Goal: Task Accomplishment & Management: Manage account settings

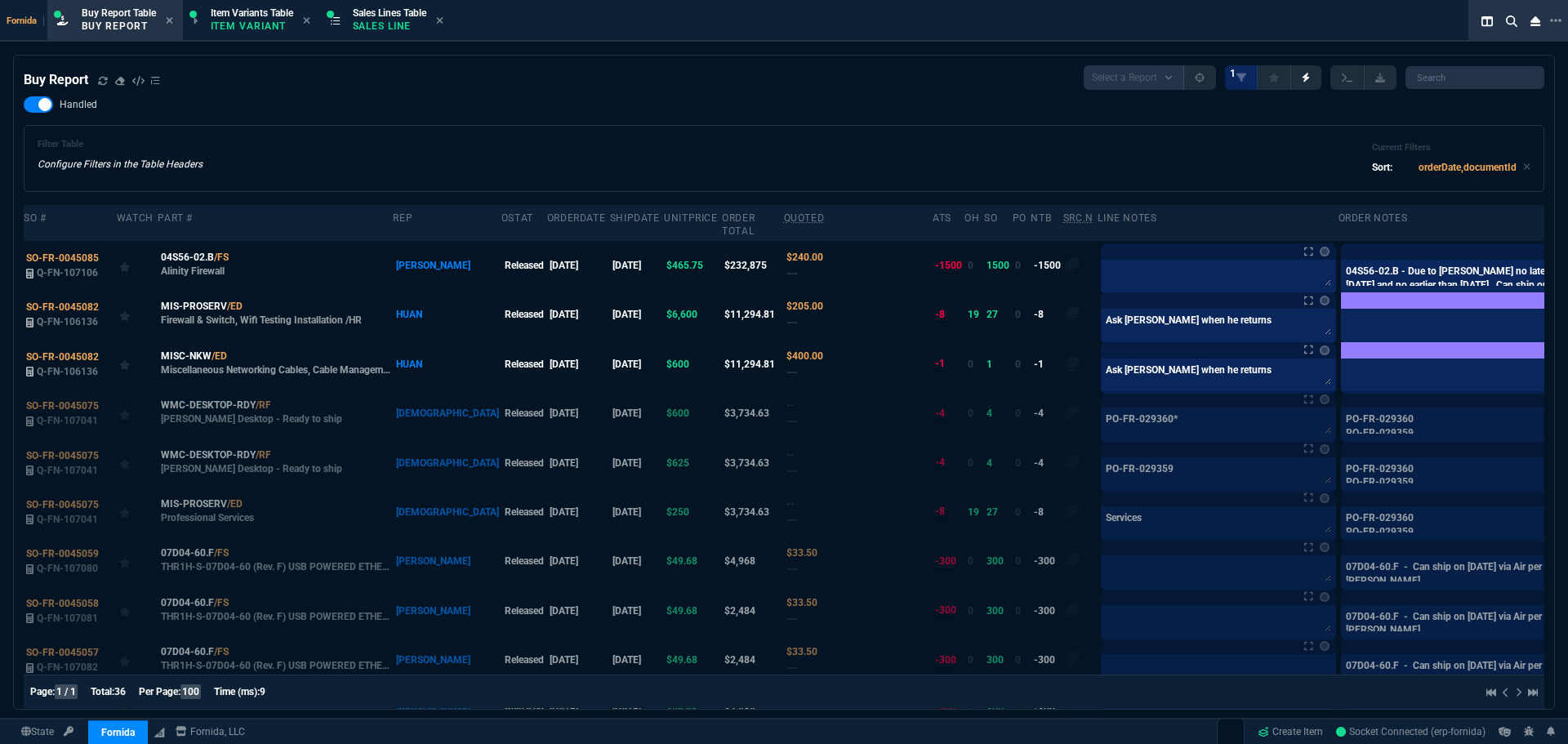
select select "1: BROV"
click at [420, 148] on div "Filter Table Configure Filters in the Table Headers Current Filters Sort: order…" at bounding box center [784, 158] width 1493 height 39
drag, startPoint x: 488, startPoint y: 105, endPoint x: 378, endPoint y: 40, distance: 127.8
click at [487, 105] on div "Handled Filter Table Configure Filters in the Table Headers Current Filters Sor…" at bounding box center [784, 143] width 1521 height 95
drag, startPoint x: 376, startPoint y: 35, endPoint x: 387, endPoint y: 45, distance: 14.9
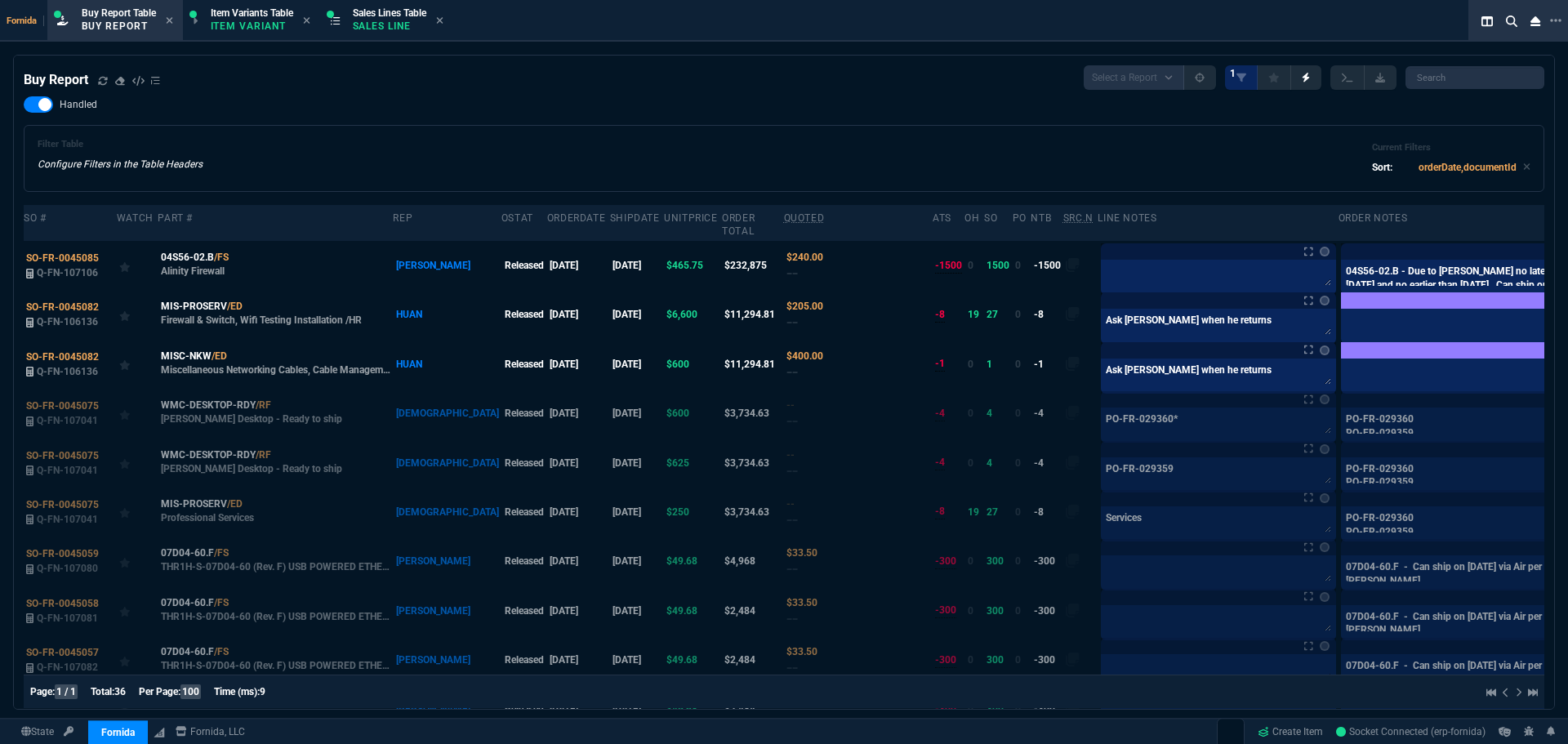
click at [376, 35] on div "Sales Lines Table Sales Line" at bounding box center [387, 20] width 127 height 35
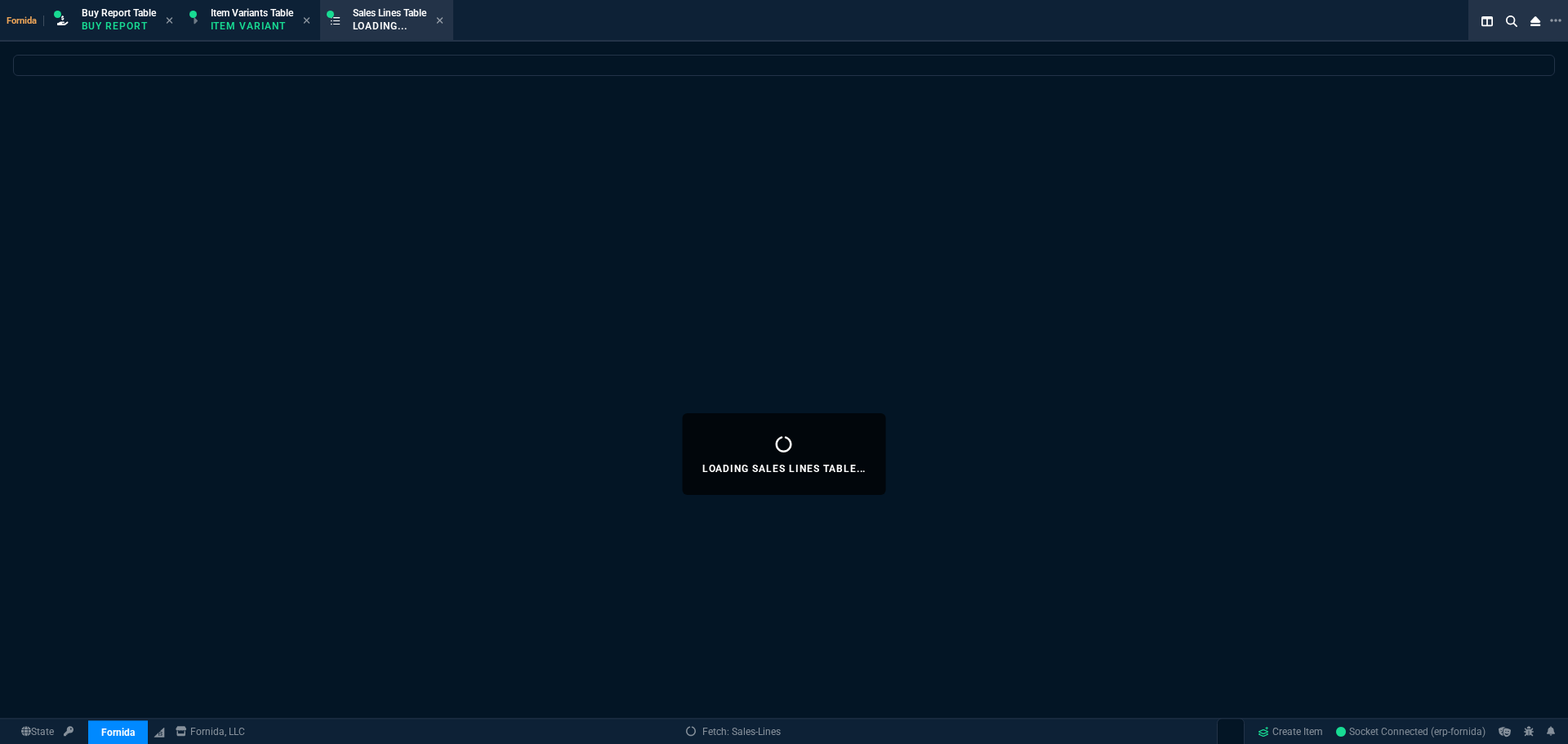
select select
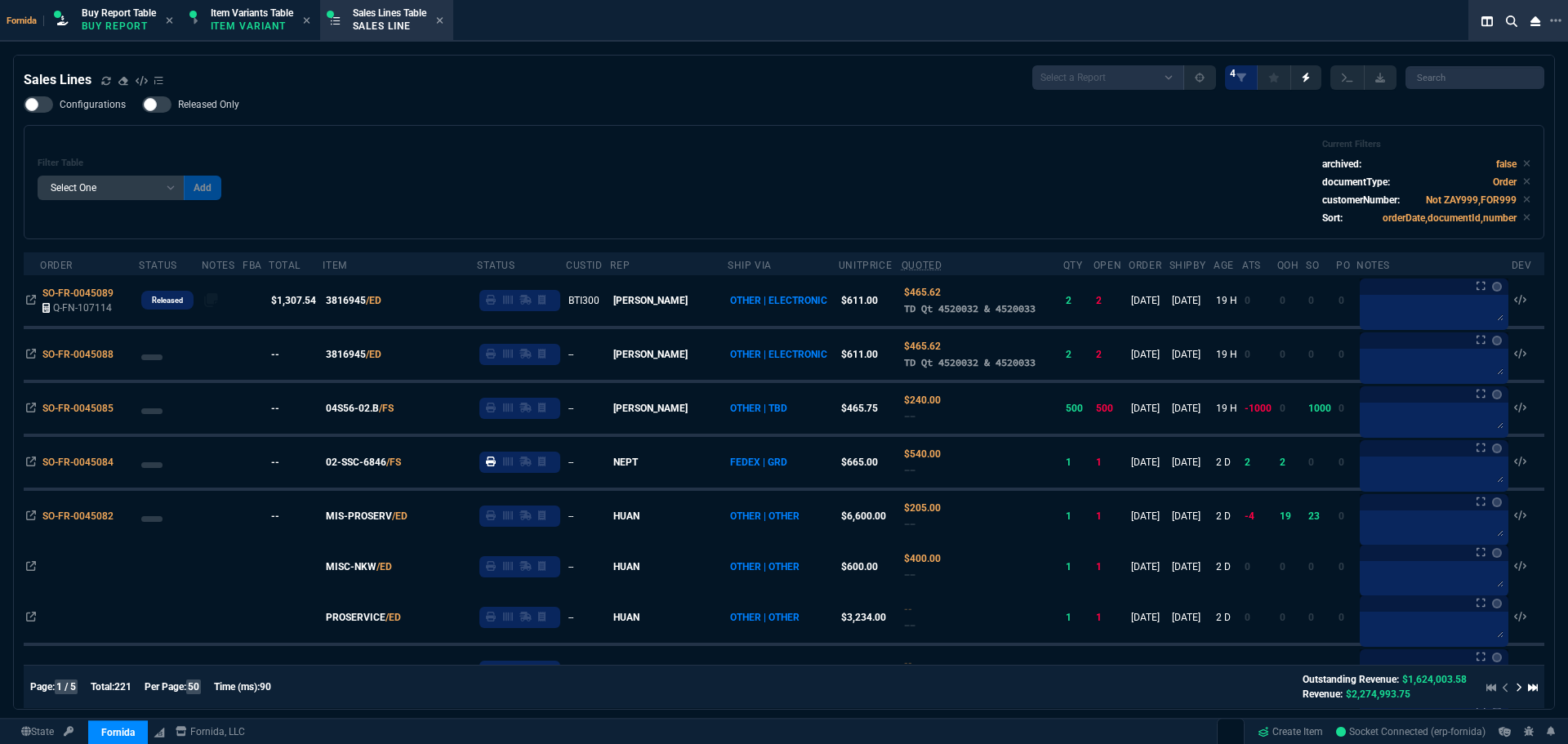
click at [493, 142] on div "Filter Table Select One Add Filter () Age () ATS () Cond (itemVariantCode) Cust…" at bounding box center [784, 182] width 1493 height 87
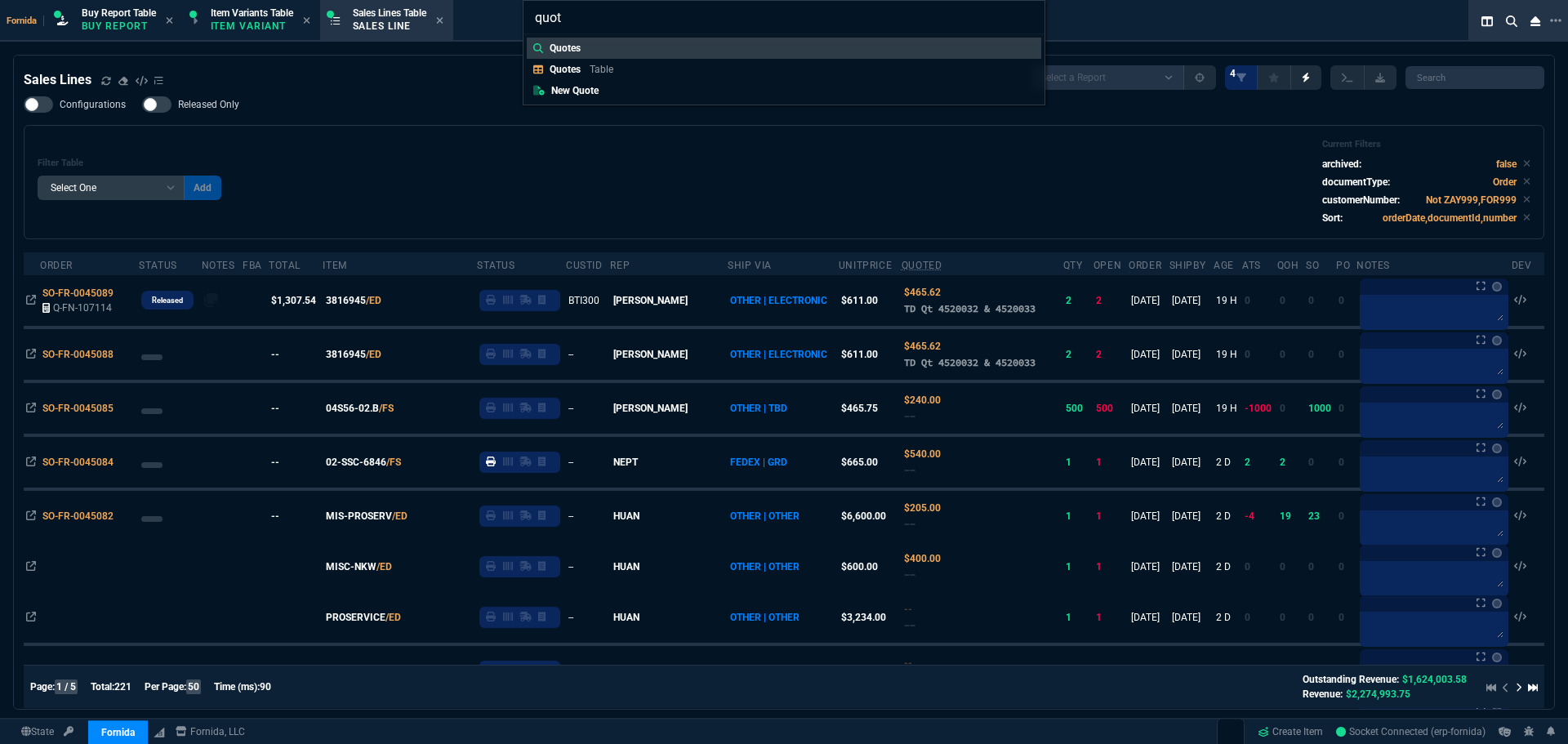
type input "quote"
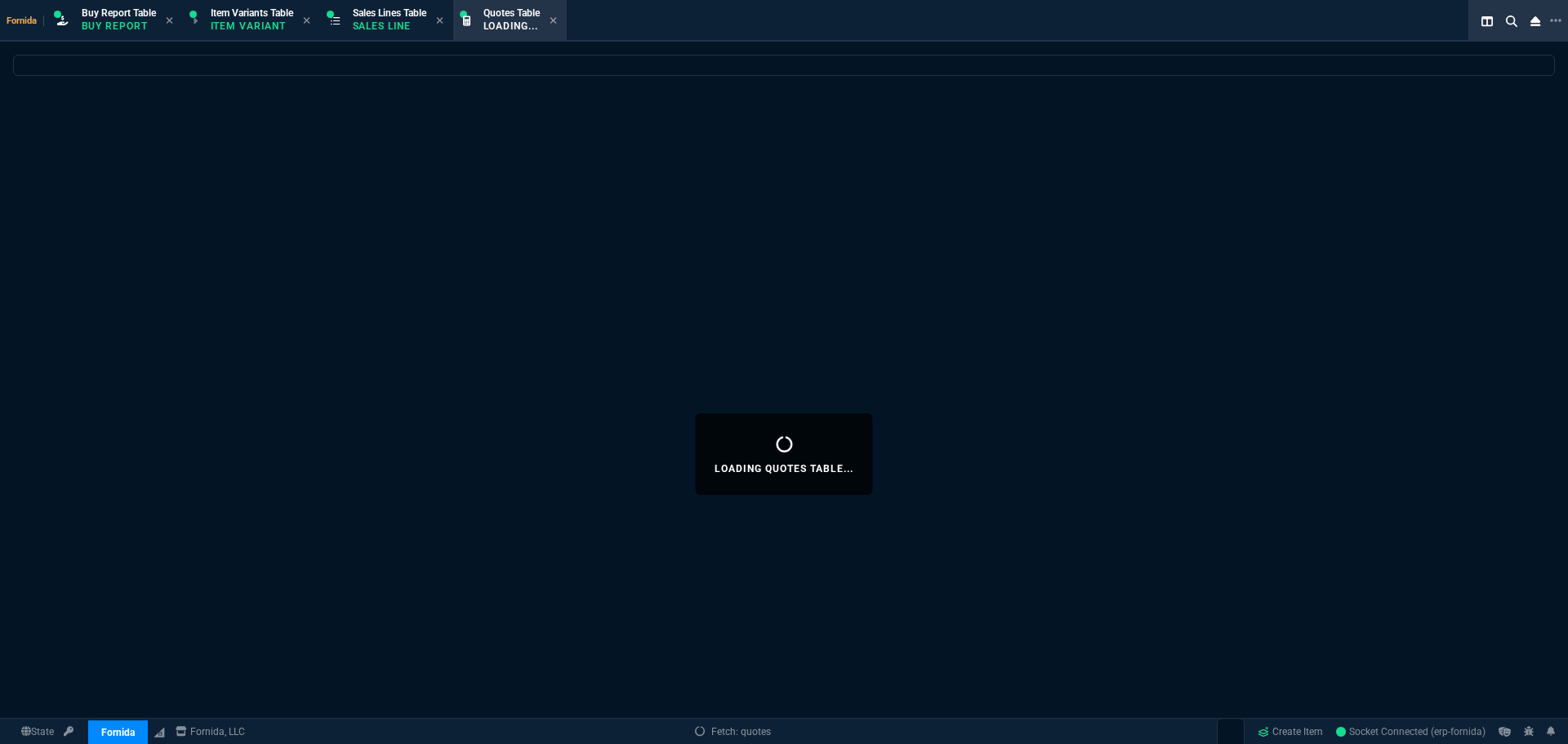
select select
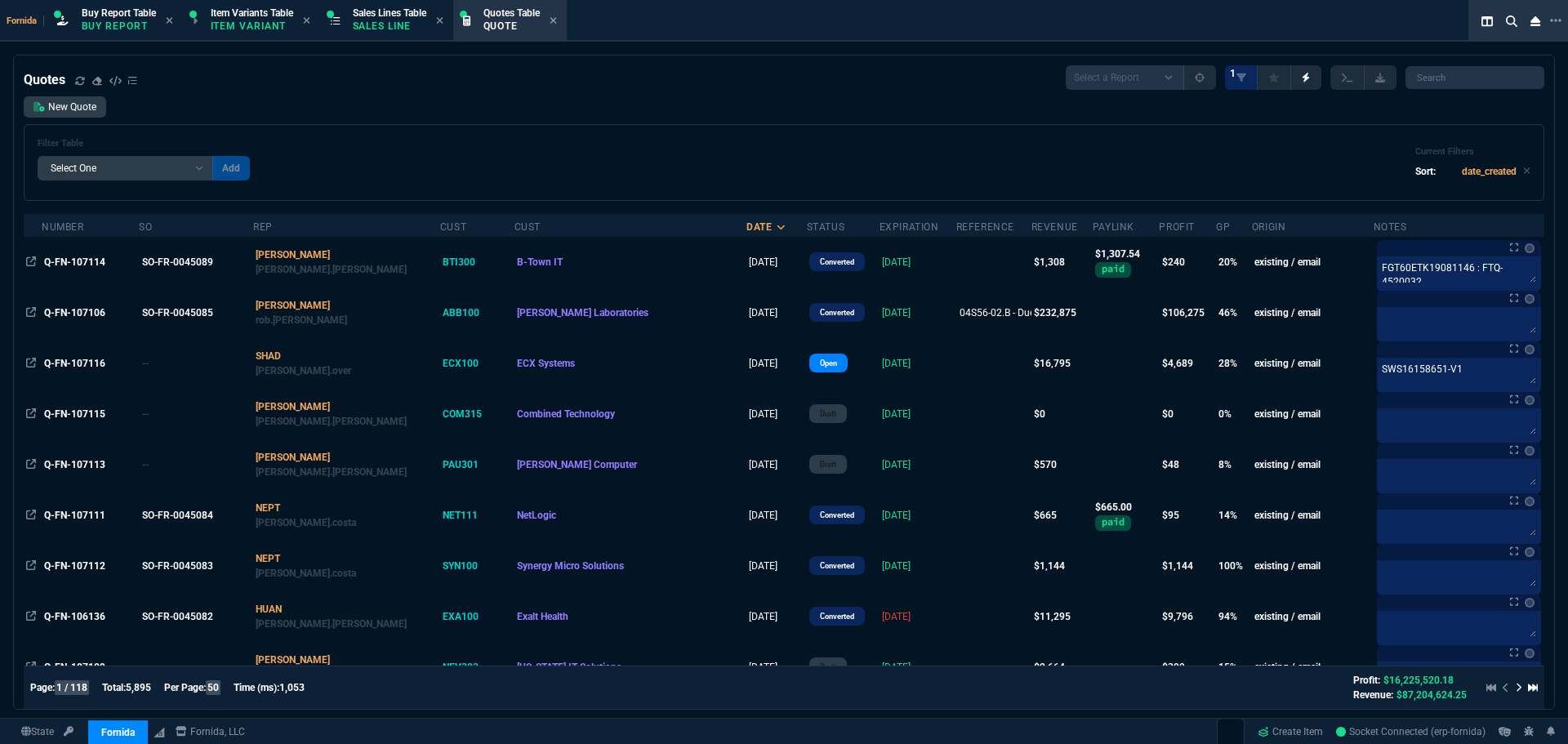
click at [73, 361] on span "Q-FN-107116" at bounding box center [75, 364] width 62 height 12
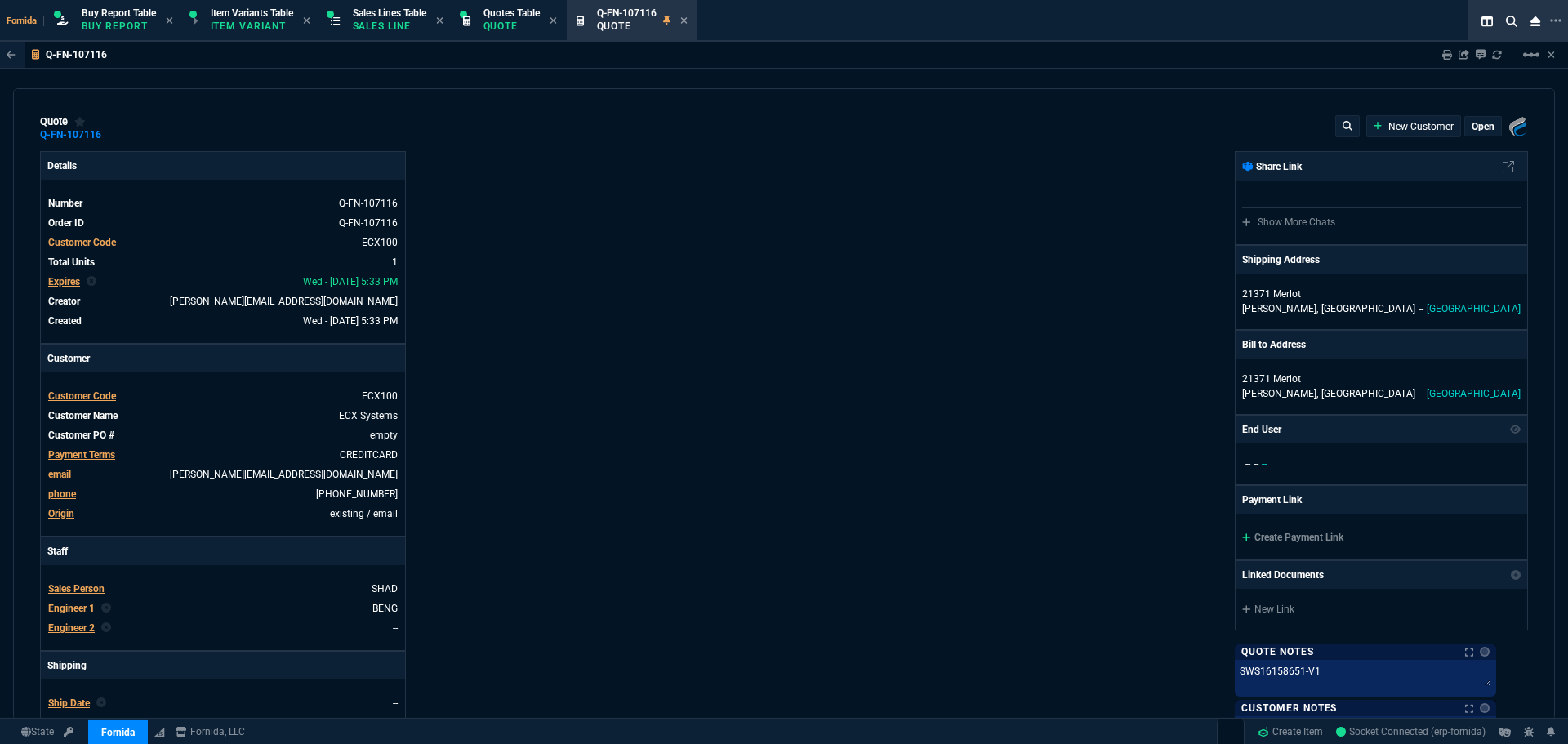
type input "32"
type input "5320"
type input "72"
click at [1484, 131] on p "open" at bounding box center [1483, 127] width 23 height 13
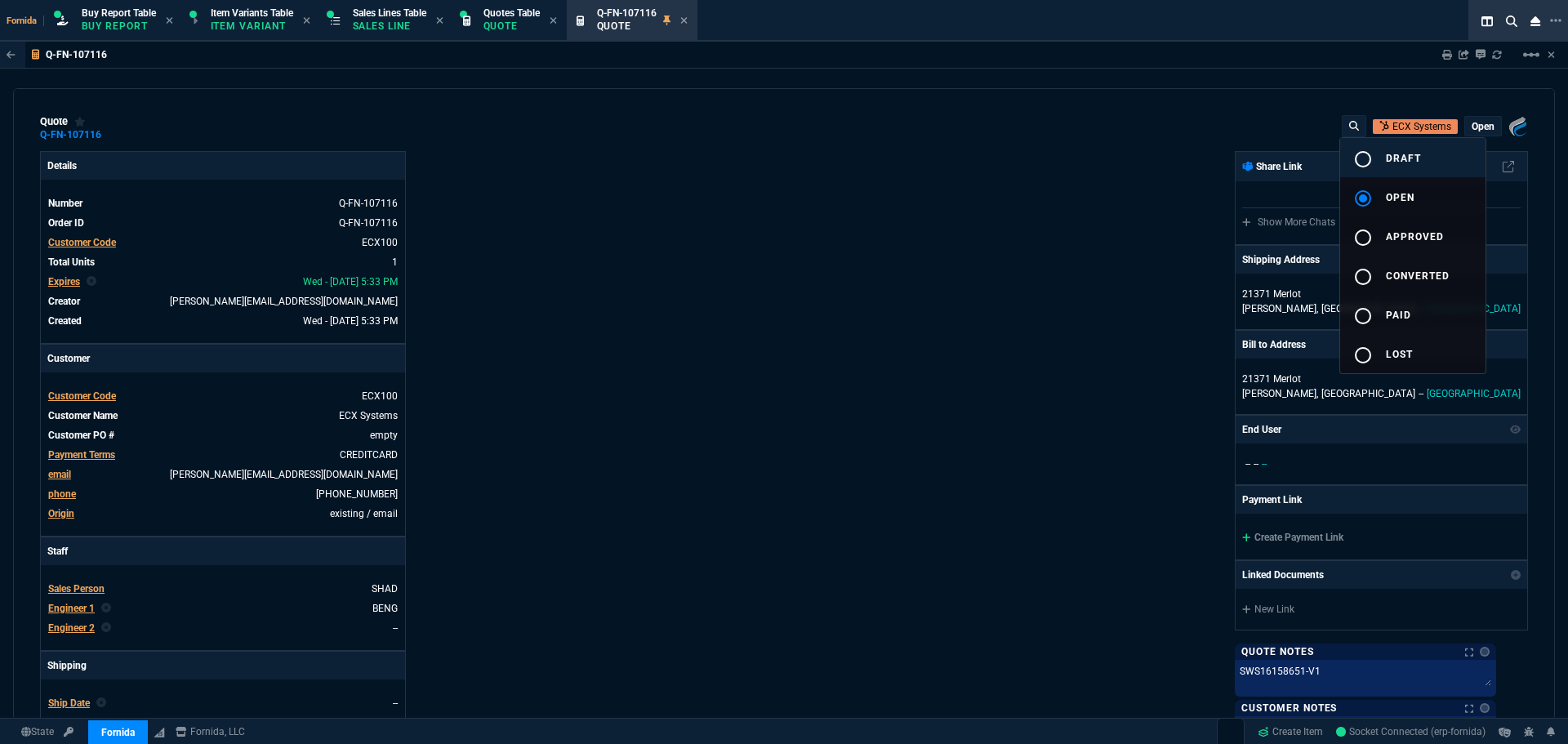
drag, startPoint x: 1414, startPoint y: 159, endPoint x: 1167, endPoint y: 109, distance: 252.0
click at [1413, 160] on span "draft" at bounding box center [1403, 159] width 35 height 12
click at [1167, 108] on div at bounding box center [784, 372] width 1568 height 744
click at [1532, 55] on mat-icon "linear_scale" at bounding box center [1531, 55] width 19 height 19
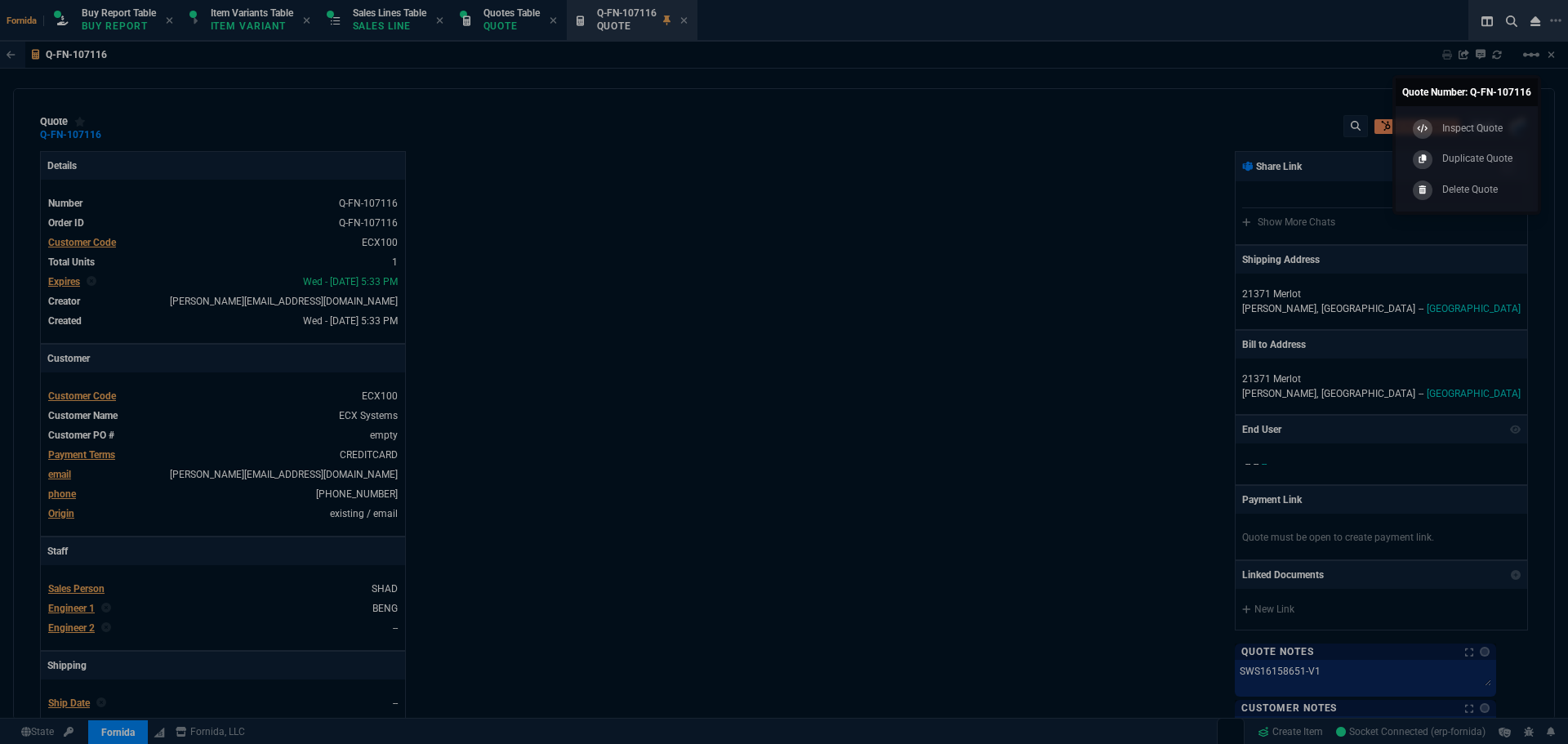
type input "32"
type input "5320"
type input "72"
click at [1478, 153] on p "Duplicate Quote" at bounding box center [1477, 158] width 70 height 14
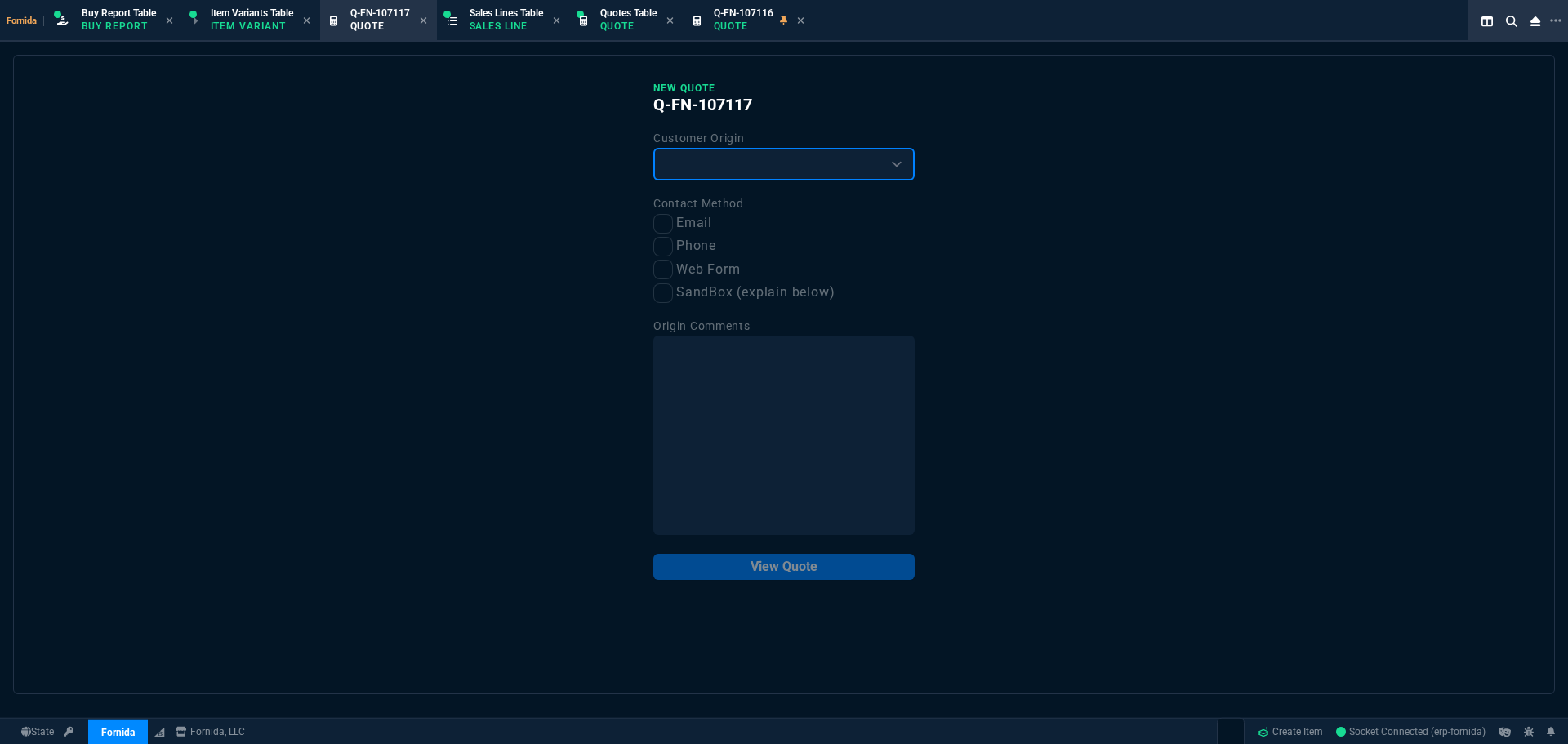
click at [712, 173] on select "Existing Customer Amazon Lead (first order) Website Lead (first order) Called (…" at bounding box center [784, 165] width 261 height 33
select select "existing"
click at [654, 148] on select "Existing Customer Amazon Lead (first order) Website Lead (first order) Called (…" at bounding box center [784, 165] width 261 height 33
click at [666, 233] on input "Email" at bounding box center [663, 223] width 19 height 19
checkbox input "true"
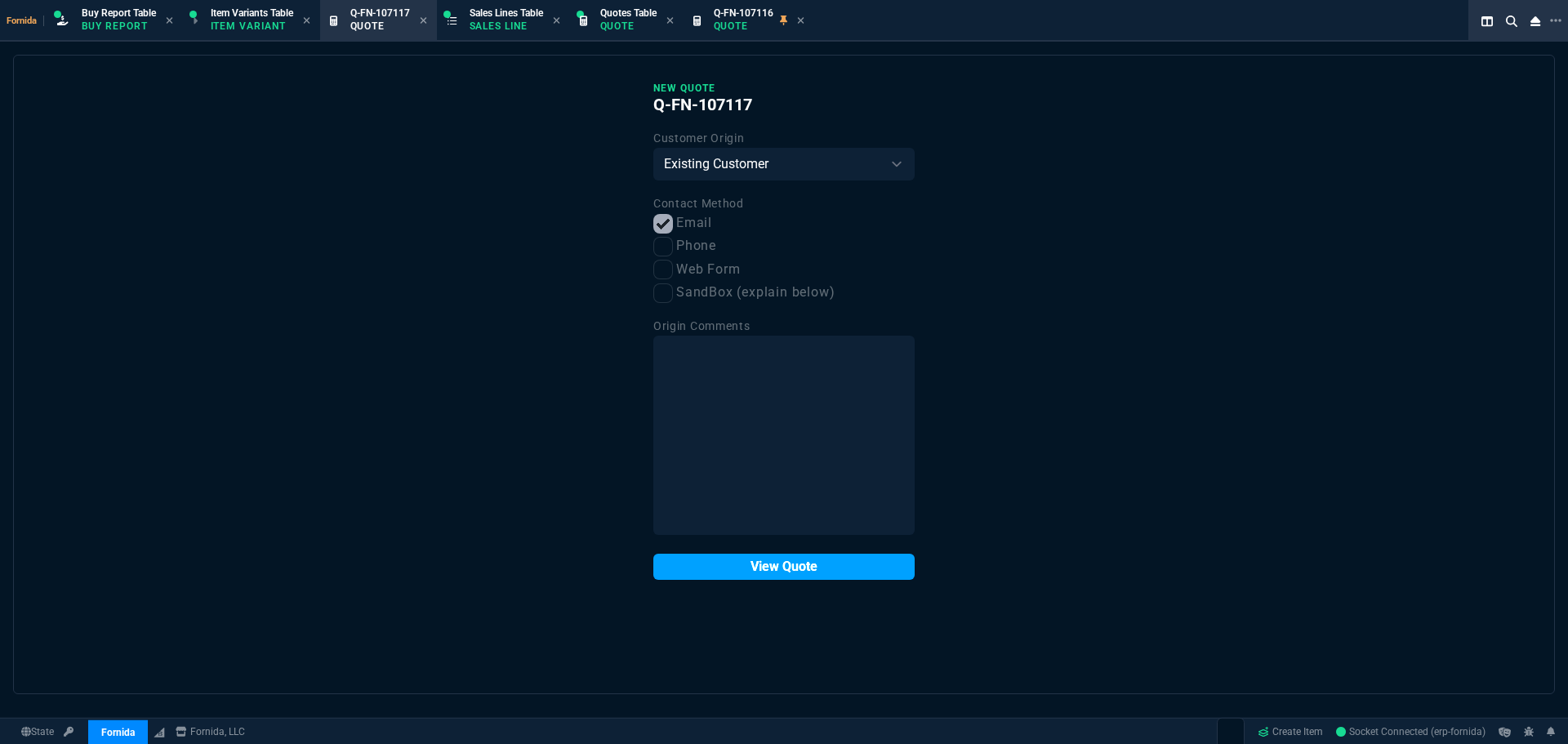
drag, startPoint x: 789, startPoint y: 572, endPoint x: 655, endPoint y: 520, distance: 143.7
click at [789, 571] on button "View Quote" at bounding box center [784, 566] width 261 height 26
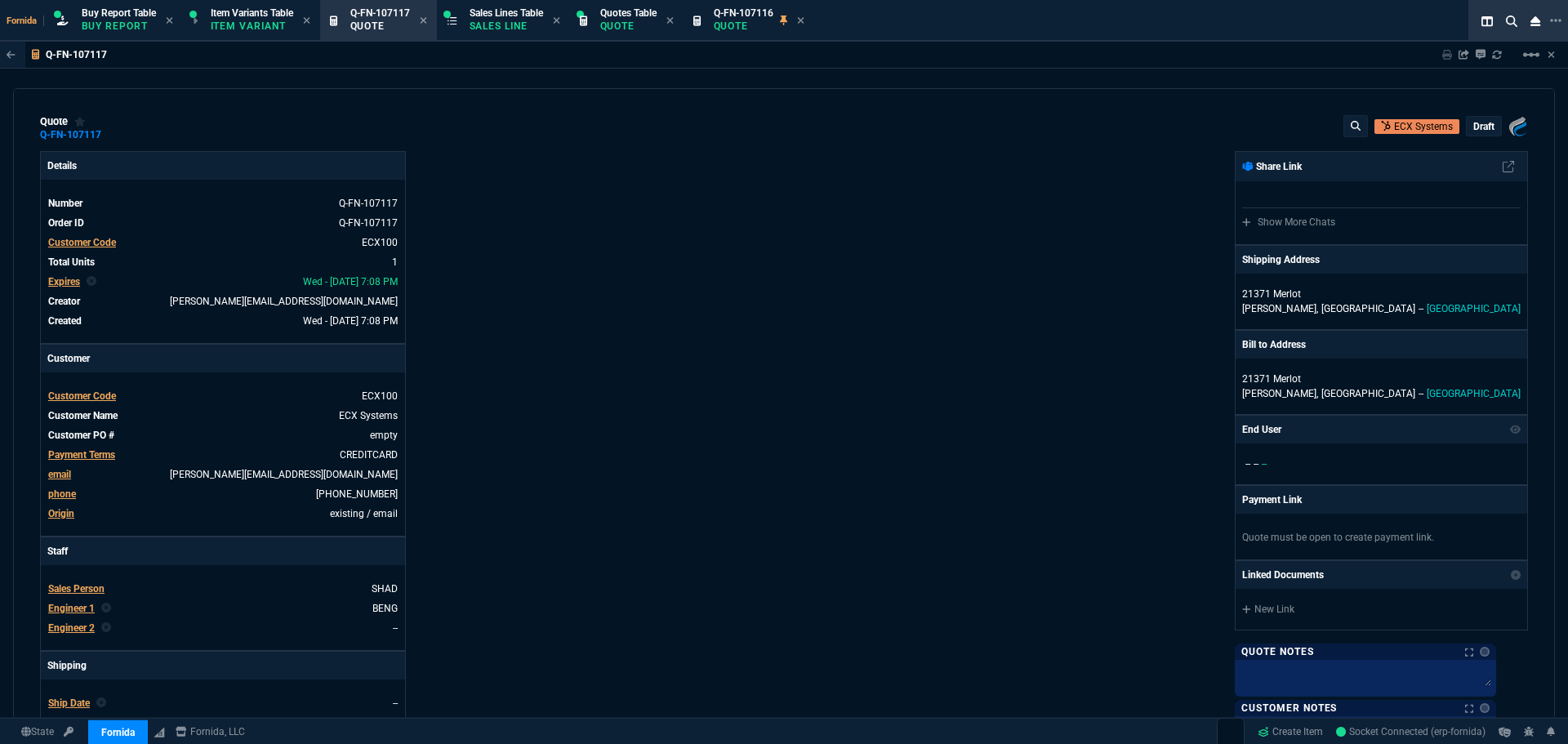
type input "32"
type input "5320"
type input "72"
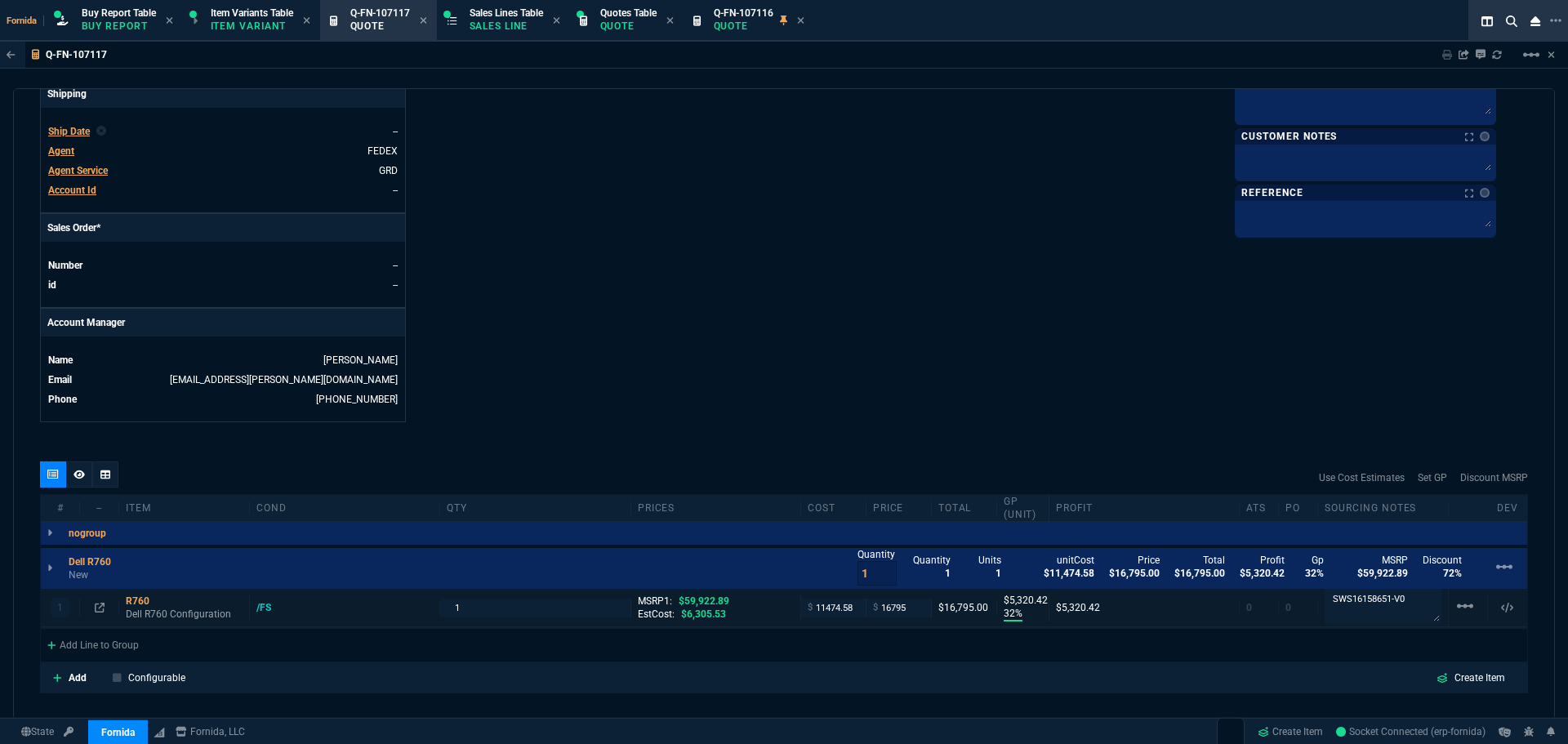
scroll to position [772, 0]
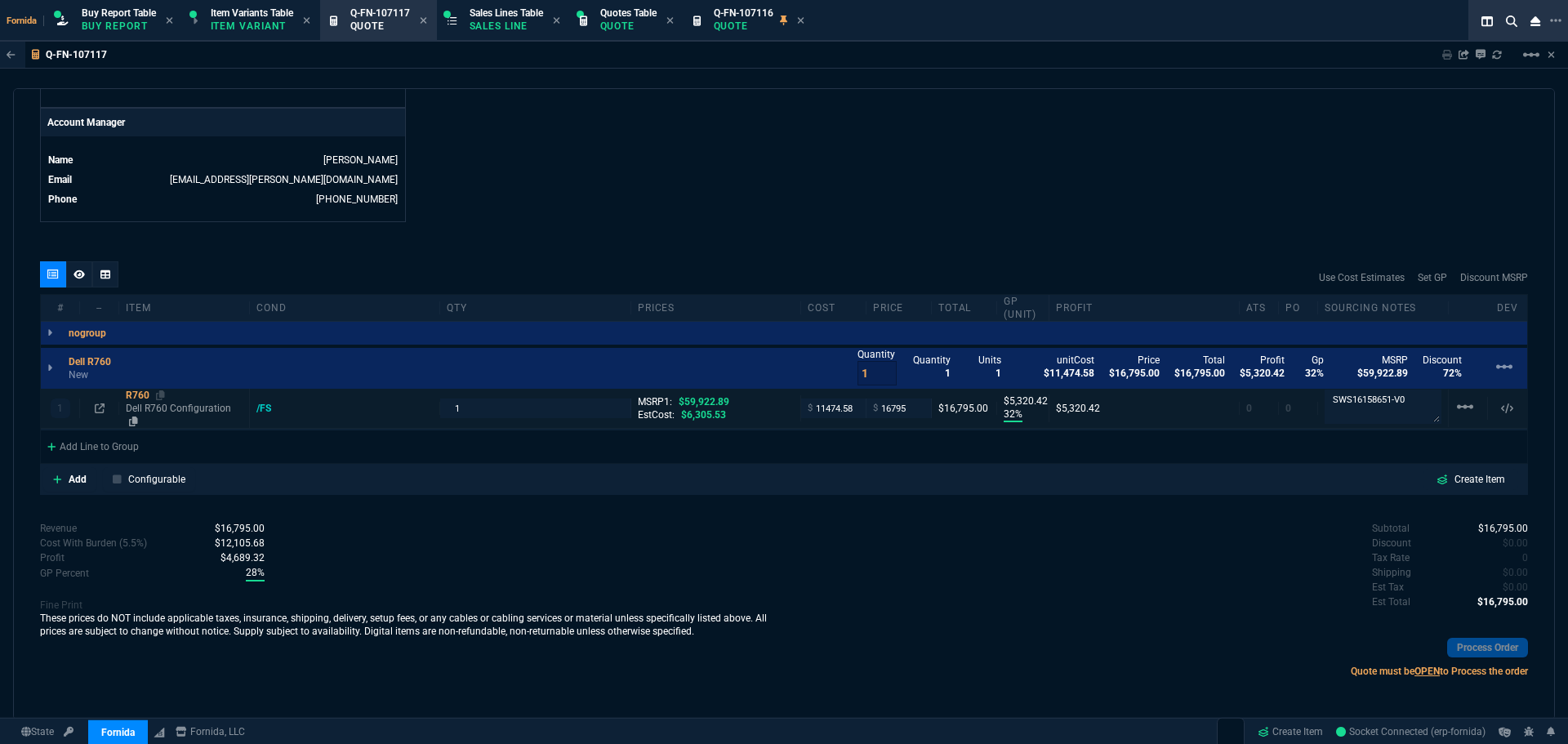
click at [138, 419] on p "Dell R760 Configuration" at bounding box center [184, 414] width 116 height 26
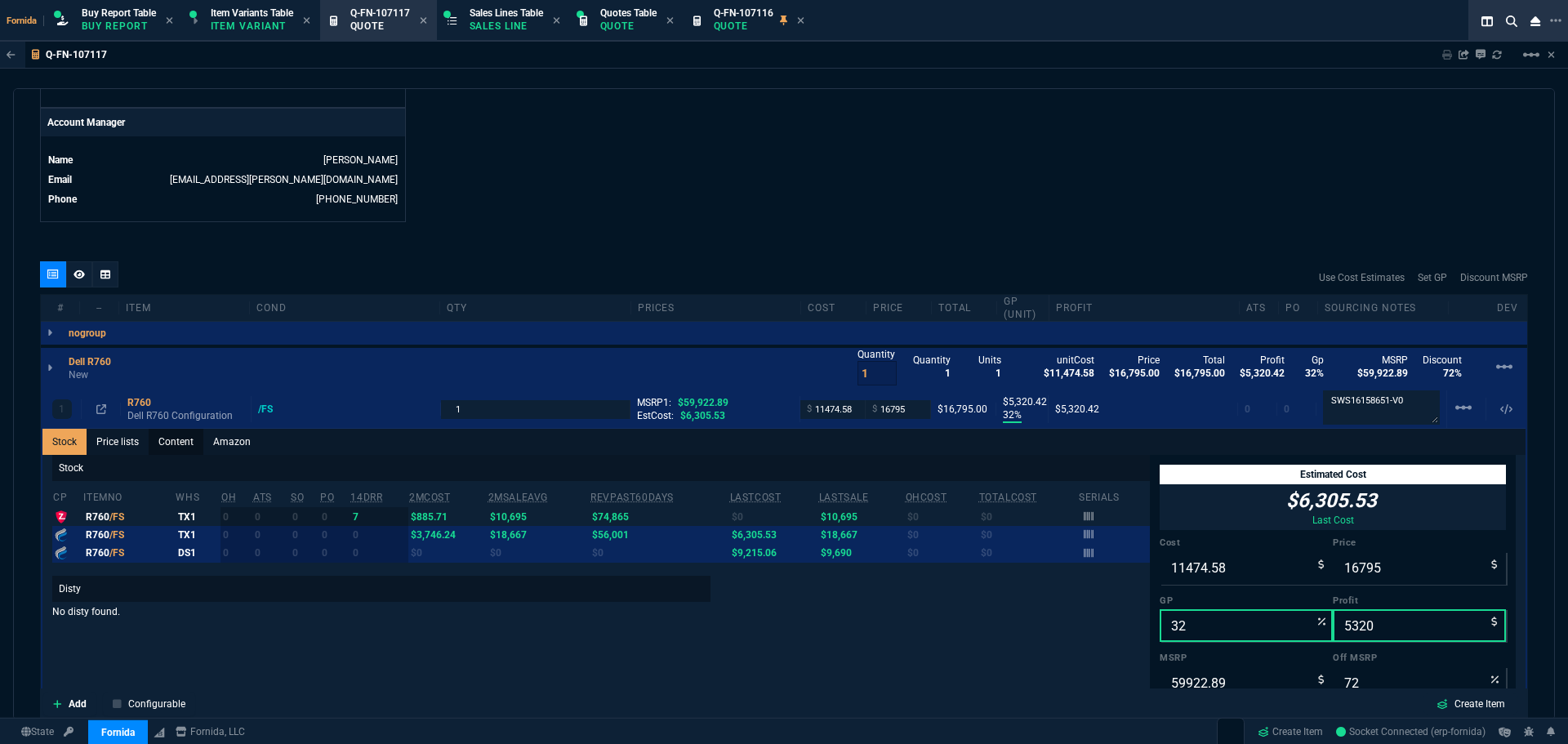
click at [167, 445] on link "Content" at bounding box center [175, 441] width 55 height 26
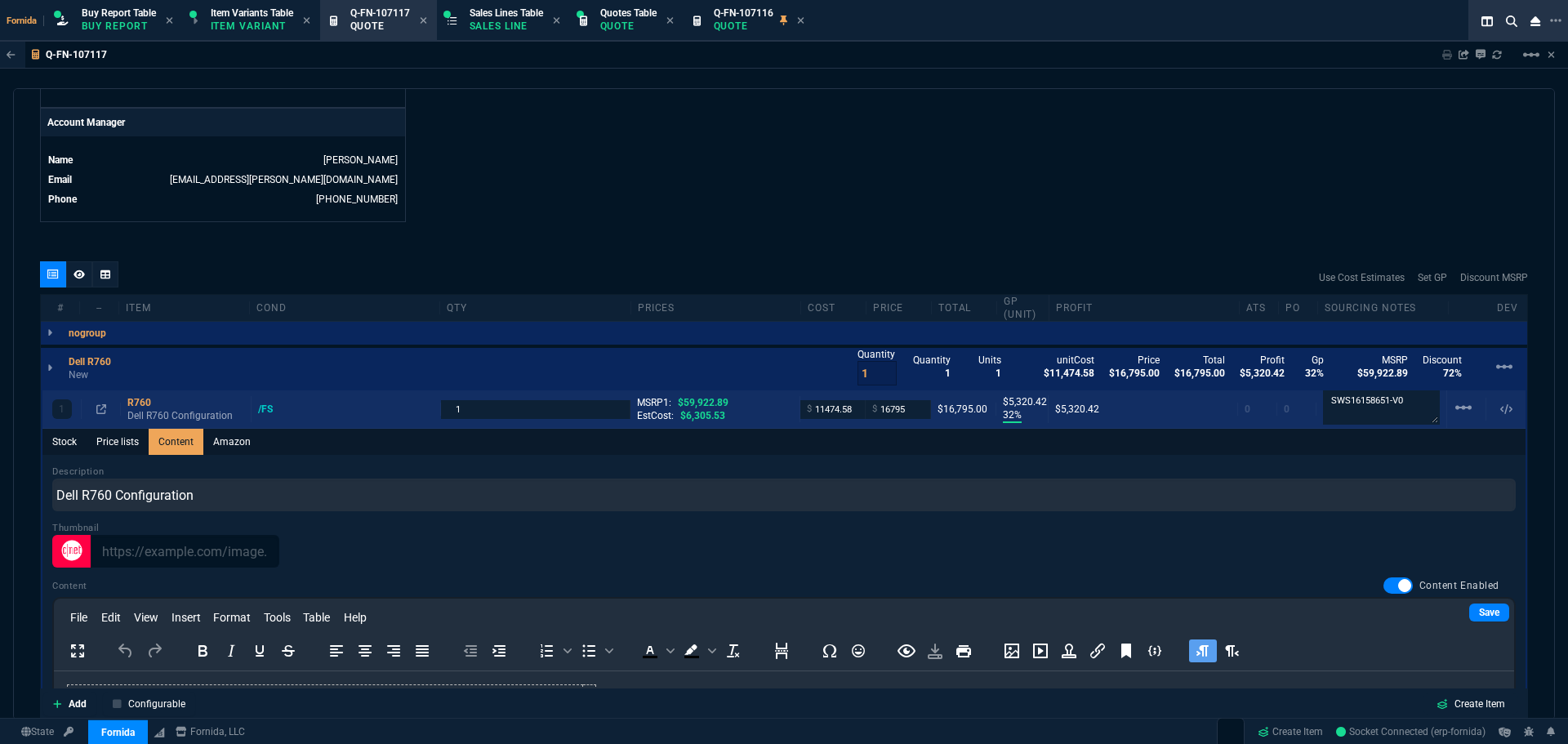
scroll to position [935, 0]
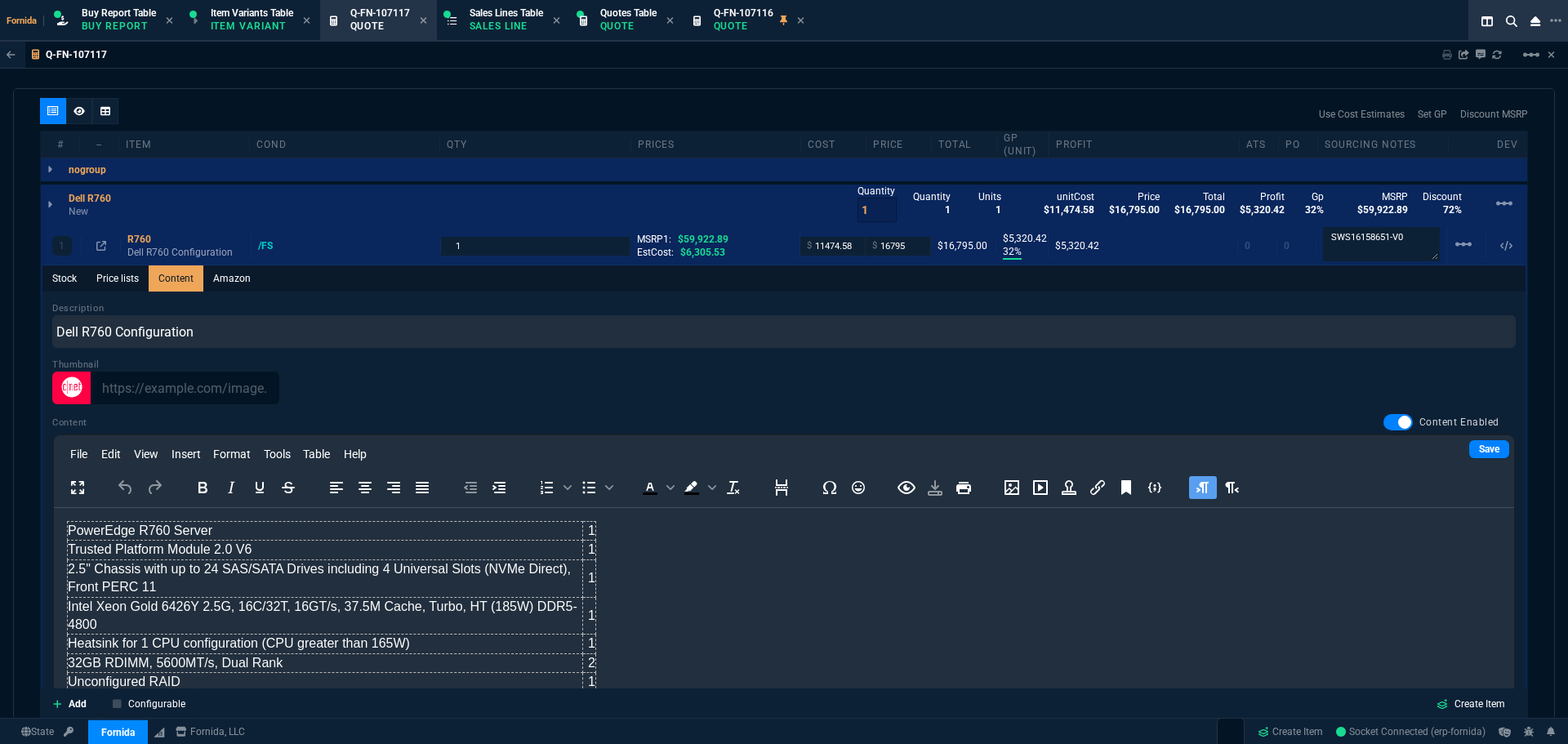
click at [342, 574] on td "2.5" Chassis with up to 24 SAS/SATA Drives including 4 Universal Slots (NVMe Di…" at bounding box center [324, 577] width 515 height 38
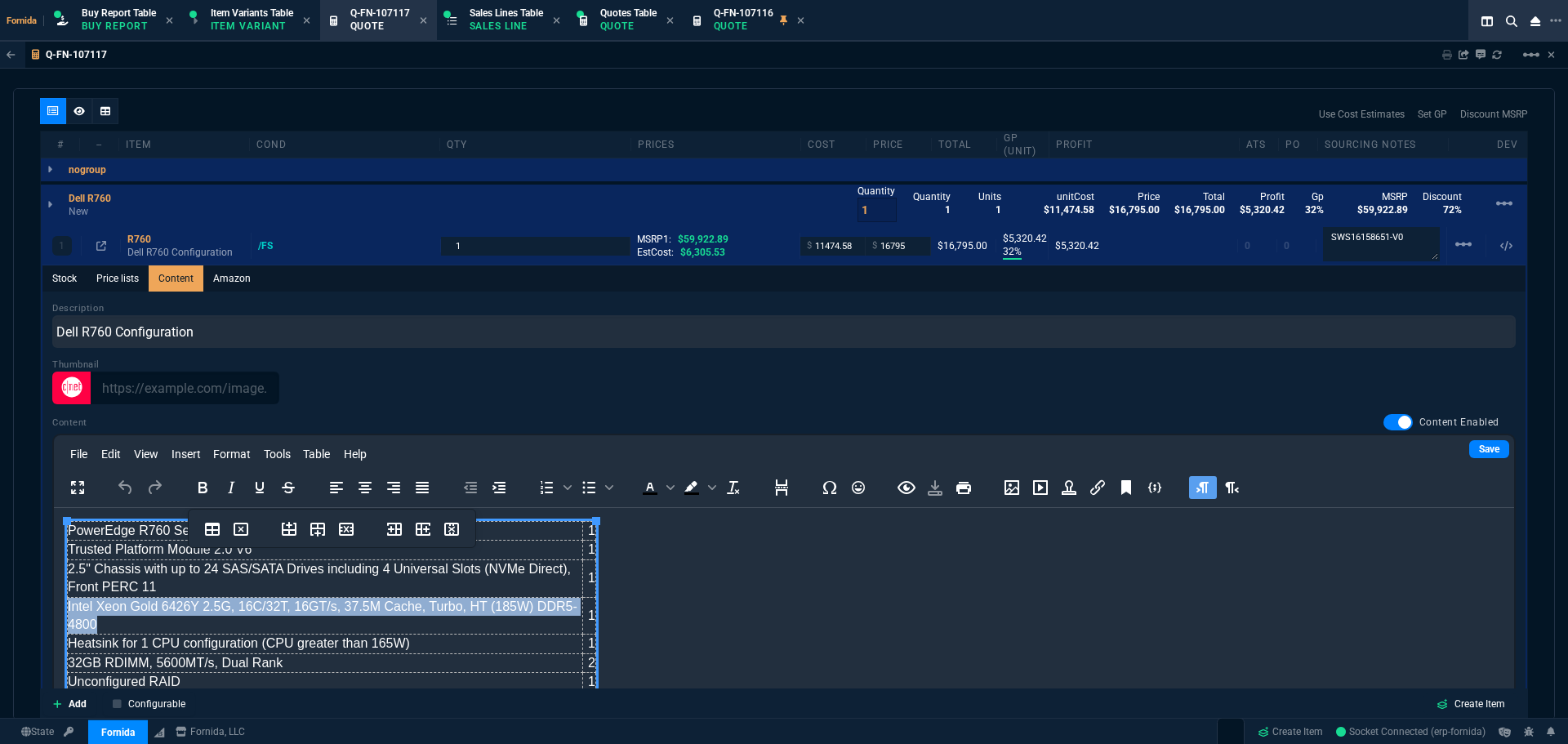
drag, startPoint x: 140, startPoint y: 616, endPoint x: 68, endPoint y: 606, distance: 72.7
click at [68, 606] on td "Intel Xeon Gold 6426Y 2.5G, 16C/32T, 16GT/s, 37.5M Cache, Turbo, HT (185W) DDR5…" at bounding box center [324, 615] width 515 height 38
paste body "Rich Text Area. Press ALT-0 for help."
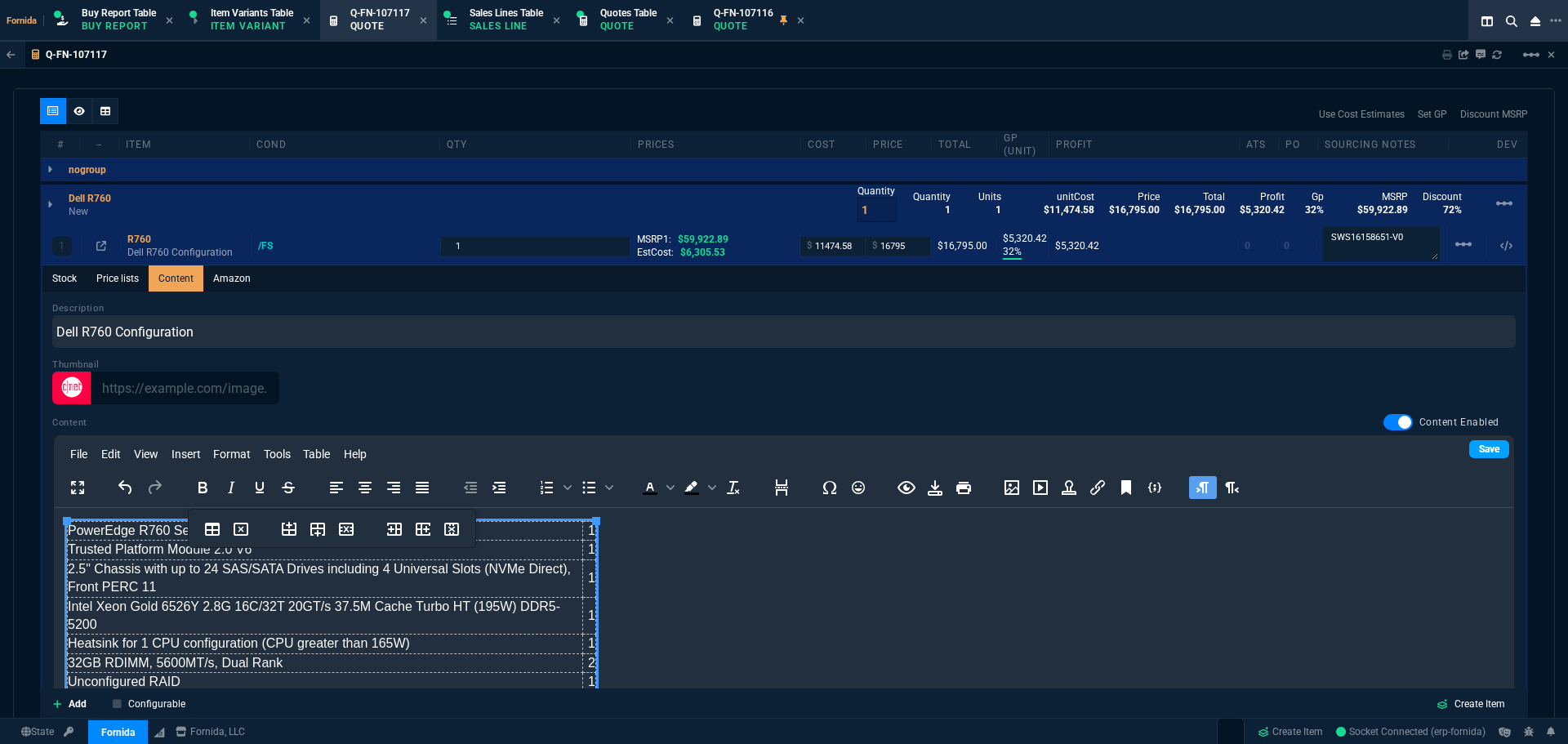
click at [1469, 449] on link "Save" at bounding box center [1489, 449] width 40 height 18
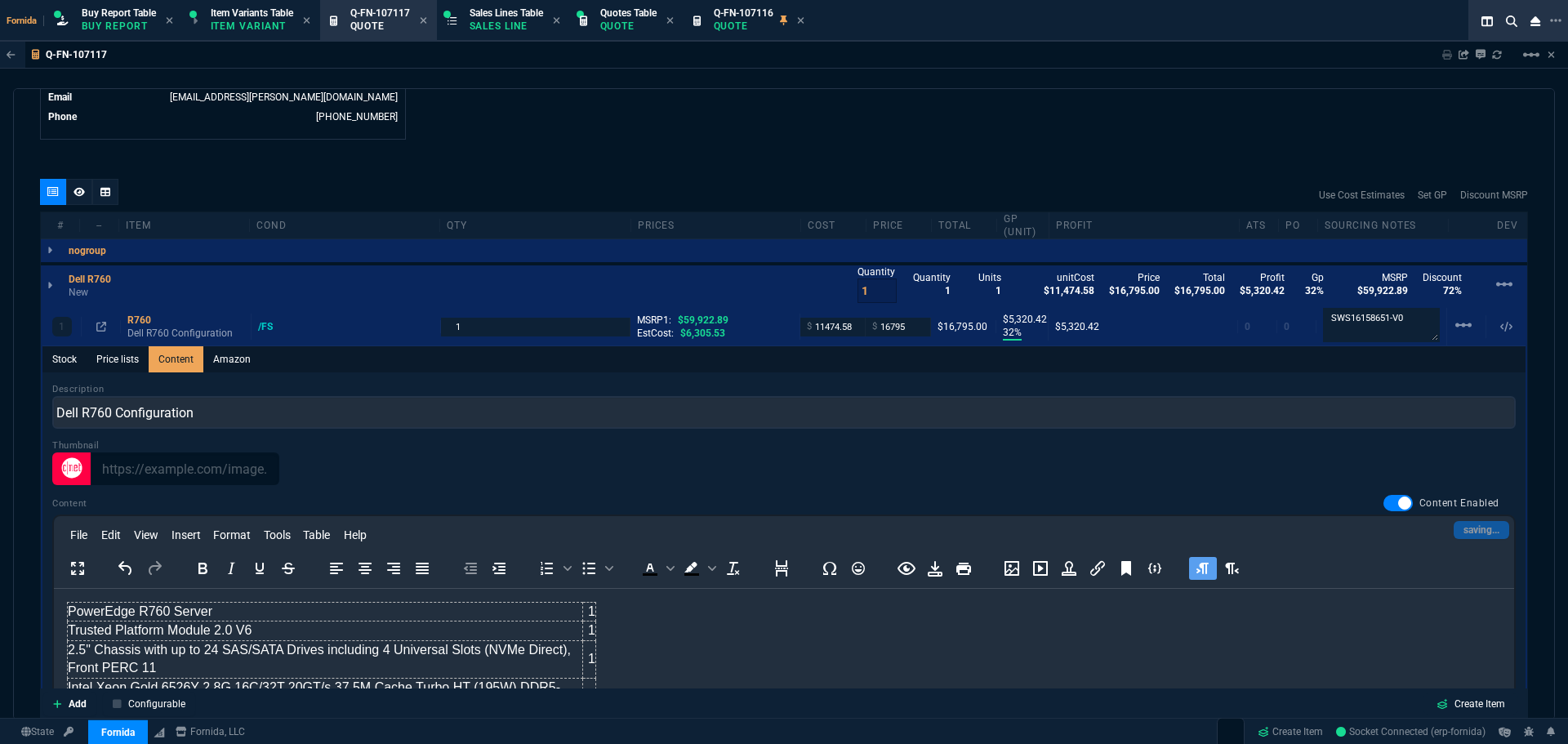
scroll to position [854, 0]
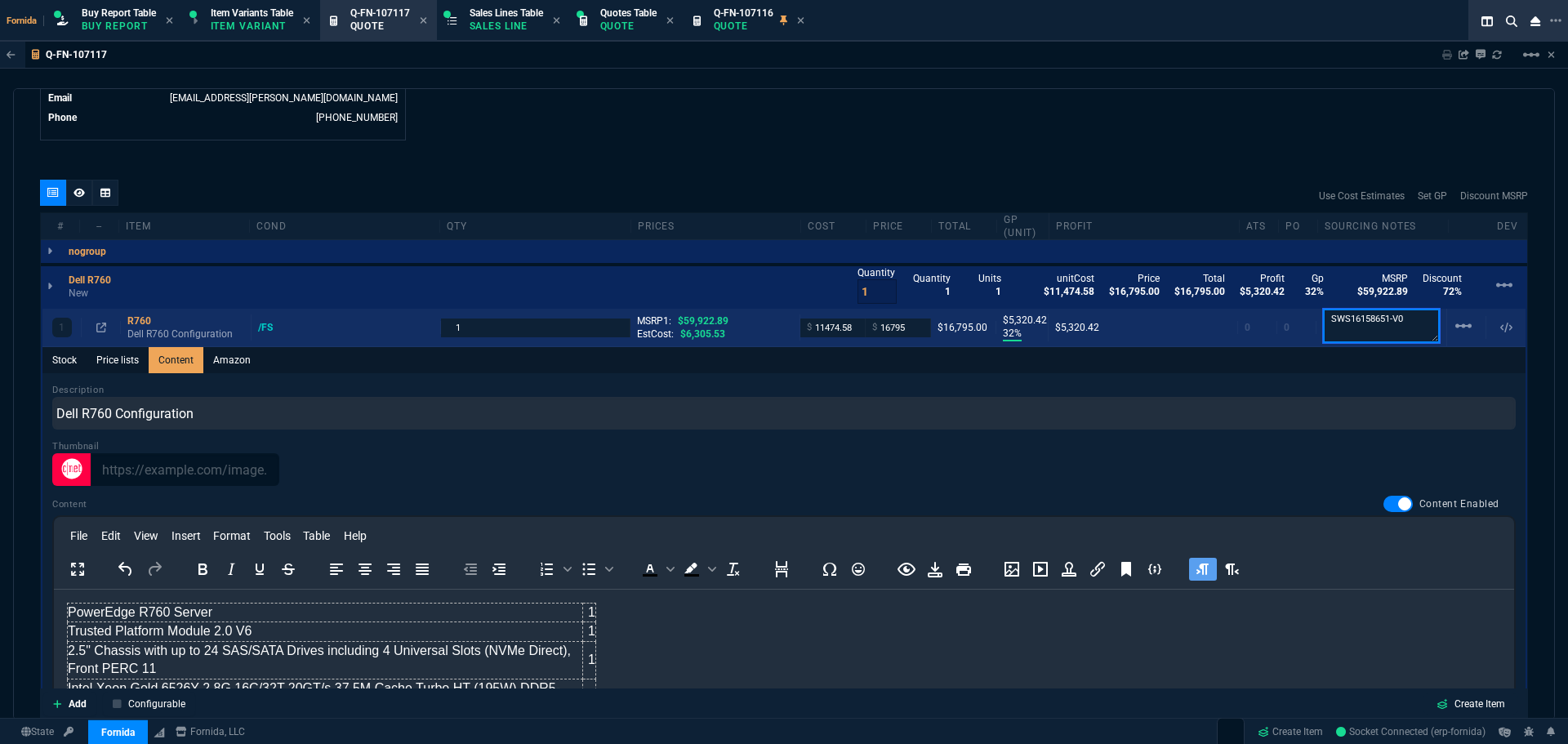
drag, startPoint x: 1344, startPoint y: 339, endPoint x: 1292, endPoint y: 295, distance: 68.1
click at [1344, 339] on textarea "SWS16158651-V0" at bounding box center [1380, 326] width 116 height 35
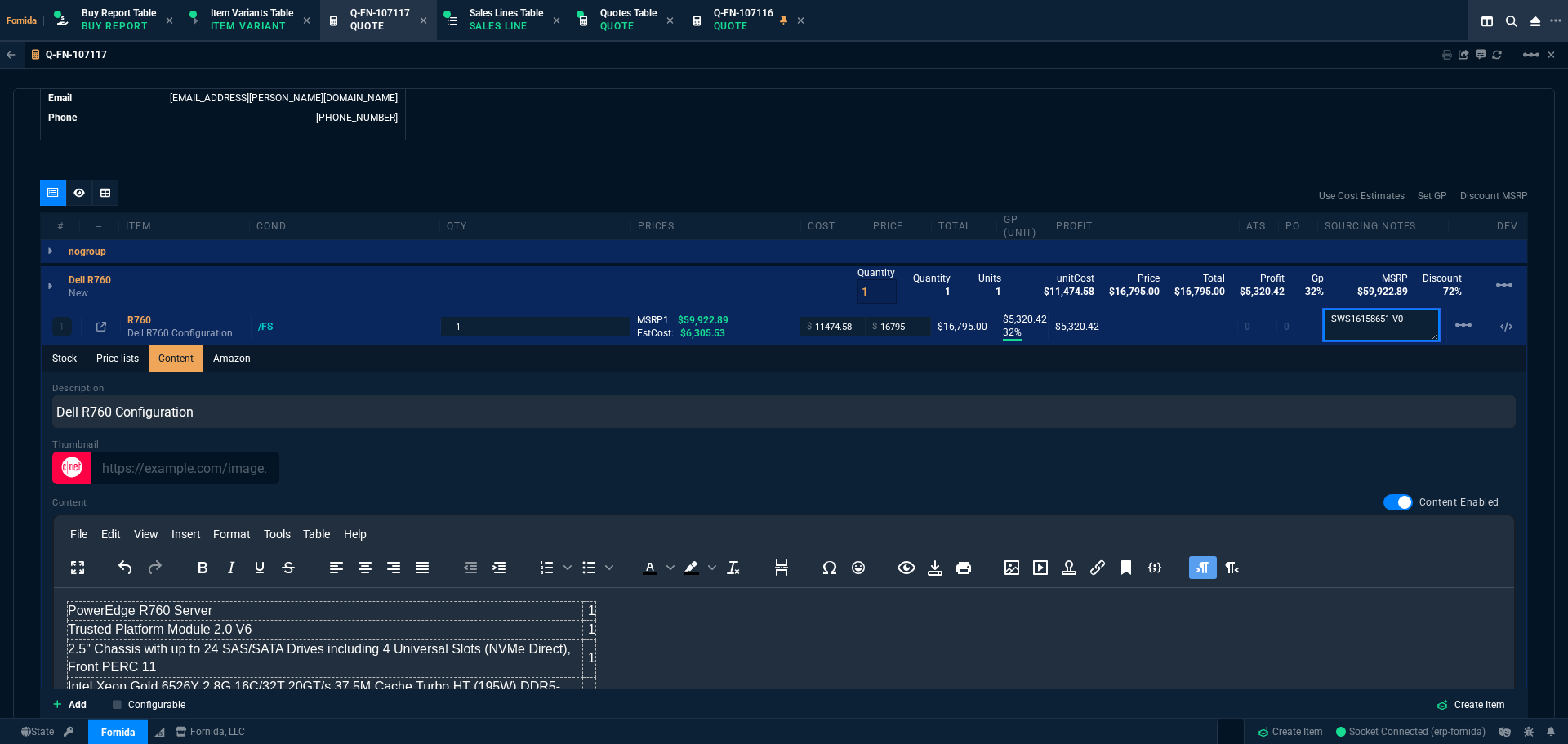
paste textarea "Arrow Quote#: SWS16158651-V1"
type textarea "Arrow Quote#: SWS16158651-V1"
click at [76, 364] on link "Stock" at bounding box center [64, 360] width 44 height 26
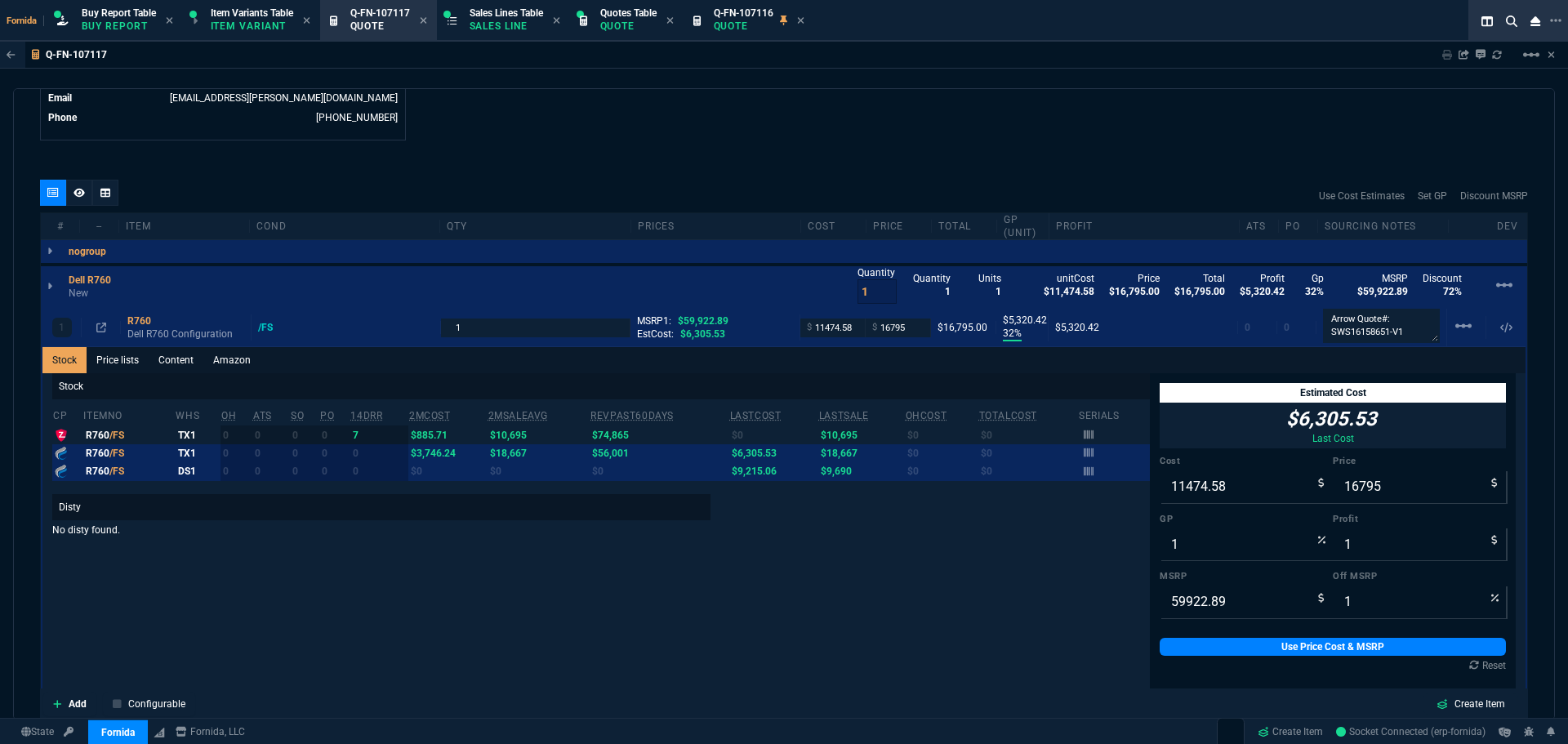
type input "32"
type input "5320"
type input "72"
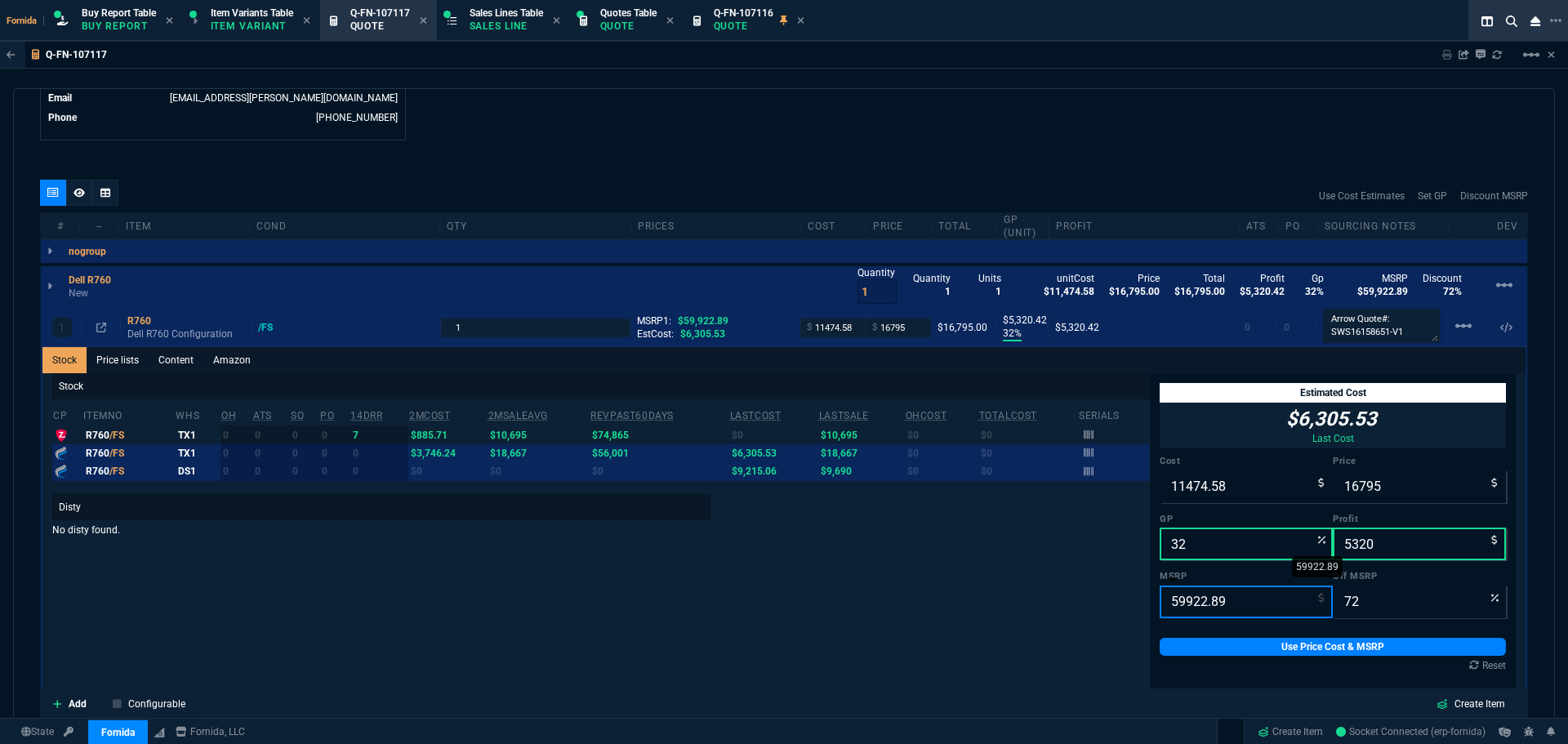
drag, startPoint x: 1183, startPoint y: 606, endPoint x: 434, endPoint y: 549, distance: 751.2
click at [1183, 606] on input "59922.89" at bounding box center [1247, 602] width 173 height 33
paste input "61040.93"
type input "61040.93"
click at [1224, 491] on input "11474.58" at bounding box center [1247, 487] width 173 height 33
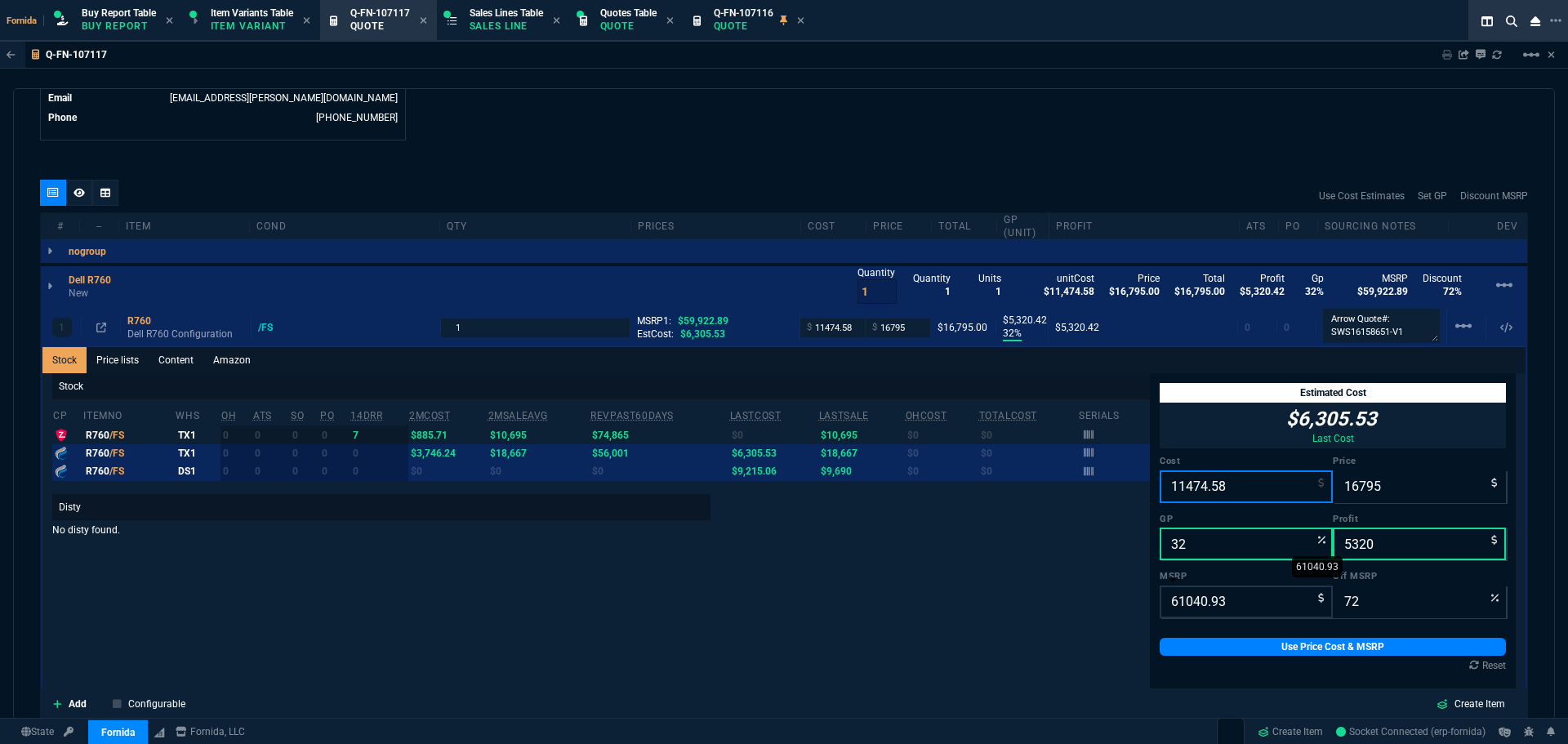
paste input "194.27"
type input "11194.27"
type input "33"
type input "5601"
type input "11194.27"
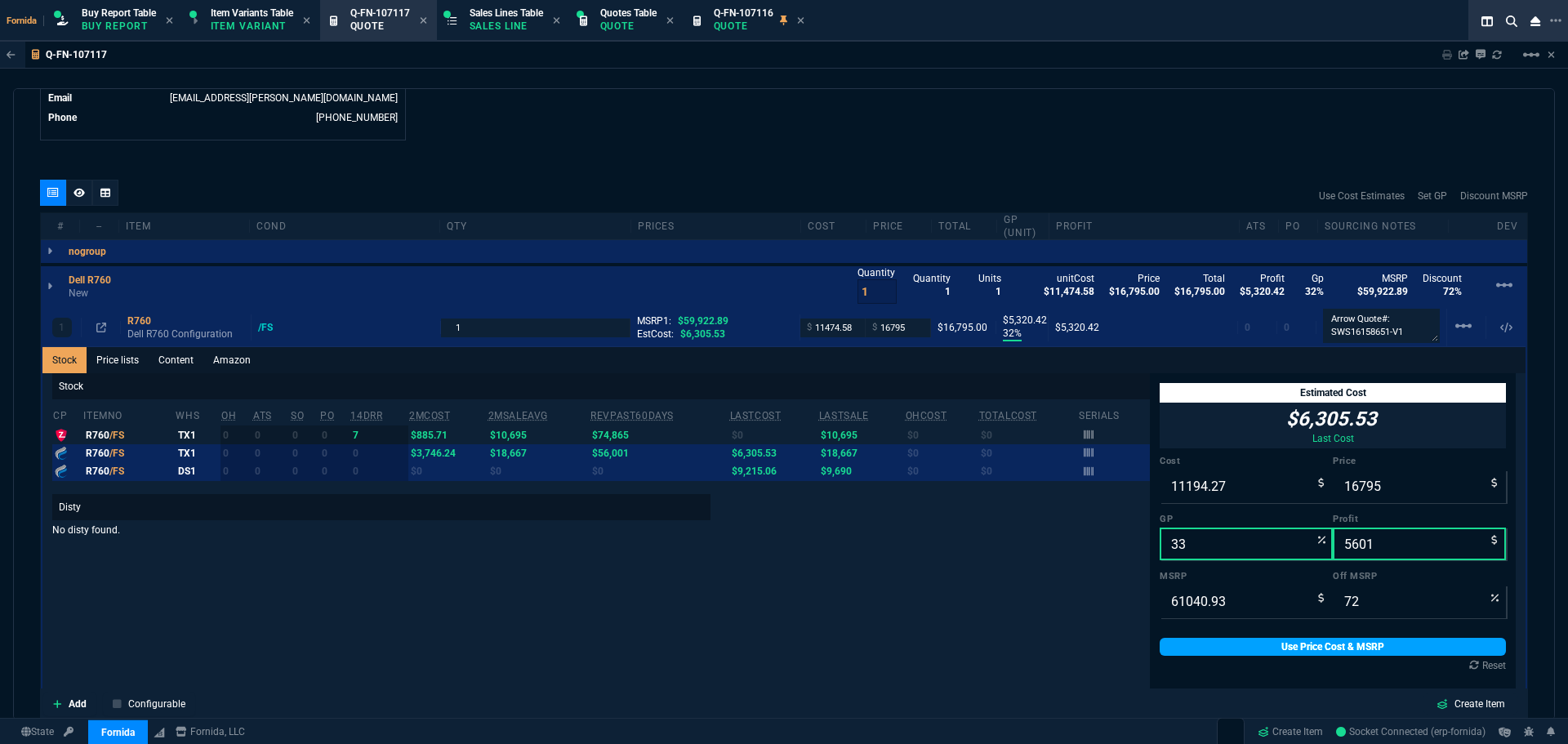
click at [1264, 651] on link "Use Price Cost & MSRP" at bounding box center [1333, 647] width 347 height 18
type input "11194.27"
click at [1275, 651] on link "Use Price Cost & MSRP" at bounding box center [1333, 647] width 347 height 18
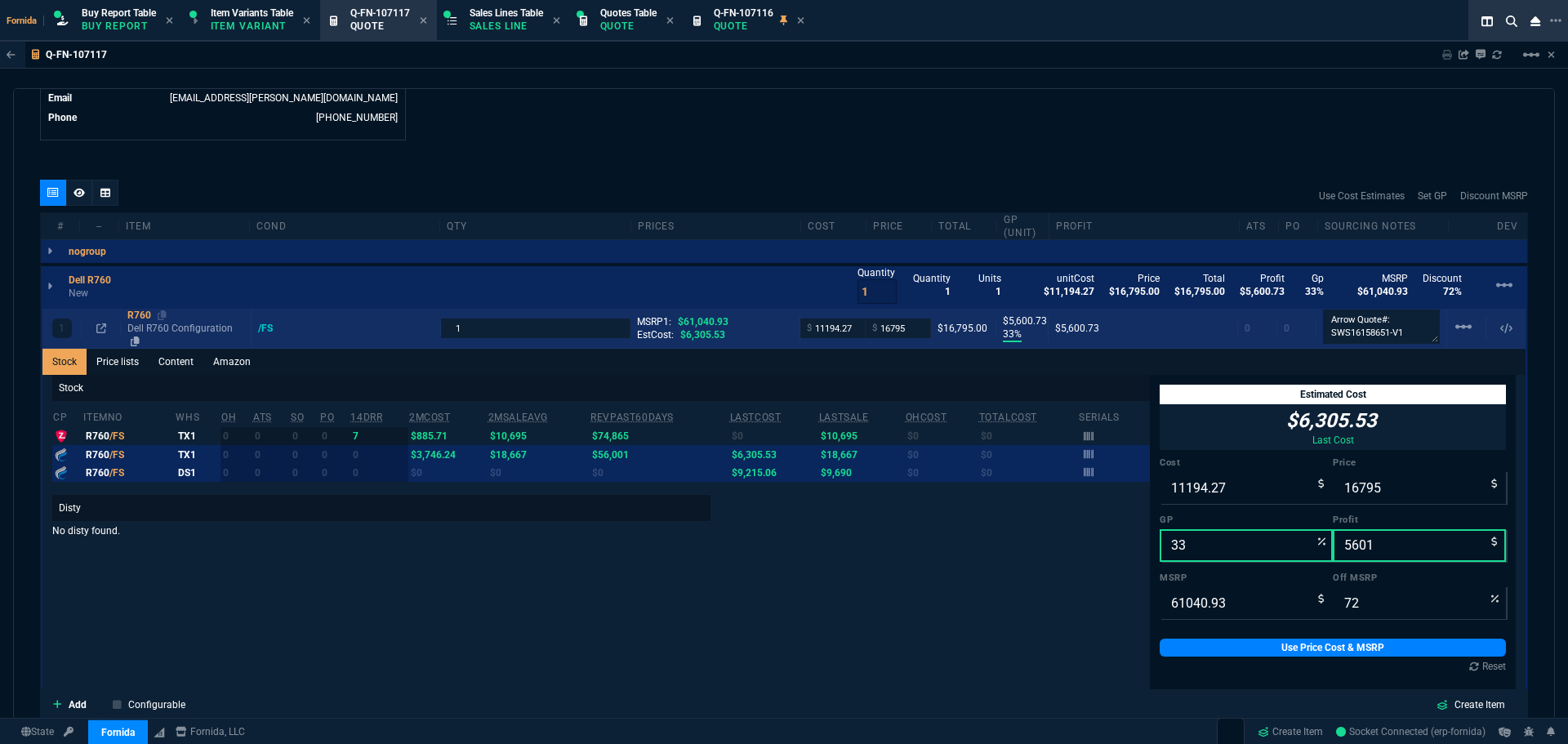
click at [150, 323] on p "Dell R760 Configuration" at bounding box center [185, 334] width 116 height 26
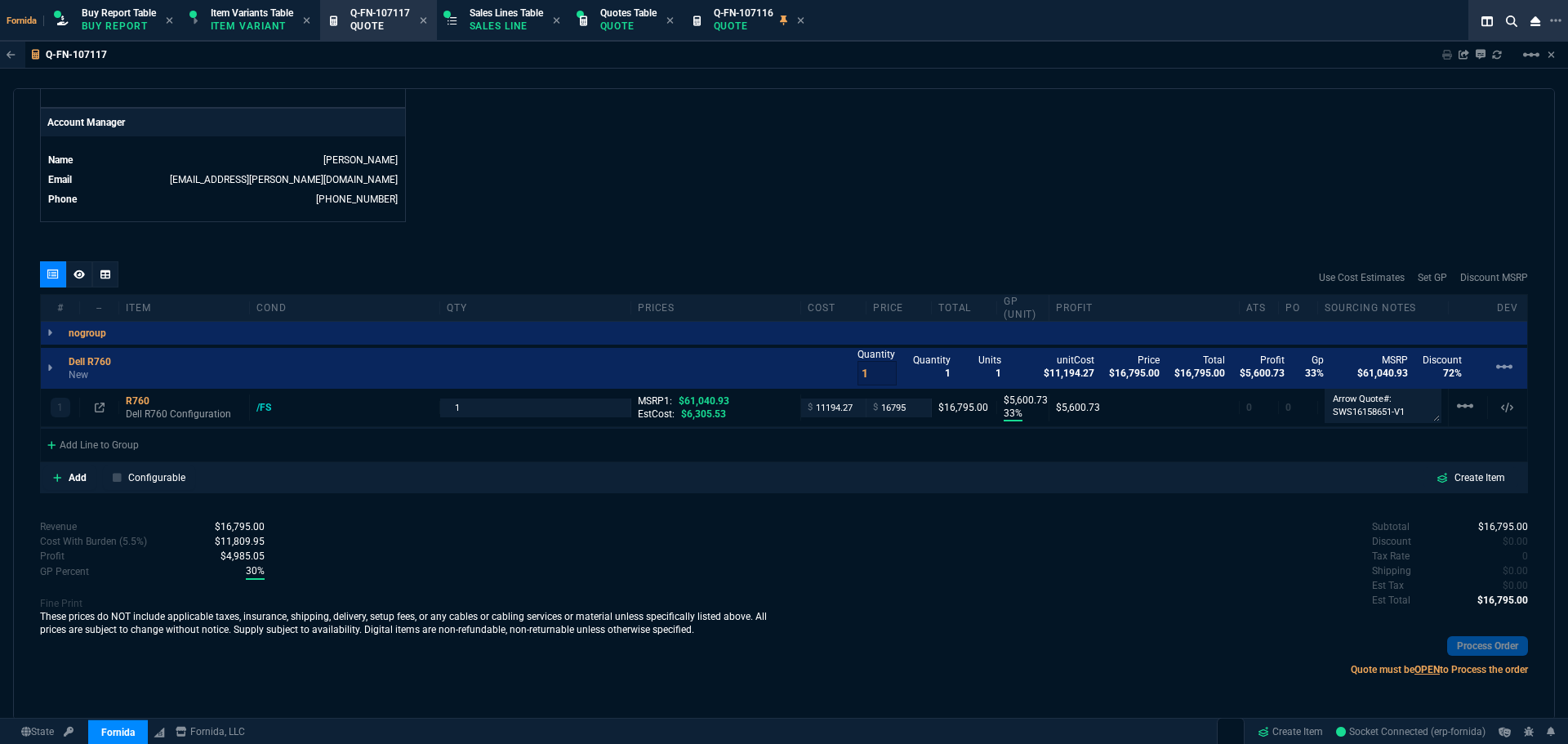
click at [78, 200] on td "Phone" at bounding box center [64, 199] width 36 height 16
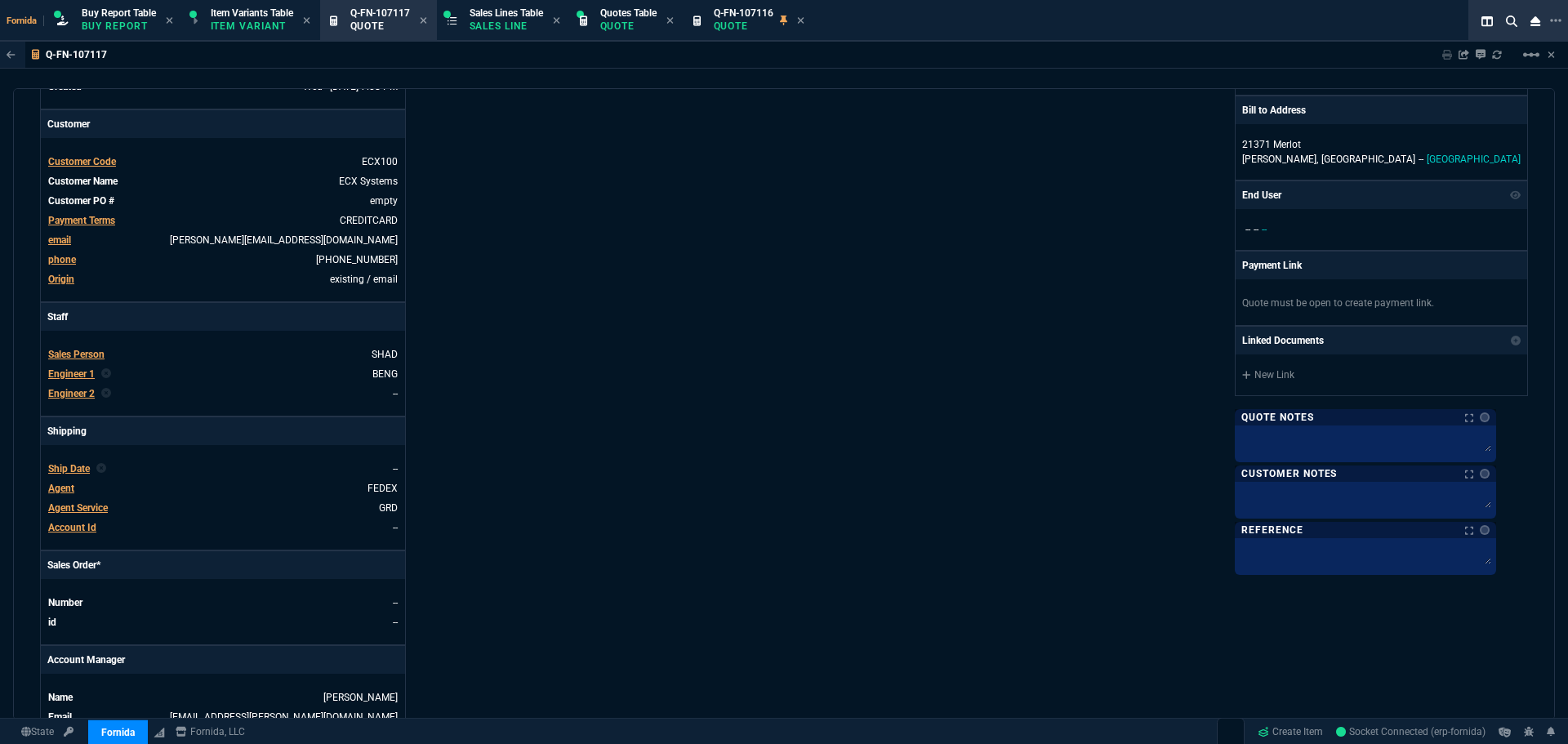
scroll to position [0, 0]
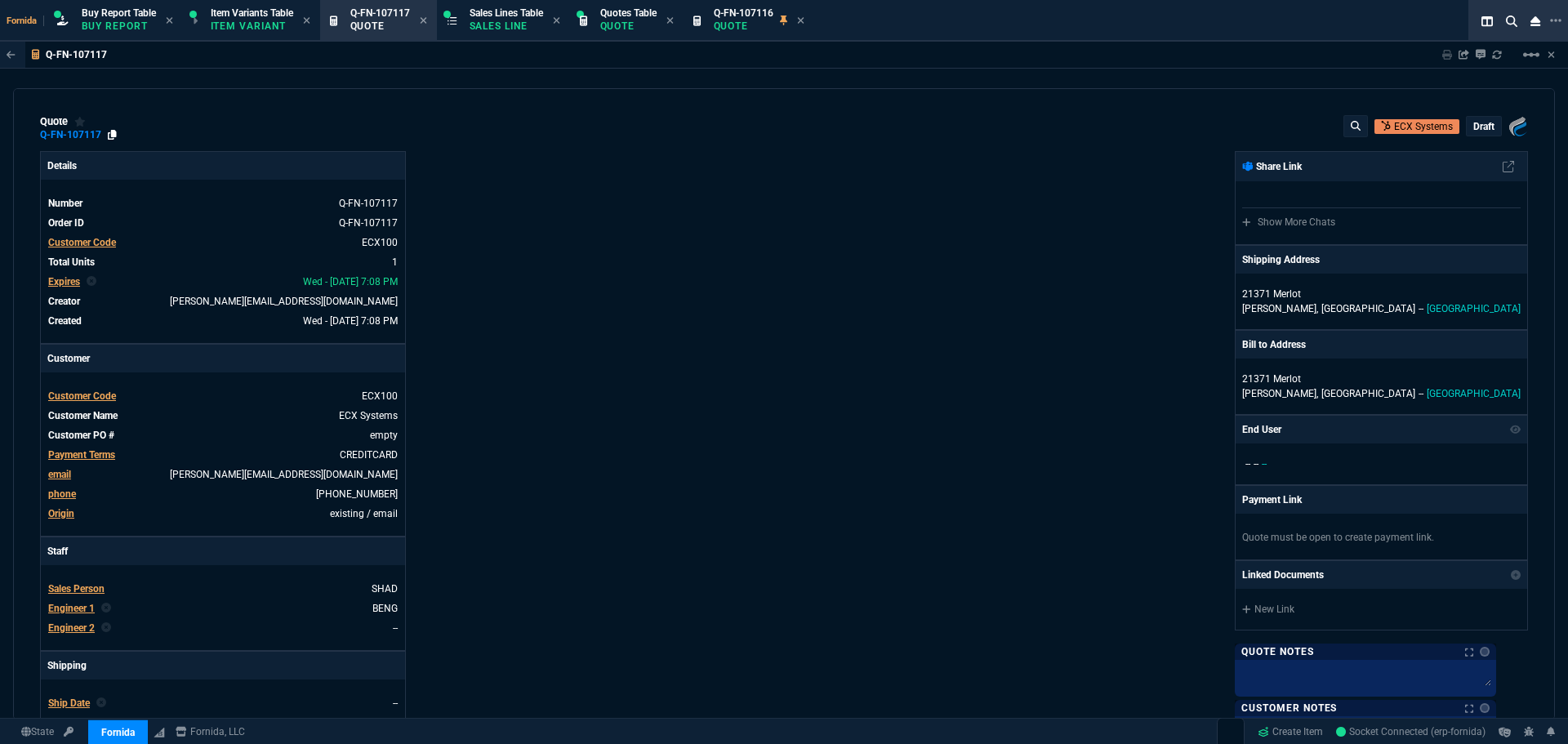
click at [114, 141] on fa-icon at bounding box center [112, 135] width 9 height 12
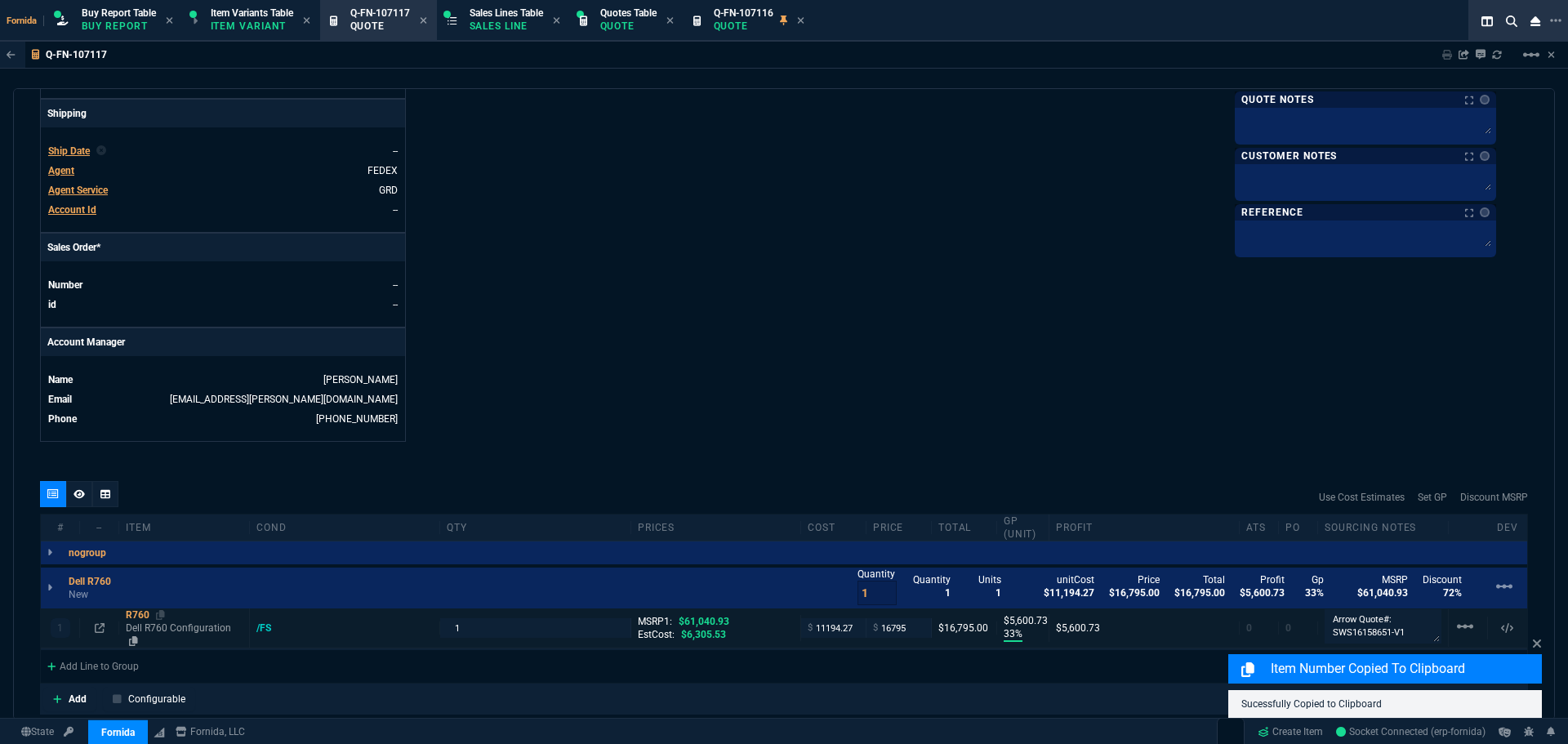
scroll to position [654, 0]
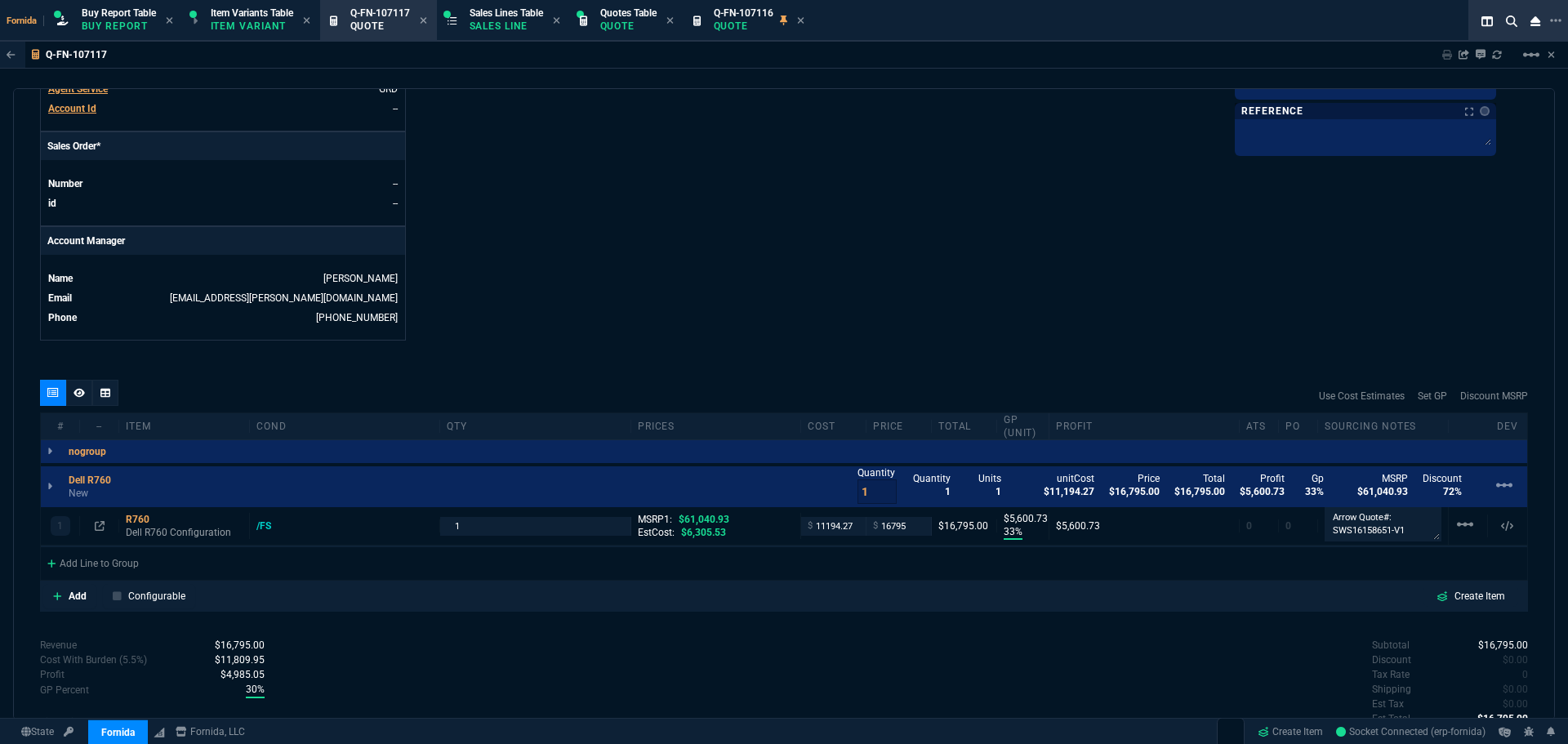
drag, startPoint x: 86, startPoint y: 494, endPoint x: 697, endPoint y: 50, distance: 755.3
click at [86, 494] on p "New" at bounding box center [94, 494] width 52 height 13
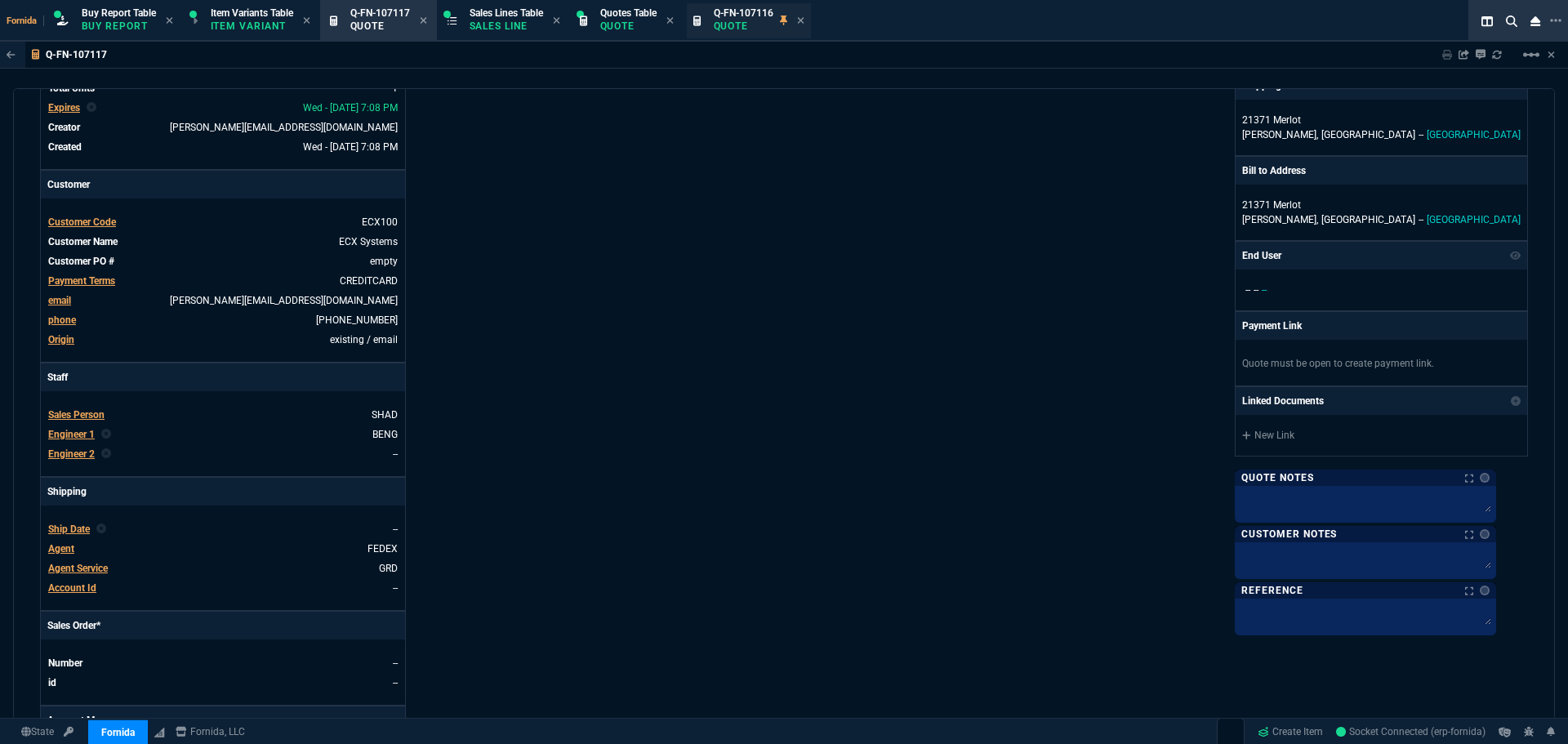
scroll to position [164, 0]
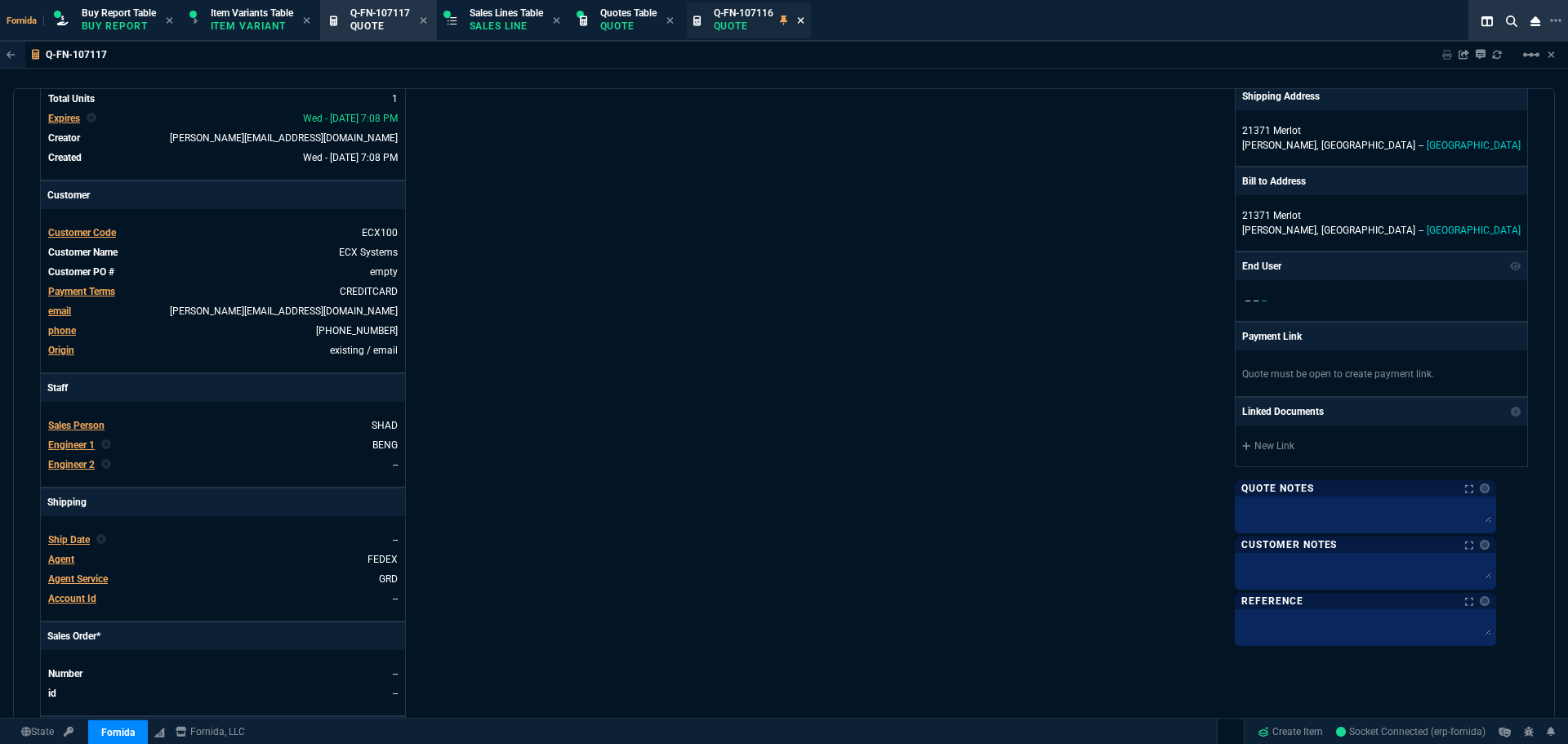
drag, startPoint x: 810, startPoint y: 20, endPoint x: 568, endPoint y: 19, distance: 242.0
click at [804, 20] on icon at bounding box center [800, 20] width 7 height 7
drag, startPoint x: 482, startPoint y: 20, endPoint x: 439, endPoint y: 19, distance: 43.0
click at [482, 20] on p "Sales Line" at bounding box center [506, 26] width 73 height 13
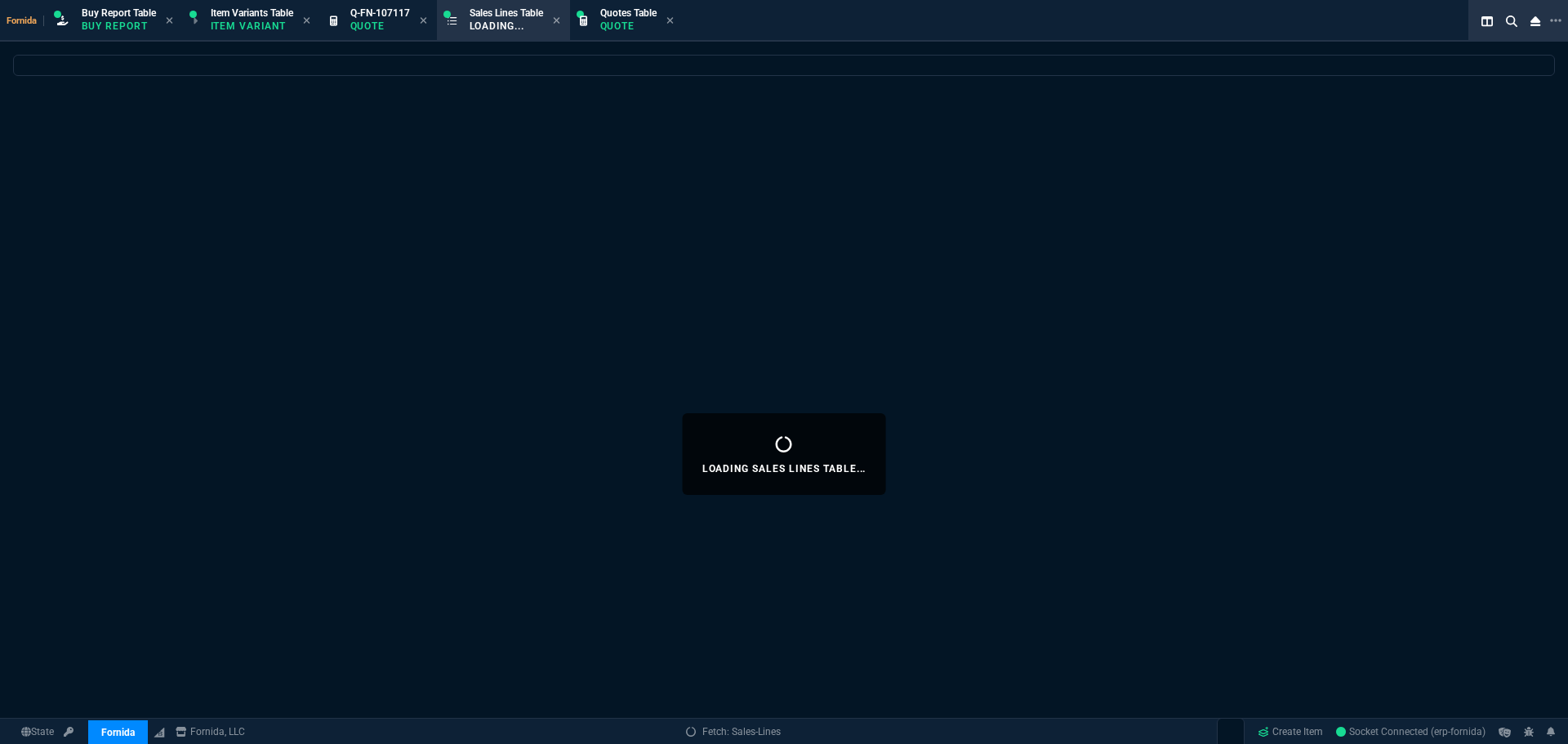
click at [425, 14] on nx-icon at bounding box center [424, 21] width 8 height 13
select select
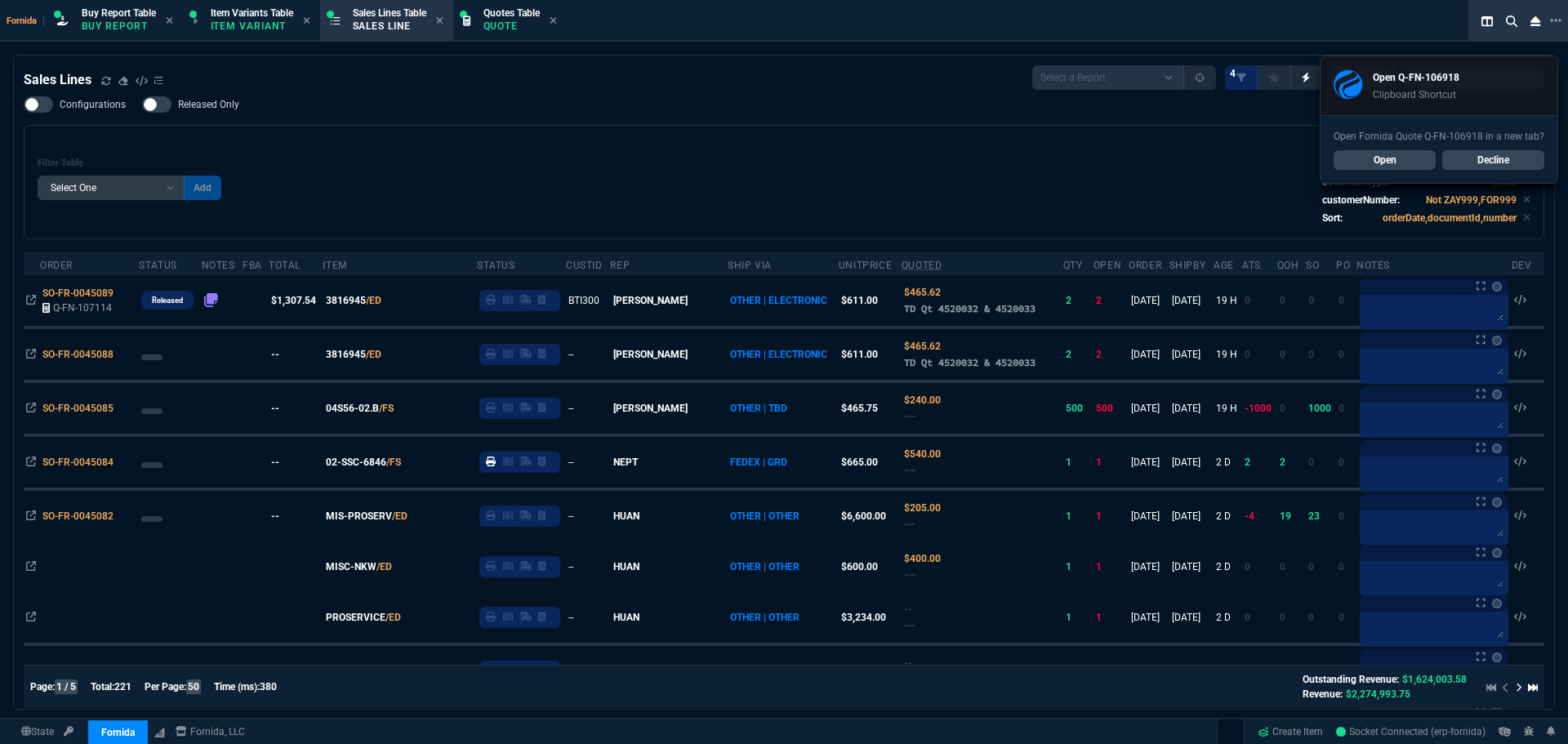
click at [504, 148] on div "Filter Table Select One Add Filter () Age () ATS () Cond (itemVariantCode) Cust…" at bounding box center [784, 182] width 1493 height 87
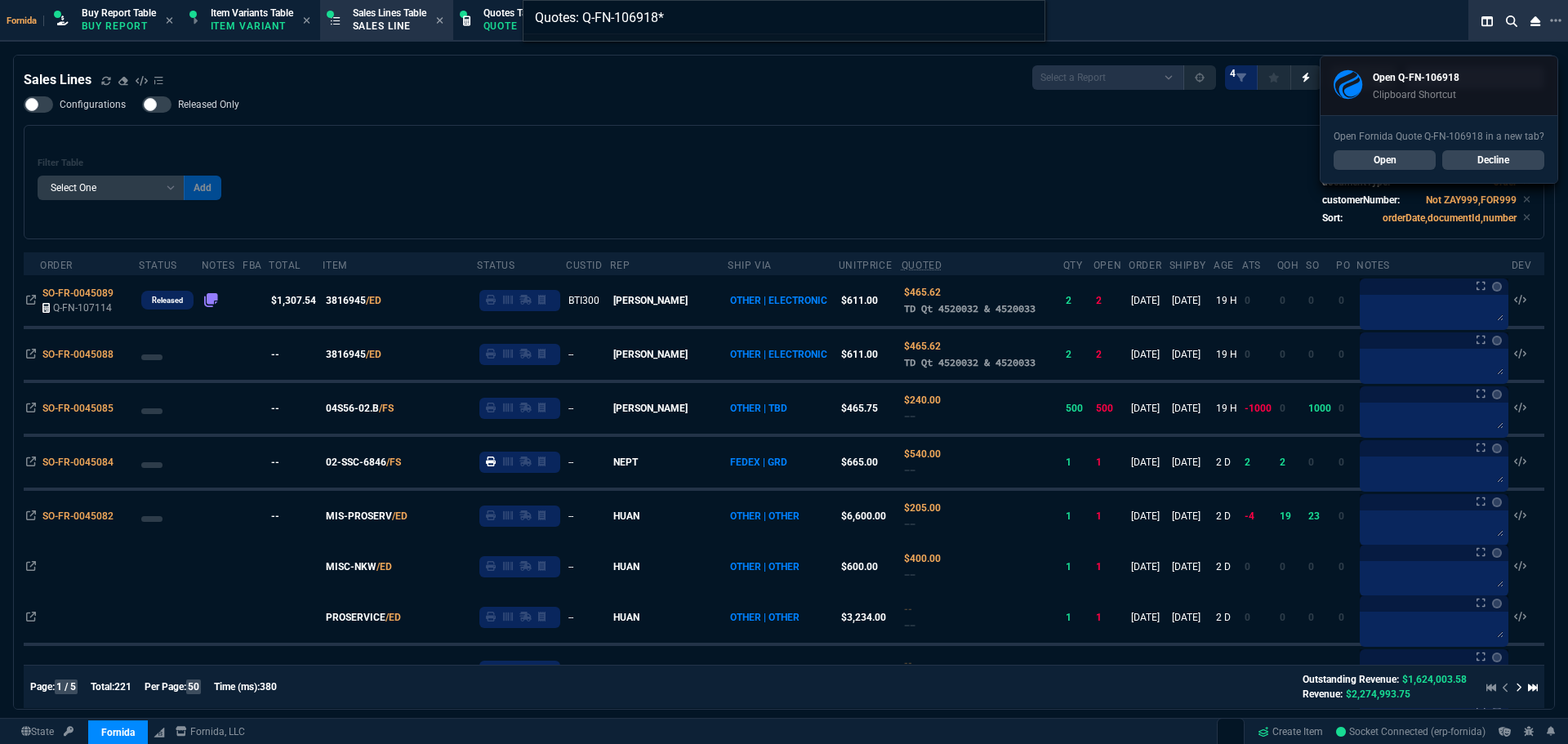
type input "Quotes: Q-FN-106918"
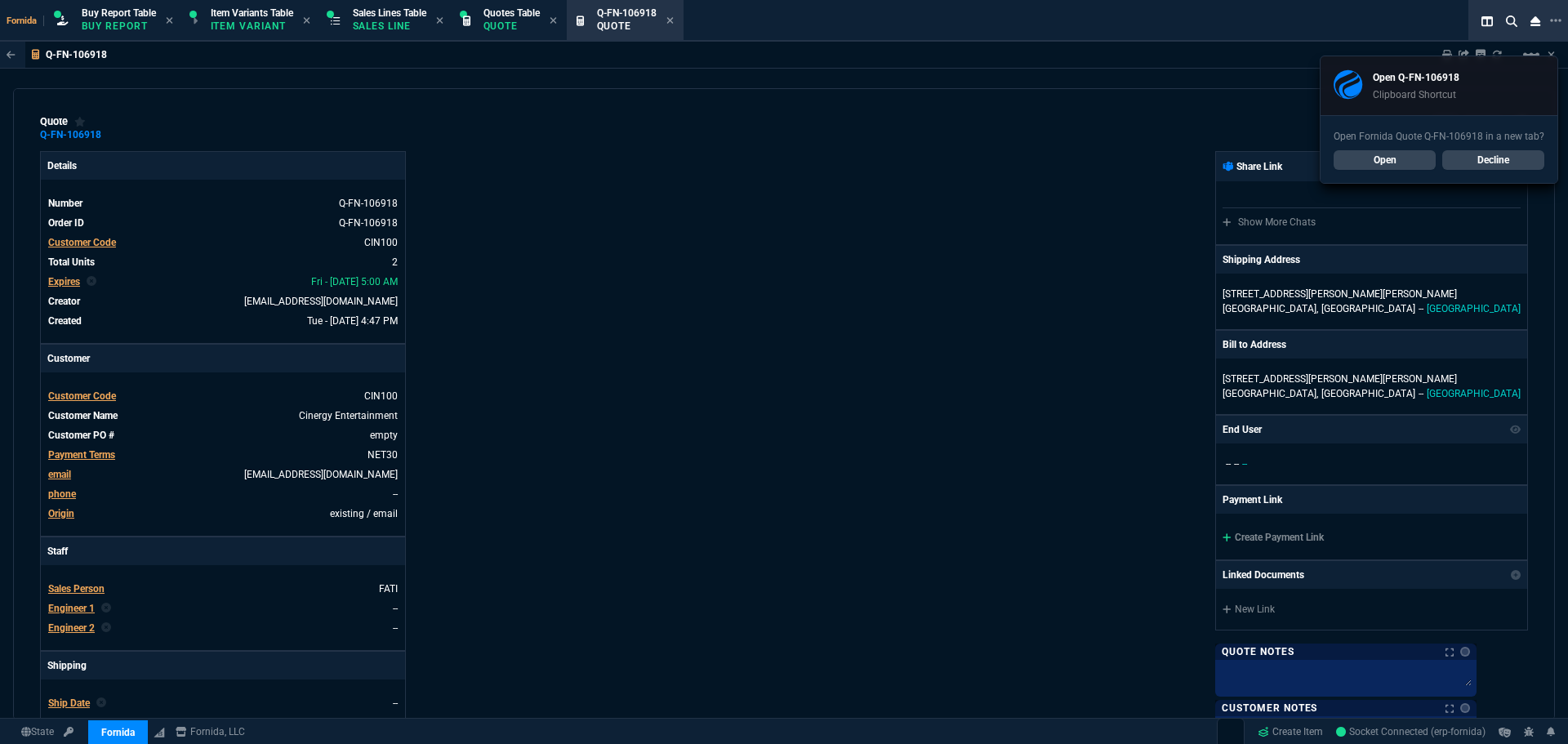
type input "15"
type input "125"
drag, startPoint x: 1488, startPoint y: 164, endPoint x: 924, endPoint y: 264, distance: 572.8
click at [1488, 163] on link "Decline" at bounding box center [1493, 160] width 102 height 19
type input "1198"
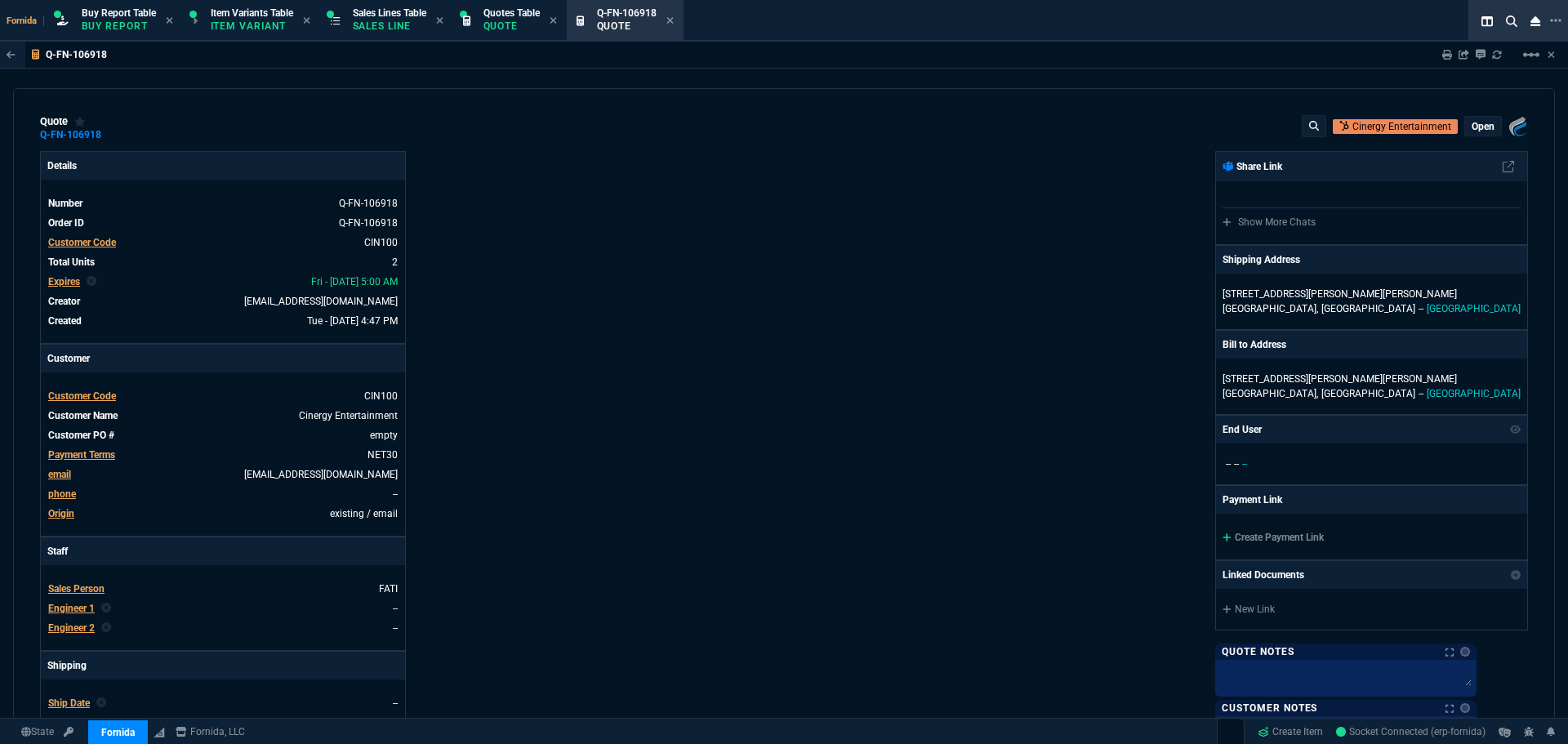
type input "31"
click at [805, 283] on div "Fornida, LLC [STREET_ADDRESS] Share Link Show More Chats Shipping Address [STRE…" at bounding box center [1155, 573] width 744 height 843
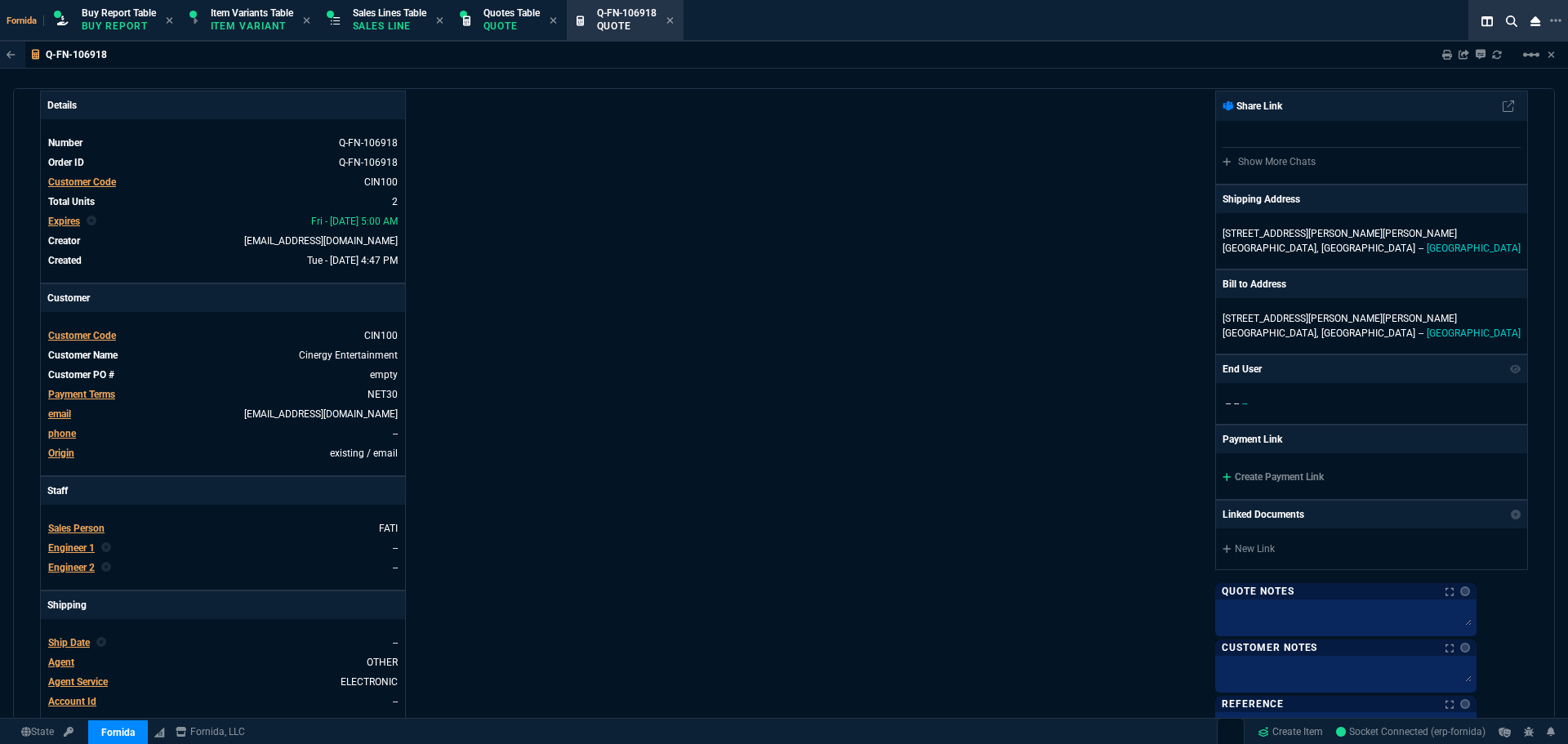
scroll to position [0, 0]
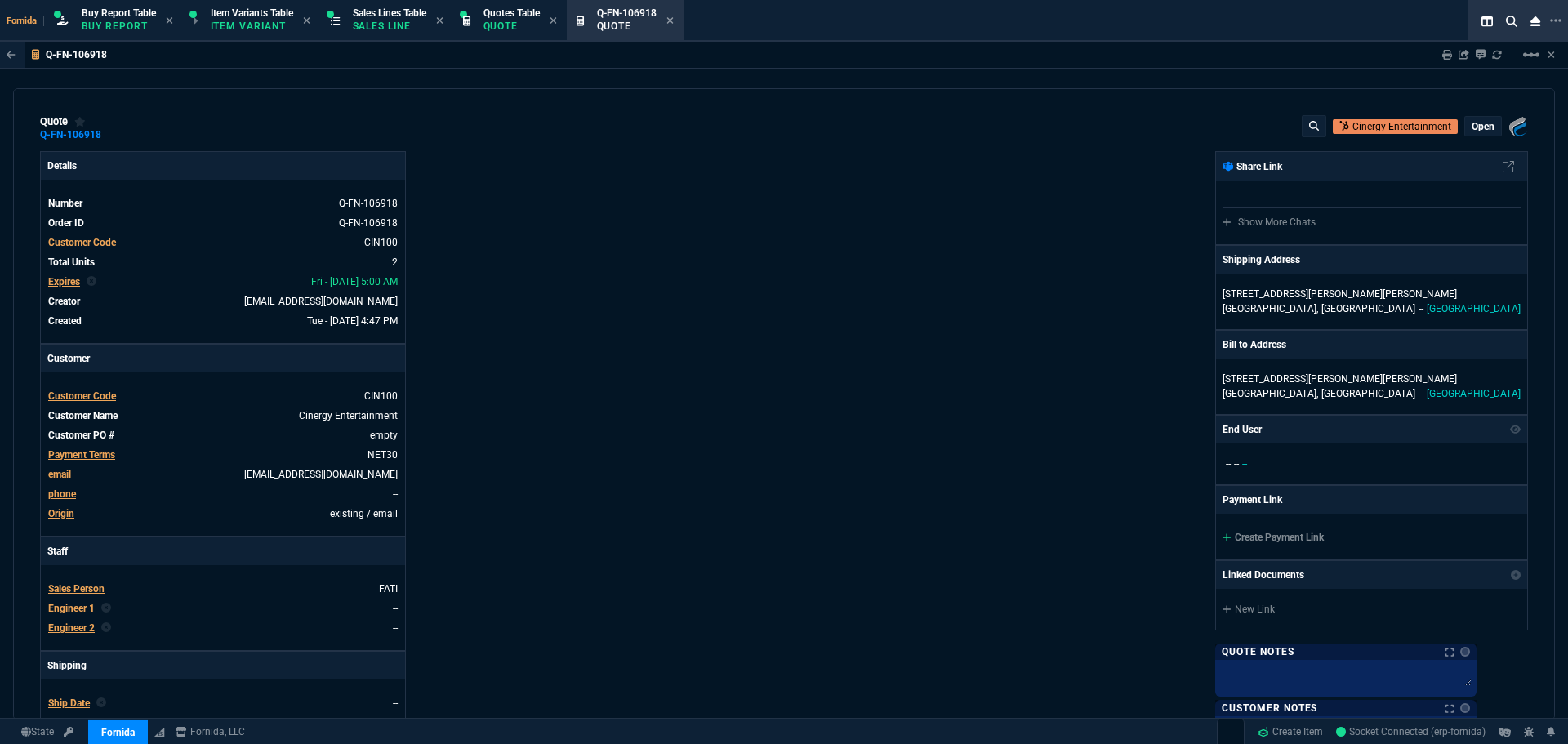
click at [1472, 129] on p "open" at bounding box center [1483, 127] width 23 height 13
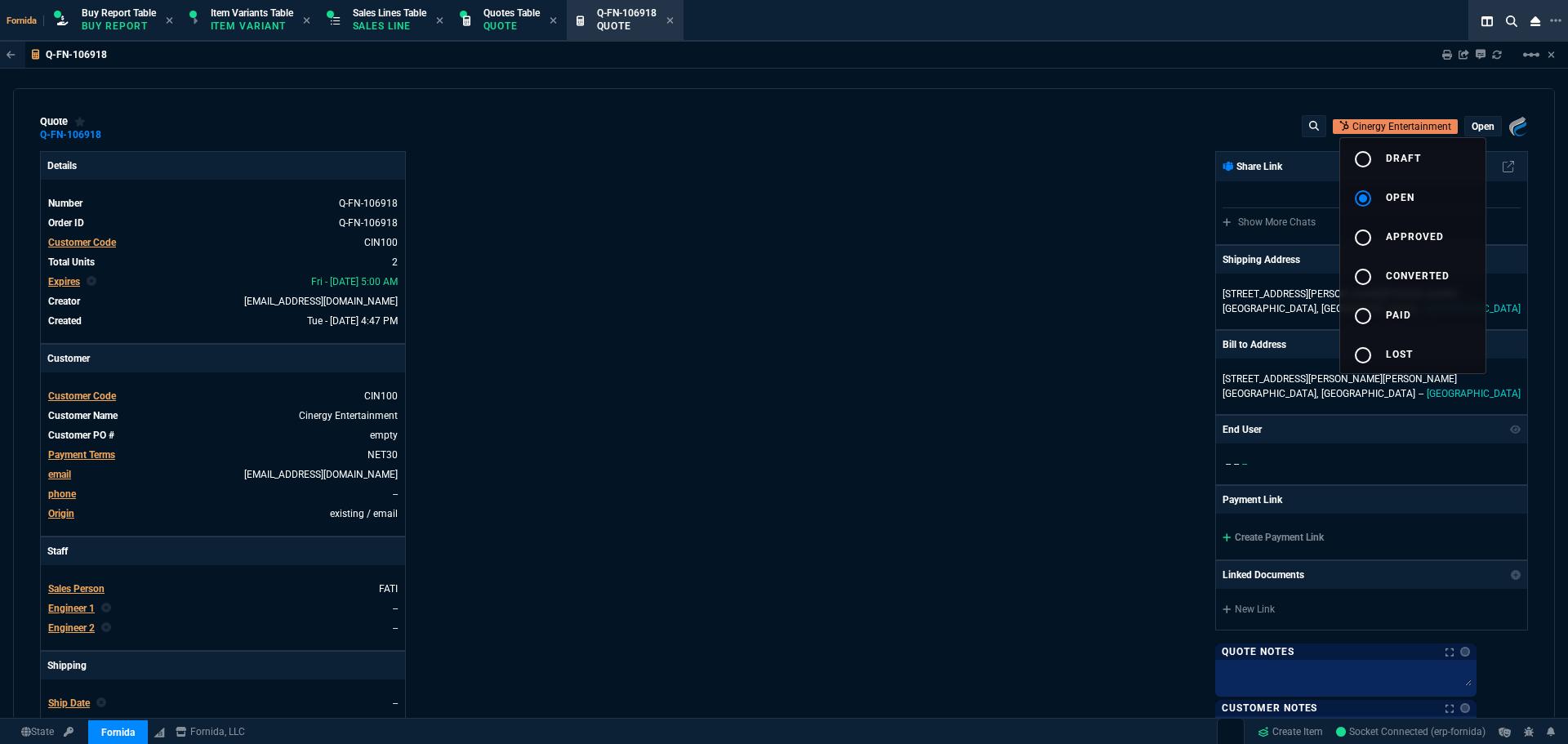
click at [1010, 327] on div at bounding box center [784, 372] width 1568 height 744
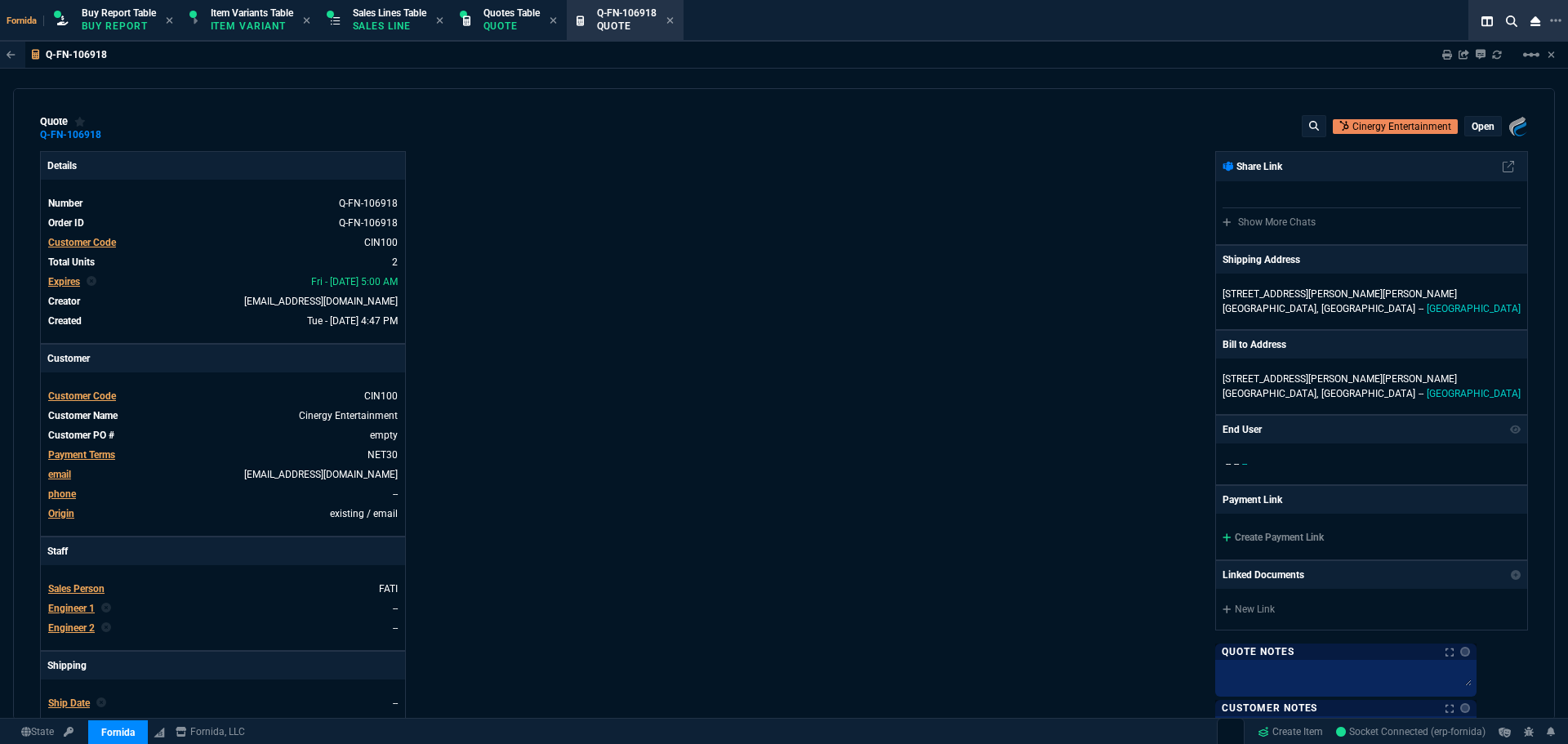
drag, startPoint x: 1486, startPoint y: 131, endPoint x: 1473, endPoint y: 128, distance: 13.3
click at [1482, 131] on div "open" at bounding box center [1482, 126] width 36 height 19
click at [1472, 121] on p "open" at bounding box center [1483, 127] width 23 height 13
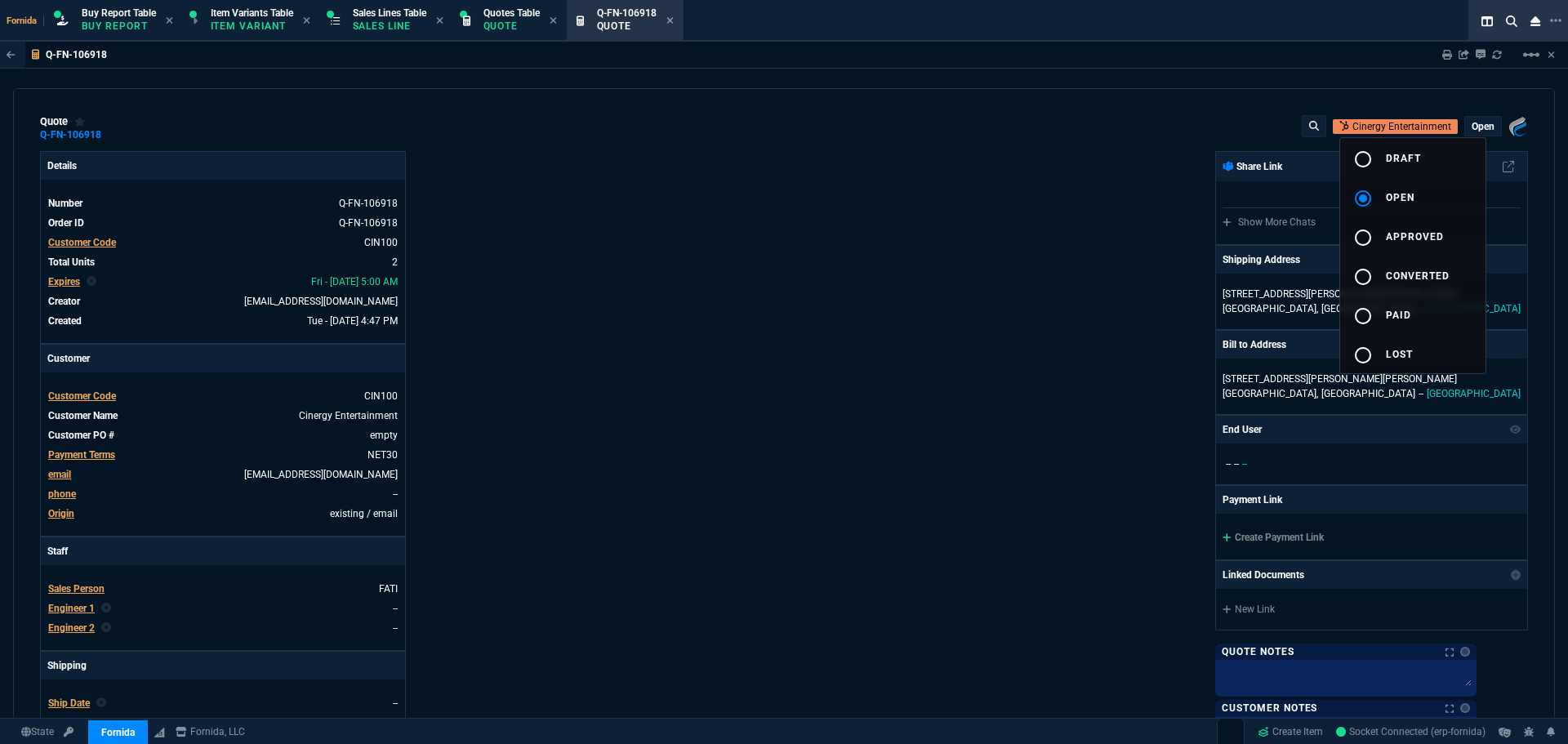
click at [978, 299] on div at bounding box center [784, 372] width 1568 height 744
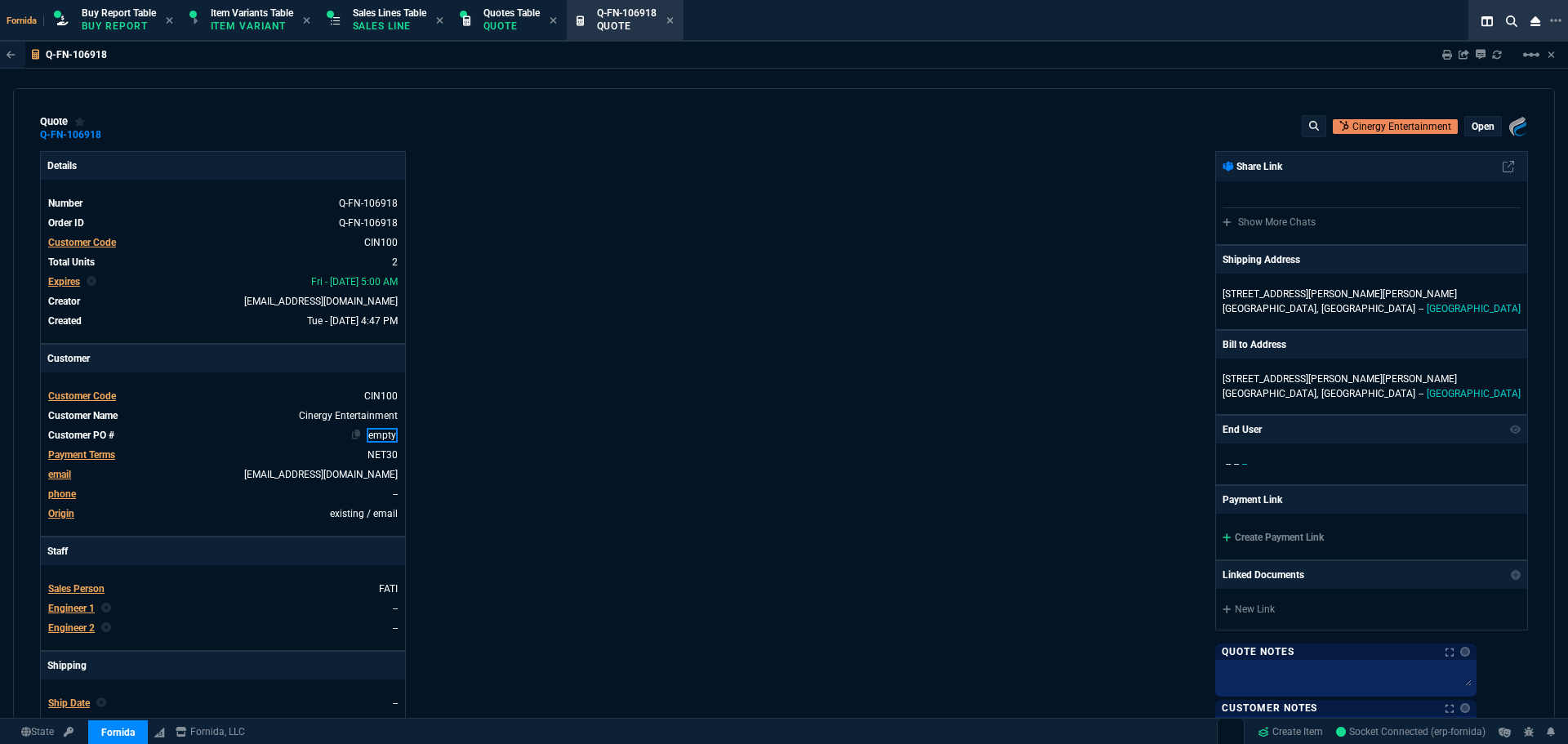
click at [371, 435] on link "empty" at bounding box center [382, 435] width 31 height 14
click at [482, 436] on div "Details Number Q-FN-106918 Order ID Q-FN-106918 Customer Code CIN100 Total Unit…" at bounding box center [412, 573] width 744 height 843
click at [1472, 121] on p "open" at bounding box center [1483, 127] width 23 height 13
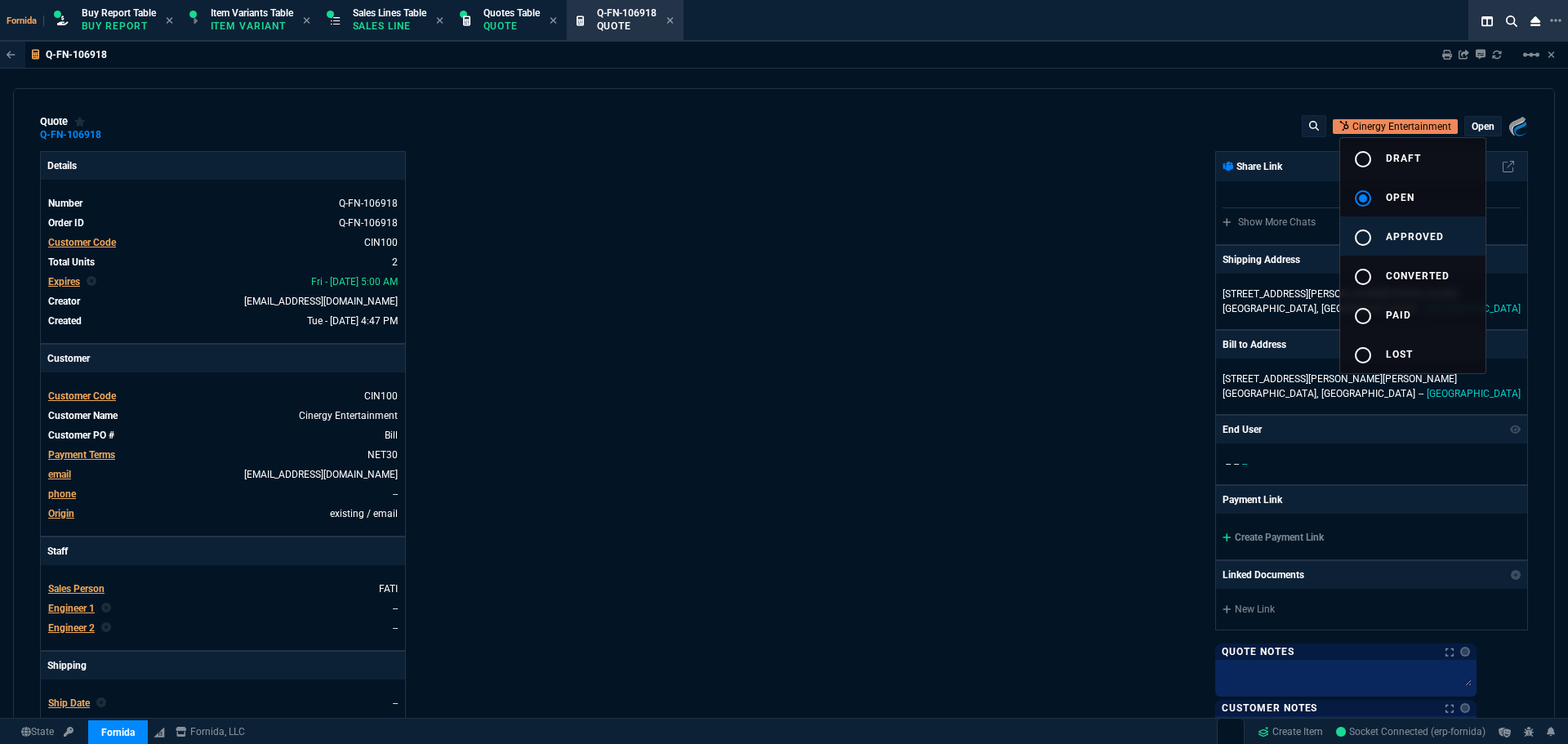
click at [1379, 242] on div "radio_button_unchecked" at bounding box center [1370, 238] width 33 height 19
click at [815, 298] on div at bounding box center [784, 372] width 1568 height 744
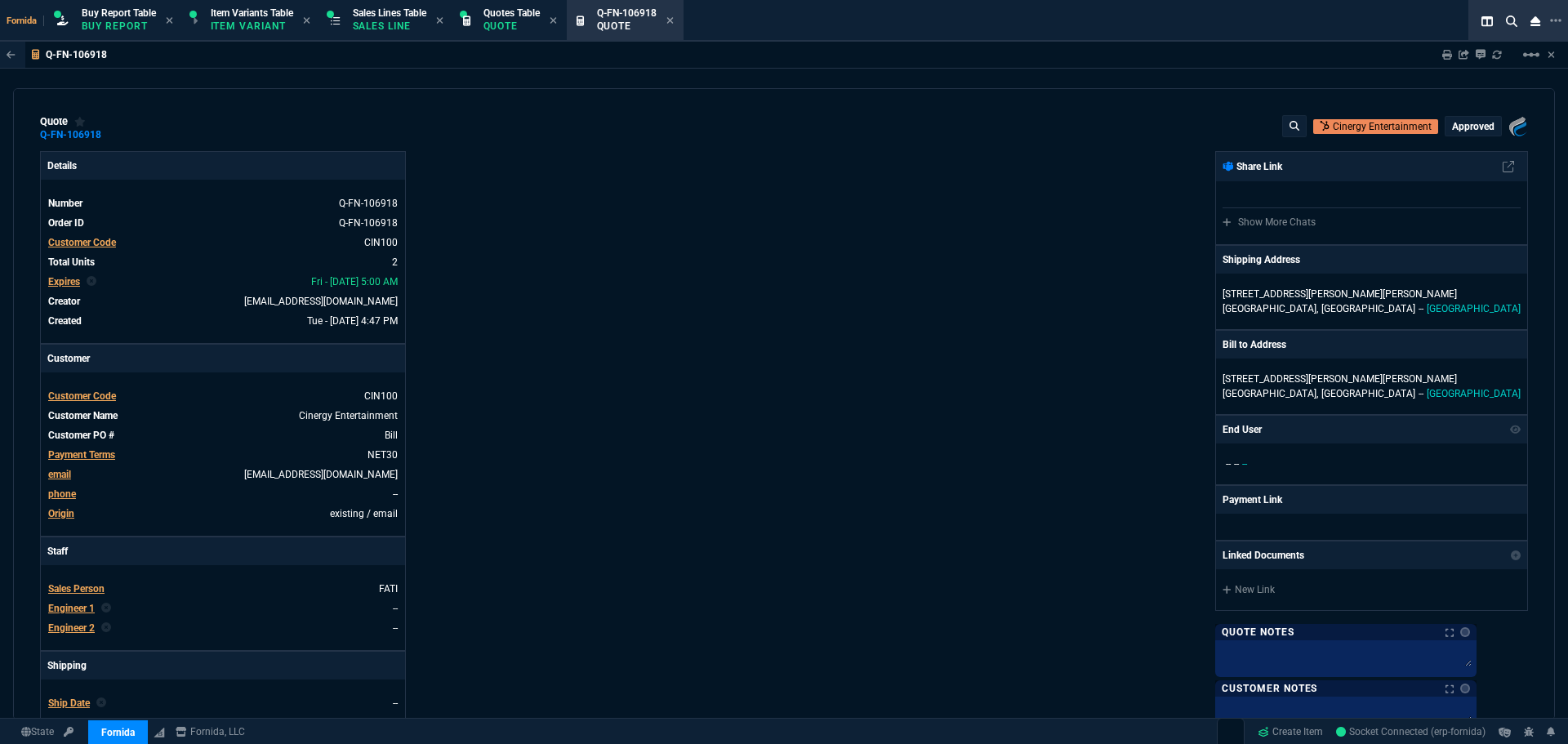
type input "15"
type input "125"
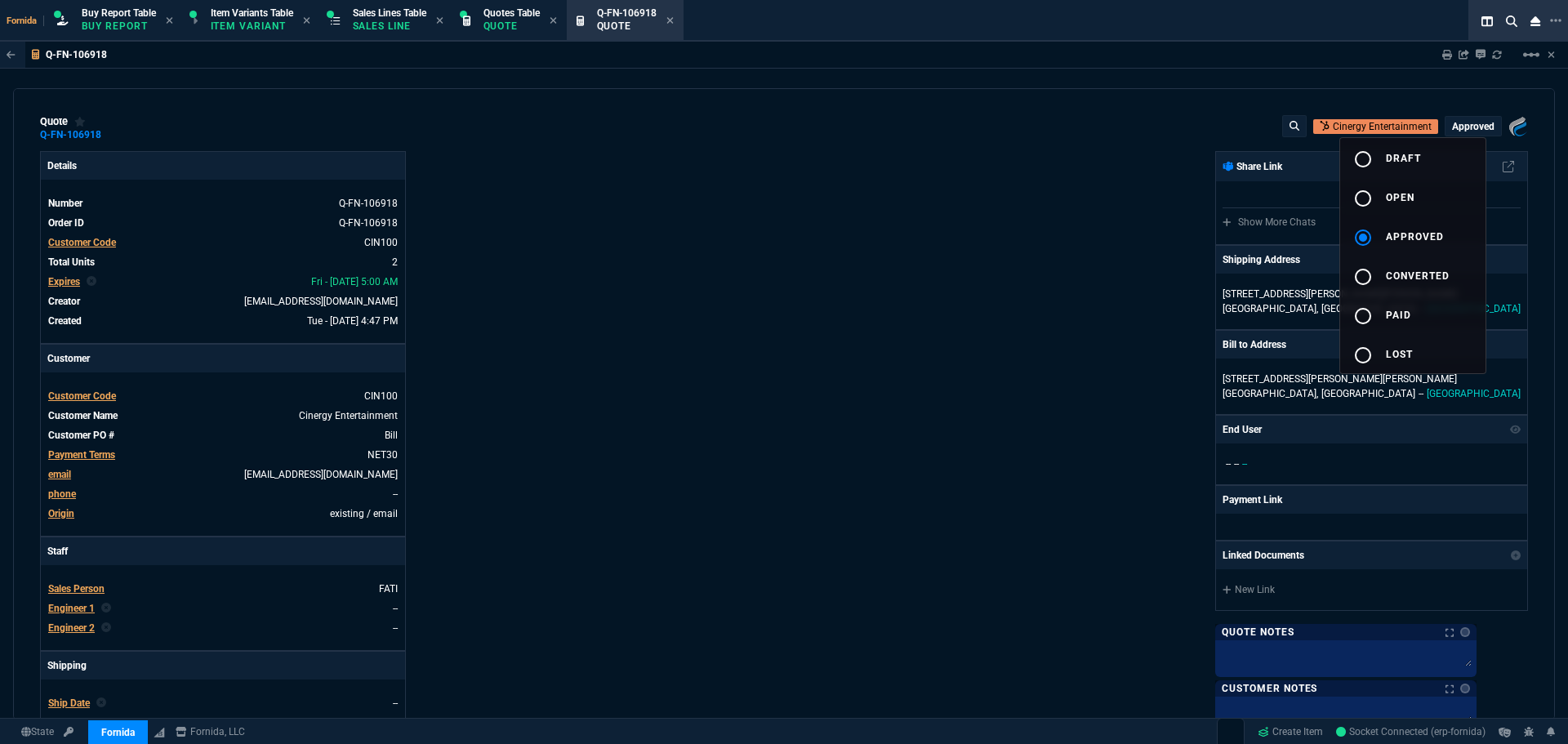
type input "31"
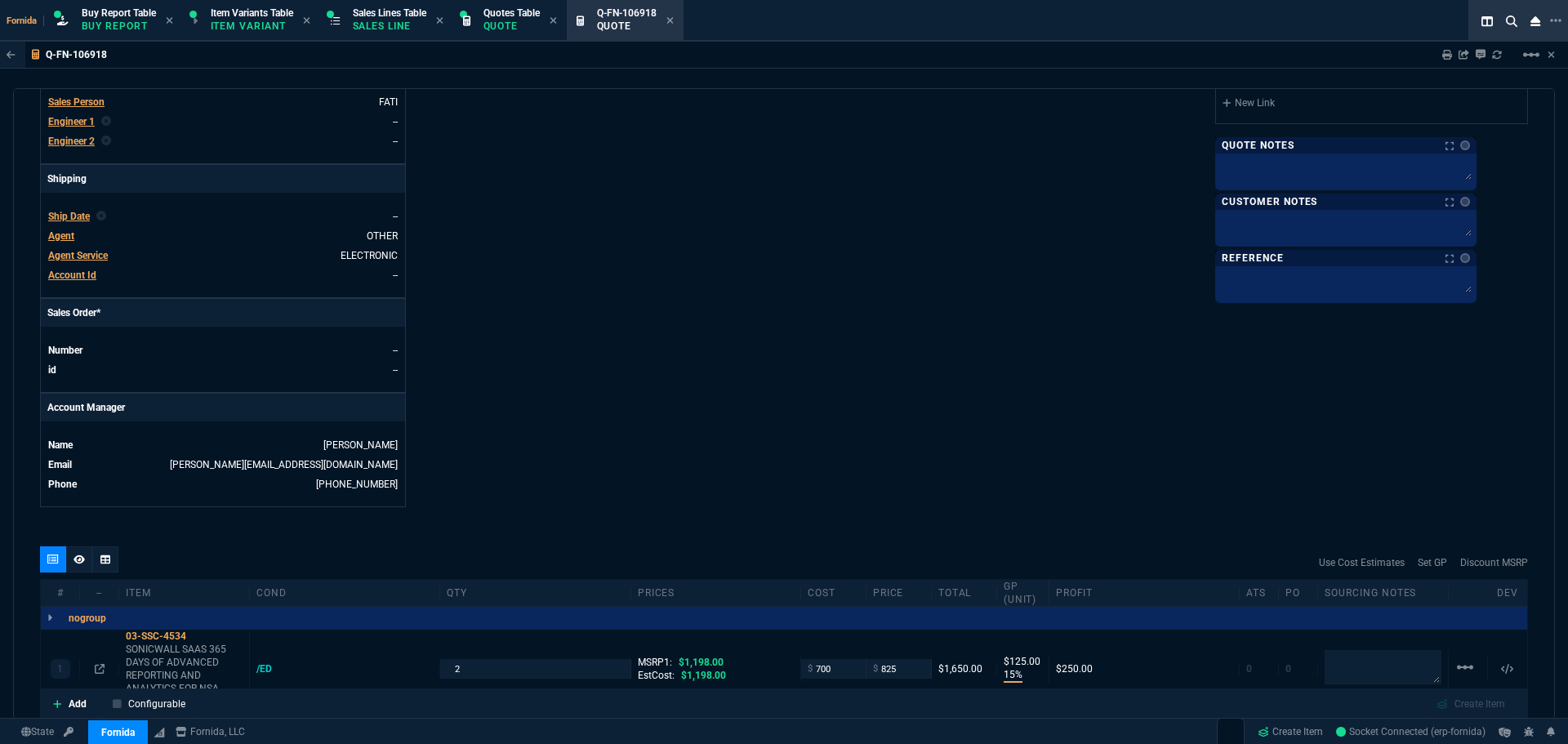
scroll to position [490, 0]
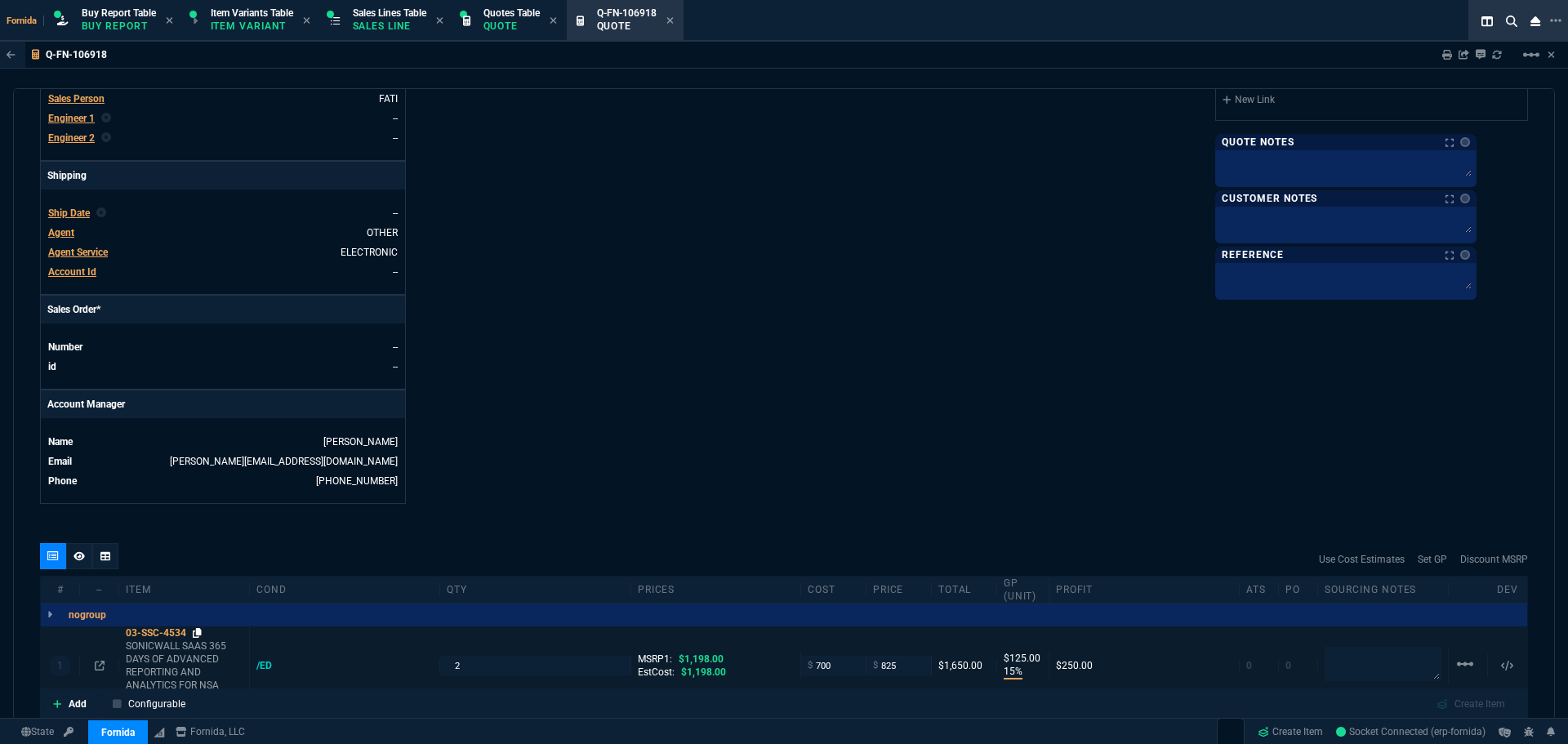
click at [198, 638] on fa-icon at bounding box center [196, 633] width 9 height 12
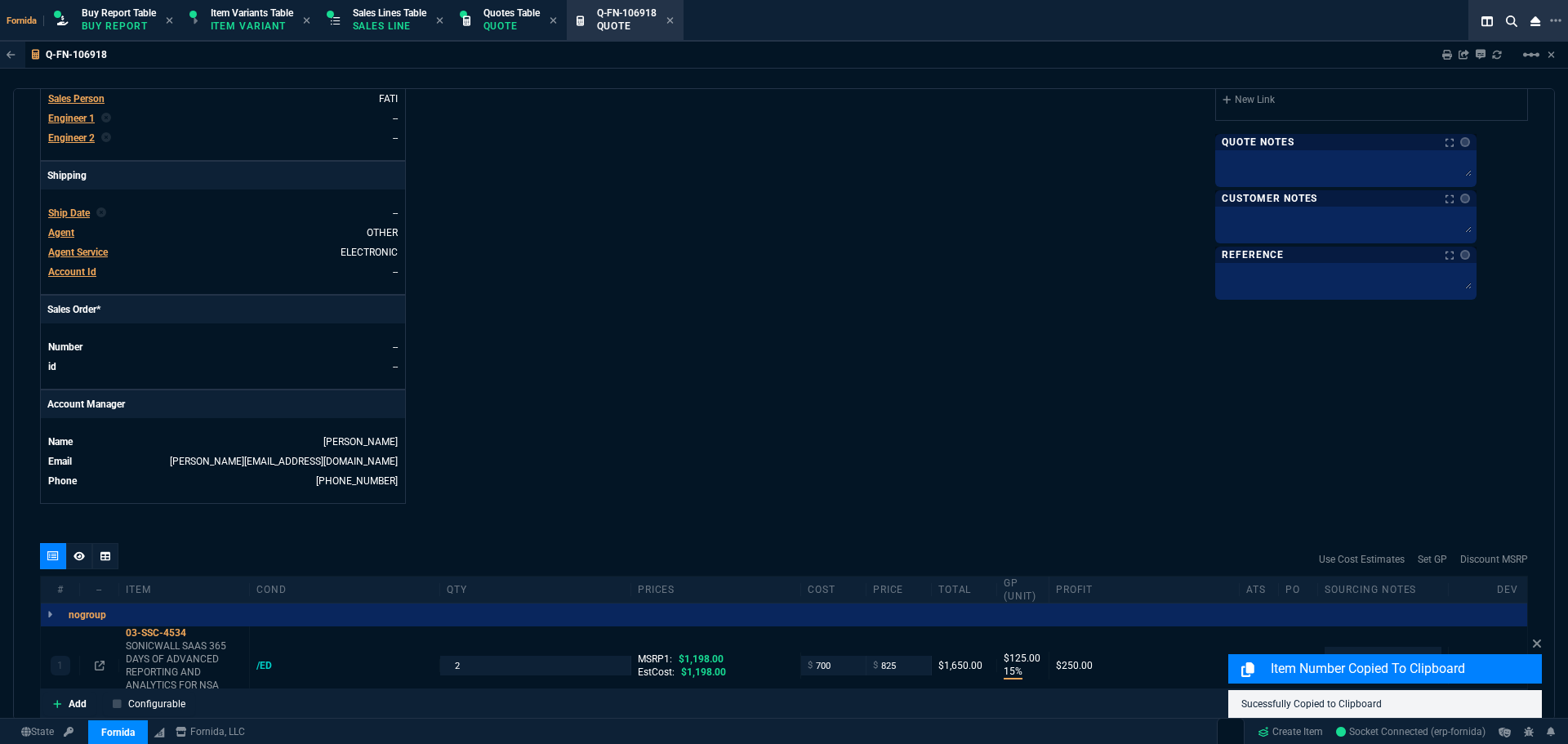
click at [749, 304] on div "Details Number Q-FN-106918 Order ID Q-FN-106918 Customer Code CIN100 Total Unit…" at bounding box center [412, 83] width 744 height 843
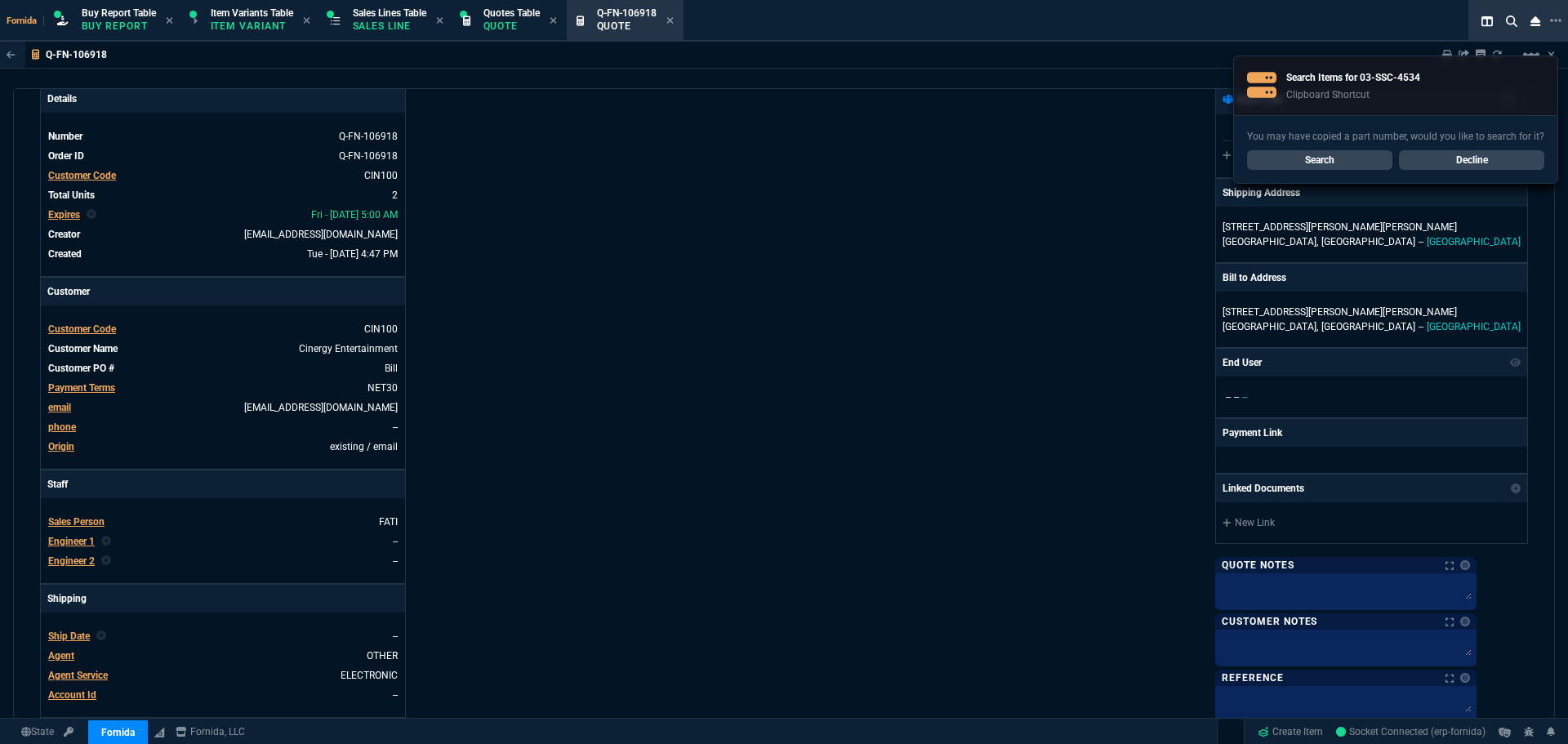
scroll to position [0, 0]
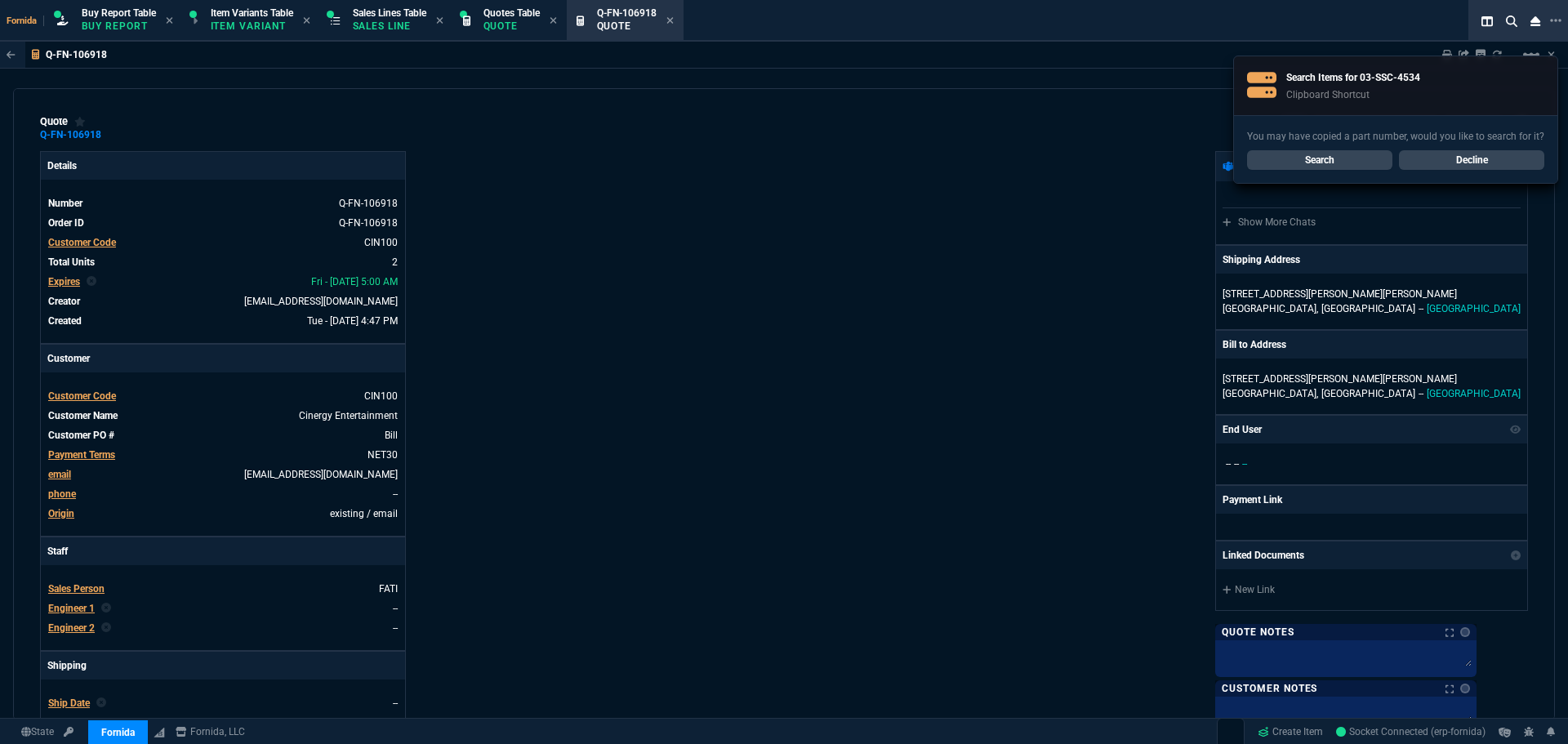
click at [1452, 161] on link "Decline" at bounding box center [1471, 160] width 145 height 19
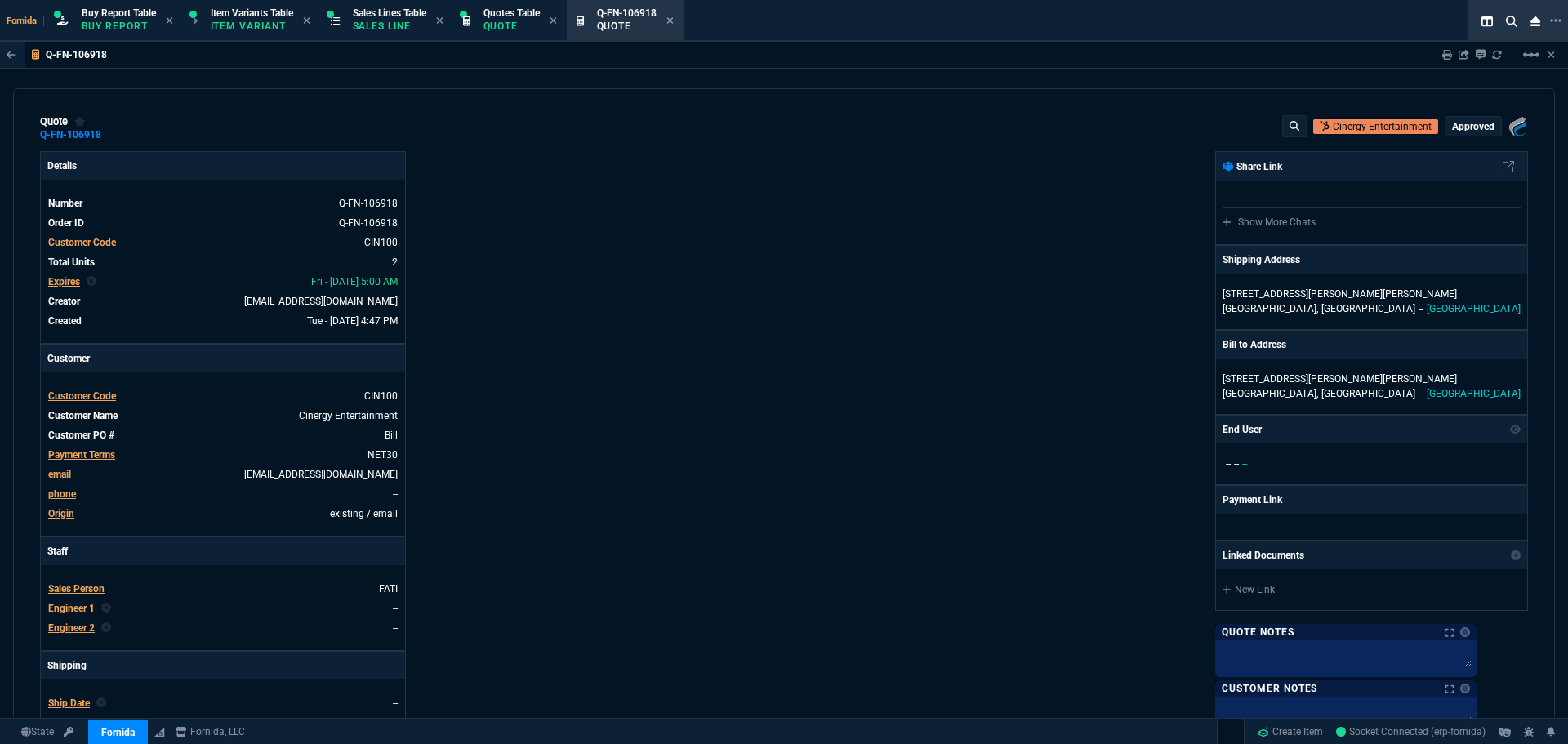
click at [1478, 122] on p "approved" at bounding box center [1473, 127] width 42 height 13
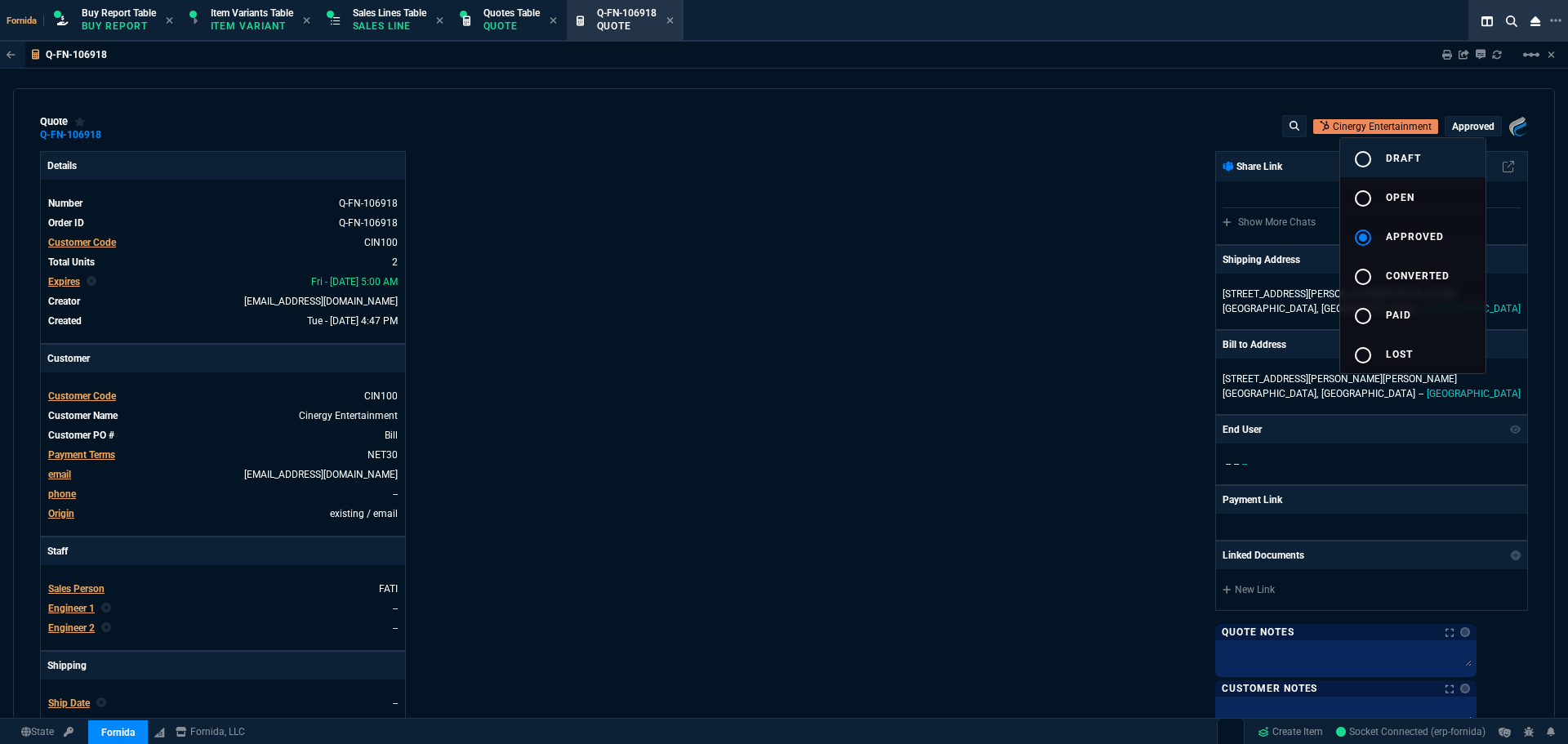
click at [1430, 170] on button "radio_button_unchecked draft" at bounding box center [1412, 157] width 145 height 39
click at [1020, 293] on div at bounding box center [784, 372] width 1568 height 744
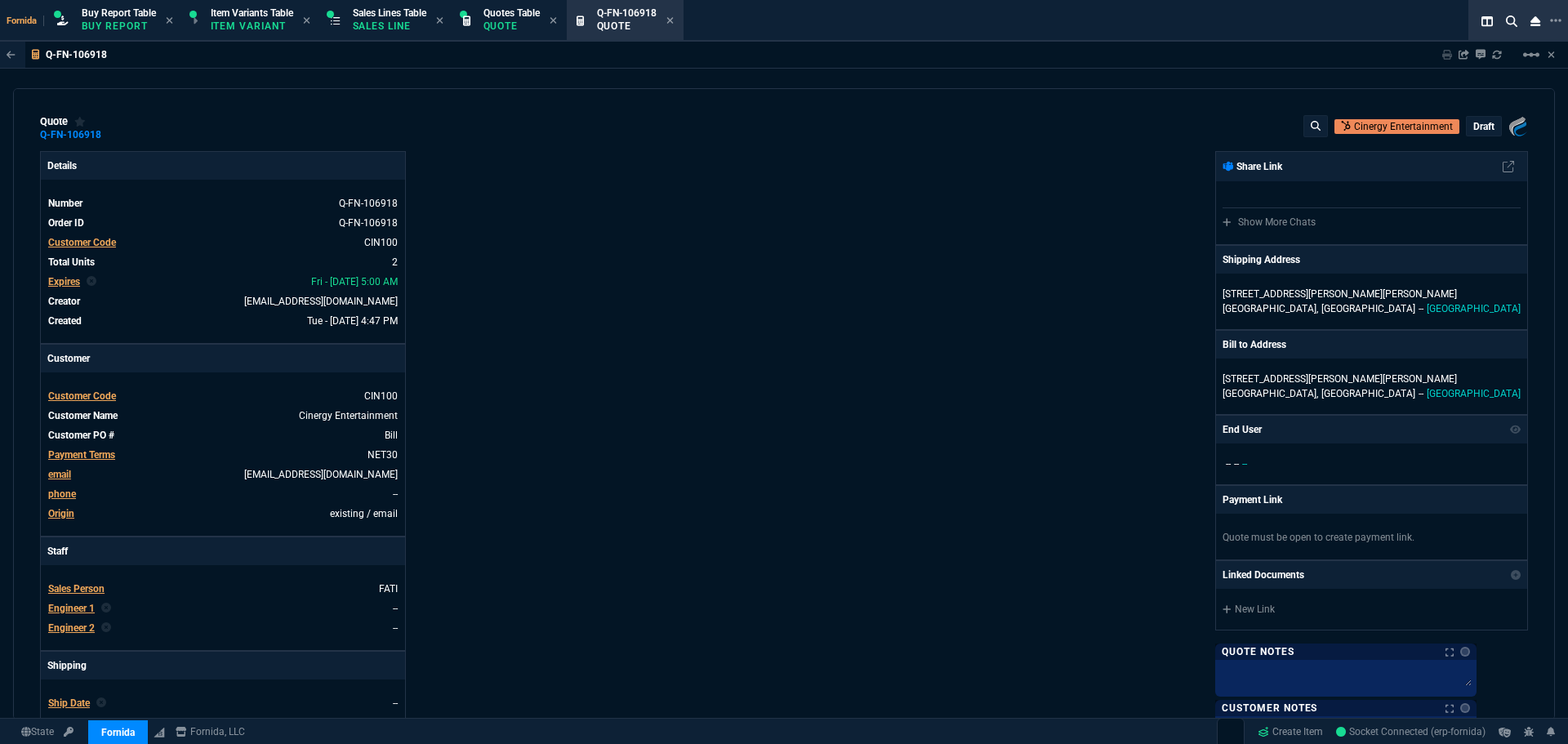
type input "15"
type input "125"
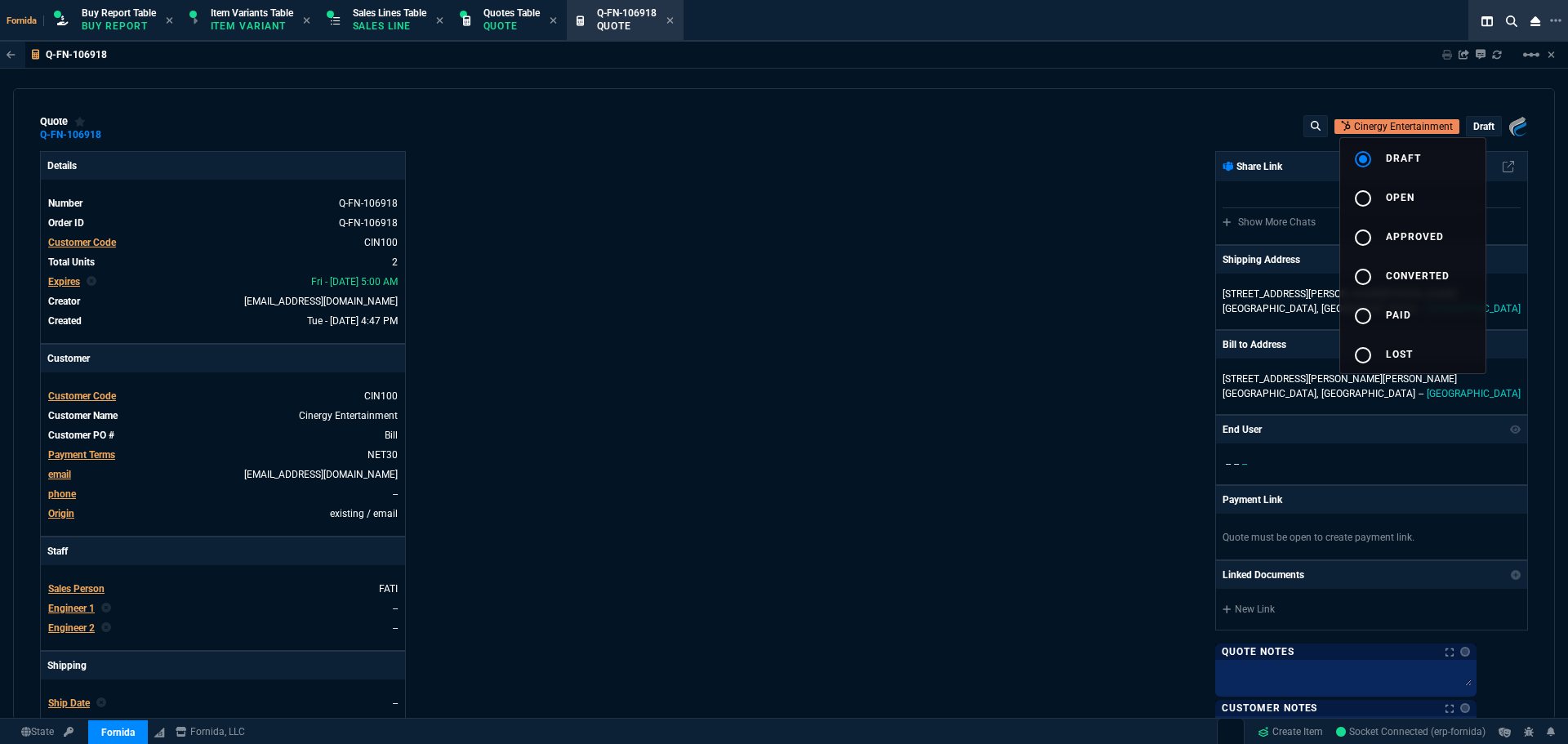
type input "31"
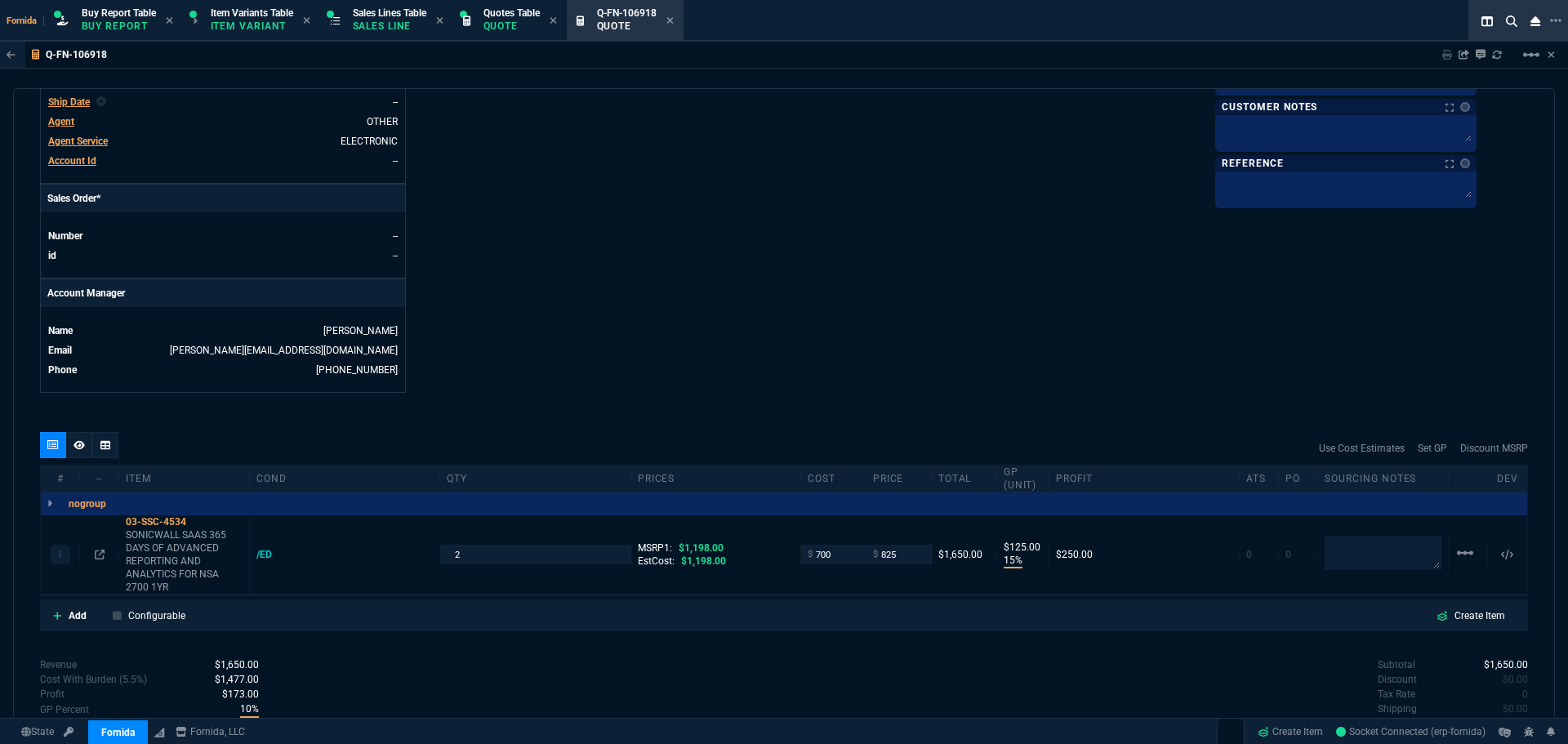
scroll to position [735, 0]
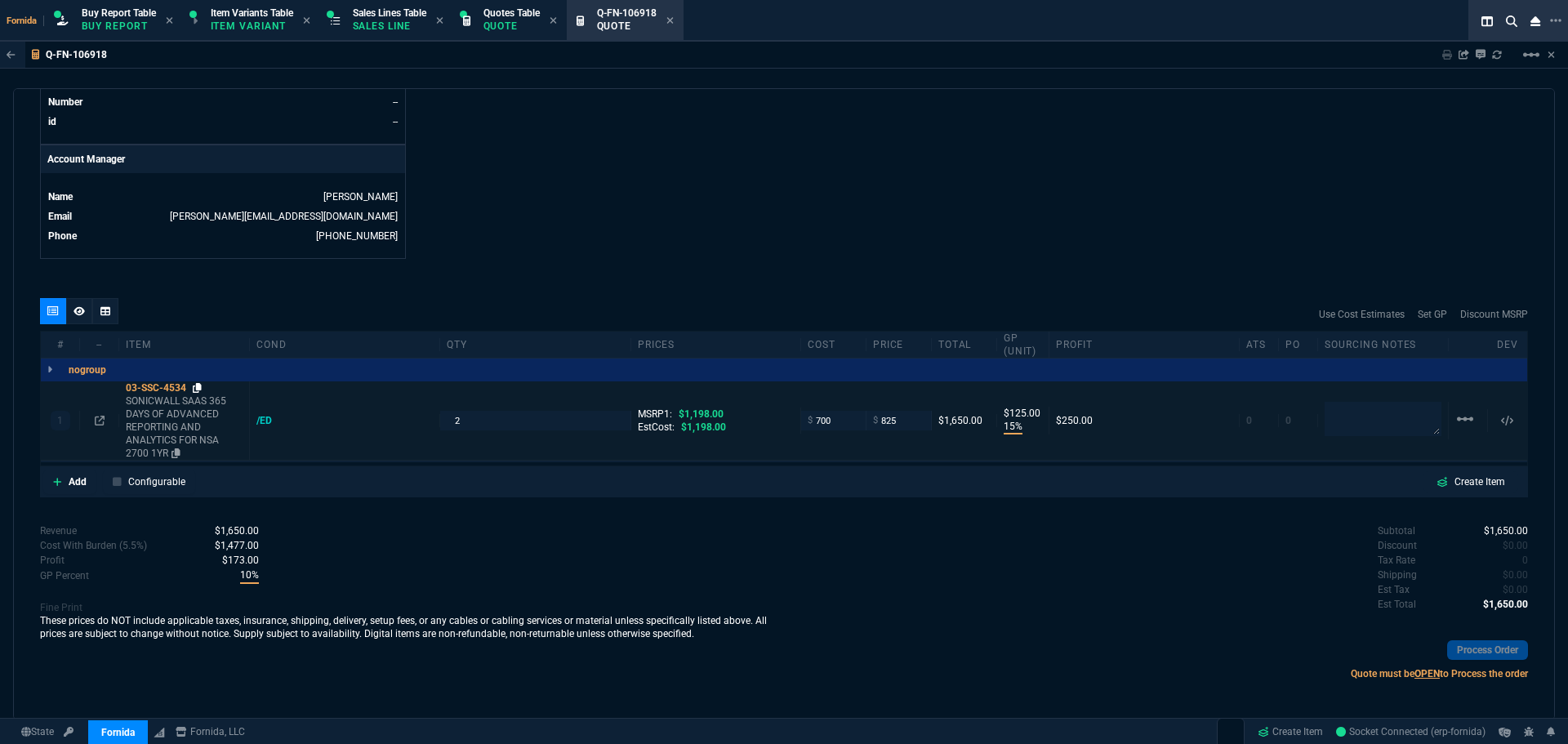
click at [200, 395] on link at bounding box center [196, 388] width 9 height 13
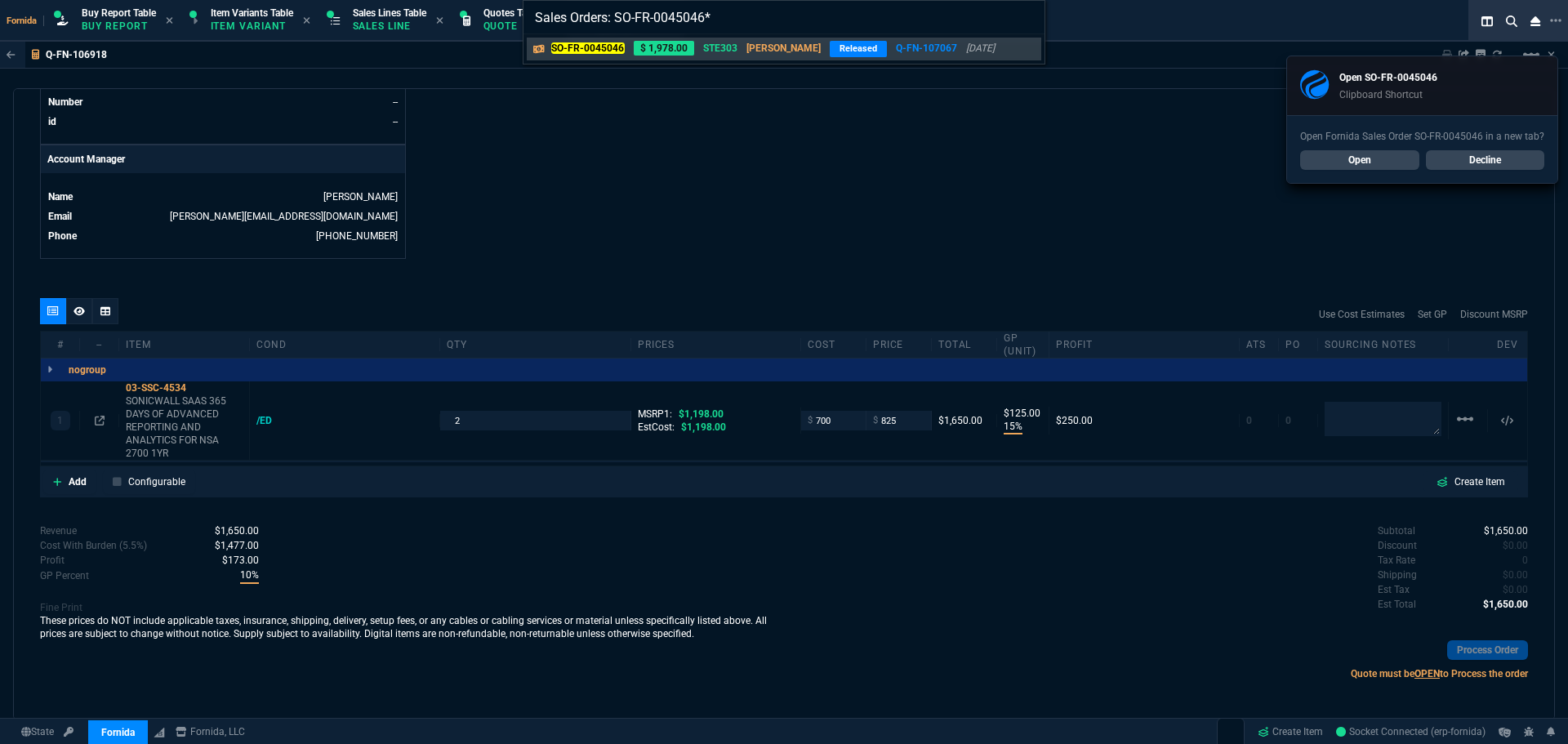
type input "Sales Orders: SO-FR-0045046"
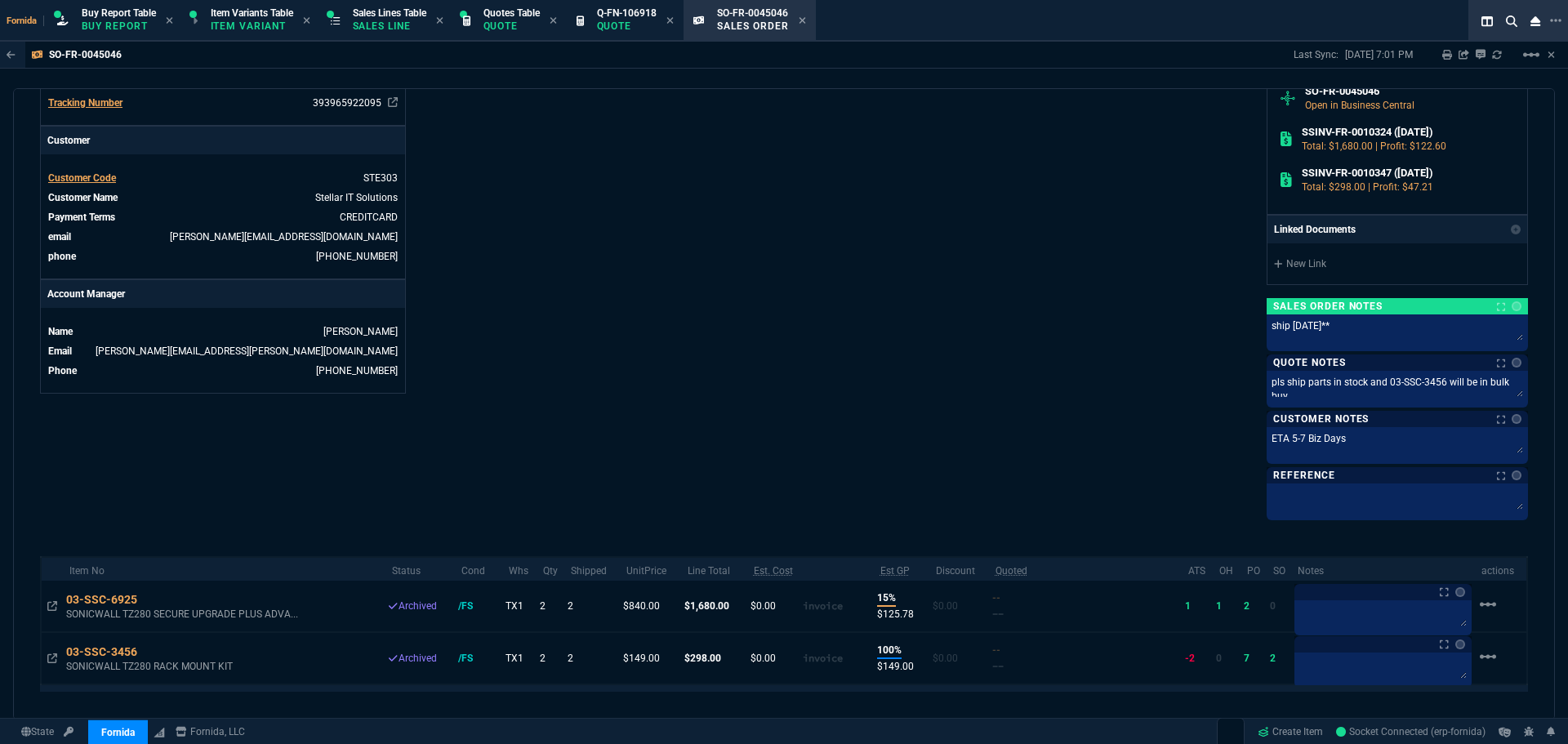
scroll to position [484, 0]
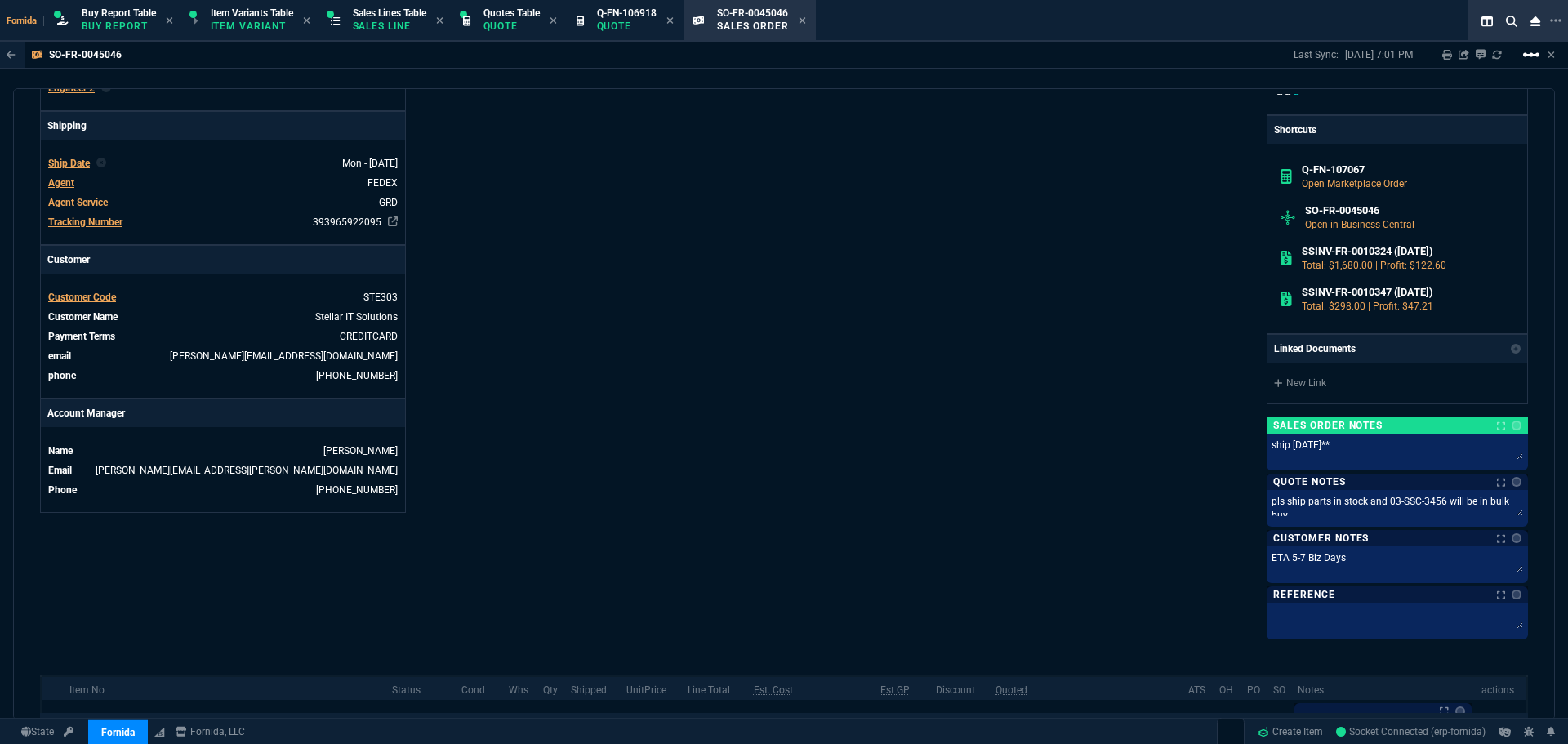
click at [1532, 57] on mat-icon "linear_scale" at bounding box center [1531, 55] width 19 height 19
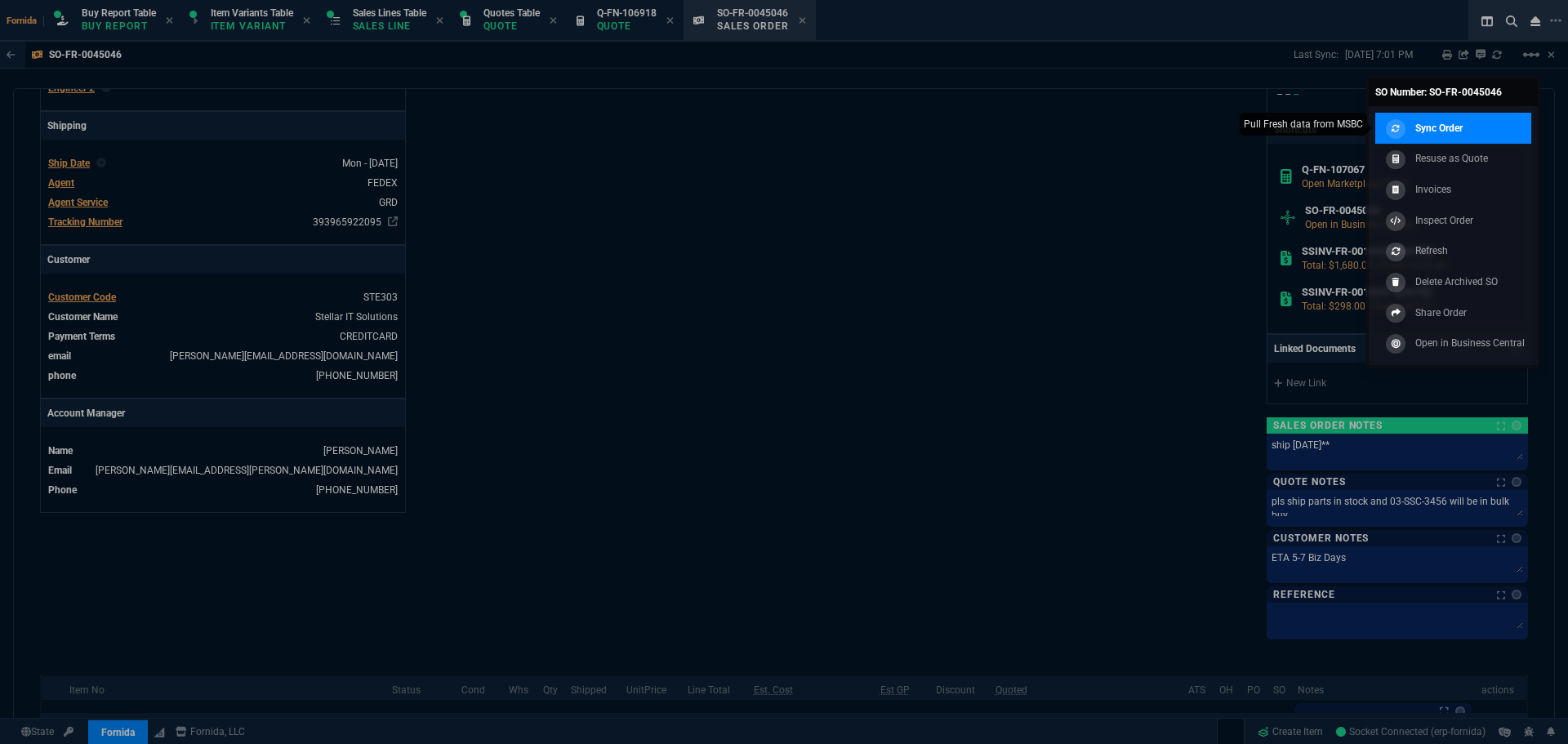
click at [1462, 136] on div "Sync Order" at bounding box center [1422, 128] width 81 height 18
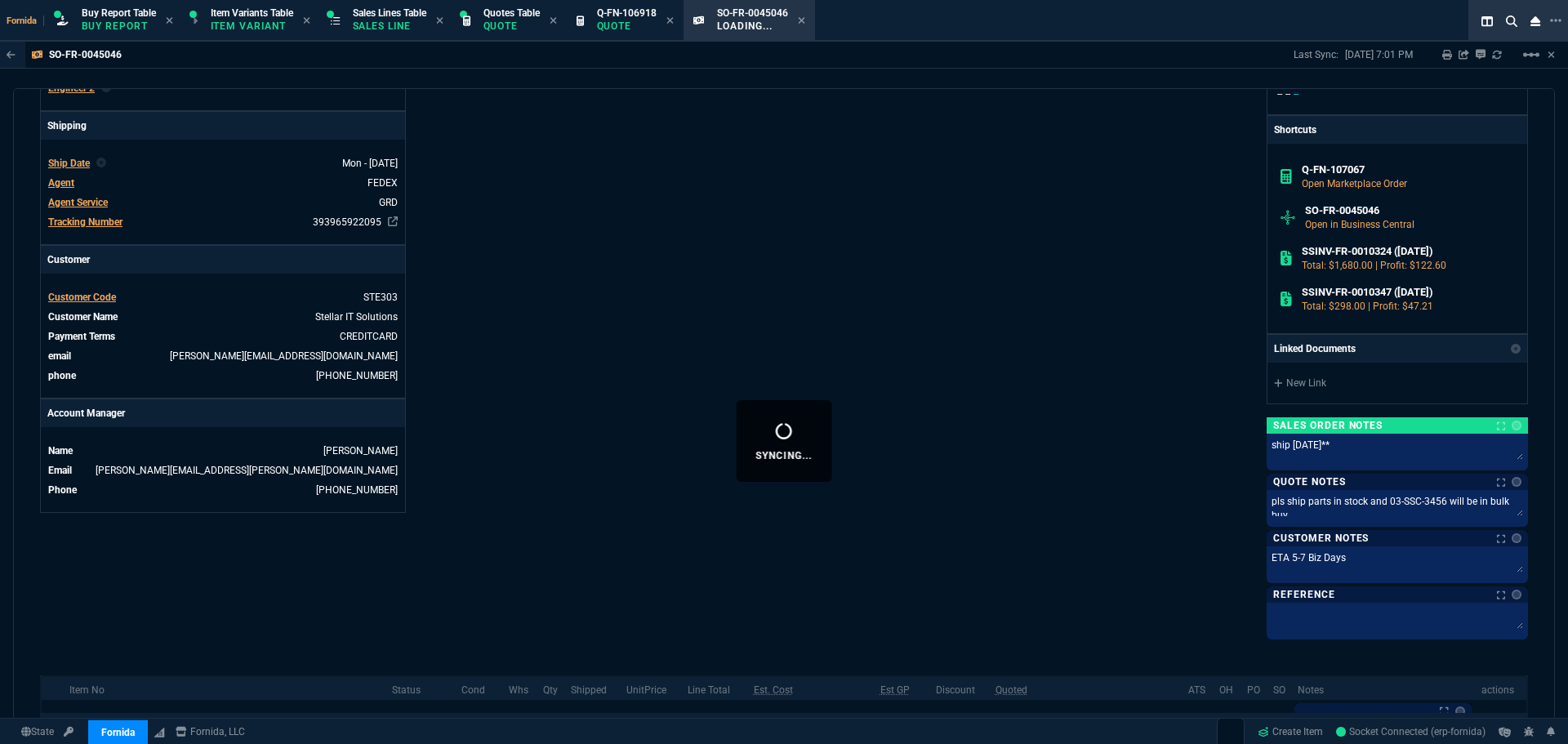
drag, startPoint x: 855, startPoint y: 191, endPoint x: 876, endPoint y: 615, distance: 424.5
click at [855, 203] on div "Fornida, LLC [STREET_ADDRESS] Share Link Show More Chats Shipping Address Stell…" at bounding box center [1155, 151] width 744 height 969
click at [119, 37] on div "Buy Report Table Buy Report" at bounding box center [116, 20] width 129 height 35
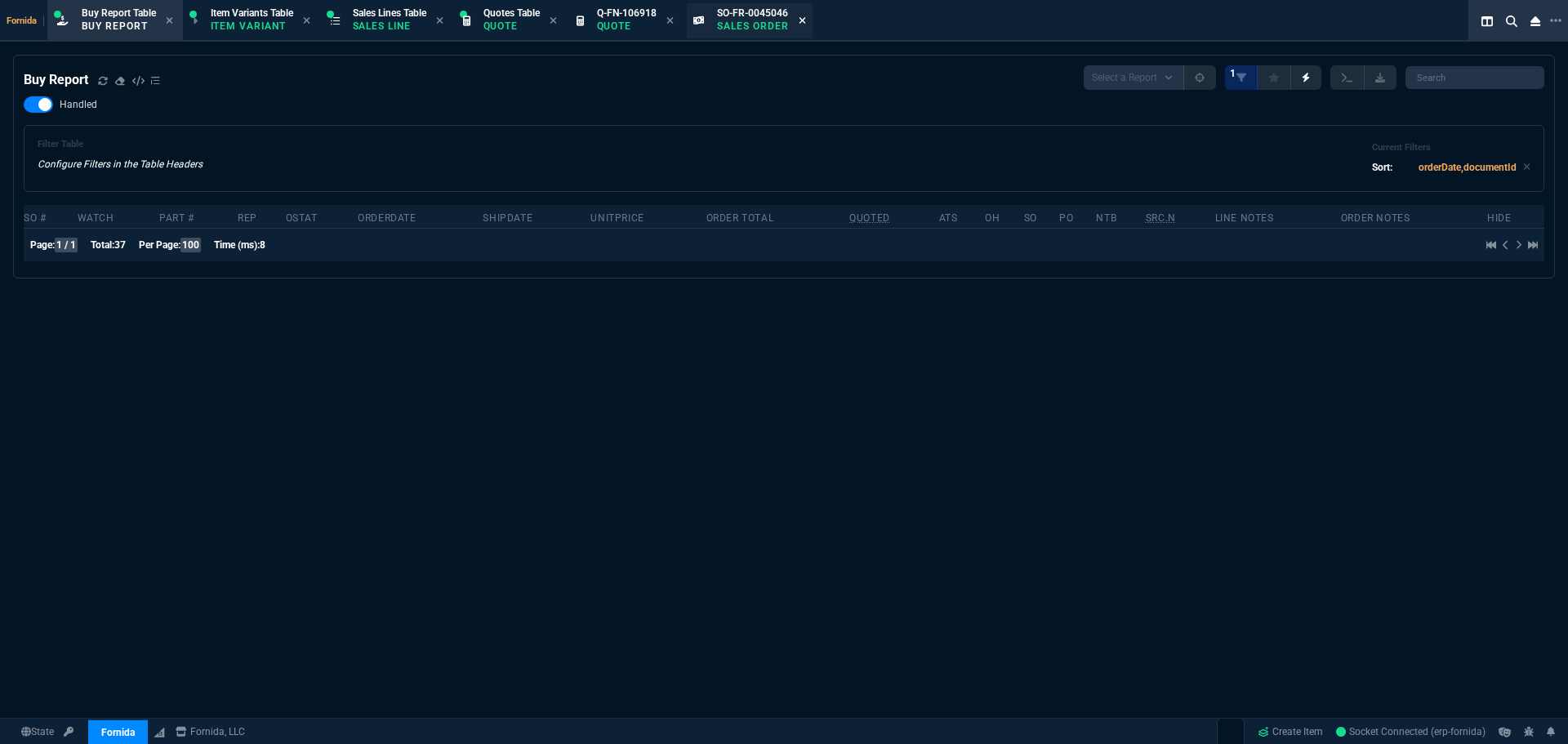
click at [806, 23] on icon at bounding box center [803, 20] width 8 height 10
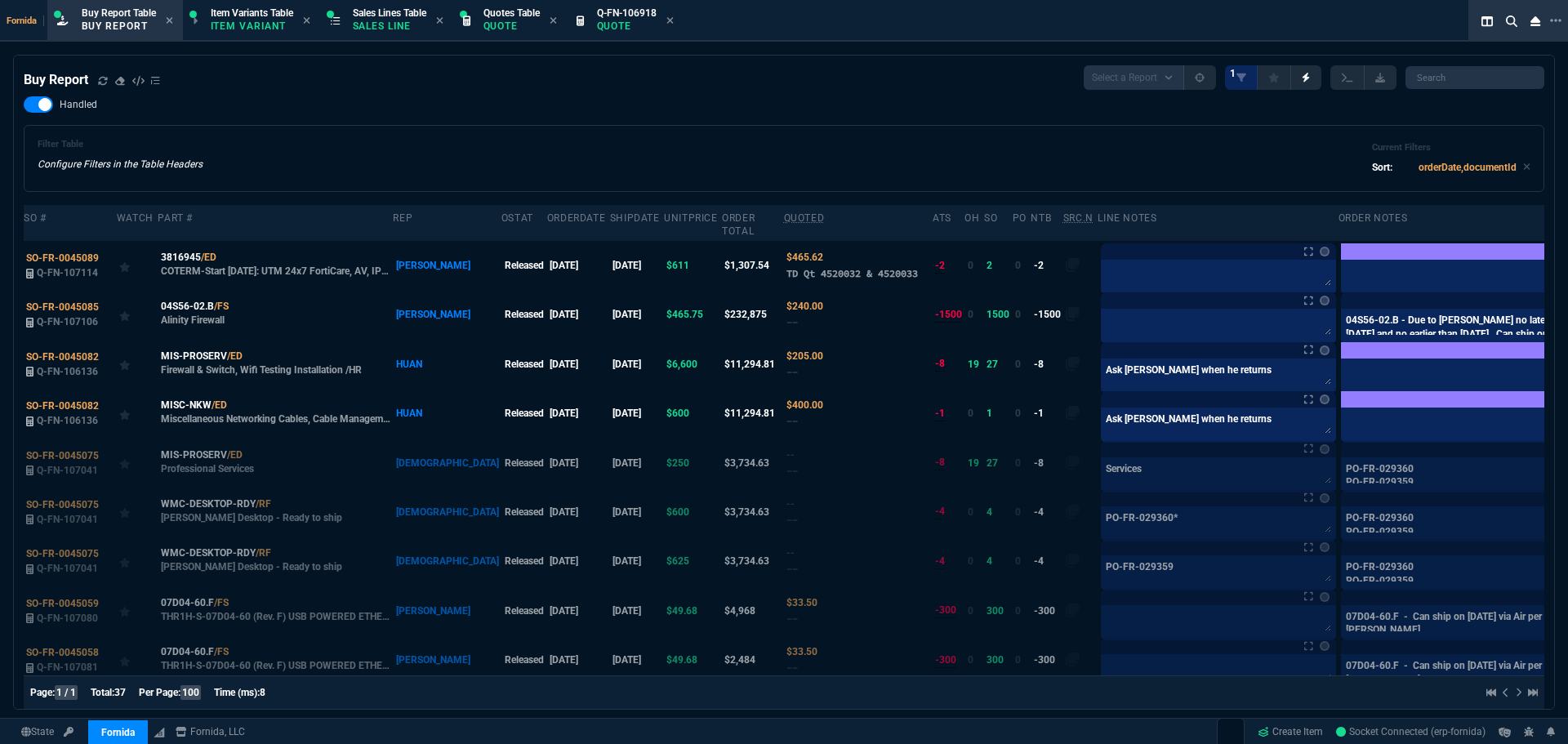
click at [472, 123] on div "Handled Filter Table Configure Filters in the Table Headers Current Filters Sor…" at bounding box center [784, 143] width 1521 height 95
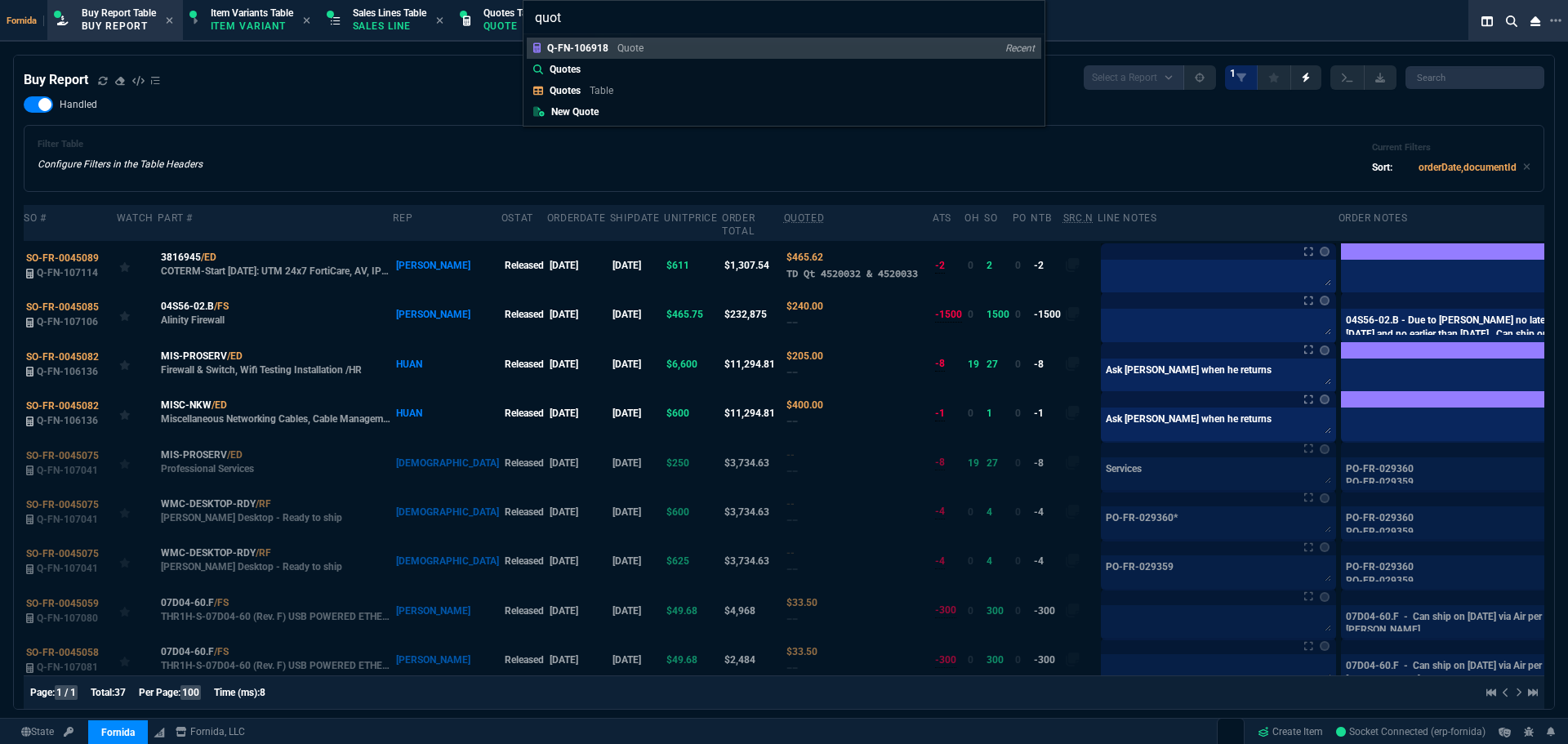
type input "quote"
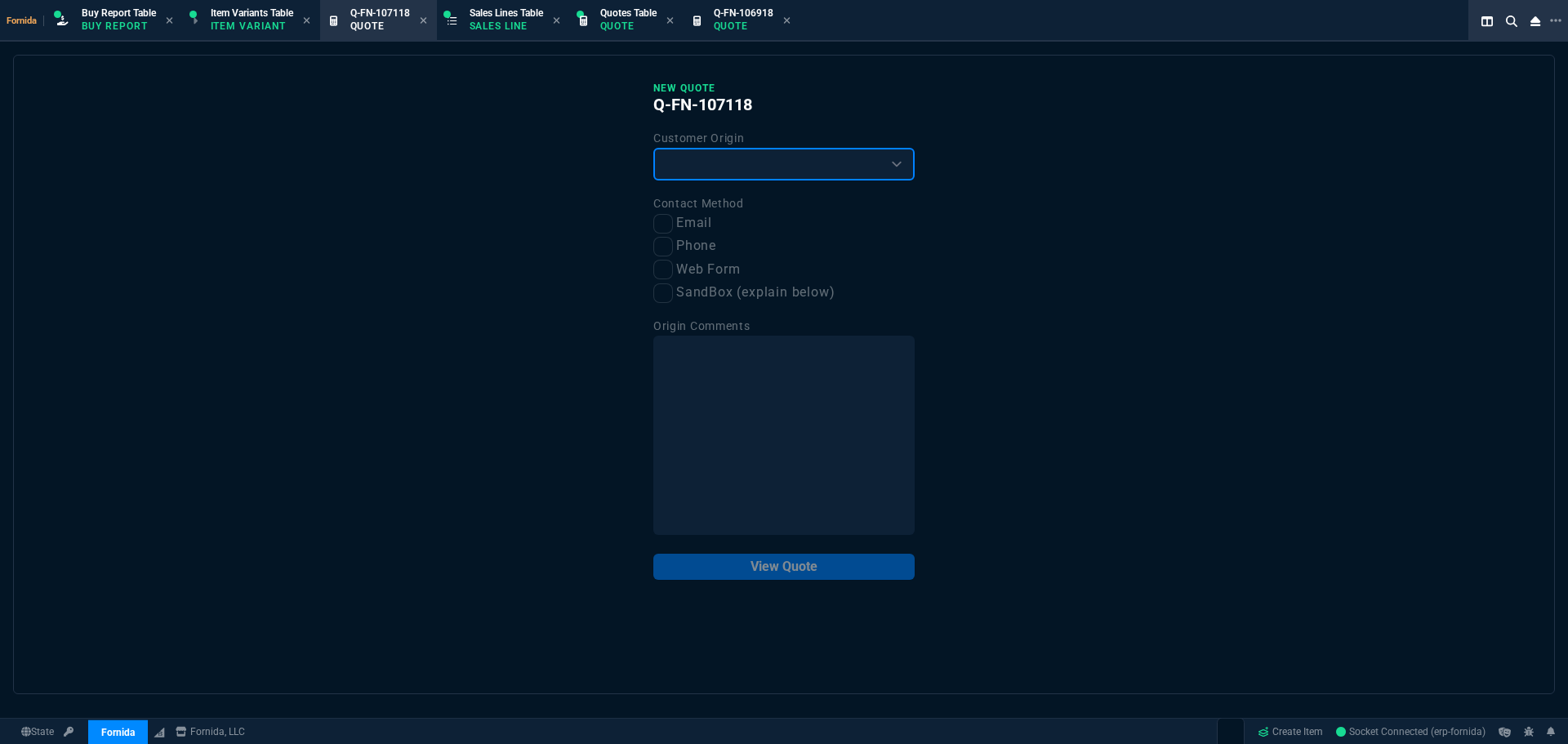
click at [743, 174] on select "Existing Customer Amazon Lead (first order) Website Lead (first order) Called (…" at bounding box center [784, 165] width 261 height 33
select select "existing"
click at [654, 148] on select "Existing Customer Amazon Lead (first order) Website Lead (first order) Called (…" at bounding box center [784, 165] width 261 height 33
drag, startPoint x: 676, startPoint y: 216, endPoint x: 681, endPoint y: 225, distance: 10.3
click at [675, 216] on label "Email" at bounding box center [784, 222] width 261 height 20
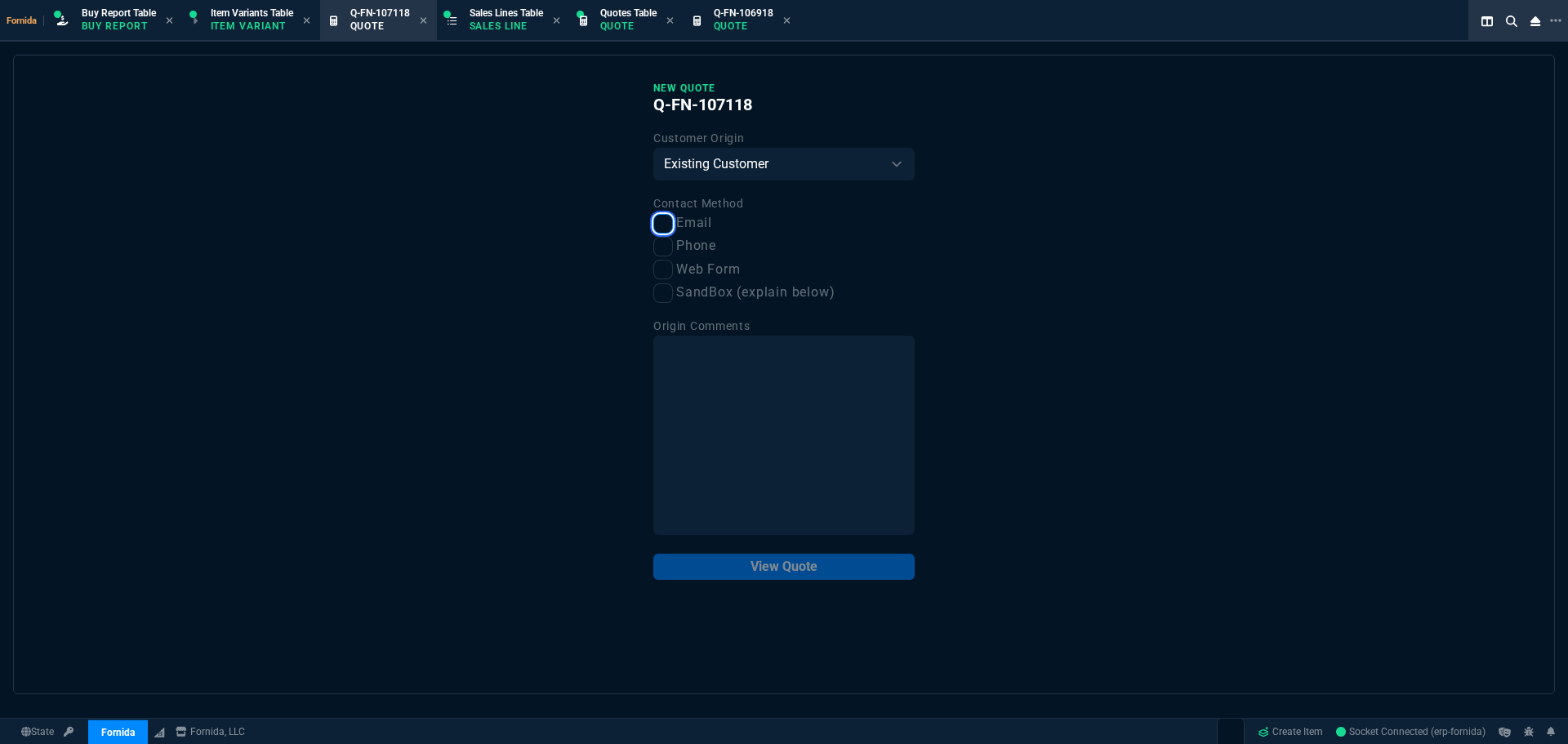
click at [673, 216] on input "Email" at bounding box center [663, 223] width 19 height 19
checkbox input "true"
click at [804, 569] on button "View Quote" at bounding box center [784, 566] width 261 height 26
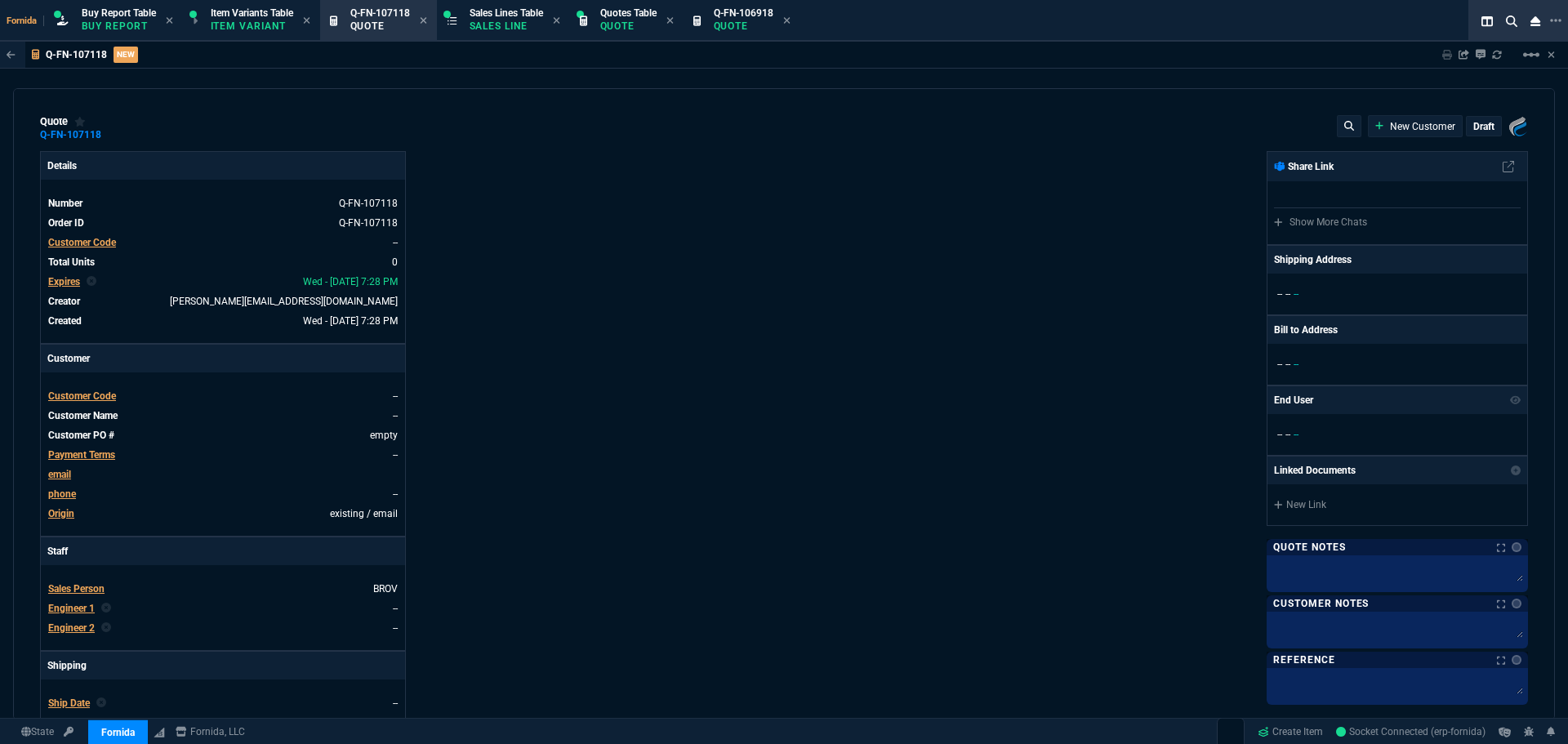
click at [536, 382] on div "Details Number Q-FN-107118 Order ID Q-FN-107118 Customer Code -- Total Units 0 …" at bounding box center [412, 573] width 744 height 843
click at [62, 250] on div "Customer Code" at bounding box center [82, 242] width 67 height 14
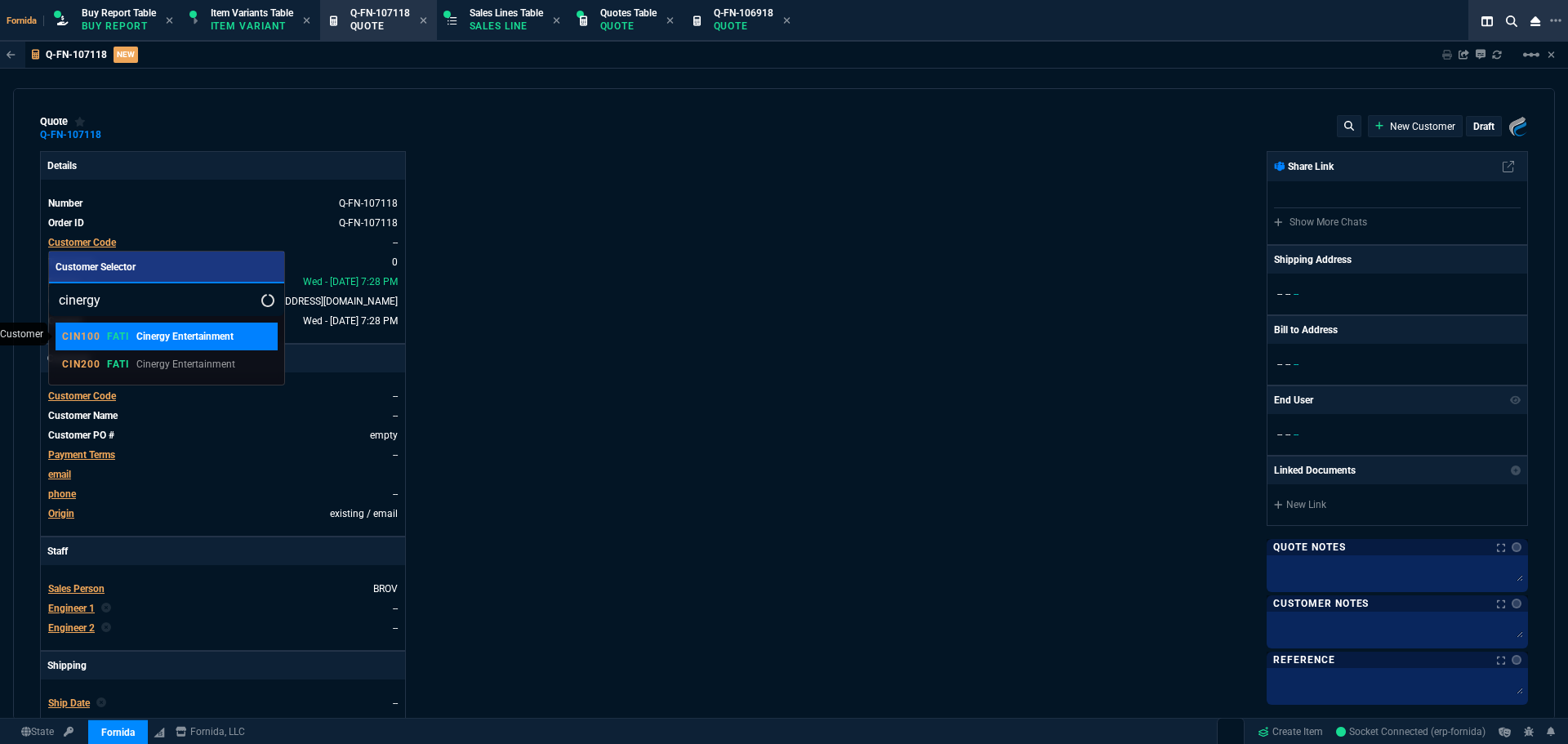
type input "cinergy"
click at [144, 335] on p "Cinergy Entertainment" at bounding box center [185, 336] width 97 height 14
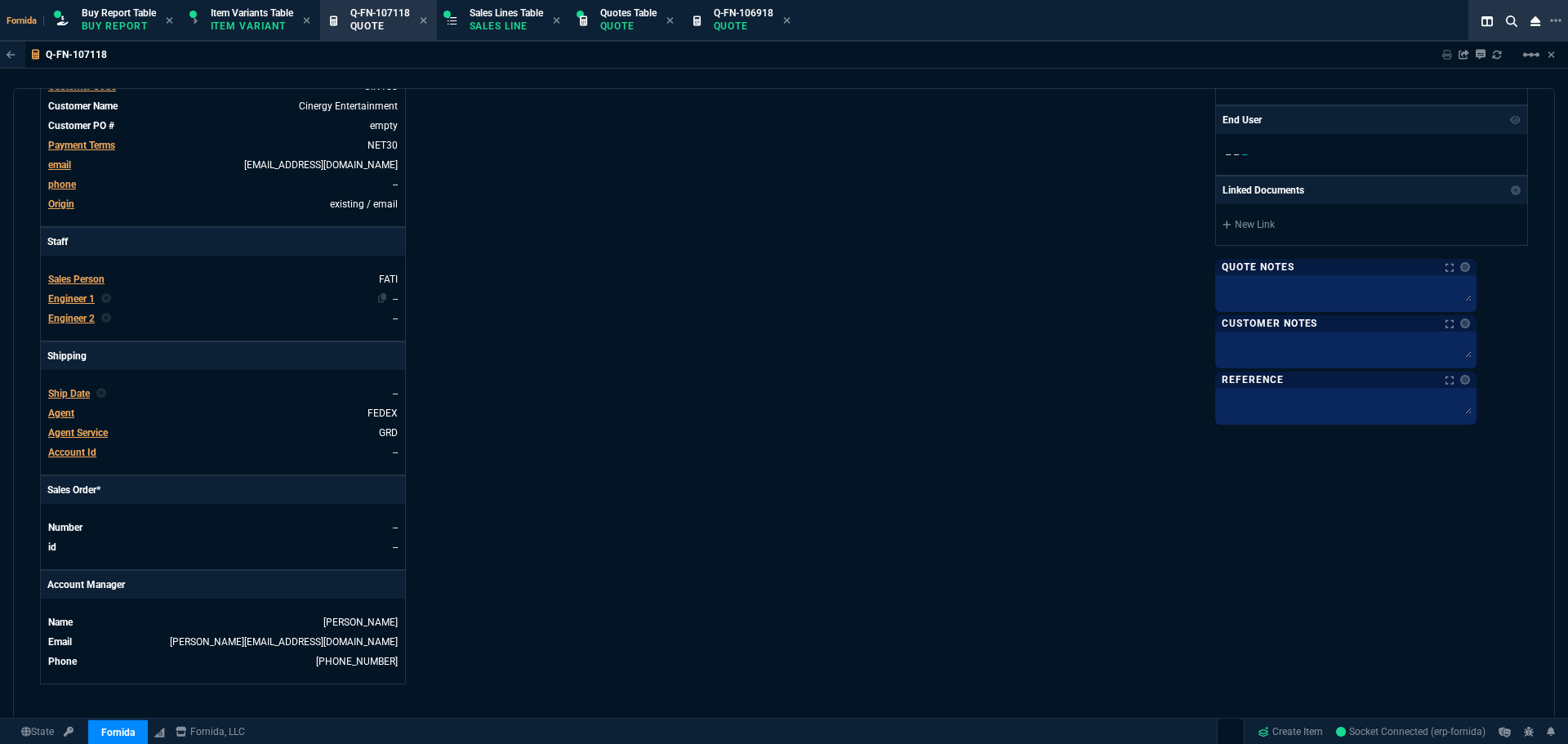
scroll to position [326, 0]
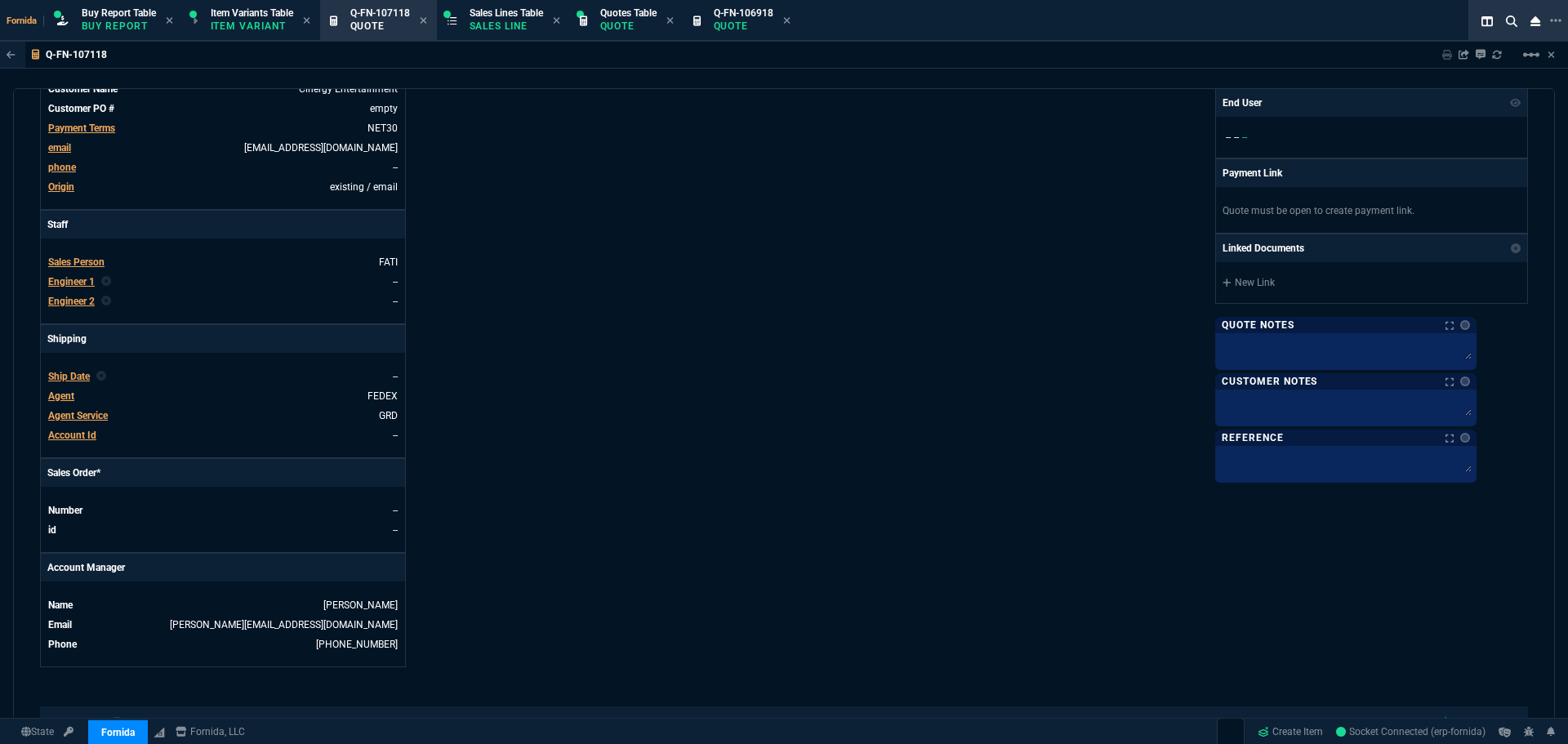
click at [90, 276] on span "Engineer 1" at bounding box center [71, 282] width 46 height 12
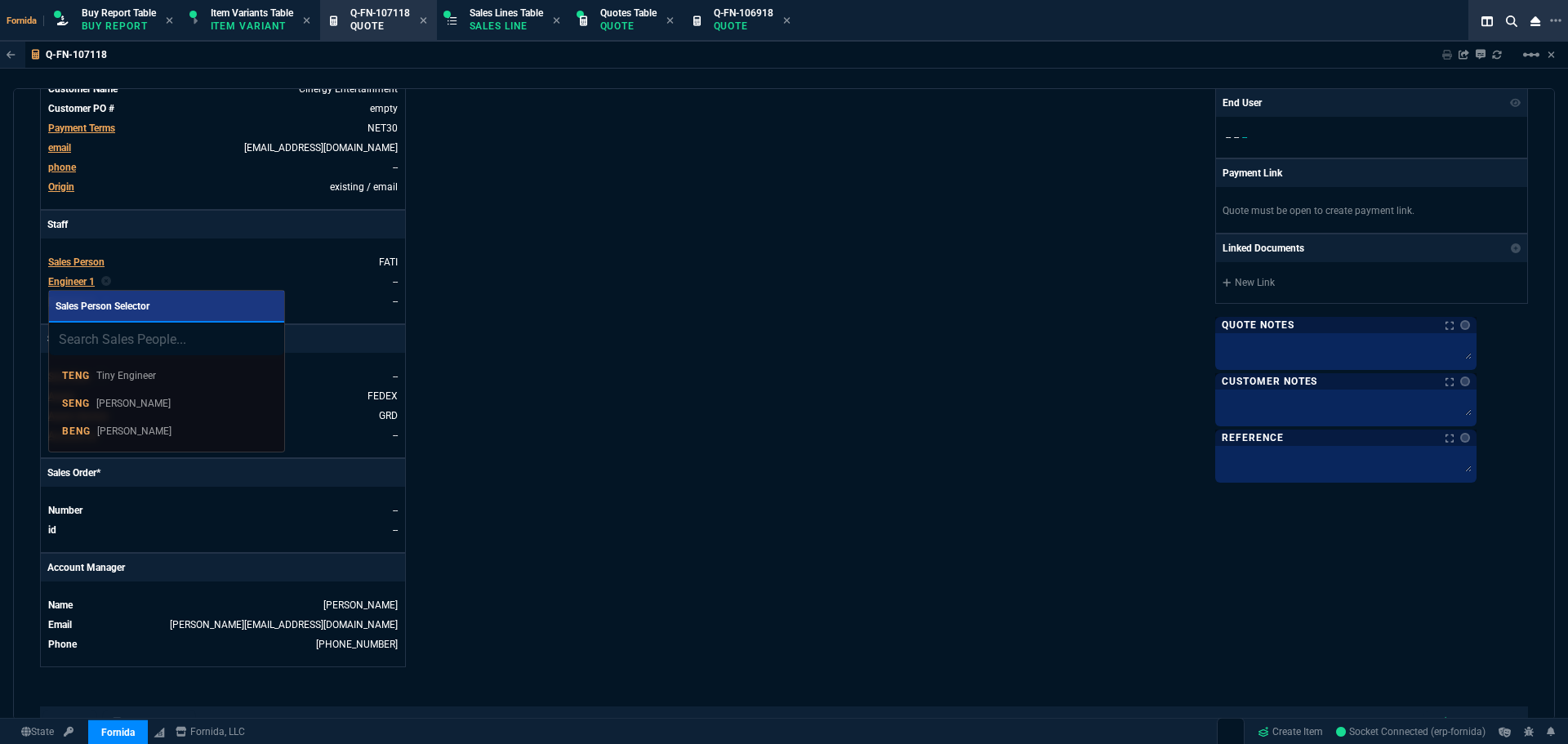
click at [199, 427] on div "BENG [PERSON_NAME]" at bounding box center [166, 430] width 209 height 14
click at [586, 369] on div "Details Number Q-FN-107118 Order ID Q-FN-107118 Customer Code CIN100 Total Unit…" at bounding box center [412, 246] width 744 height 843
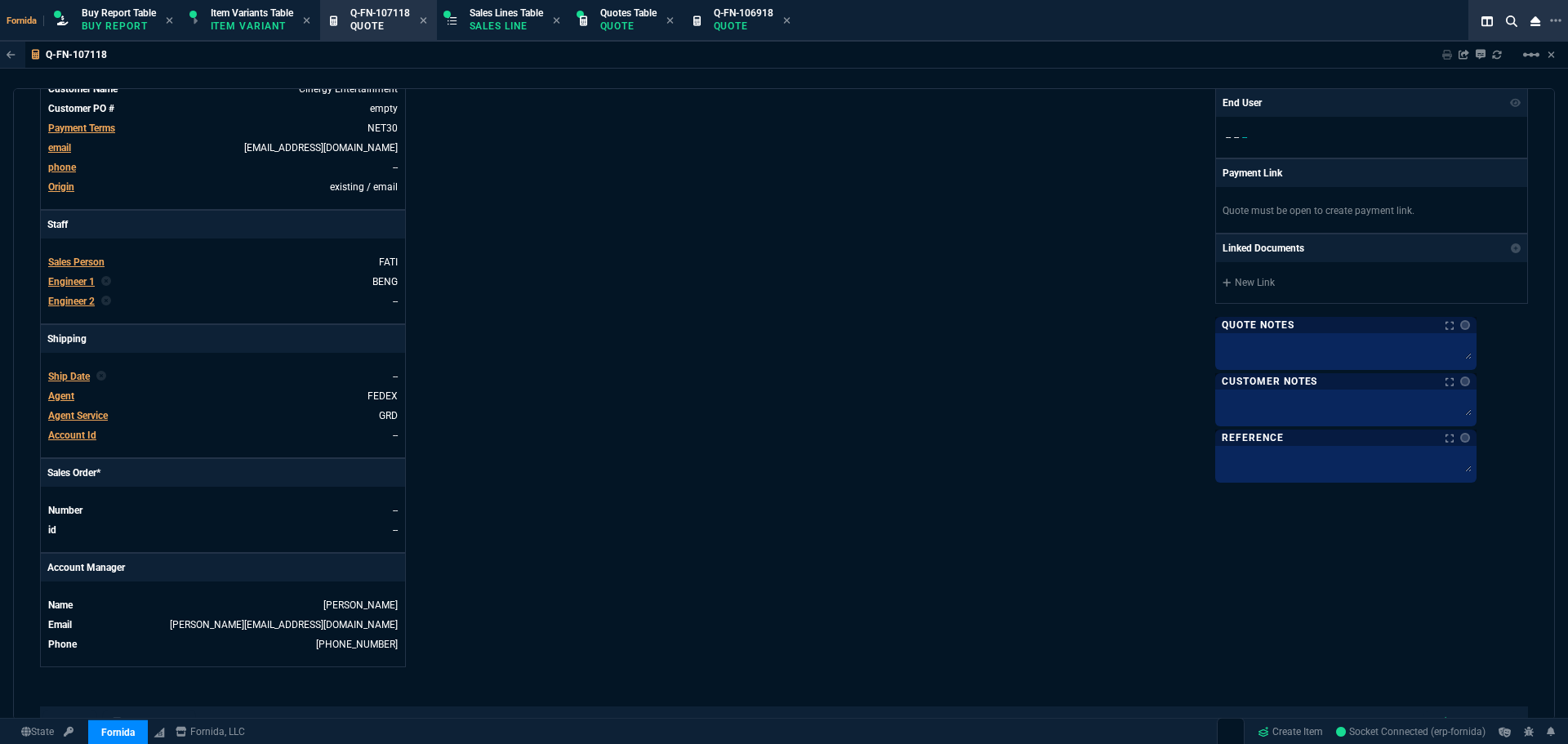
scroll to position [658, 0]
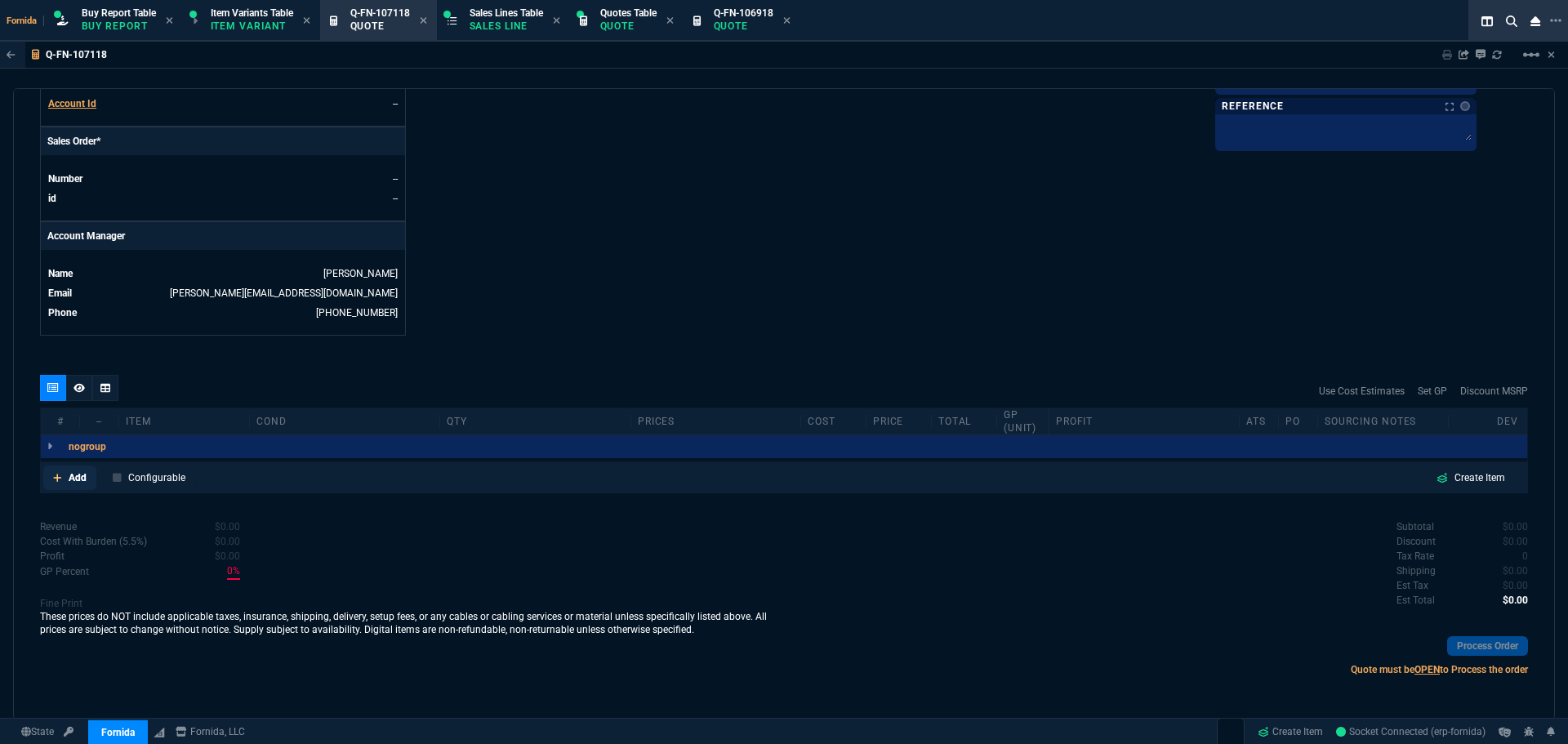
click at [74, 482] on p "Add" at bounding box center [77, 477] width 18 height 14
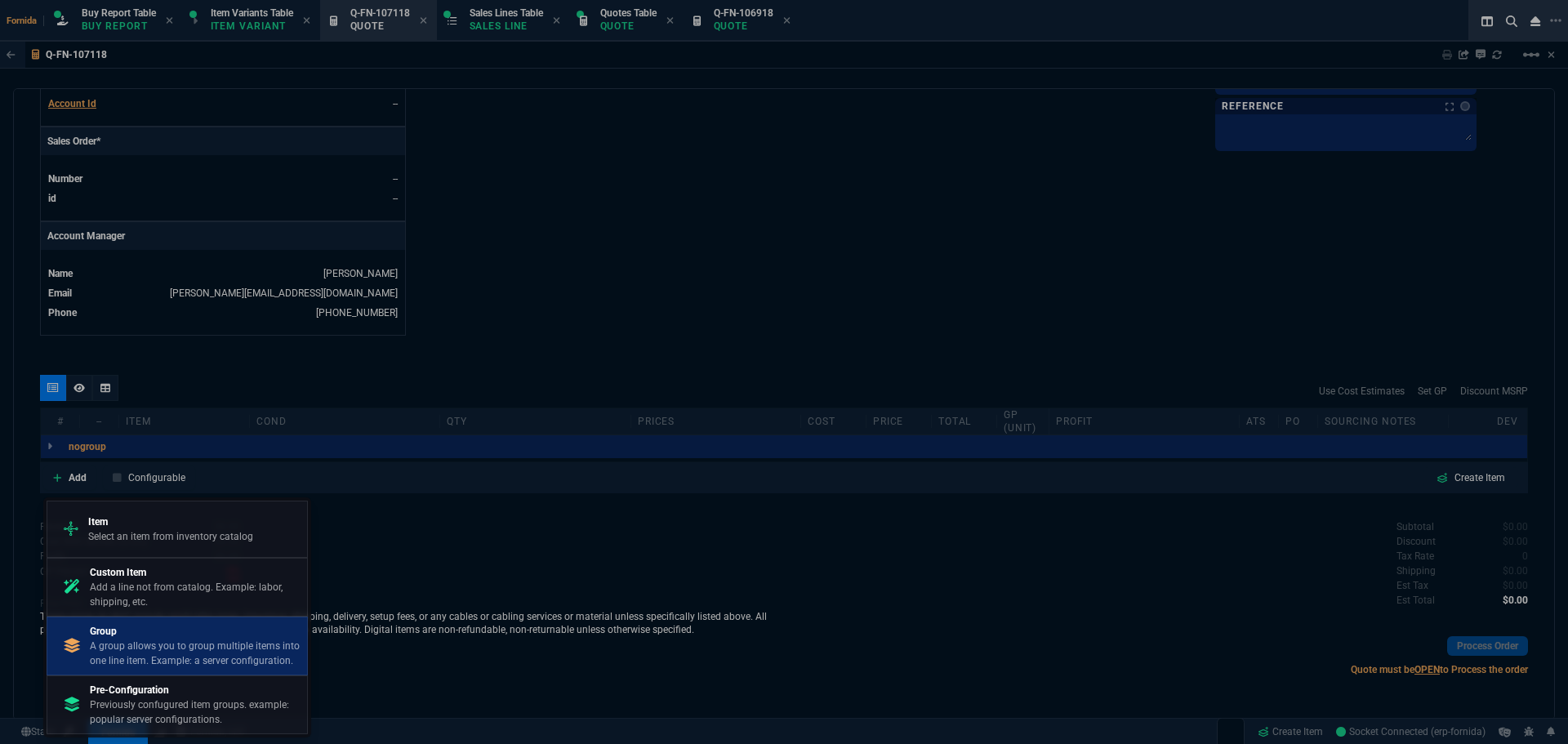
click at [192, 620] on link "Group A group allows you to group multiple items into one line item. Example: a…" at bounding box center [176, 646] width 261 height 59
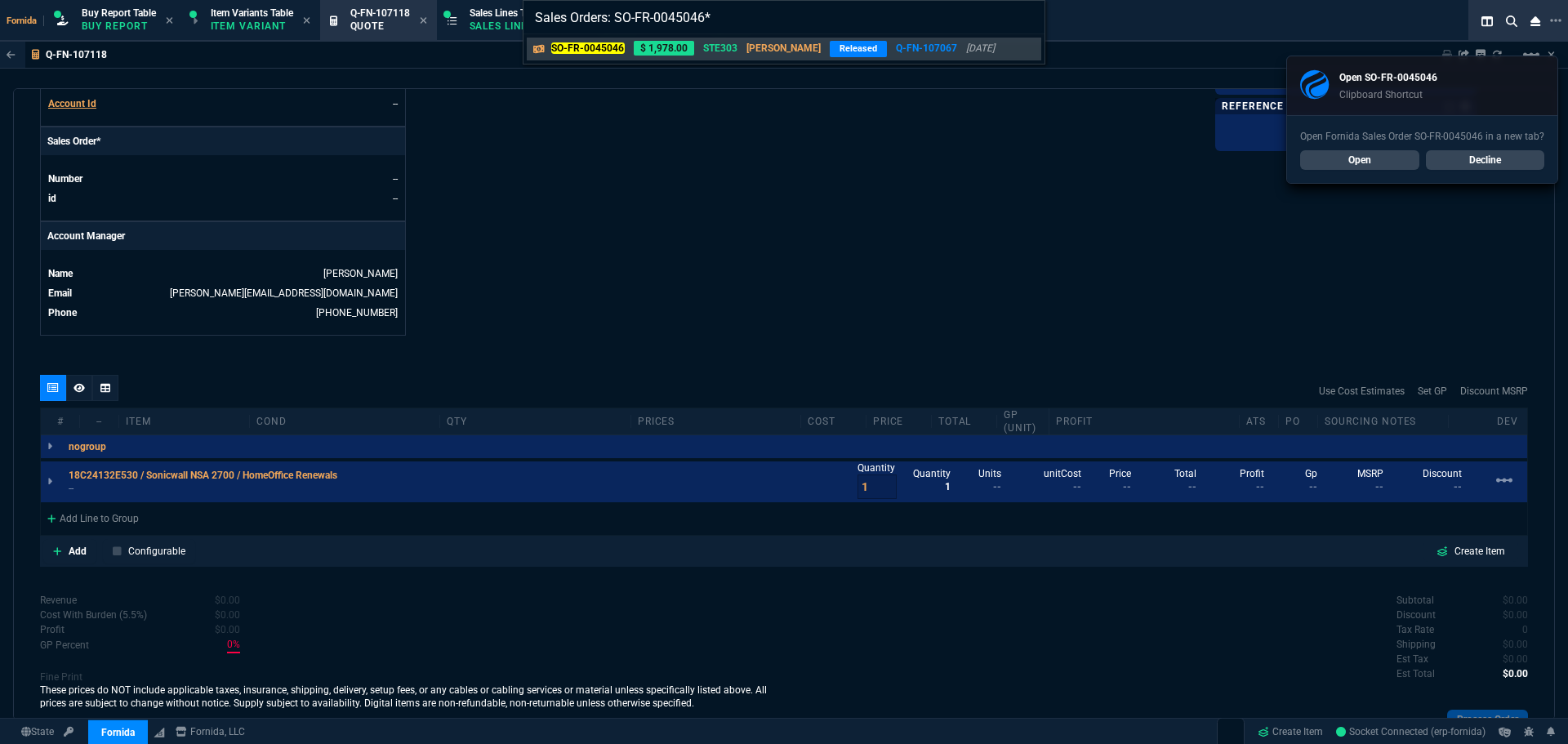
type input "Sales Orders: SO-FR-0045046"
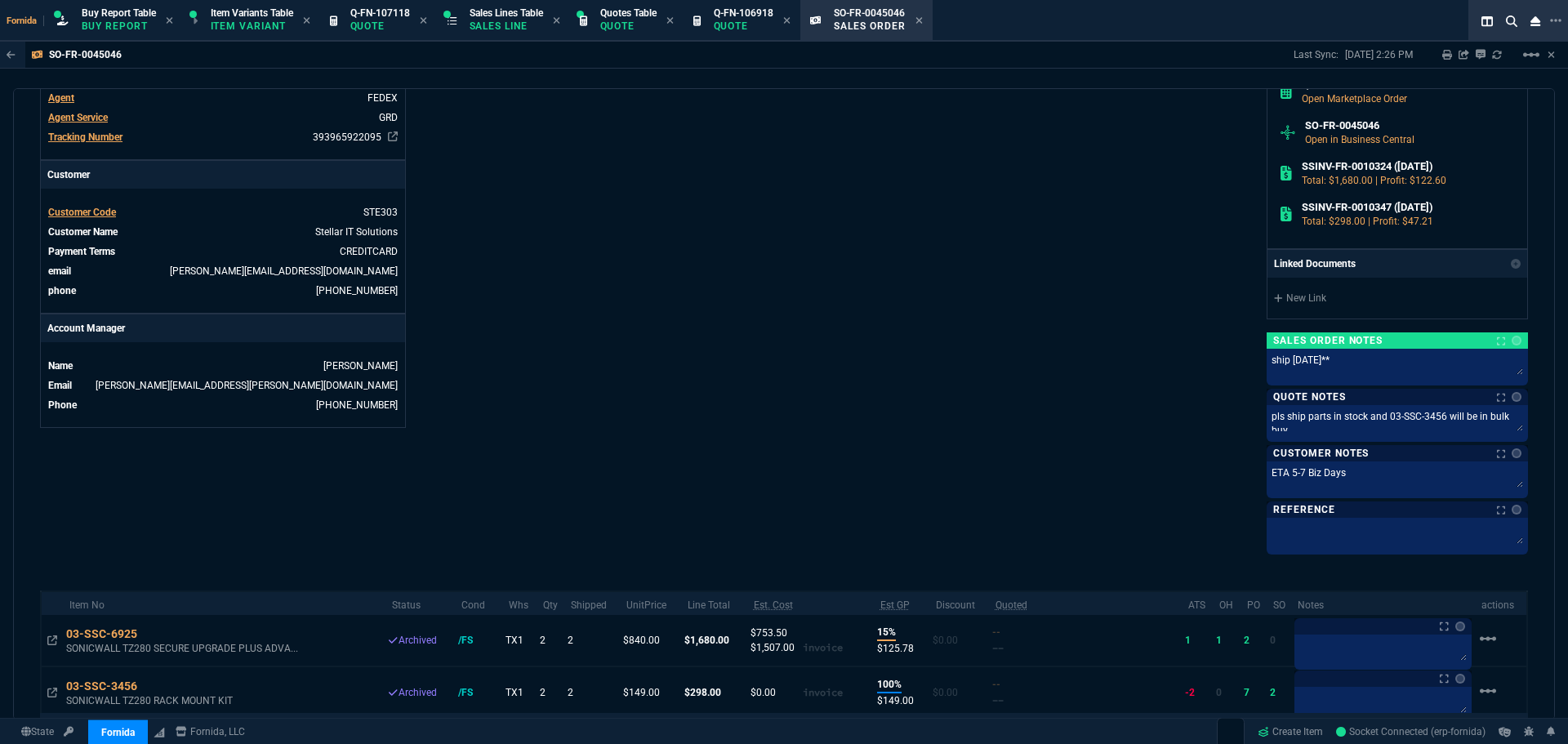
scroll to position [566, 0]
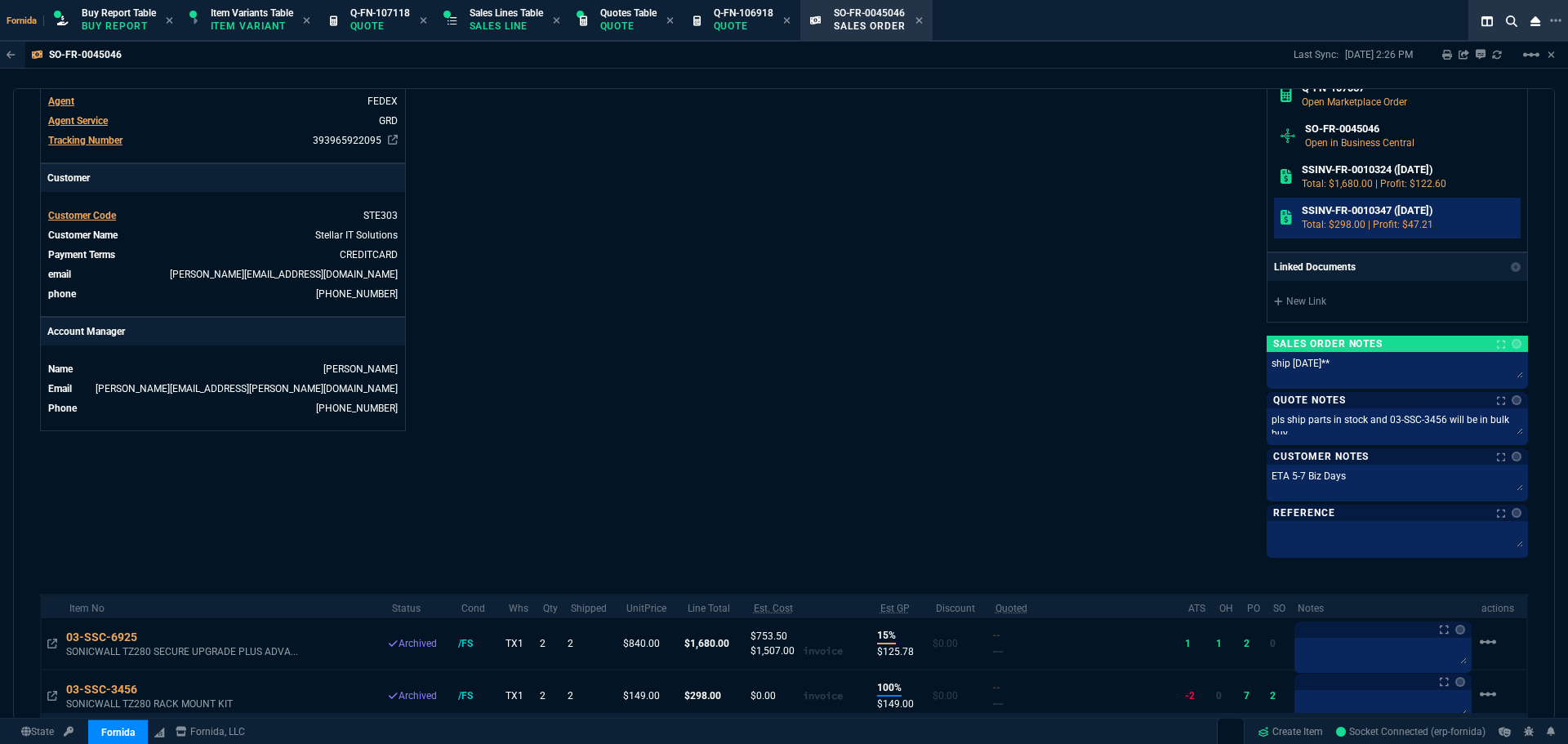
click at [1345, 223] on p "Total: $298.00 | Profit: $47.21" at bounding box center [1407, 224] width 213 height 14
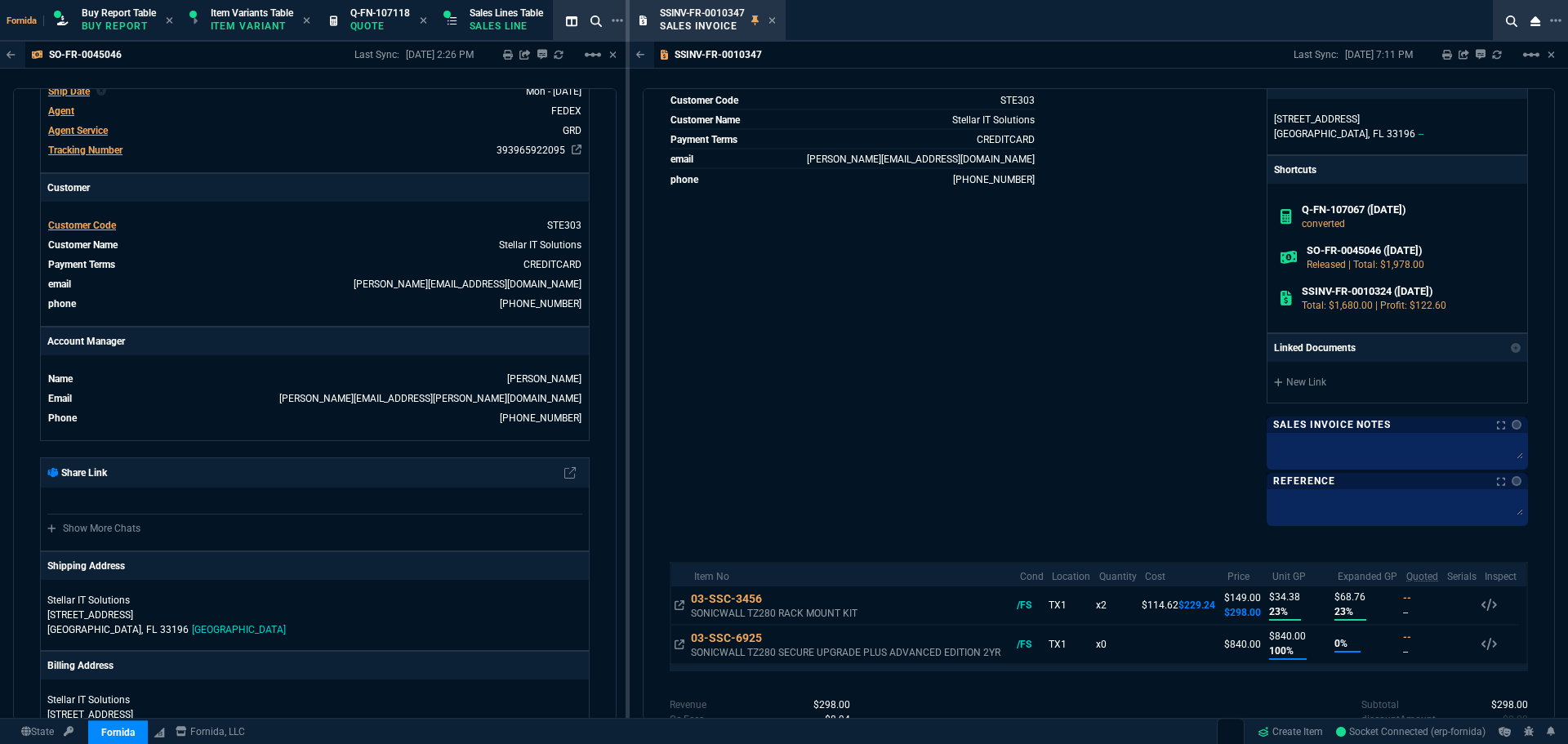
scroll to position [490, 0]
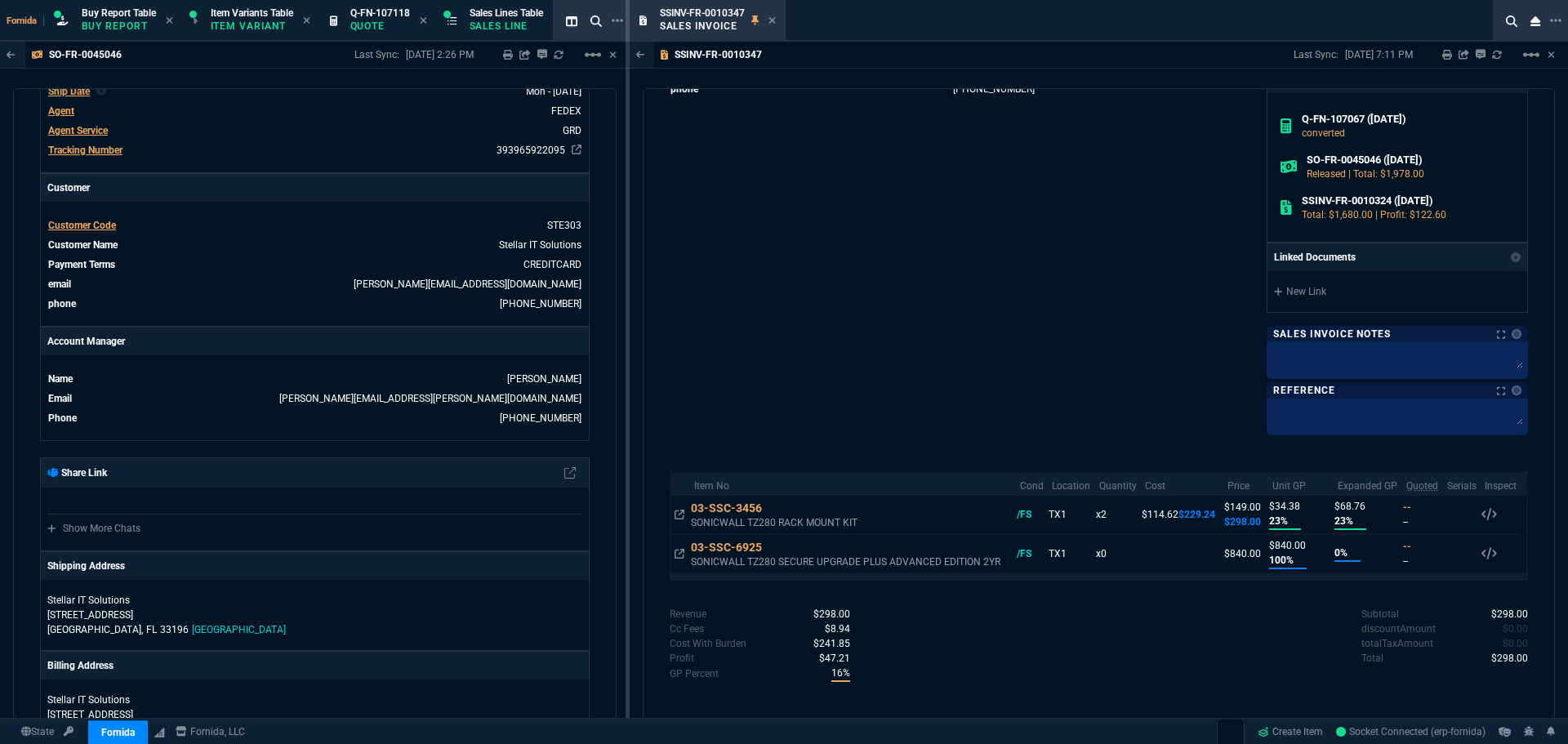
click at [772, 16] on icon at bounding box center [772, 20] width 8 height 10
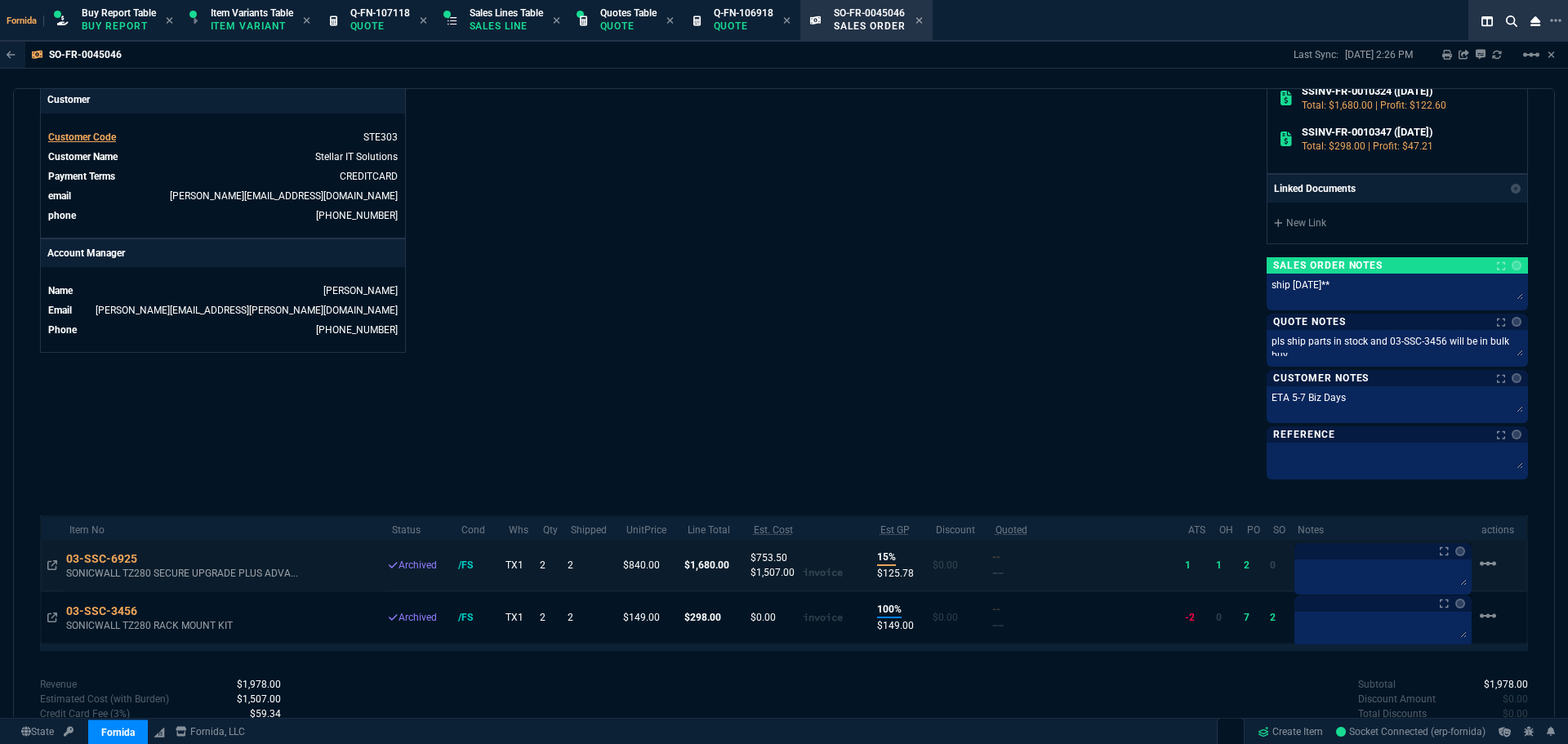
scroll to position [730, 0]
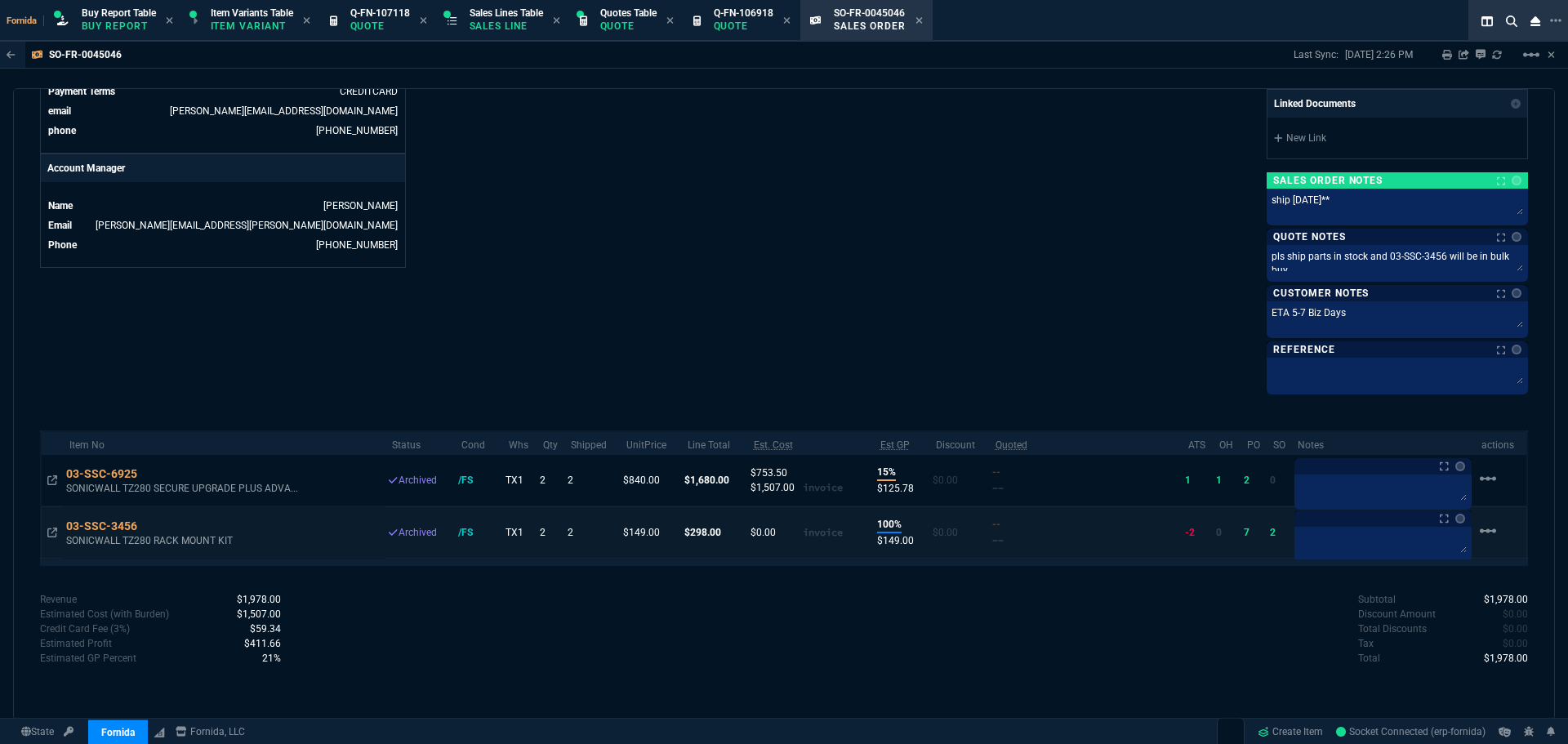
drag, startPoint x: 114, startPoint y: 532, endPoint x: 60, endPoint y: 541, distance: 54.7
click at [114, 532] on div "03-SSC-3456" at bounding box center [110, 526] width 87 height 16
click at [52, 537] on icon at bounding box center [52, 532] width 10 height 10
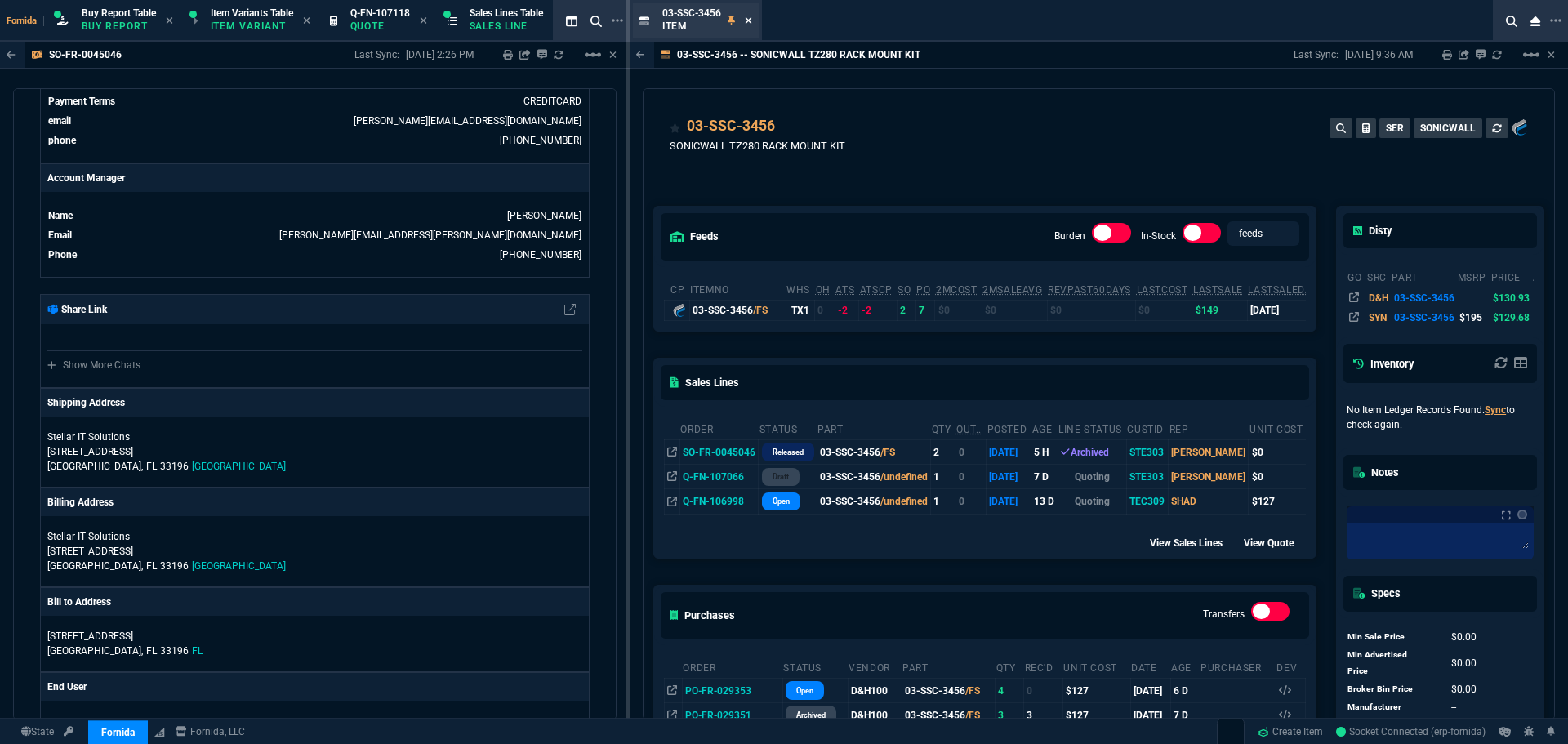
click at [752, 20] on icon at bounding box center [749, 20] width 8 height 10
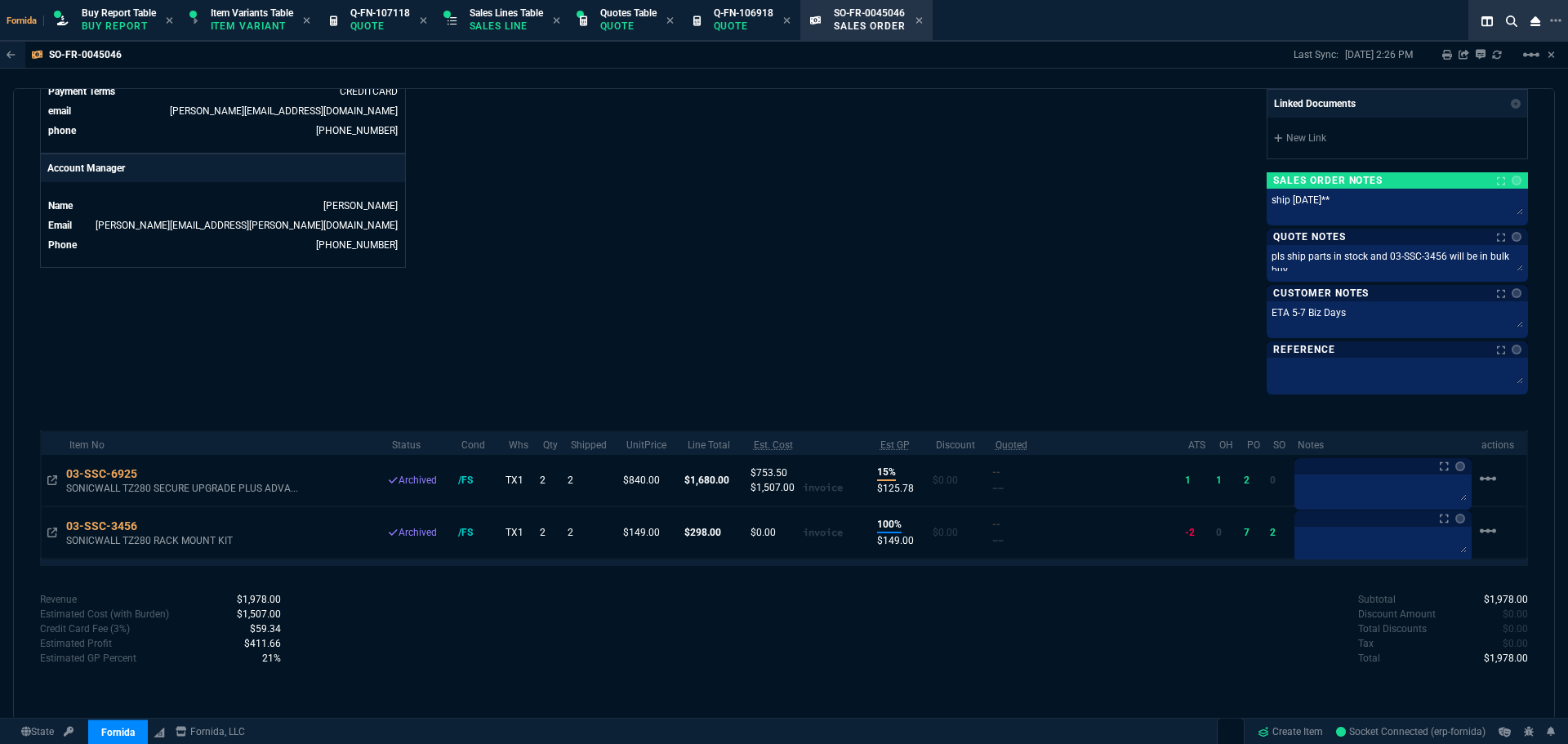
drag, startPoint x: 54, startPoint y: 530, endPoint x: 493, endPoint y: 470, distance: 443.1
click at [54, 530] on icon at bounding box center [52, 532] width 10 height 10
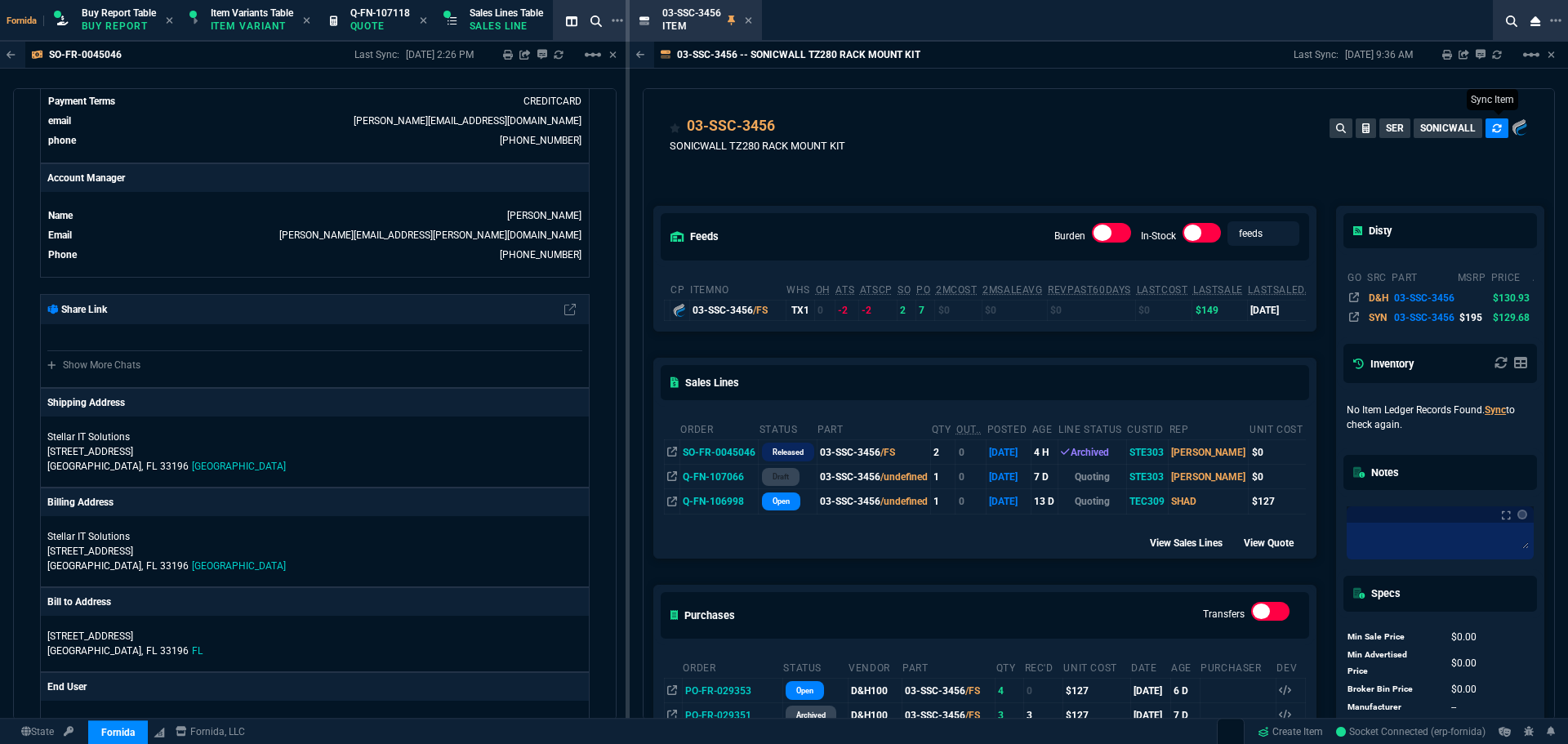
click at [1492, 132] on icon at bounding box center [1497, 128] width 10 height 10
click at [1087, 172] on div "feeds Burden In-Stock feeds prices cp ItemNo WHS OH ATS ATSCP SO PO 2MCost 2MSa…" at bounding box center [986, 470] width 683 height 601
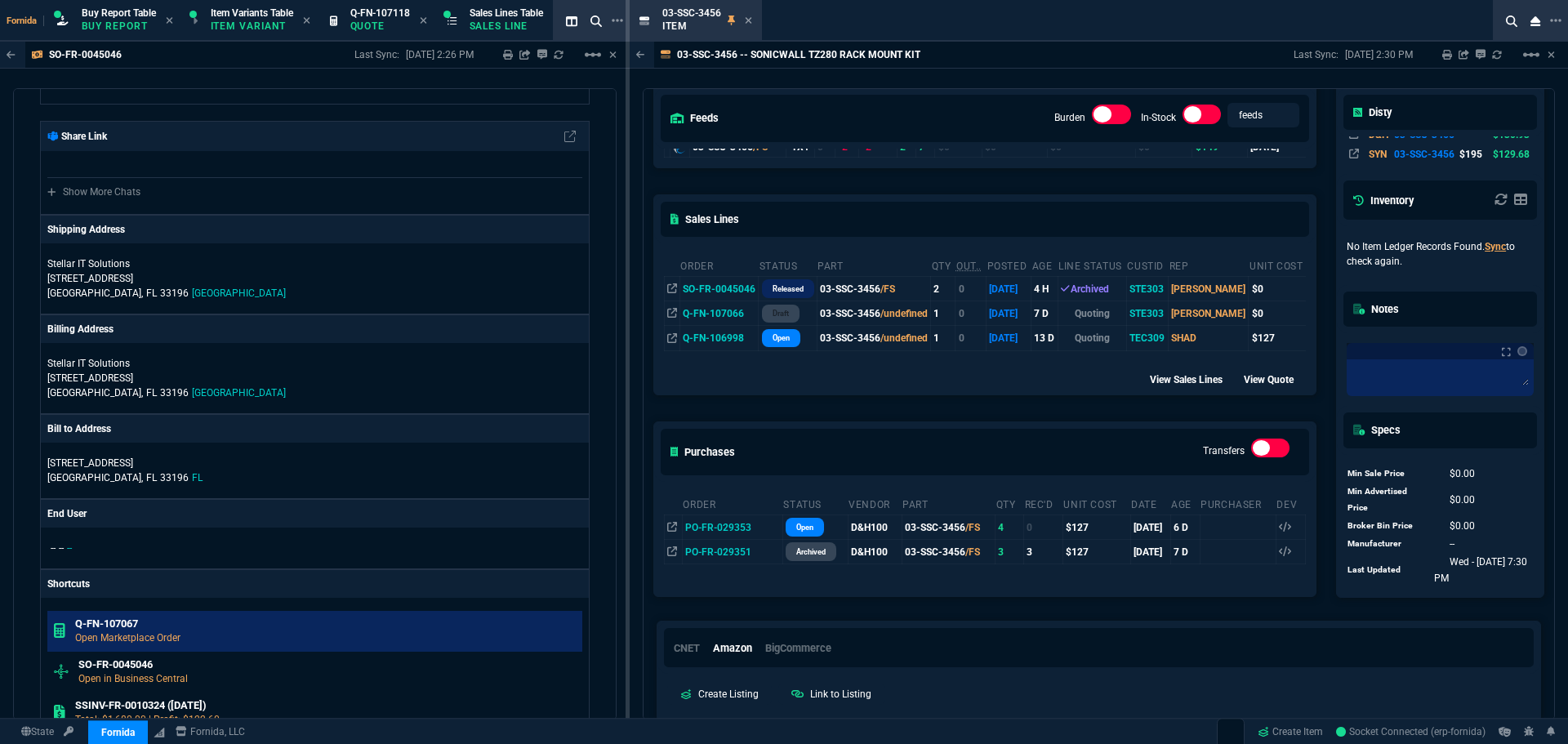
scroll to position [1138, 0]
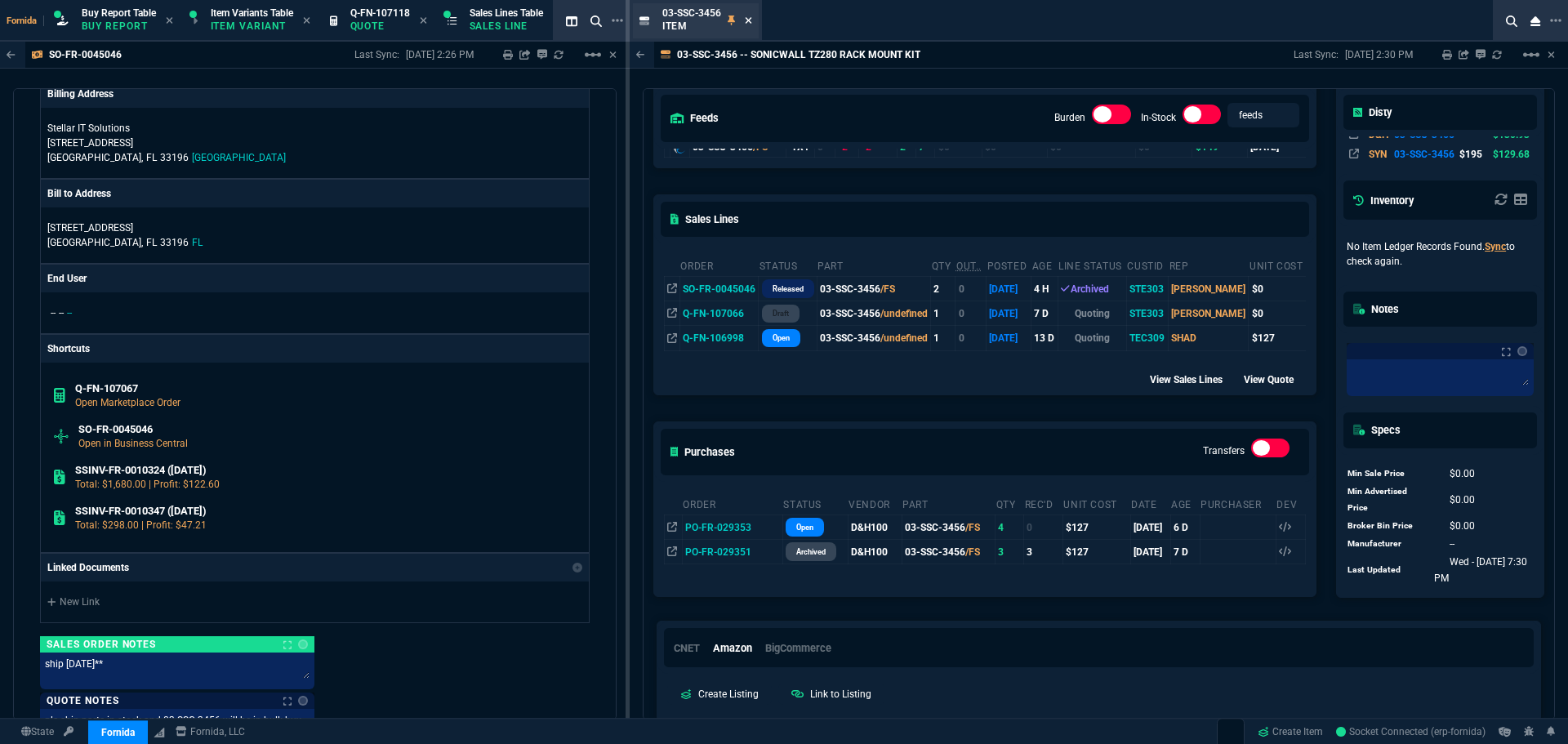
click at [747, 24] on icon at bounding box center [749, 20] width 8 height 10
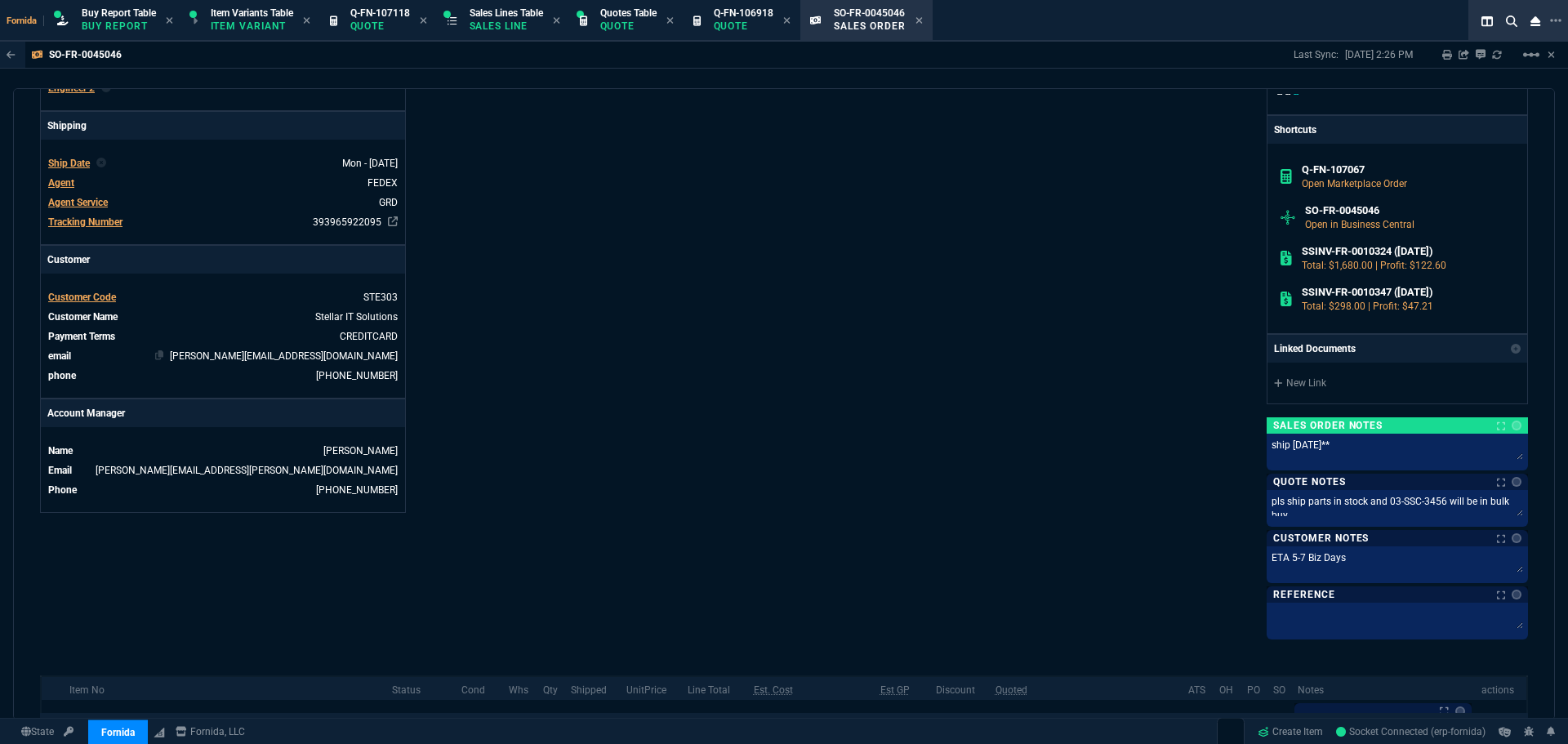
scroll to position [566, 0]
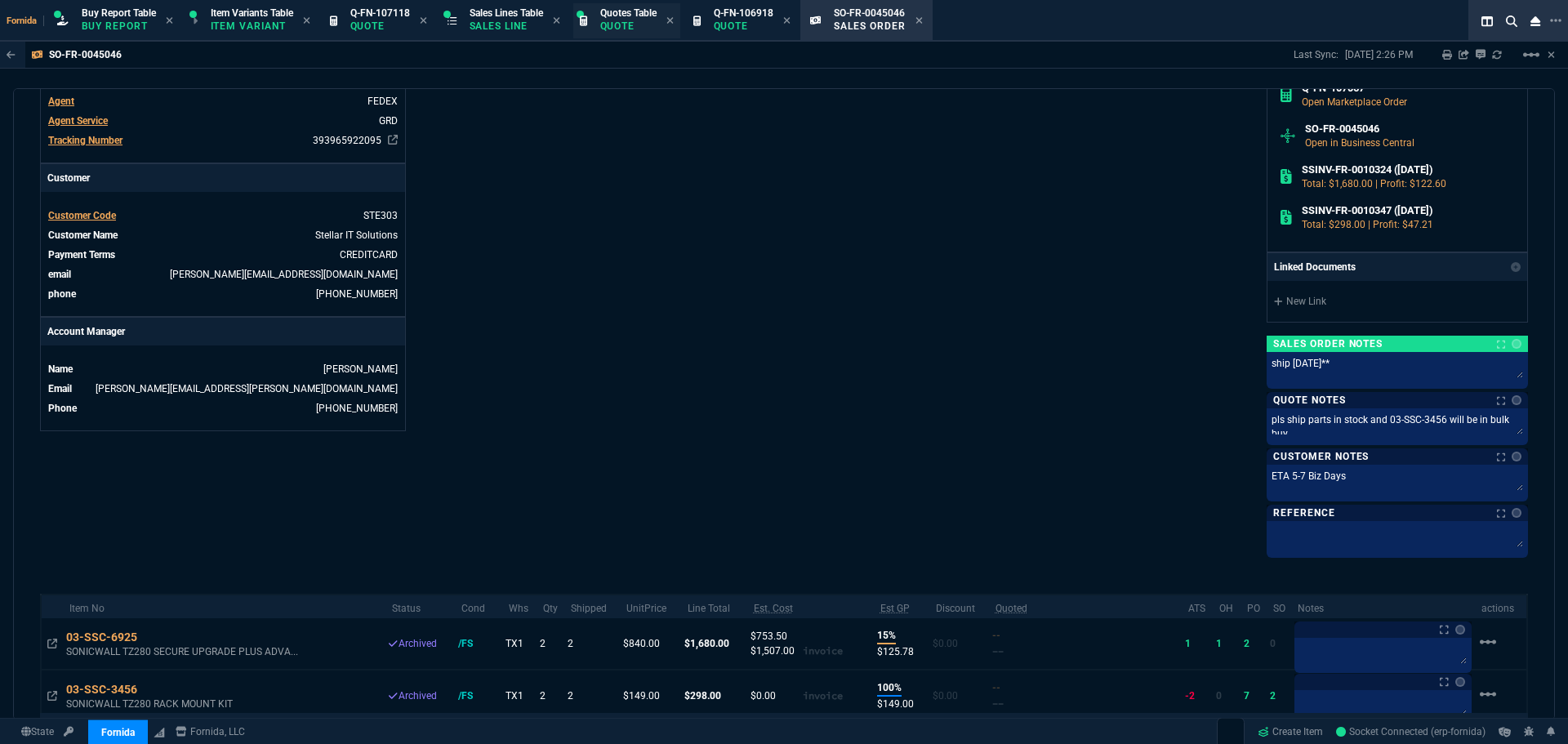
click at [407, 28] on p "Quote" at bounding box center [380, 26] width 60 height 13
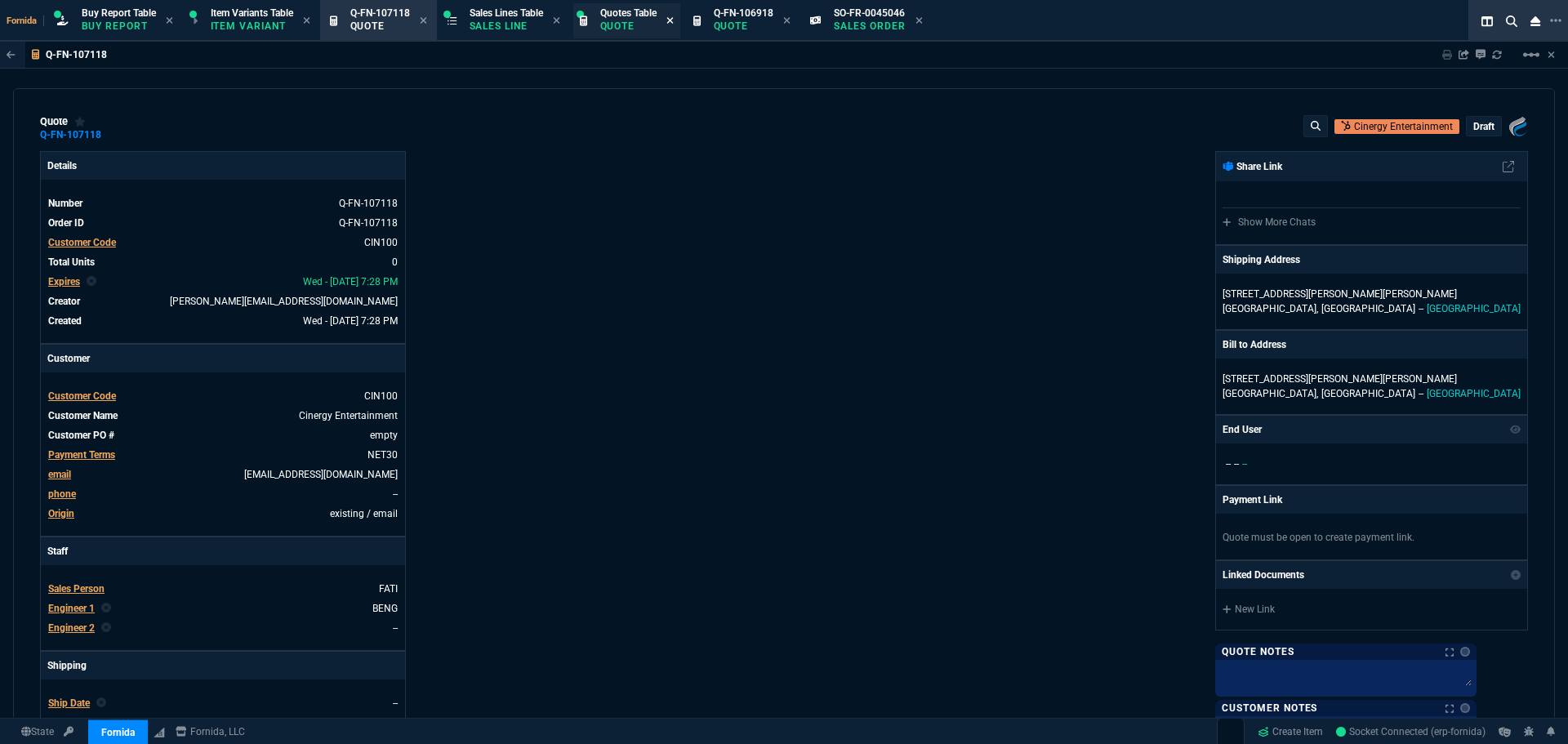
click at [673, 19] on icon at bounding box center [669, 20] width 7 height 7
click at [677, 20] on icon at bounding box center [674, 20] width 8 height 10
click at [691, 19] on div "SO-FR-0045046 Sales Order" at bounding box center [648, 21] width 89 height 29
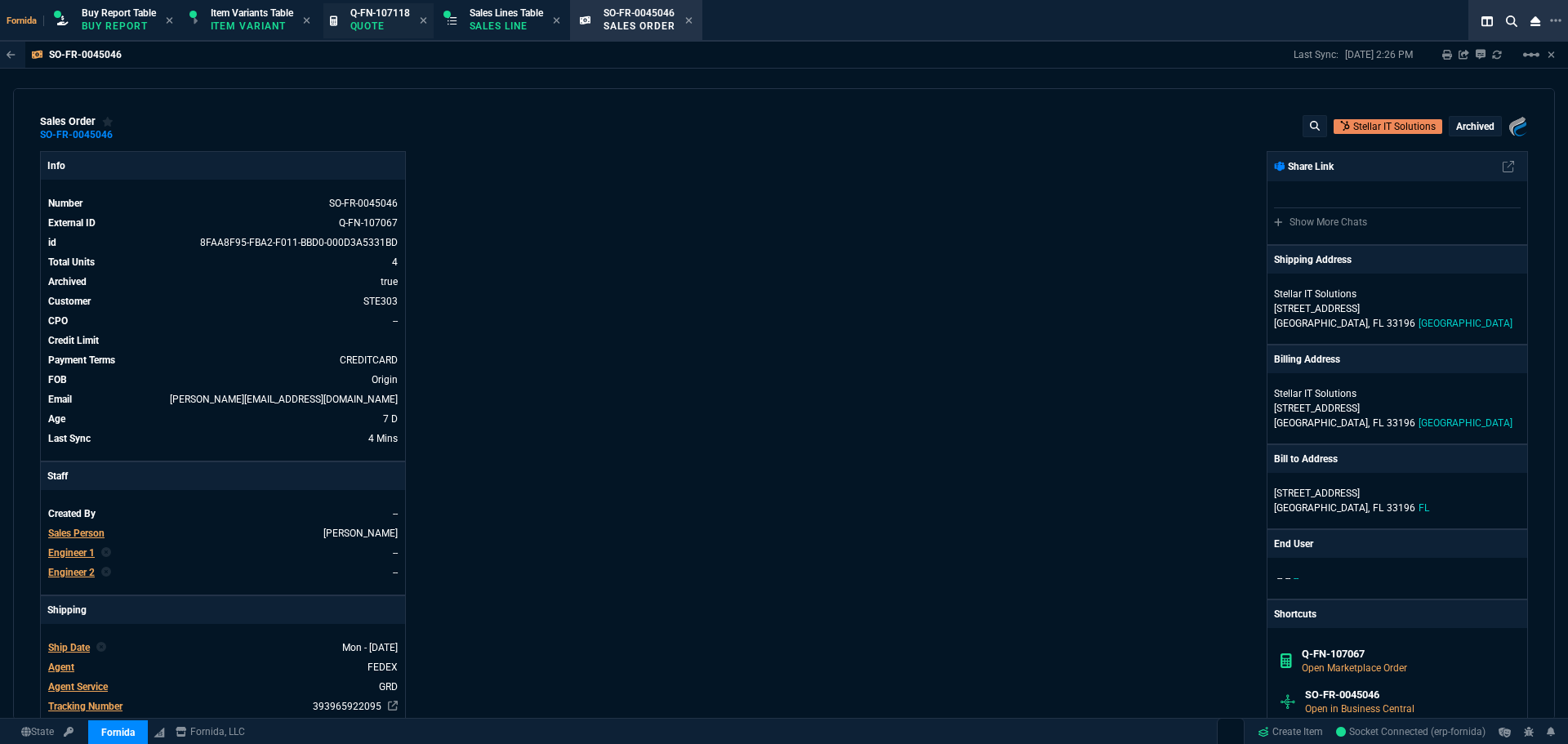
click at [692, 19] on icon at bounding box center [688, 20] width 7 height 7
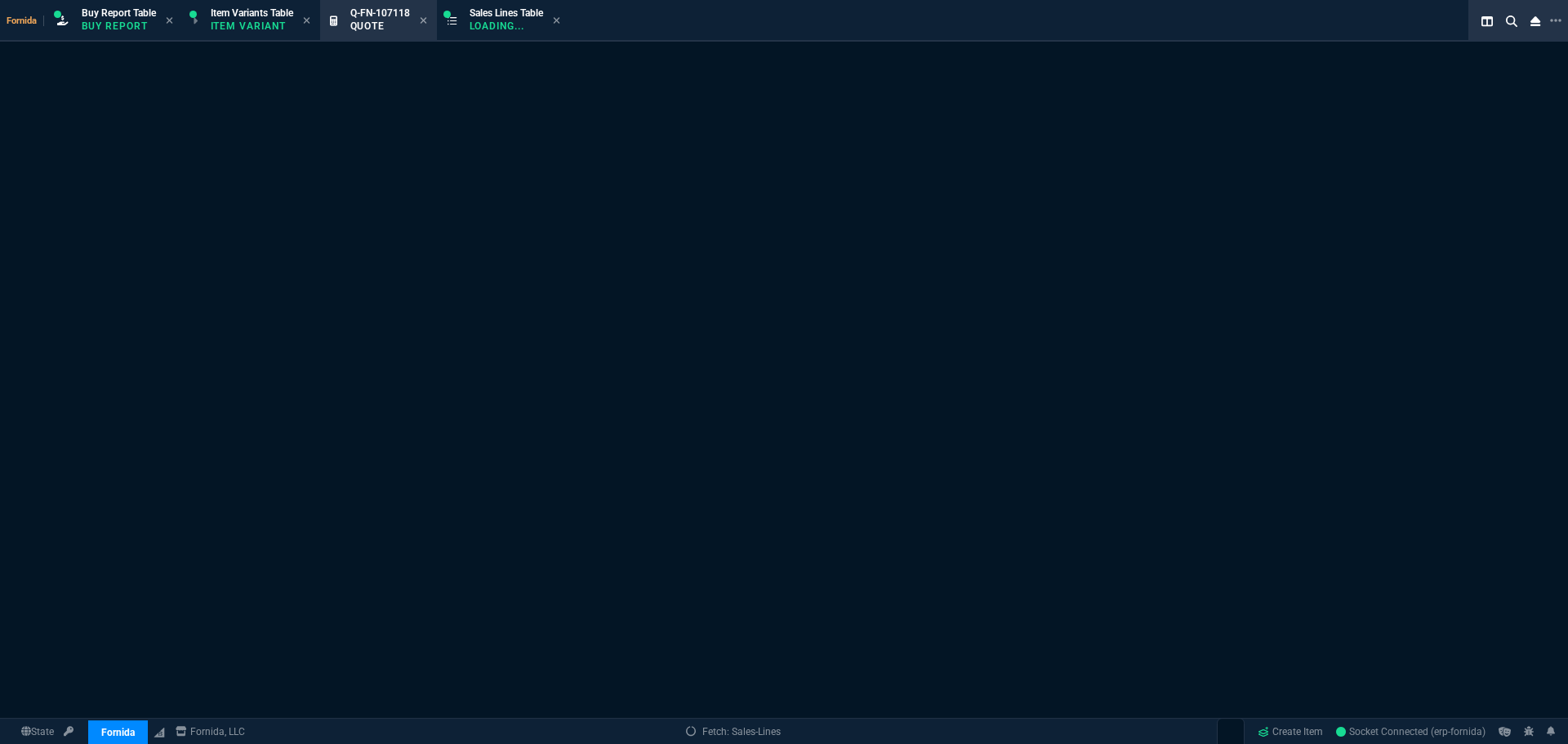
drag, startPoint x: 703, startPoint y: 239, endPoint x: 697, endPoint y: 250, distance: 12.5
click at [702, 241] on div "Quote Not Found. Q-FN-107118 It may have been deleted." at bounding box center [784, 434] width 1568 height 785
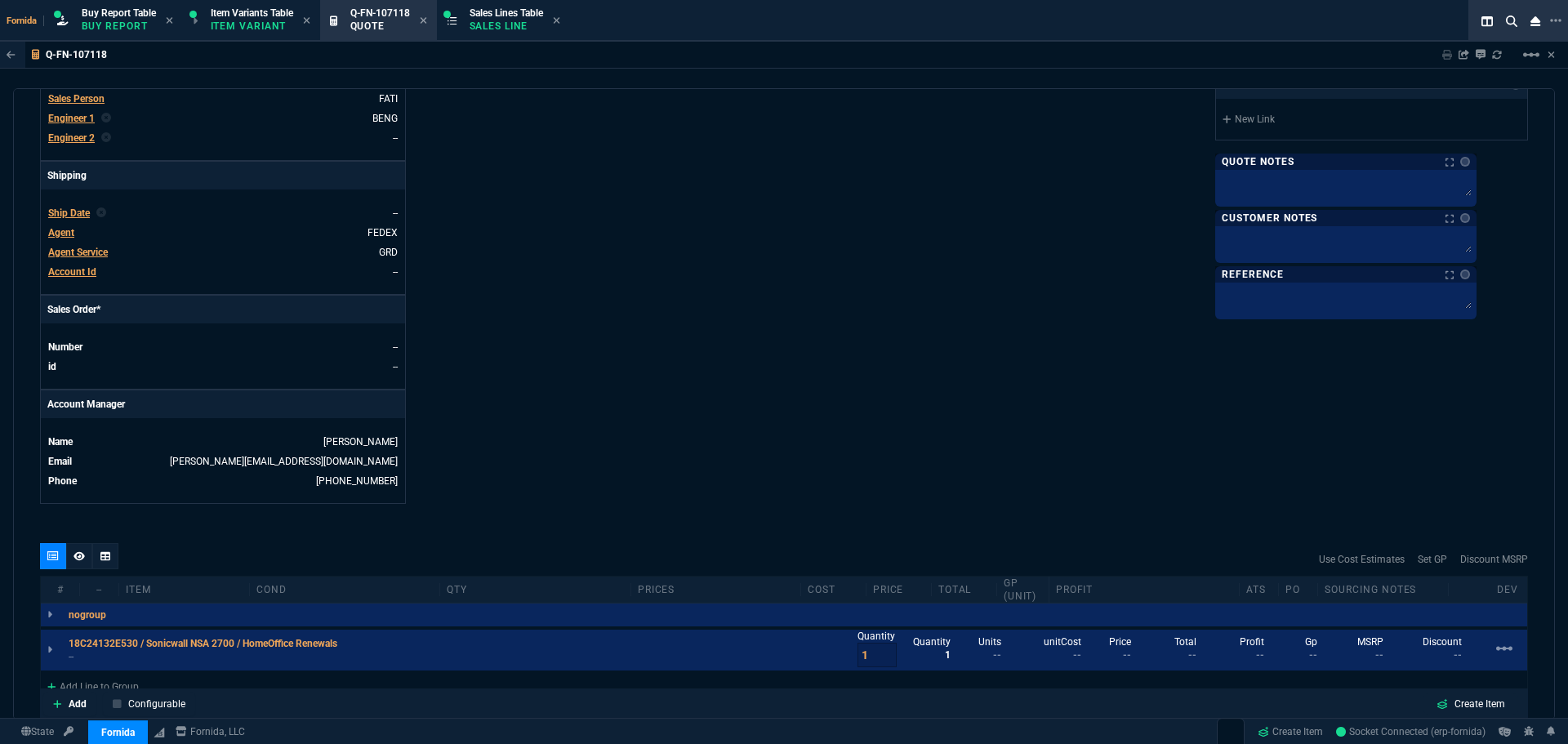
scroll to position [731, 0]
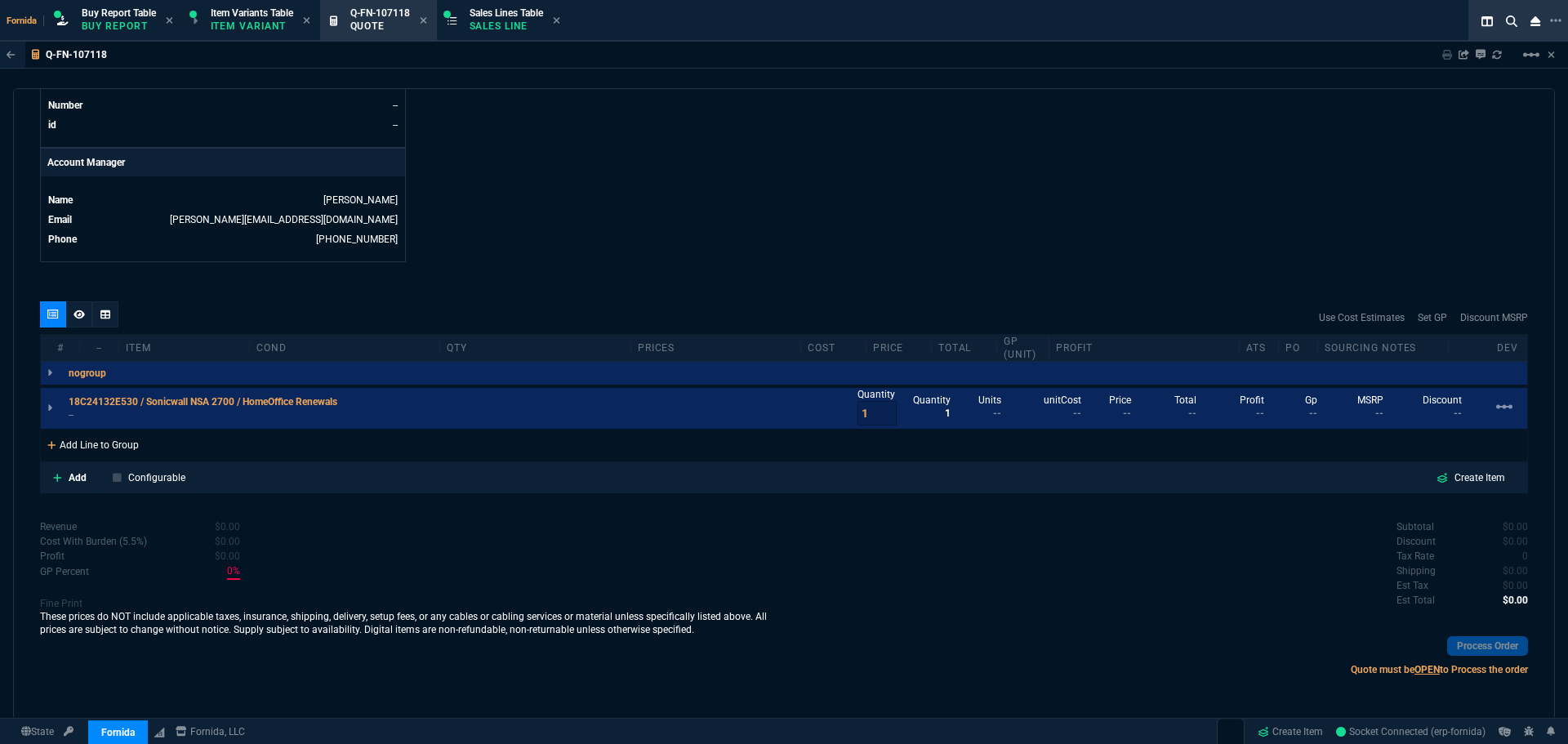
click at [107, 436] on div "Add Line to Group" at bounding box center [92, 443] width 105 height 30
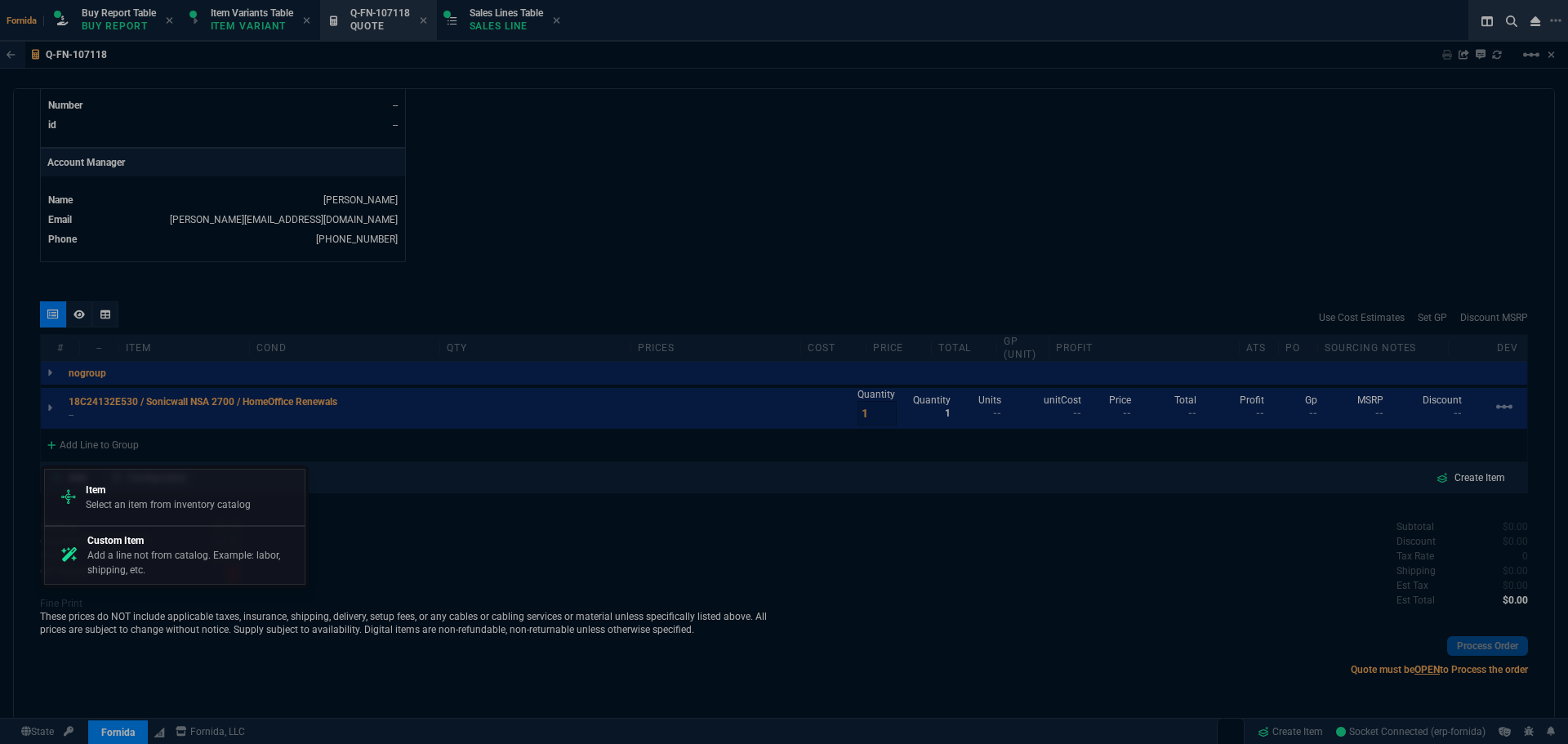
click at [127, 479] on div "Item Select an item from inventory catalog" at bounding box center [174, 498] width 246 height 42
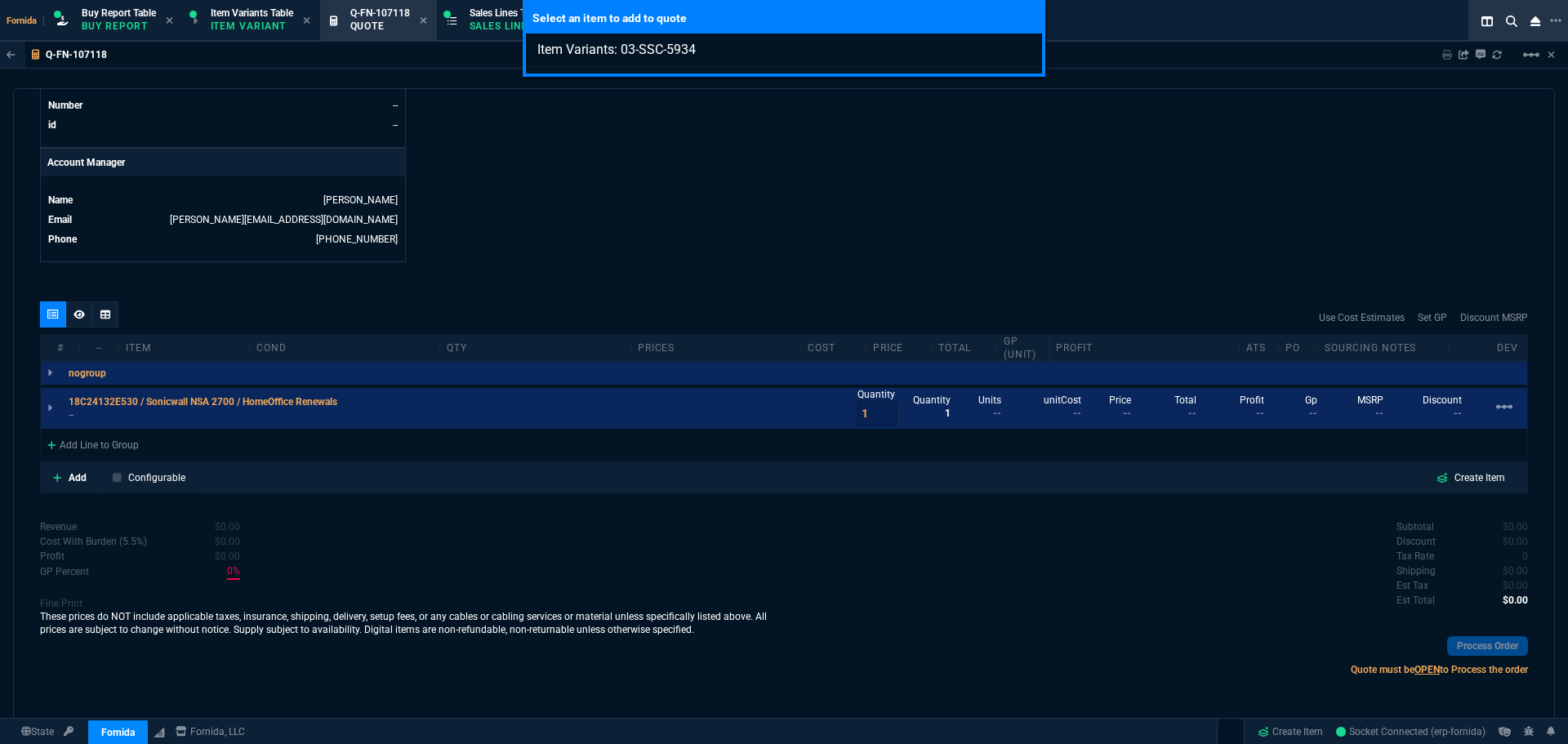
type input "Item Variants: 03-SSC-5934"
click at [708, 133] on div "Select an item to add to quote Item Variants: 03-SSC-5934" at bounding box center [784, 372] width 1568 height 744
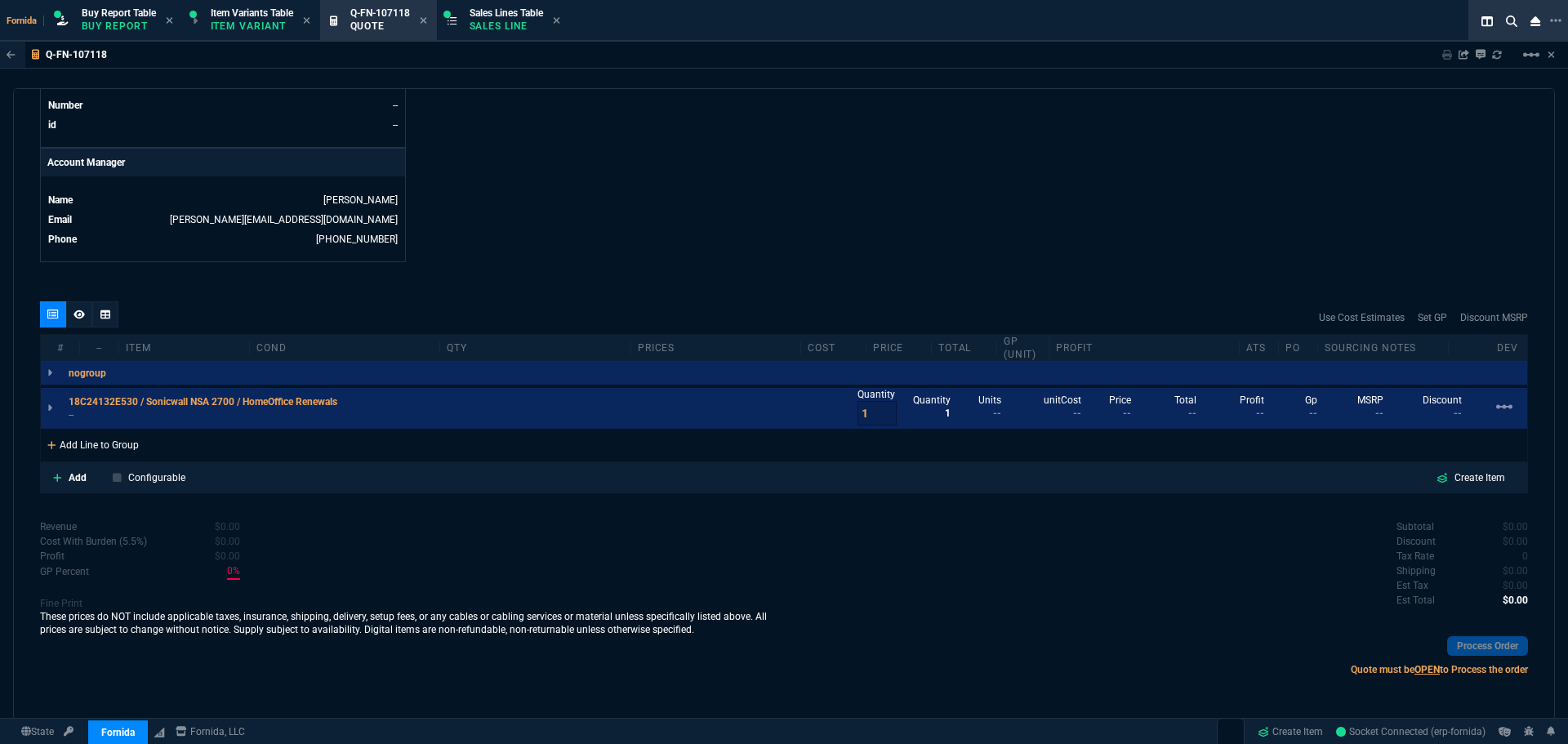
click at [121, 450] on div "Add Line to Group" at bounding box center [92, 443] width 105 height 30
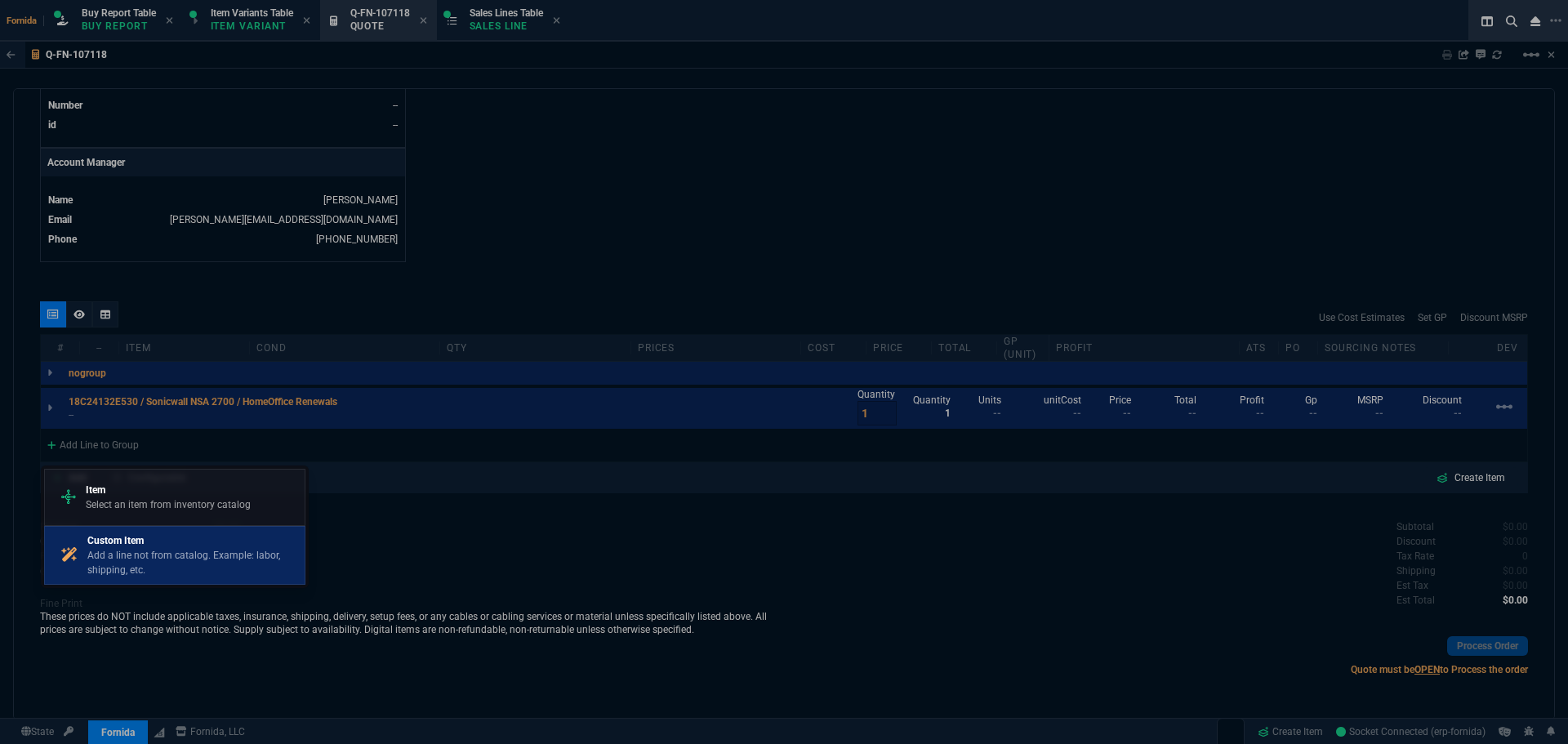
drag, startPoint x: 184, startPoint y: 546, endPoint x: 378, endPoint y: 147, distance: 443.7
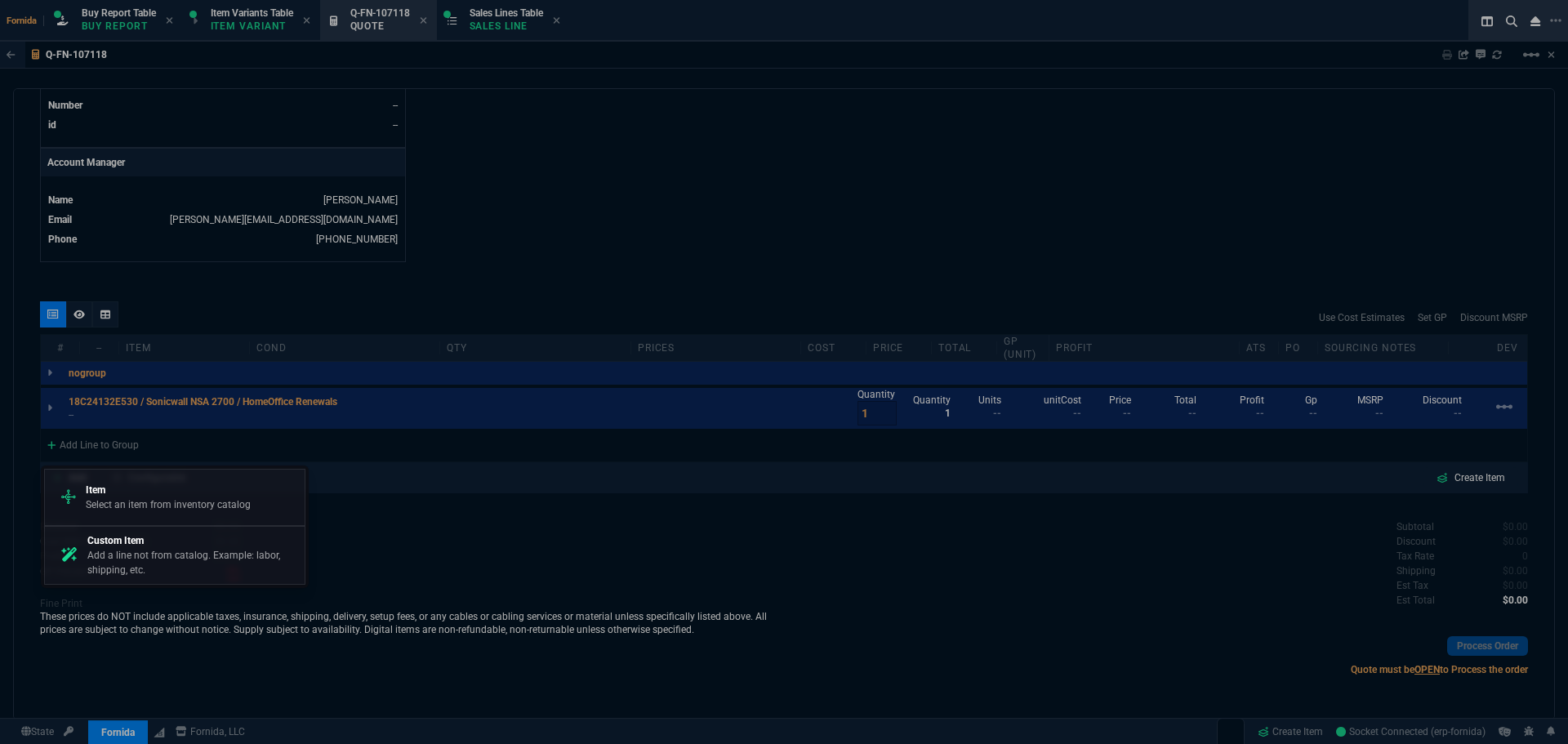
click at [186, 546] on p "Custom Item" at bounding box center [193, 540] width 211 height 14
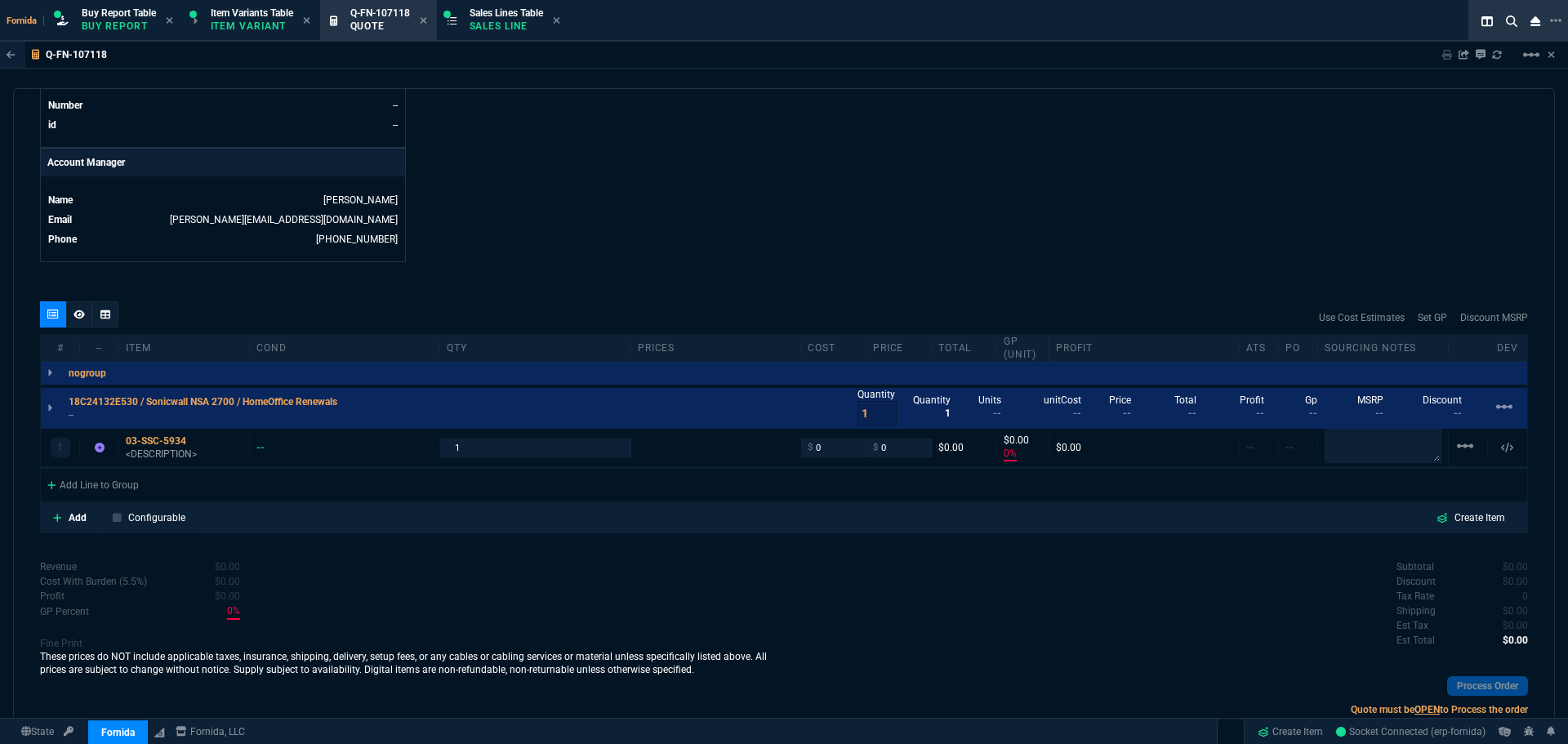
type input "0"
click at [268, 449] on div "--" at bounding box center [268, 448] width 24 height 13
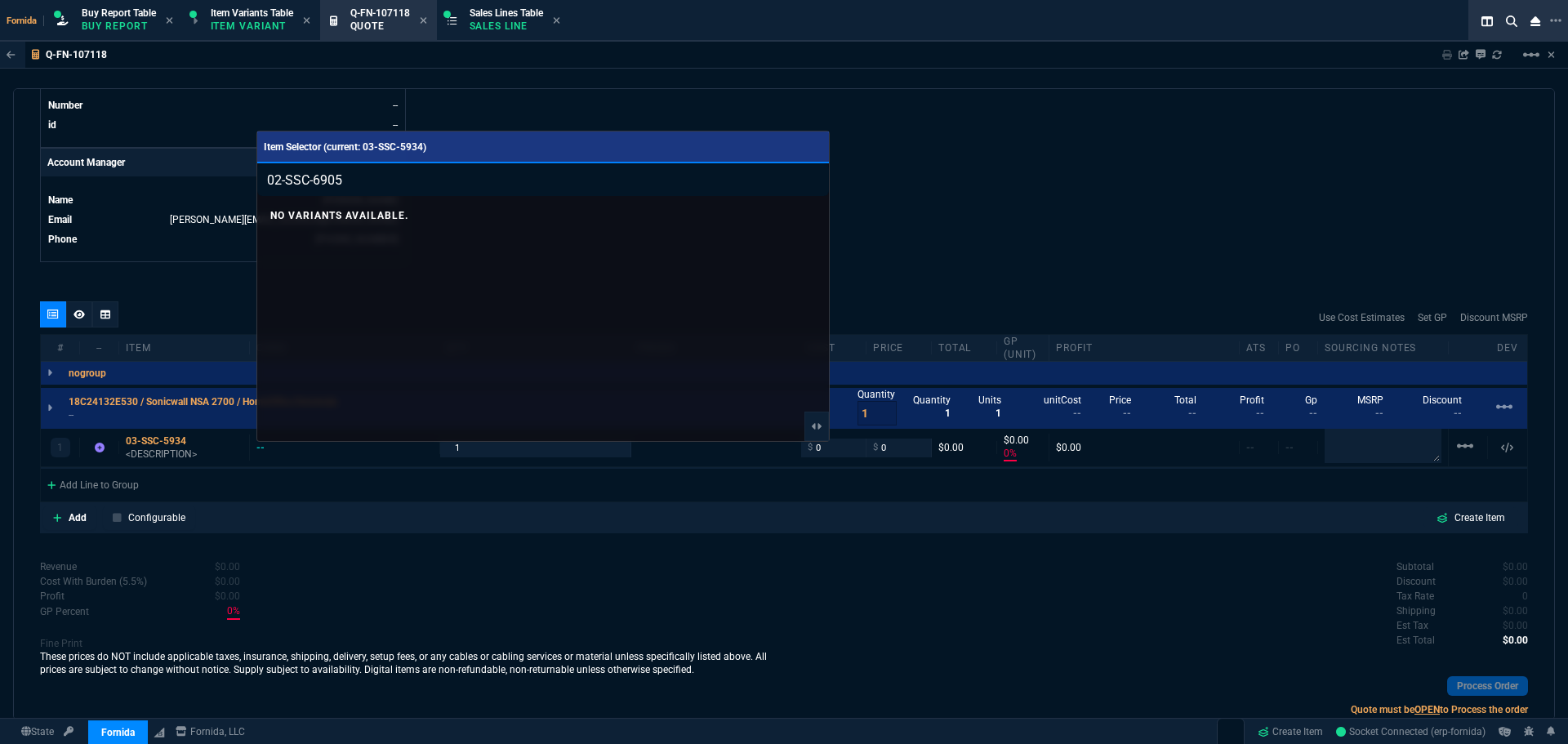
type input "02-SSC-6905"
click at [992, 202] on div at bounding box center [784, 372] width 1568 height 744
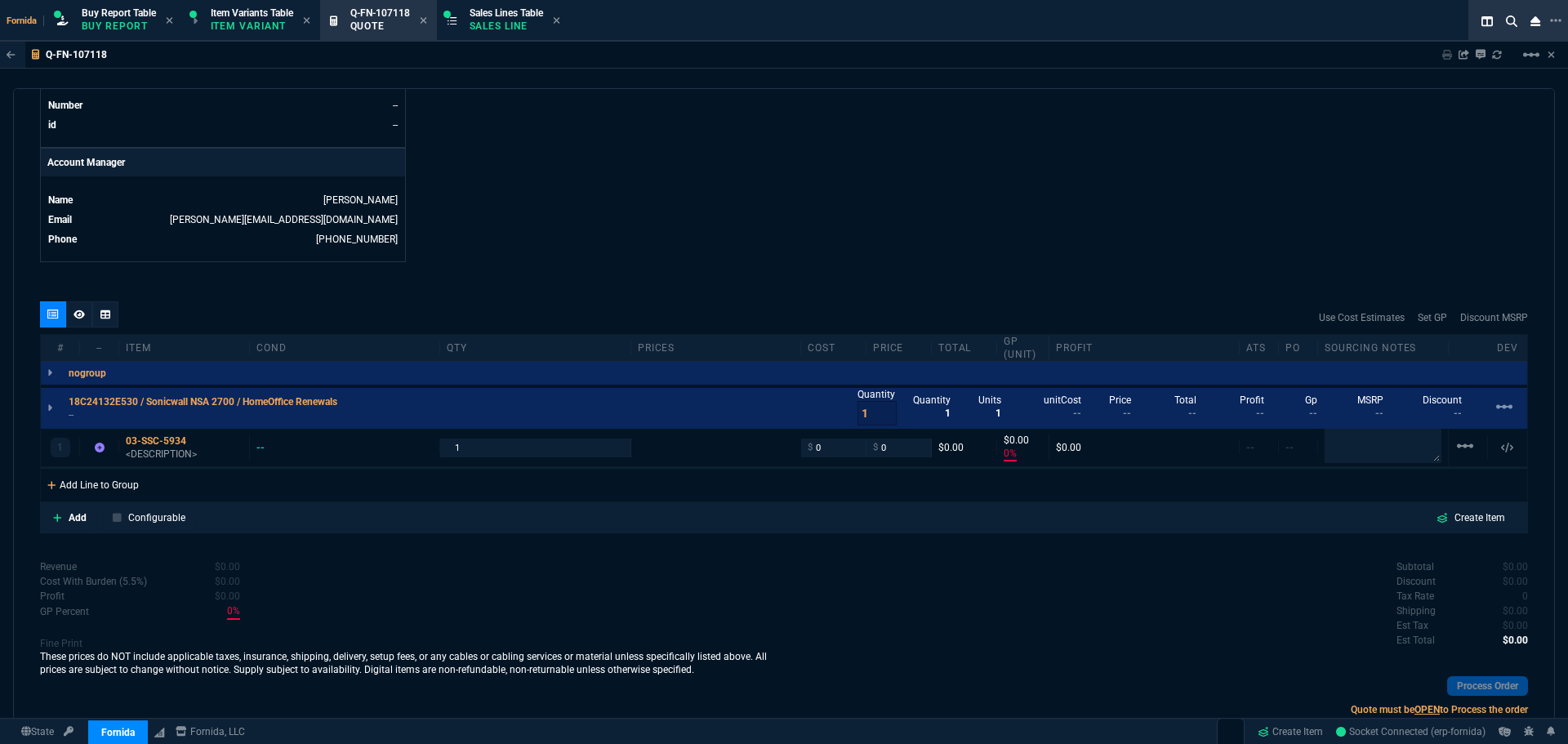
click at [112, 491] on div "Add Line to Group" at bounding box center [92, 483] width 105 height 30
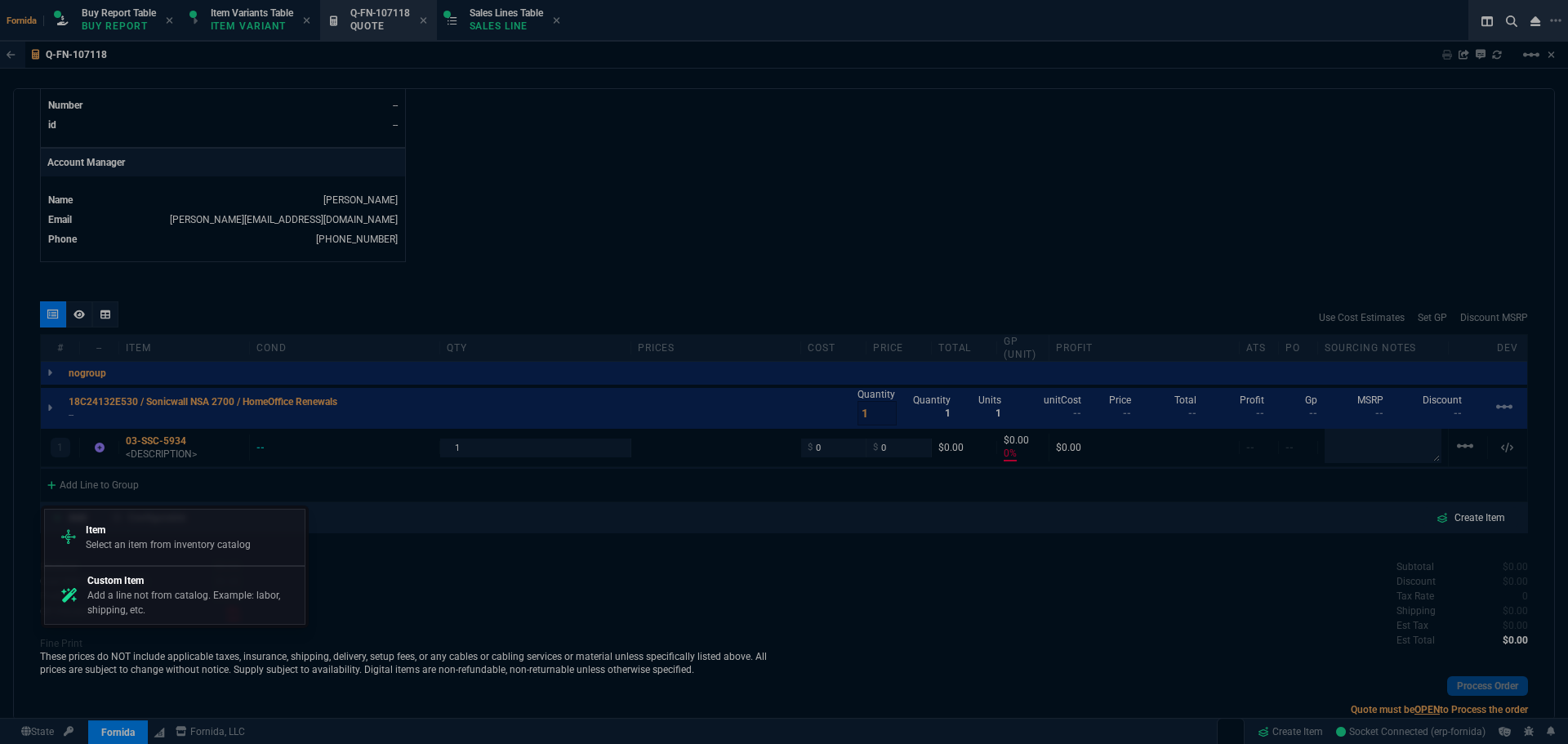
drag, startPoint x: 174, startPoint y: 580, endPoint x: 767, endPoint y: 164, distance: 724.4
click at [175, 580] on p "Custom Item" at bounding box center [193, 580] width 211 height 14
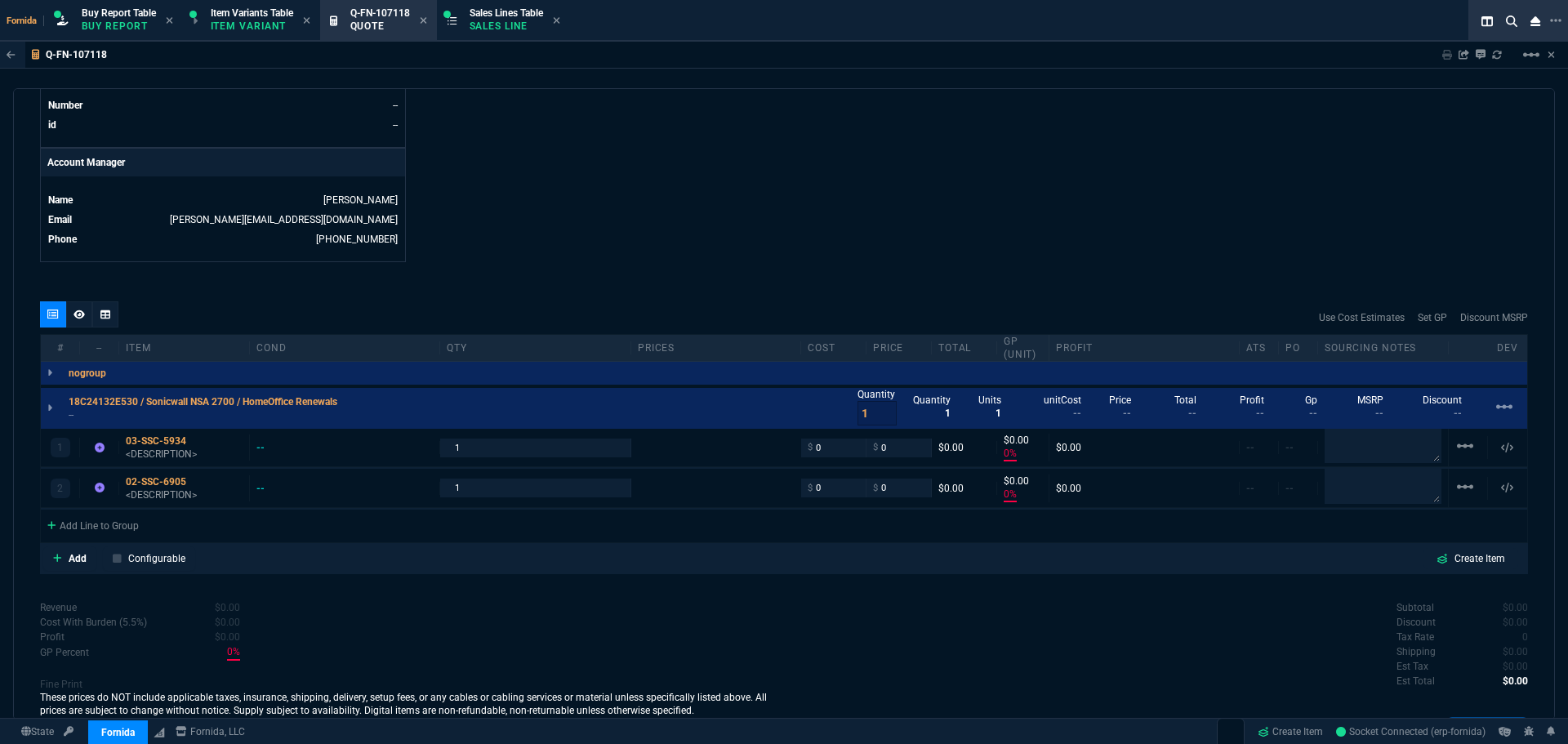
type input "0"
click at [165, 492] on p "<DESCRIPTION>" at bounding box center [184, 495] width 116 height 13
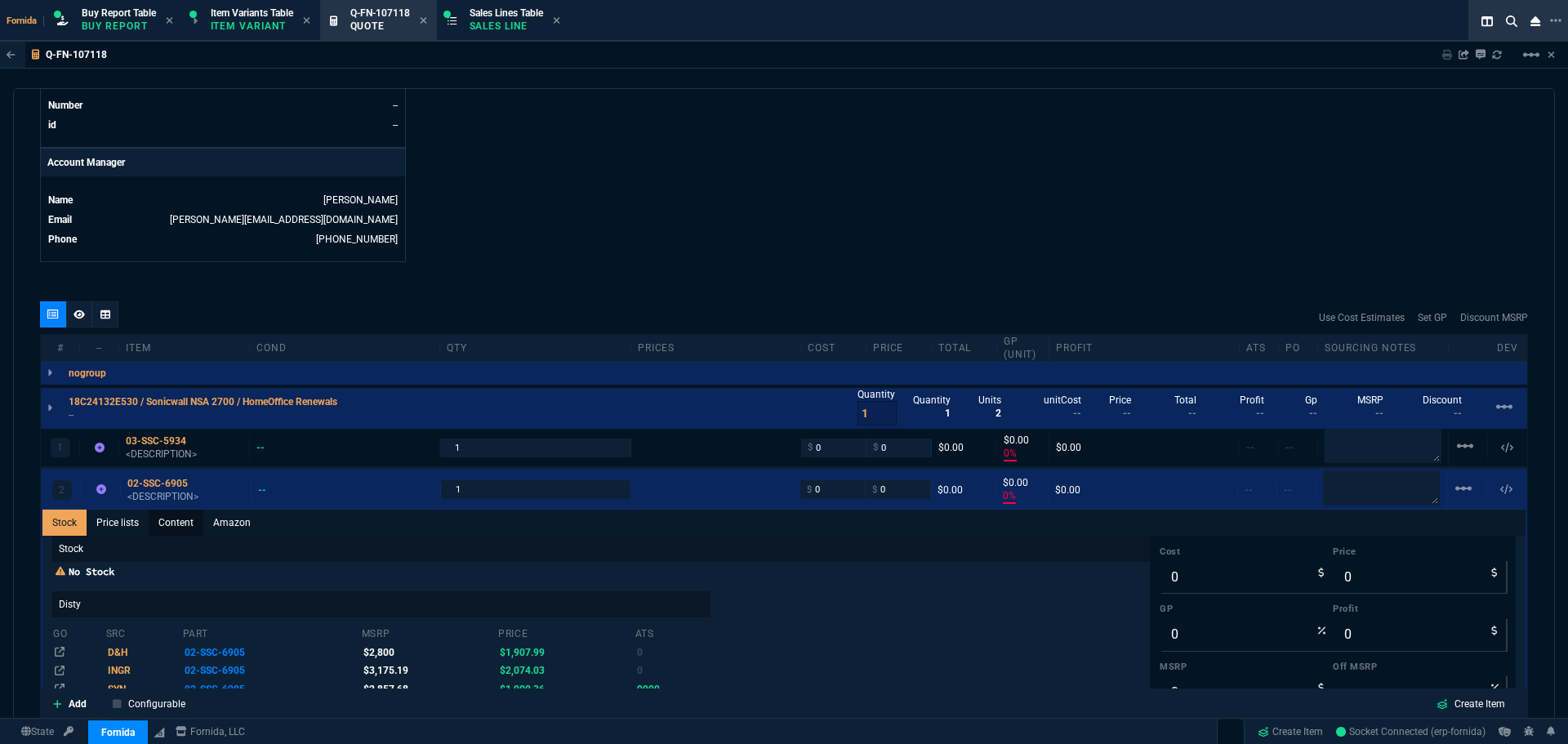
click at [184, 526] on link "Content" at bounding box center [175, 522] width 55 height 26
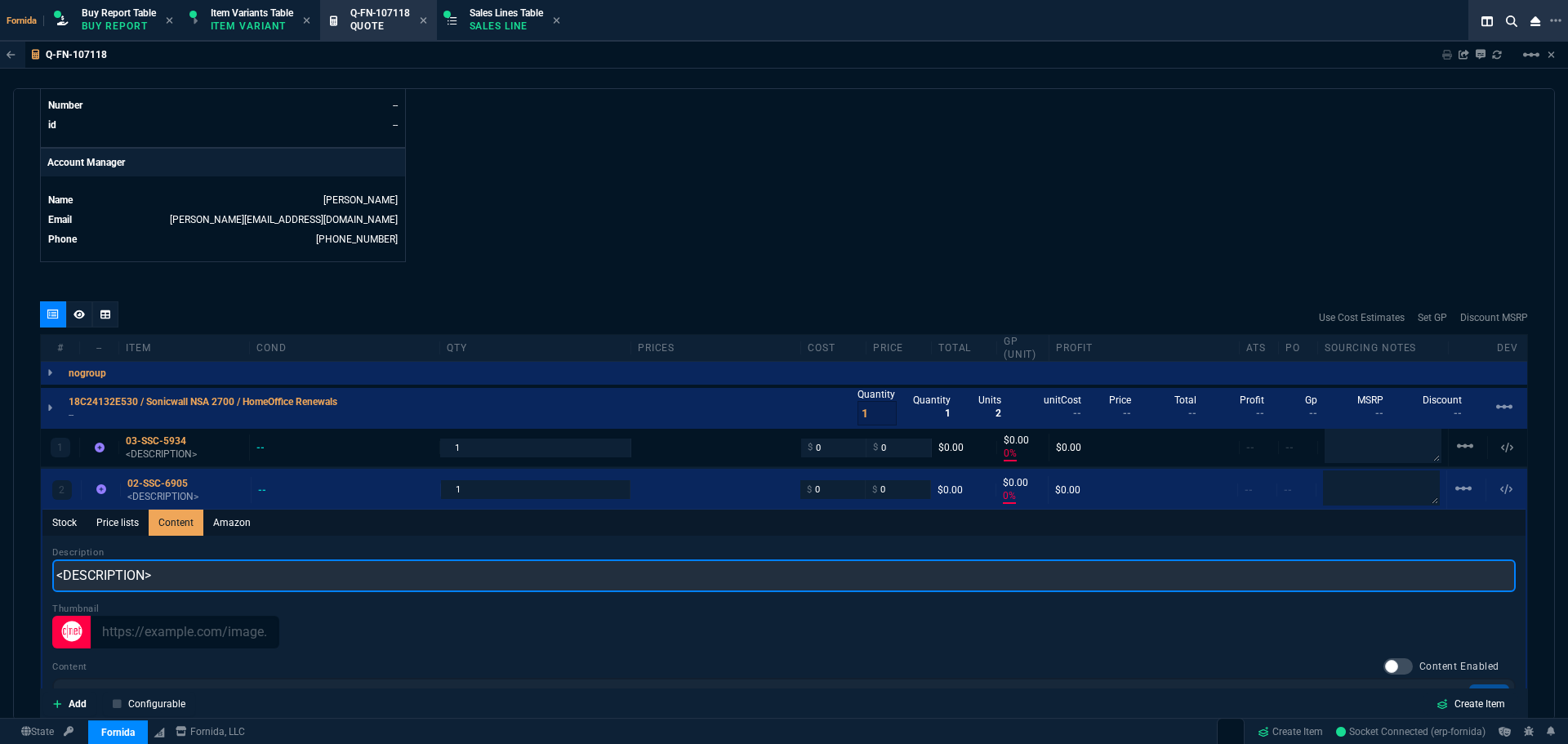
click at [194, 561] on input "<DESCRIPTION>" at bounding box center [784, 576] width 1463 height 33
paste input "SonicWall Advanced Protection Security Suite for NSa 2700, 1 Year"
type input "SonicWall Advanced Protection Security Suite for NSa 2700, 1 Year"
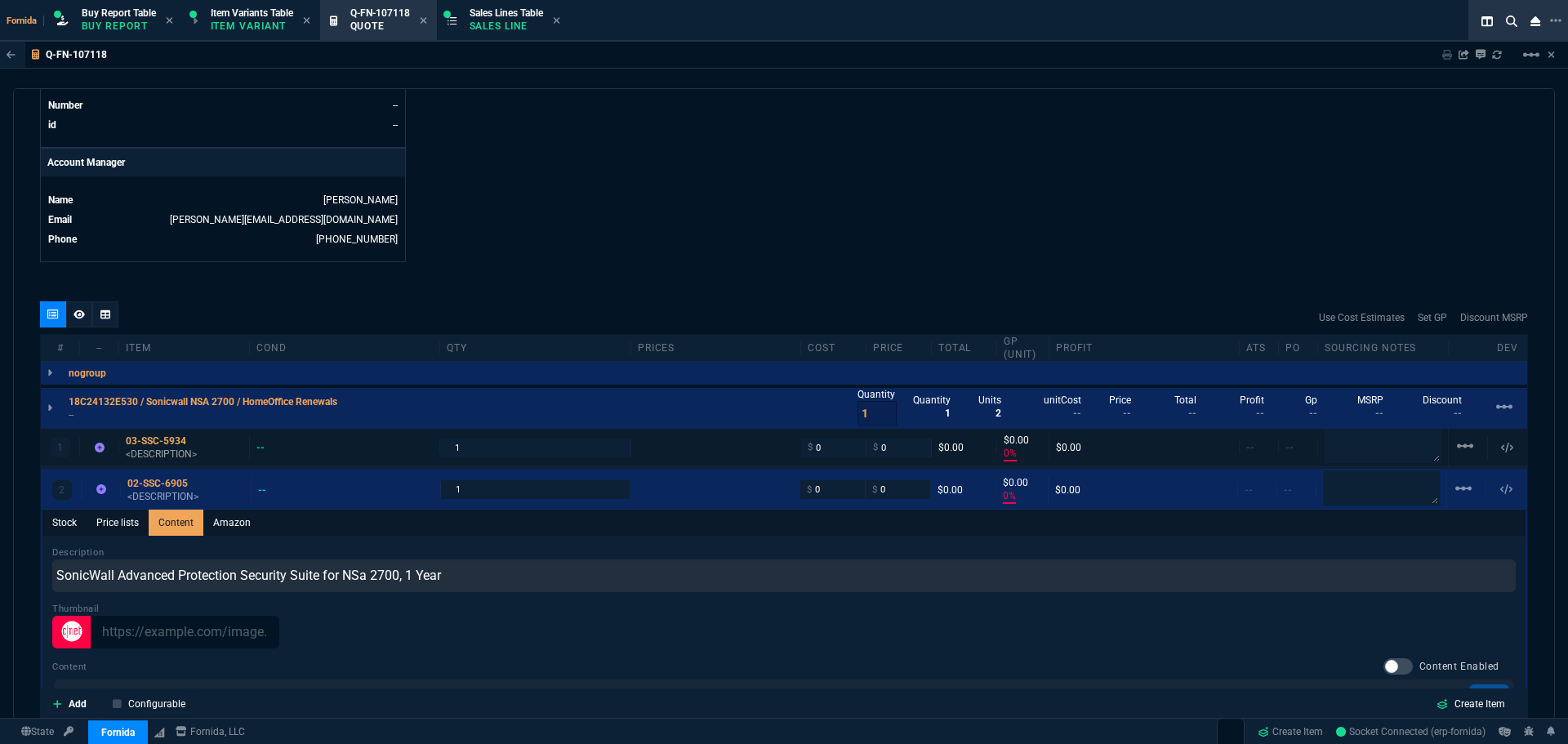
click at [1469, 457] on div "linear_scale" at bounding box center [1468, 448] width 25 height 23
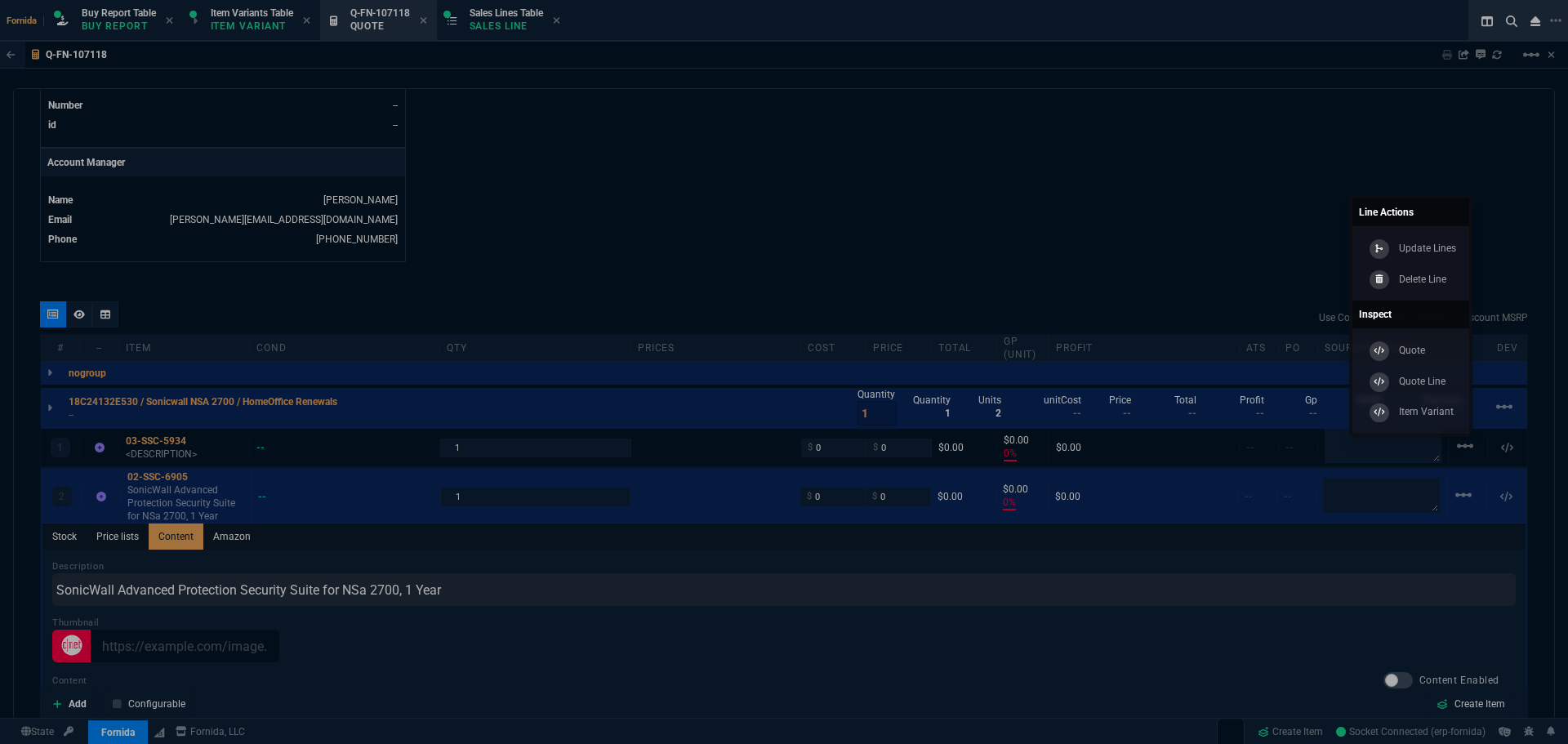
click at [1423, 285] on p "Delete Line" at bounding box center [1422, 279] width 47 height 14
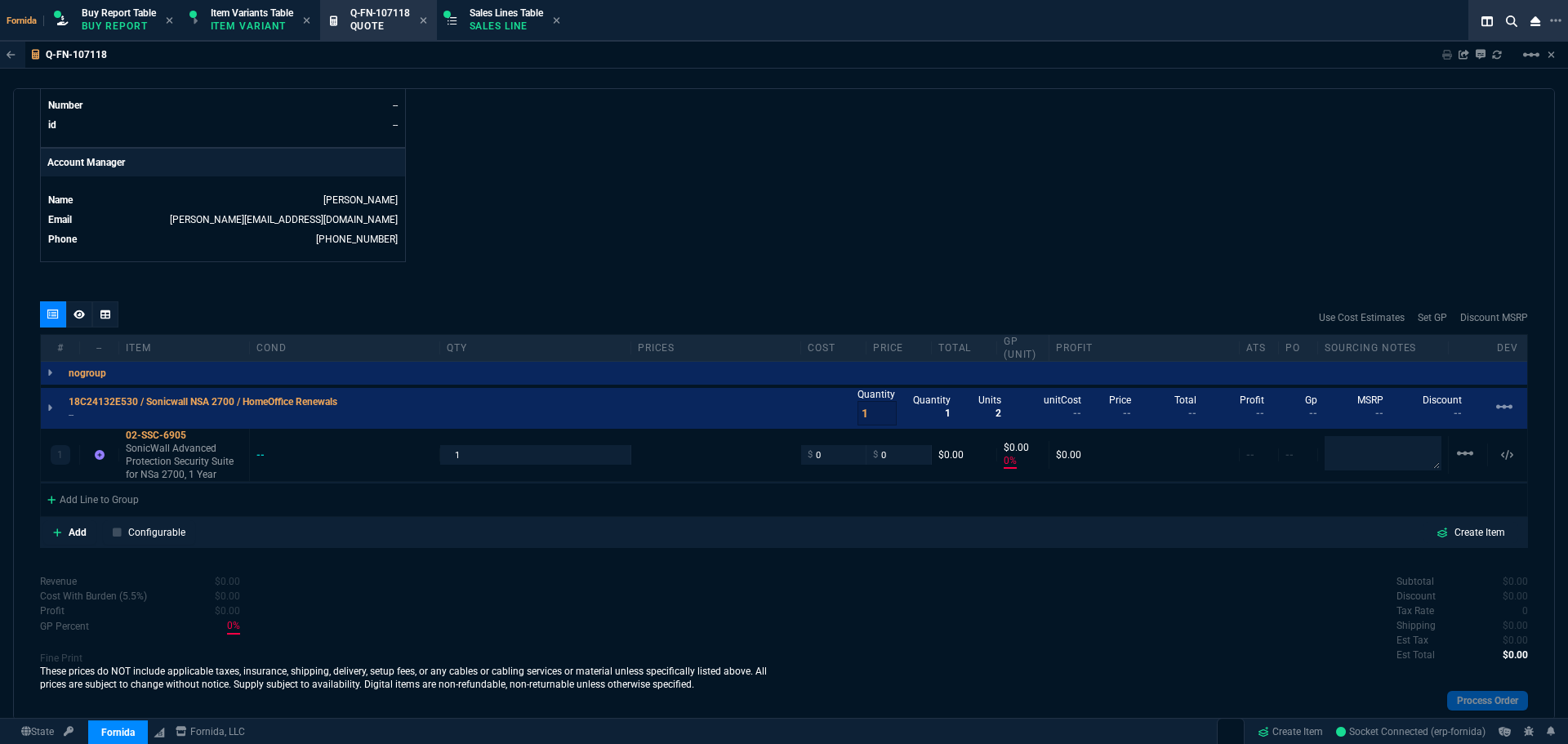
type input "0"
click at [110, 493] on div "Add Line to Group" at bounding box center [92, 498] width 105 height 30
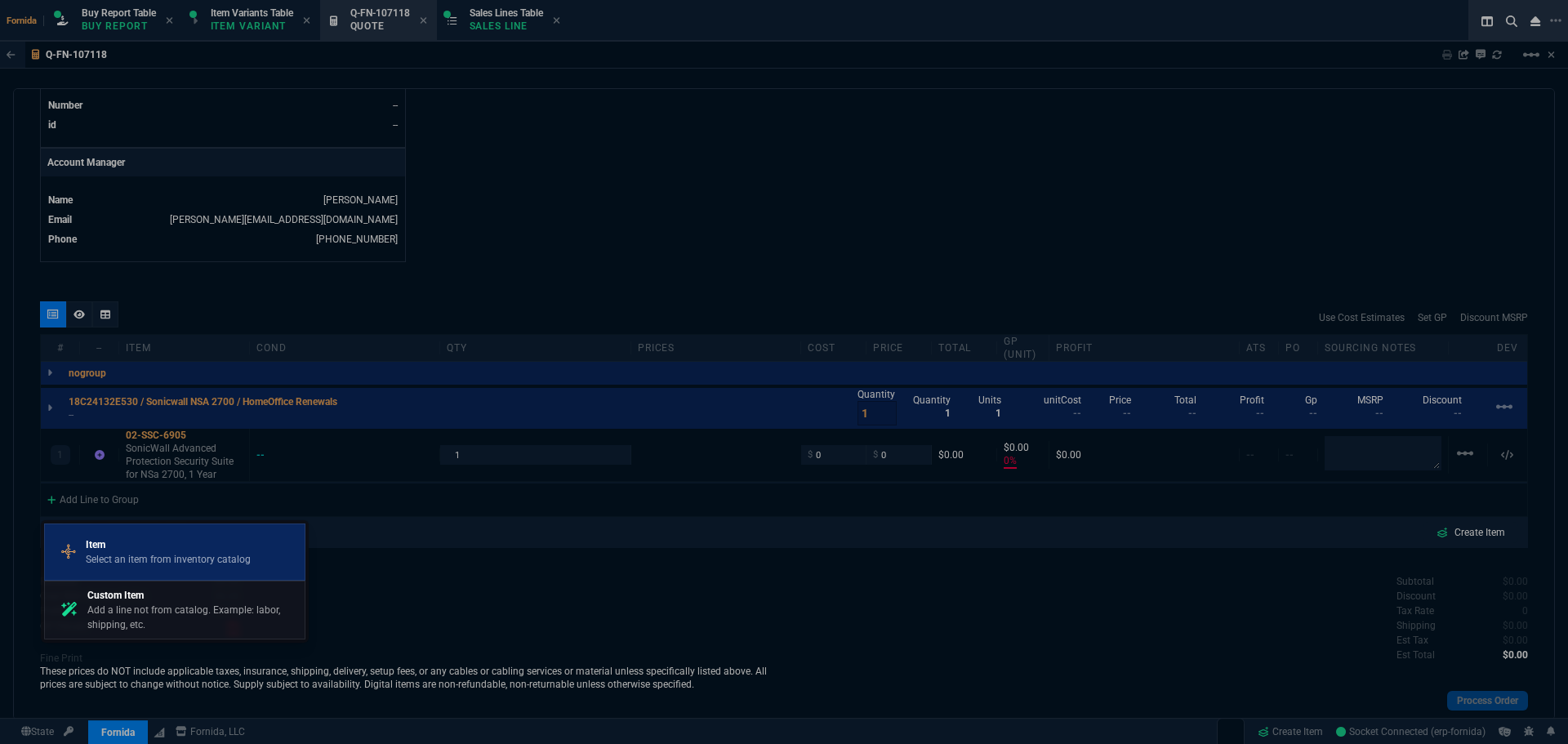
click at [165, 557] on p "Select an item from inventory catalog" at bounding box center [167, 559] width 165 height 14
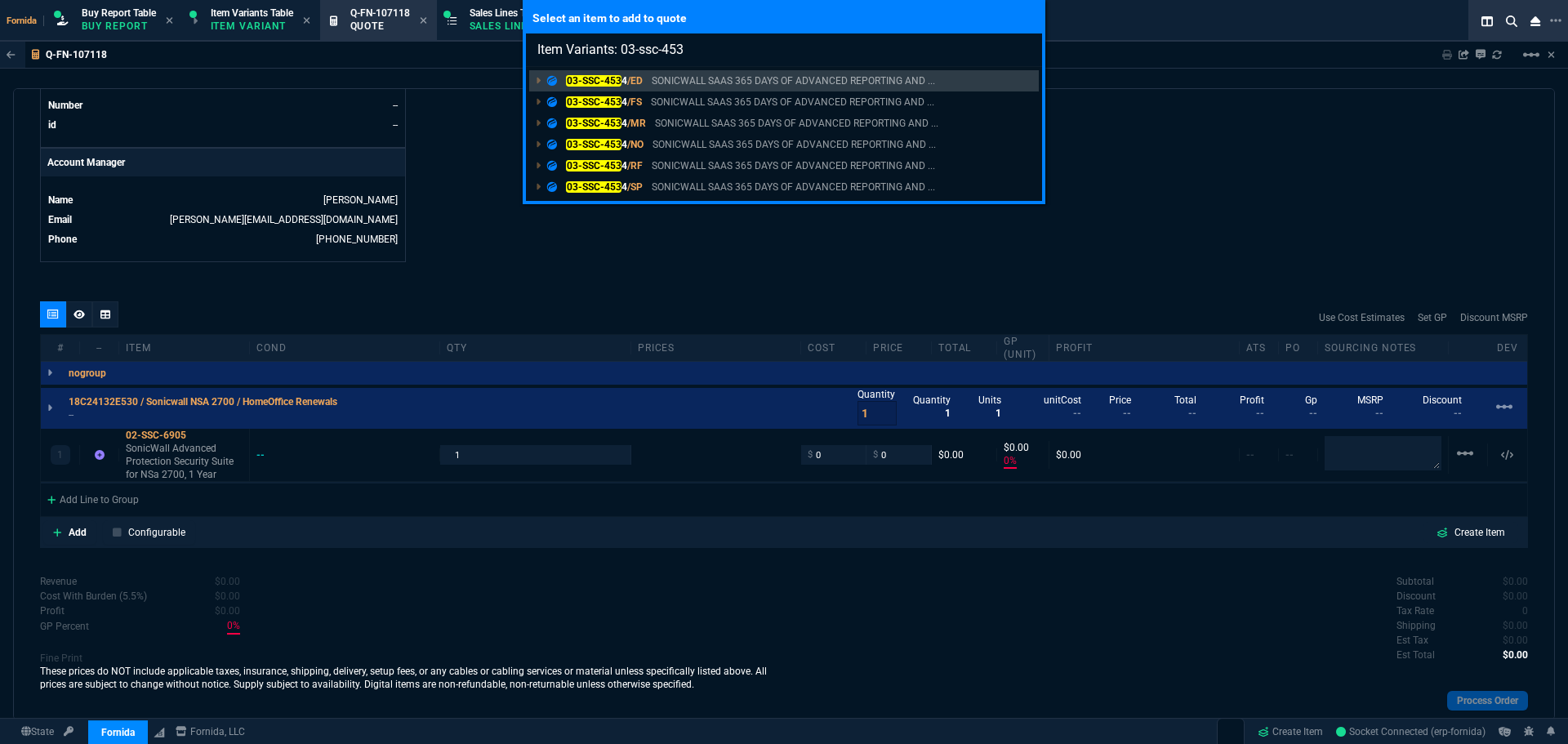
type input "Item Variants: 03-ssc-4534"
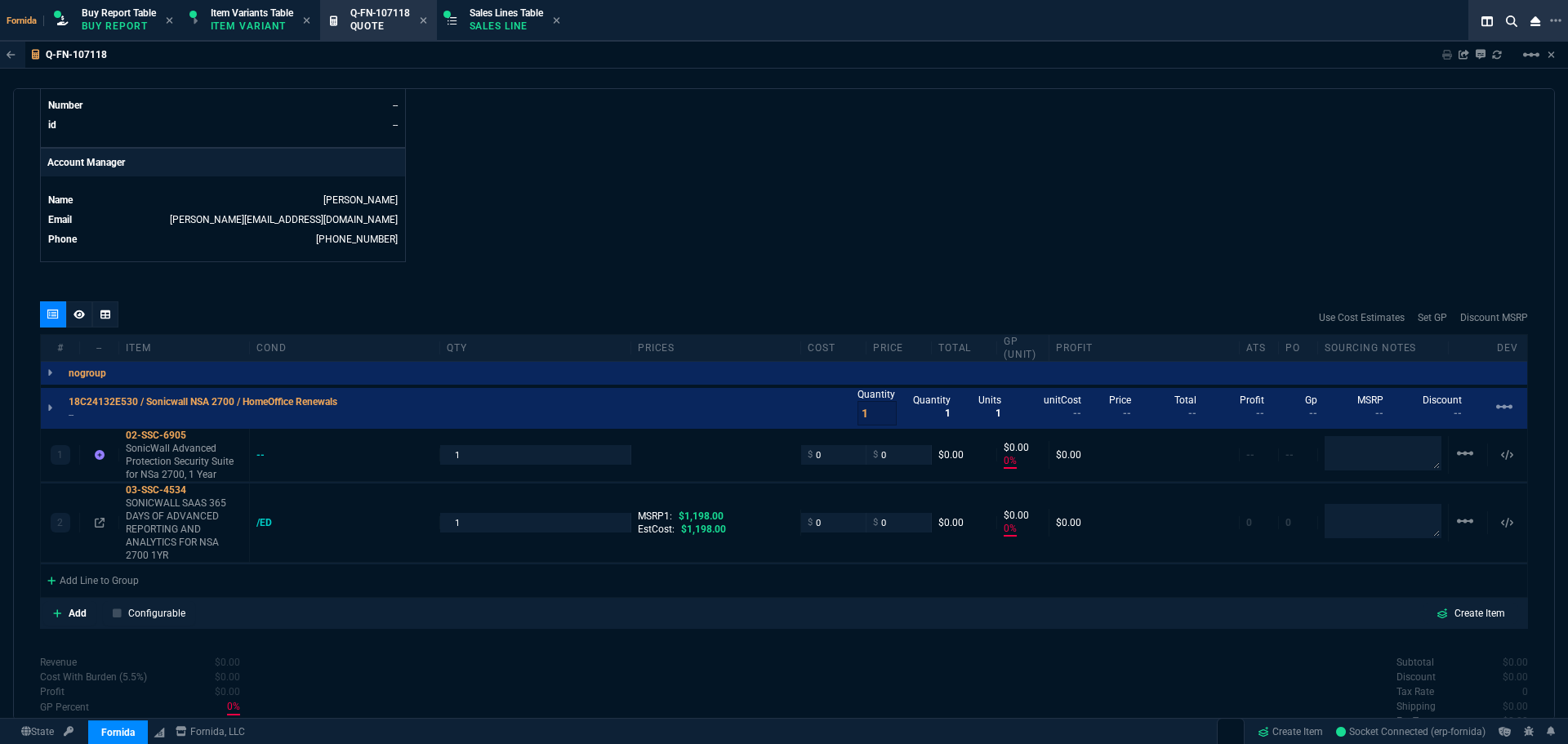
type input "0"
type input "100"
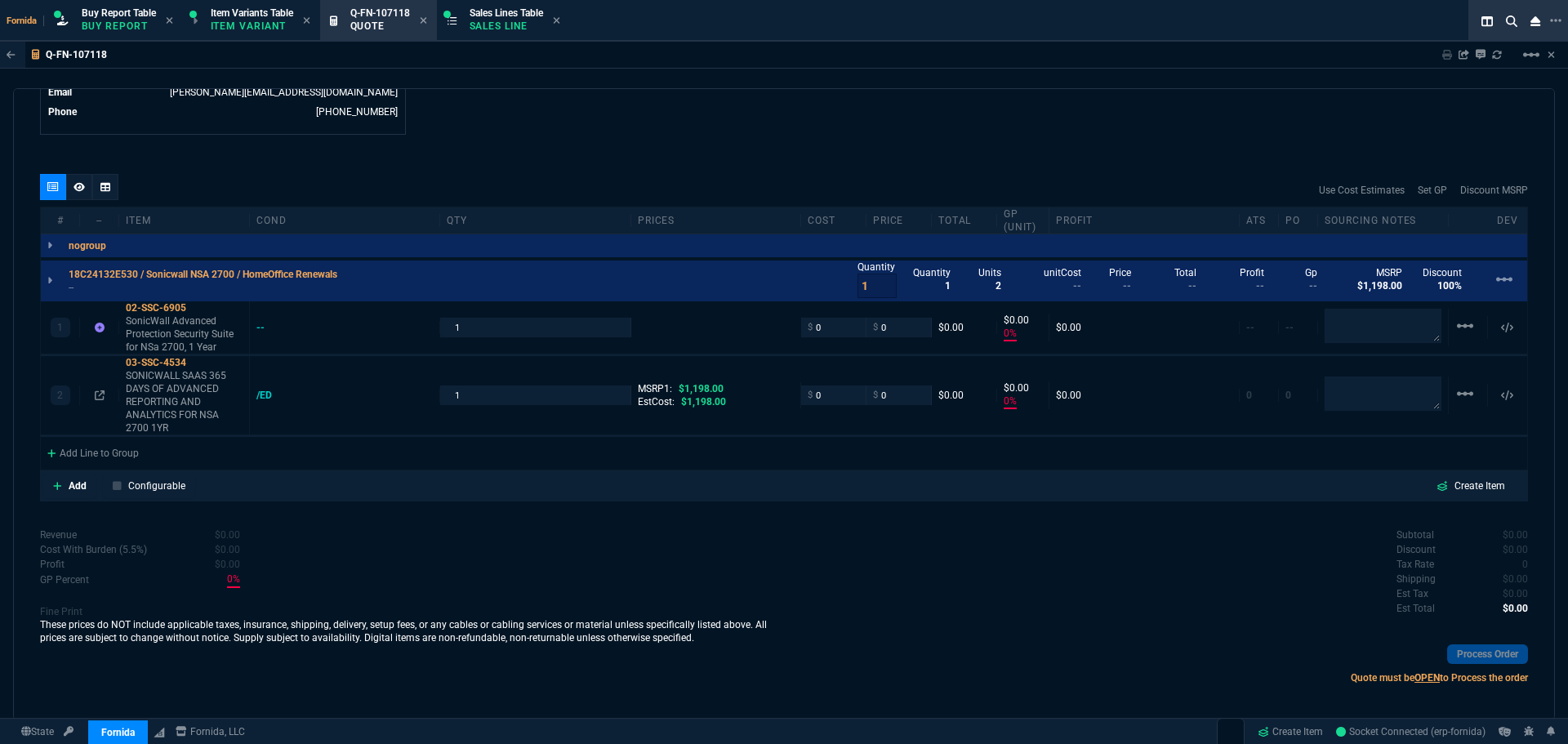
scroll to position [867, 0]
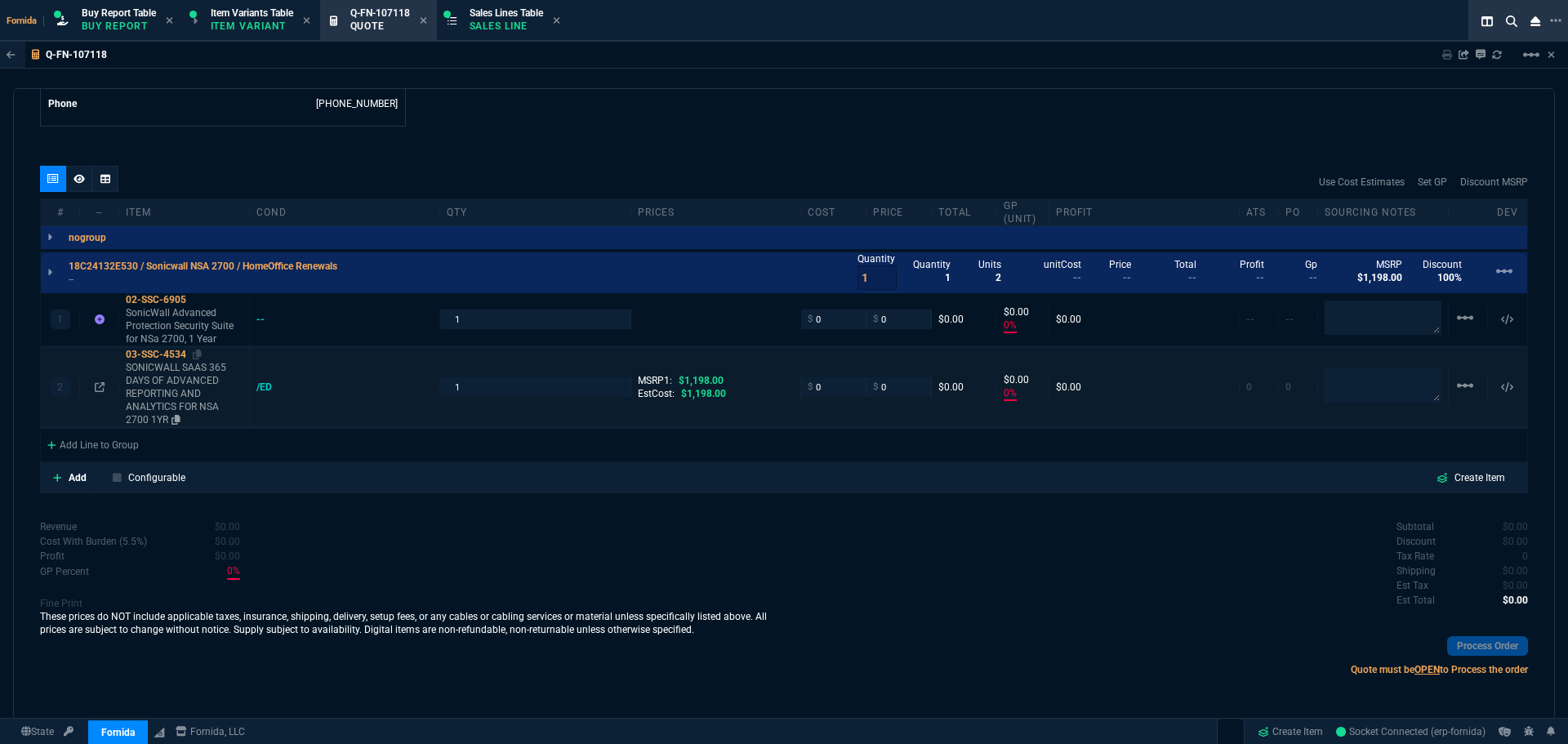
click at [174, 380] on p "SONICWALL SAAS 365 DAYS OF ADVANCED REPORTING AND ANALYTICS FOR NSA 2700 1YR" at bounding box center [184, 394] width 116 height 65
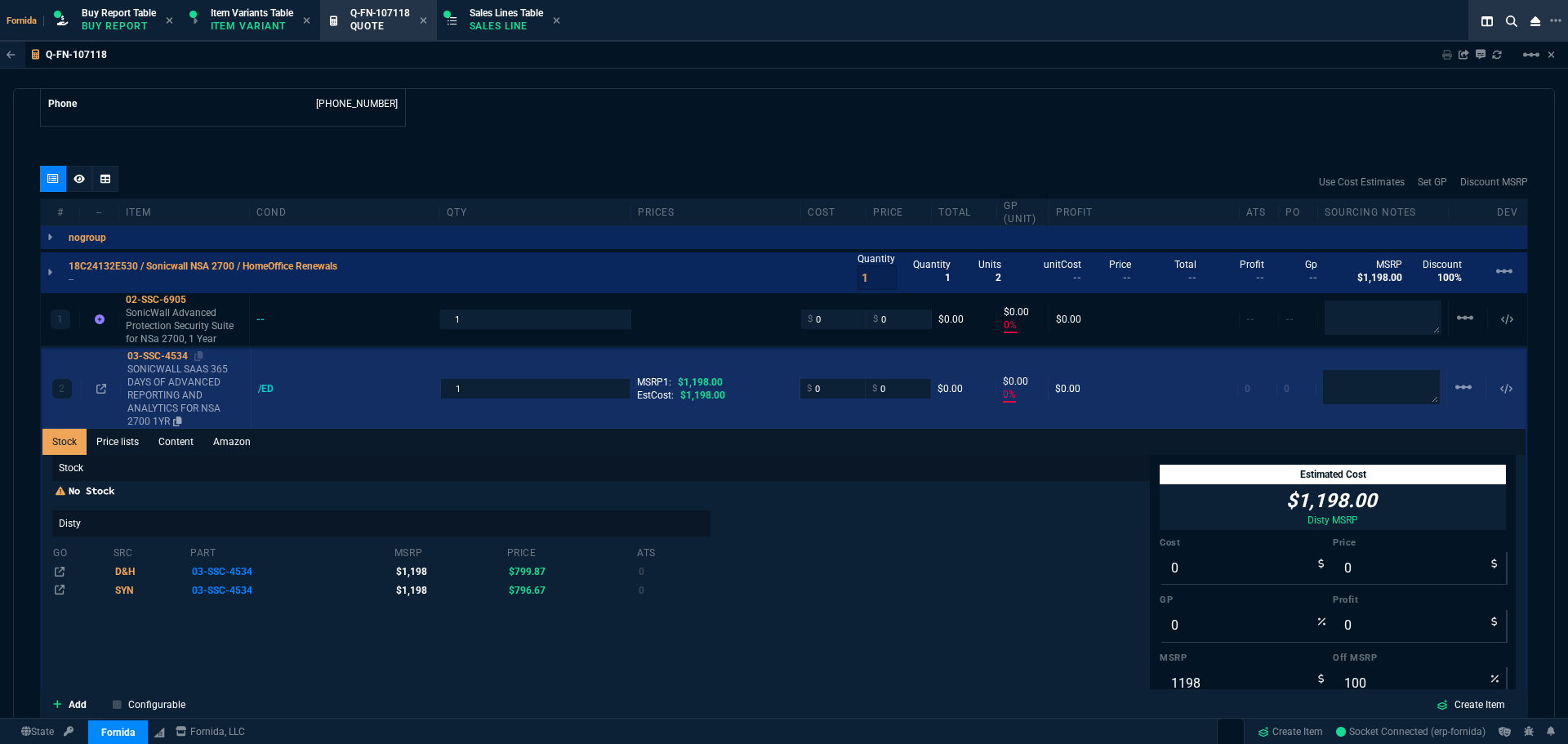
click at [155, 391] on p "SONICWALL SAAS 365 DAYS OF ADVANCED REPORTING AND ANALYTICS FOR NSA 2700 1YR" at bounding box center [185, 396] width 116 height 65
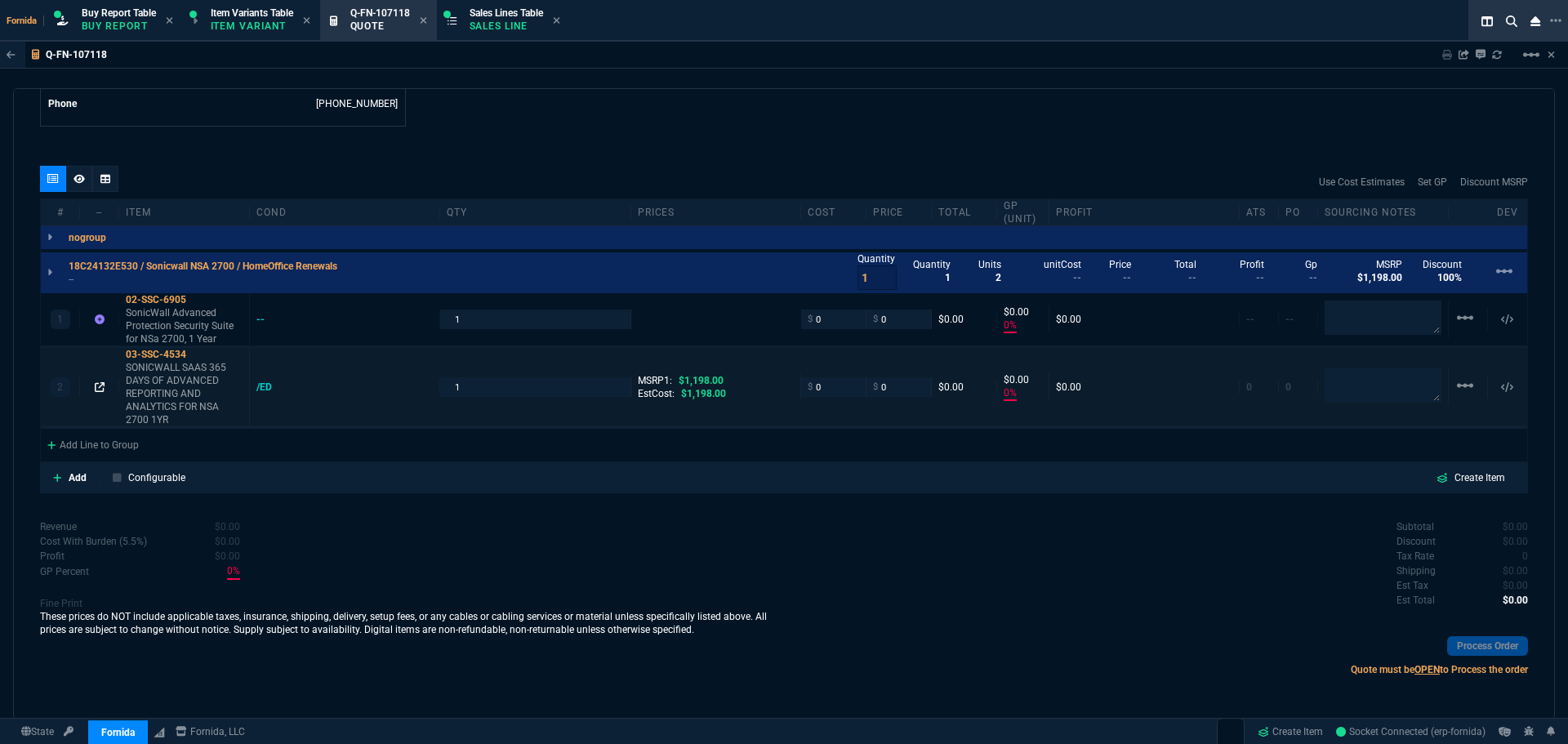
click at [99, 385] on icon at bounding box center [99, 387] width 10 height 10
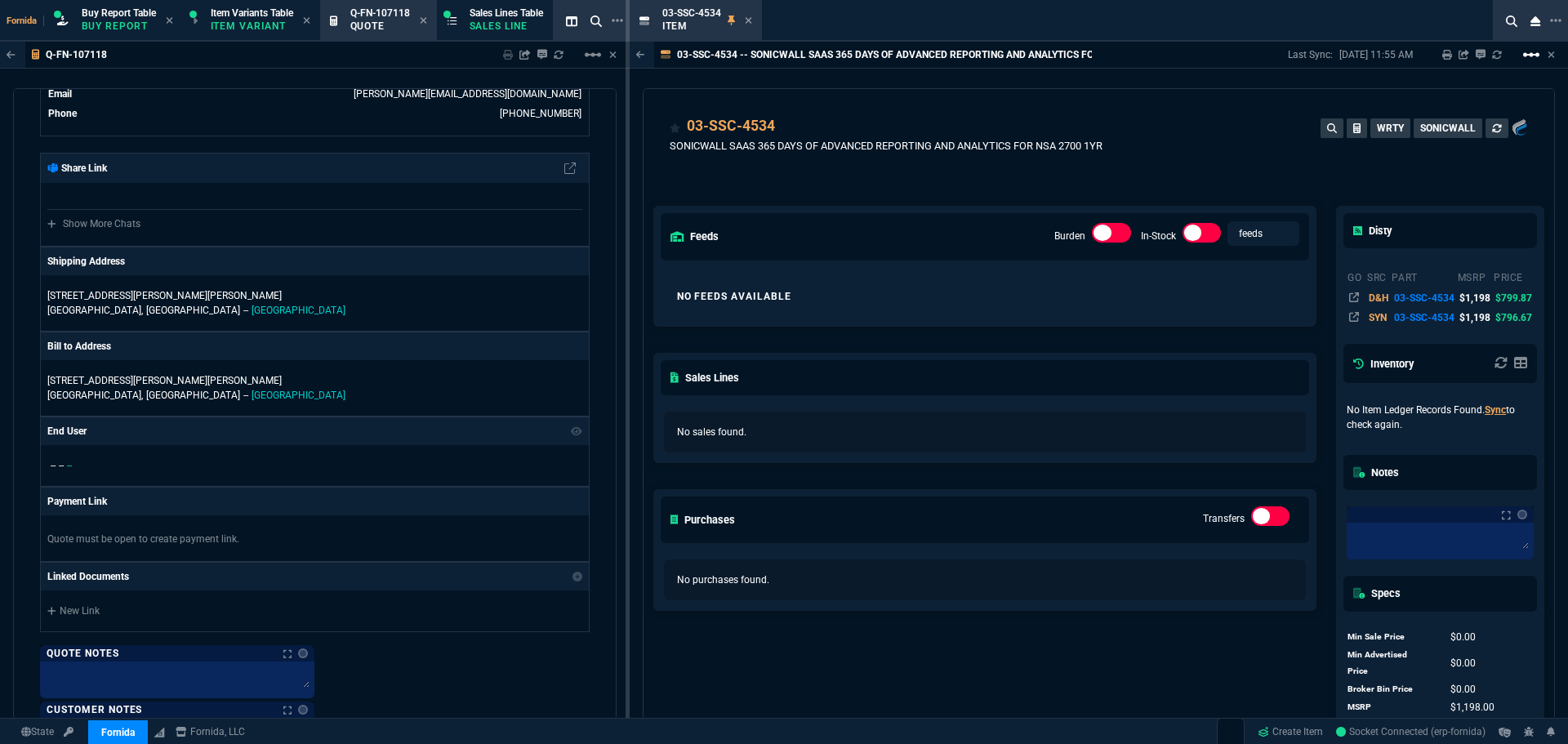
click at [1526, 55] on mat-icon "linear_scale" at bounding box center [1531, 55] width 19 height 19
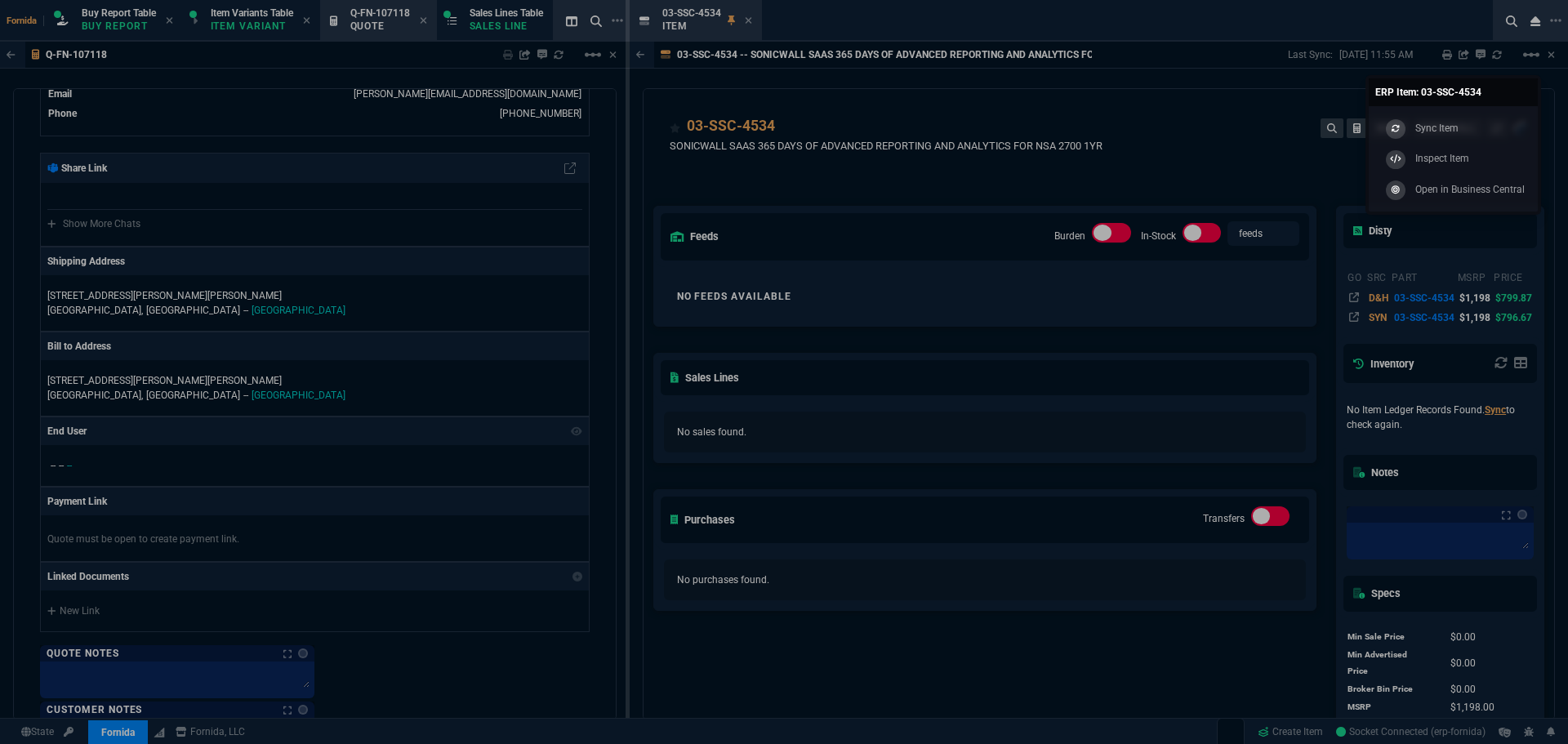
drag, startPoint x: 1491, startPoint y: 125, endPoint x: 1282, endPoint y: 94, distance: 211.3
click at [1489, 126] on link "Sync Item" at bounding box center [1453, 128] width 156 height 31
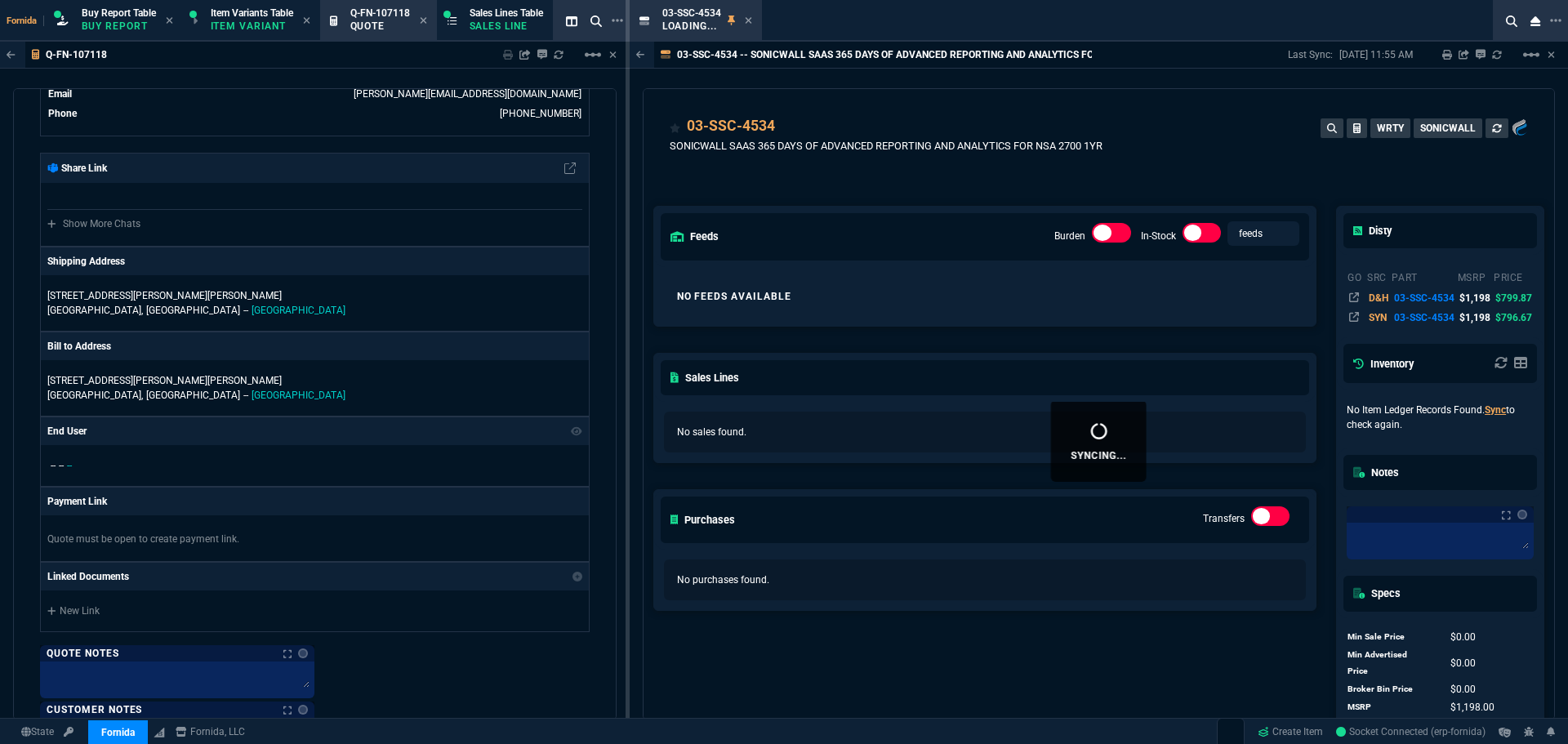
click at [1280, 94] on div "03-SSC-4534 SONICWALL SAAS 365 DAYS OF ADVANCED REPORTING AND ANALYTICS FOR NSA…" at bounding box center [1099, 137] width 911 height 97
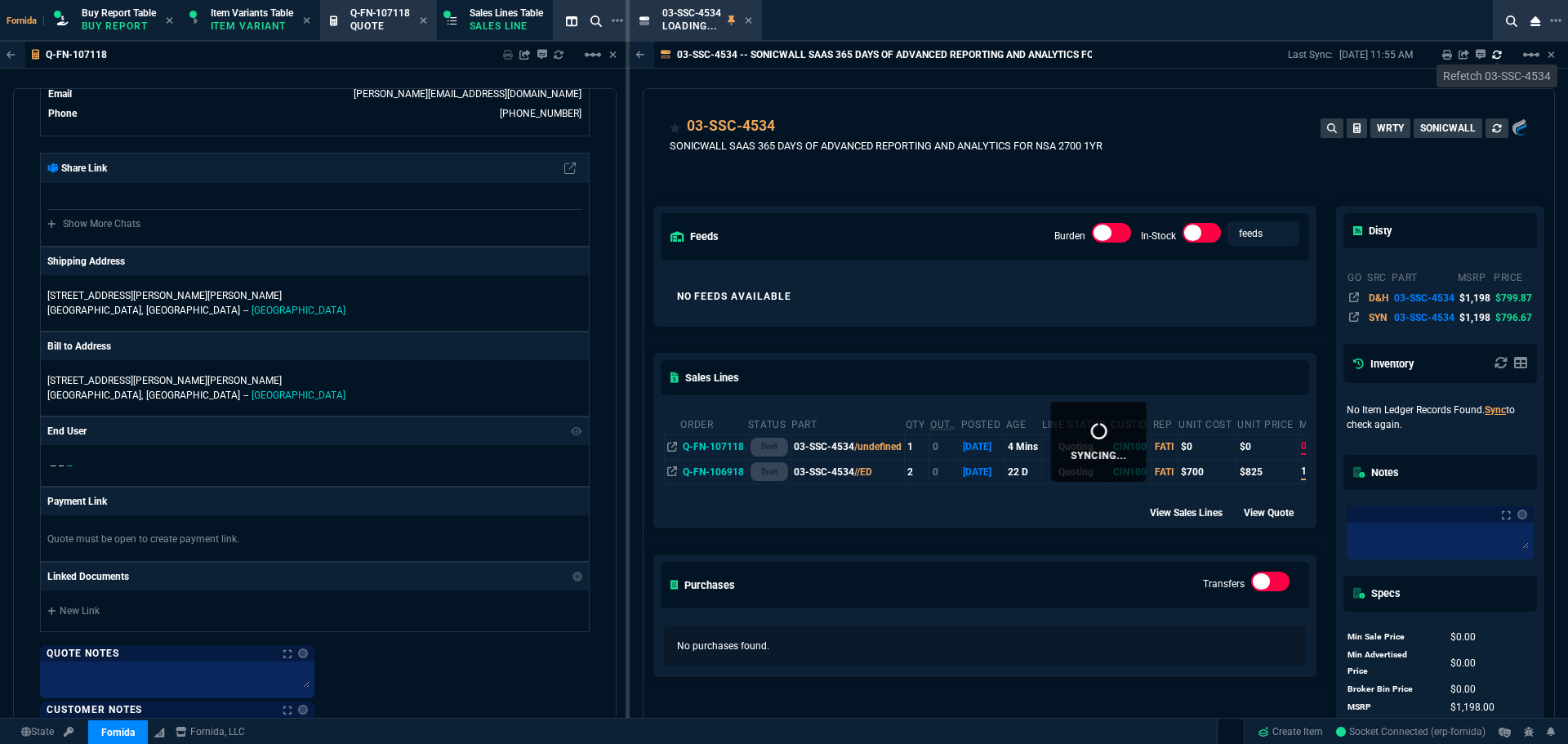
click at [1492, 53] on icon at bounding box center [1497, 55] width 10 height 10
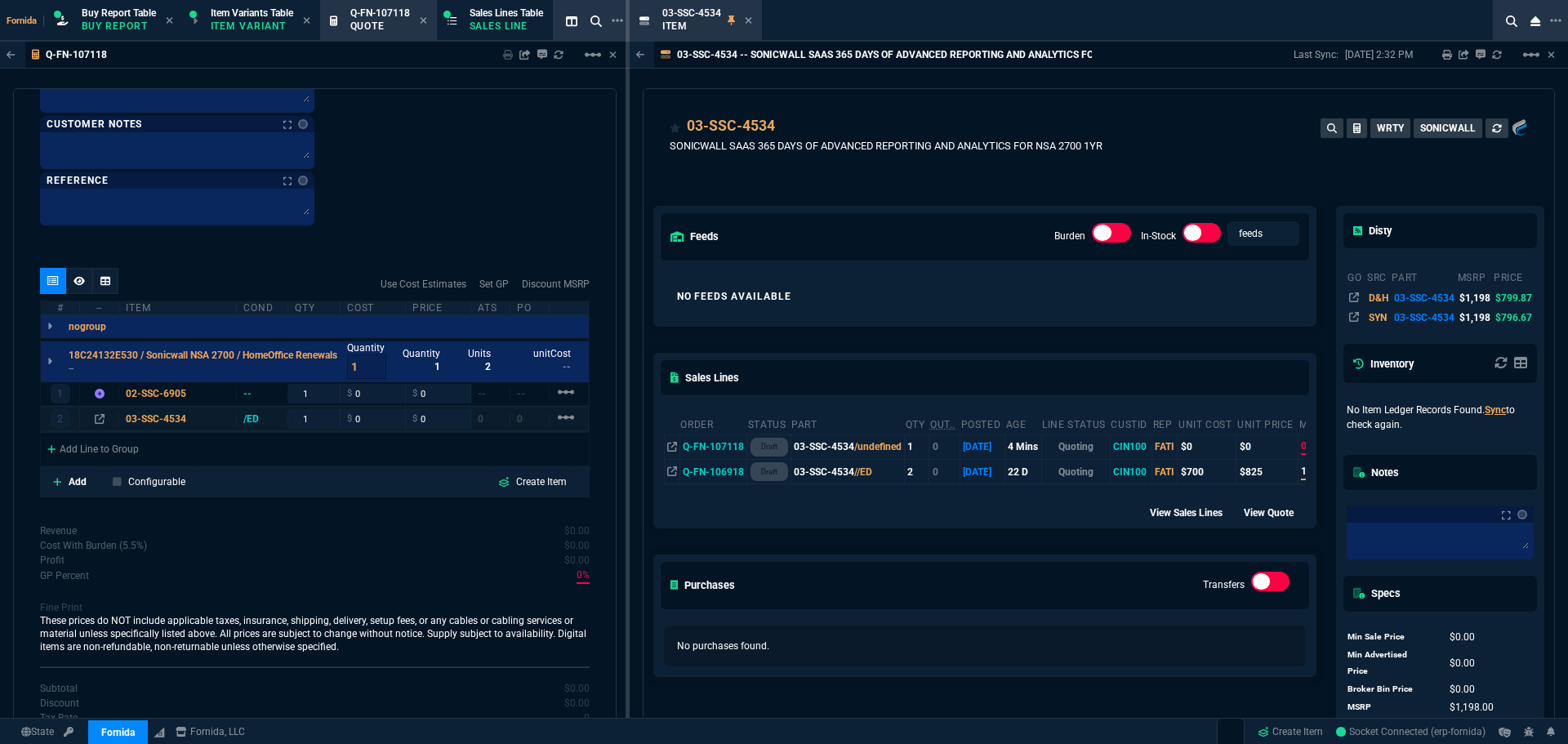
scroll to position [1451, 0]
click at [747, 22] on icon at bounding box center [748, 20] width 7 height 7
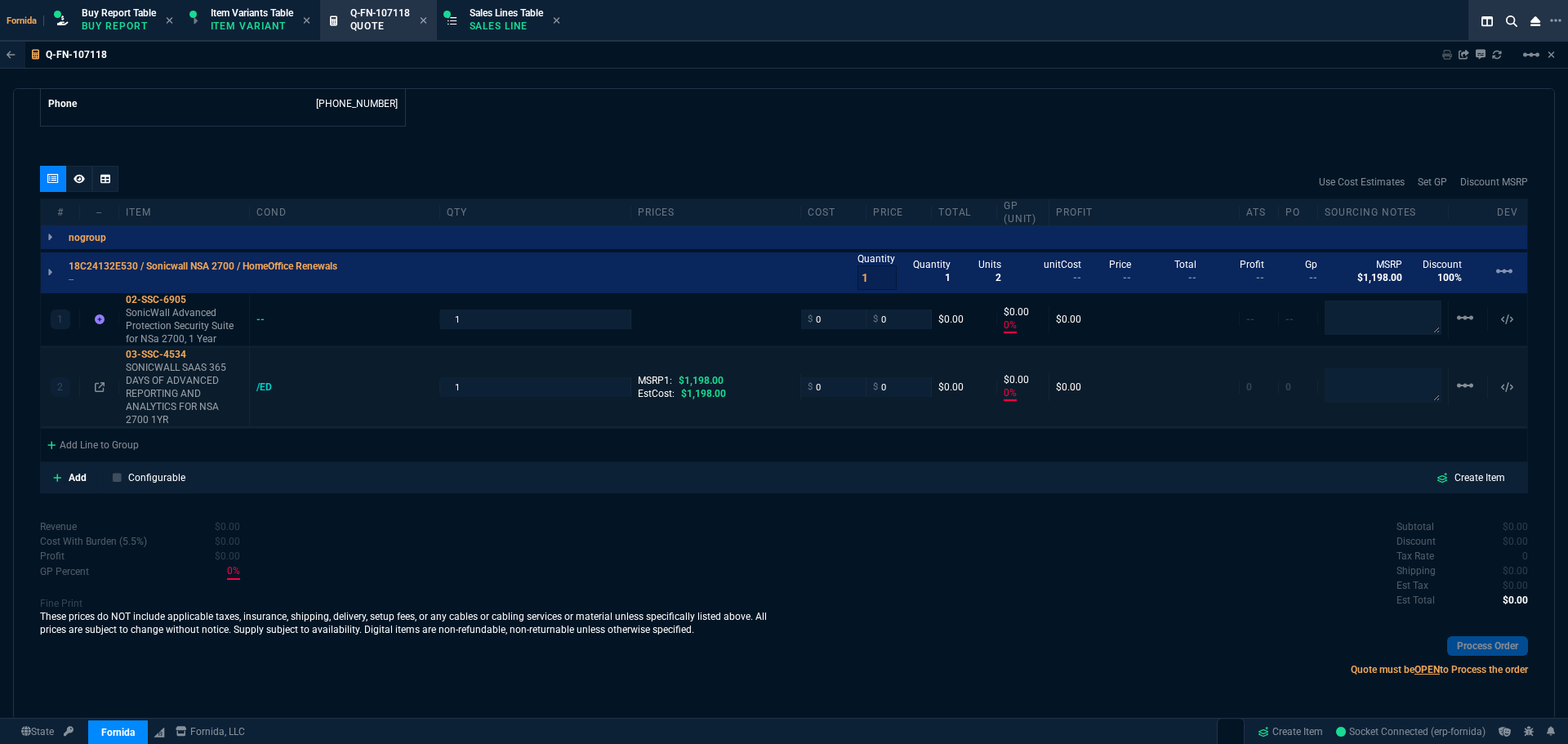
scroll to position [867, 0]
click at [898, 380] on input "0" at bounding box center [898, 387] width 51 height 19
type input "825"
click at [929, 520] on div "quote Q-FN-107118 Cinergy Entertainment draft Fornida, LLC [STREET_ADDRESS] Det…" at bounding box center [784, 404] width 1542 height 632
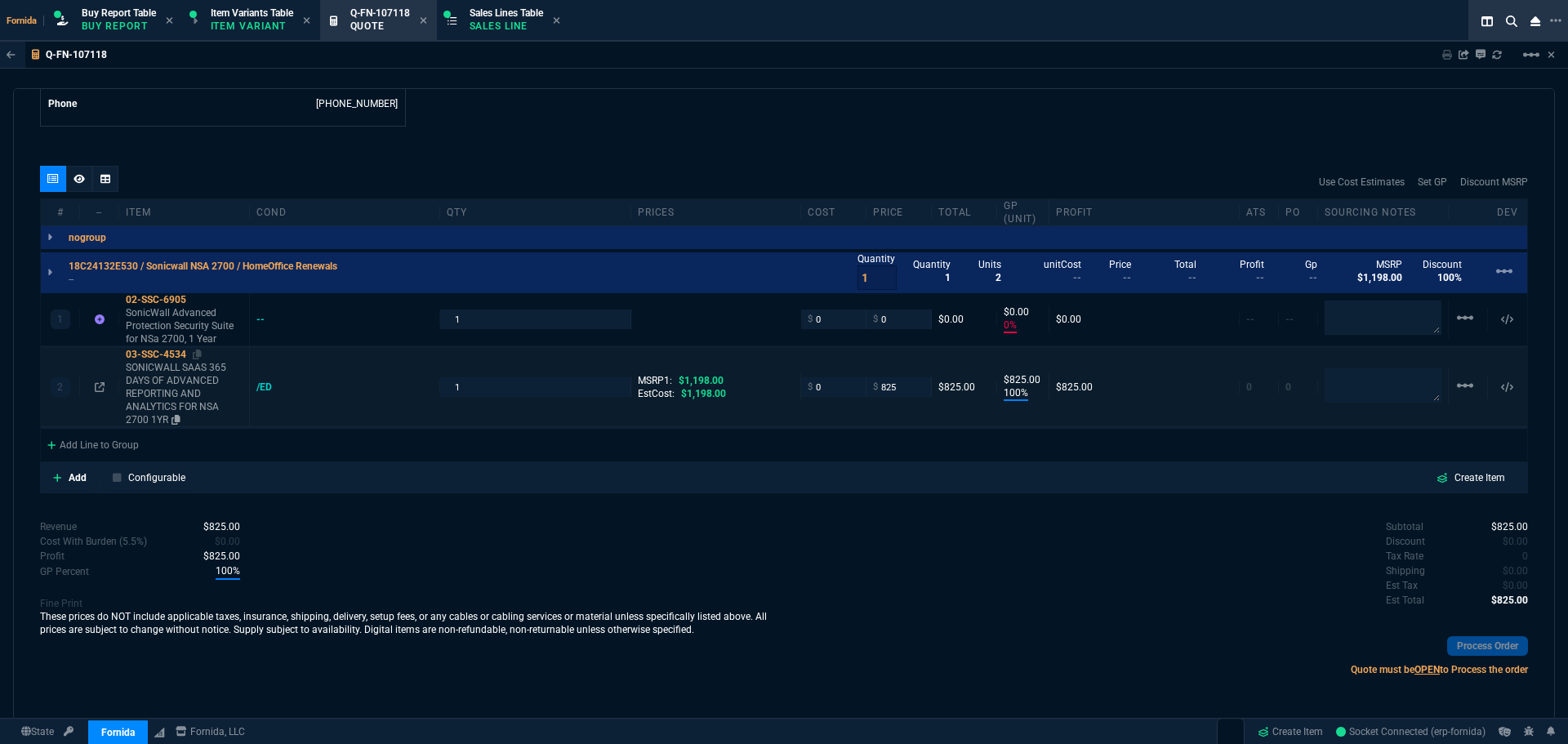
type input "100"
type input "825"
type input "31"
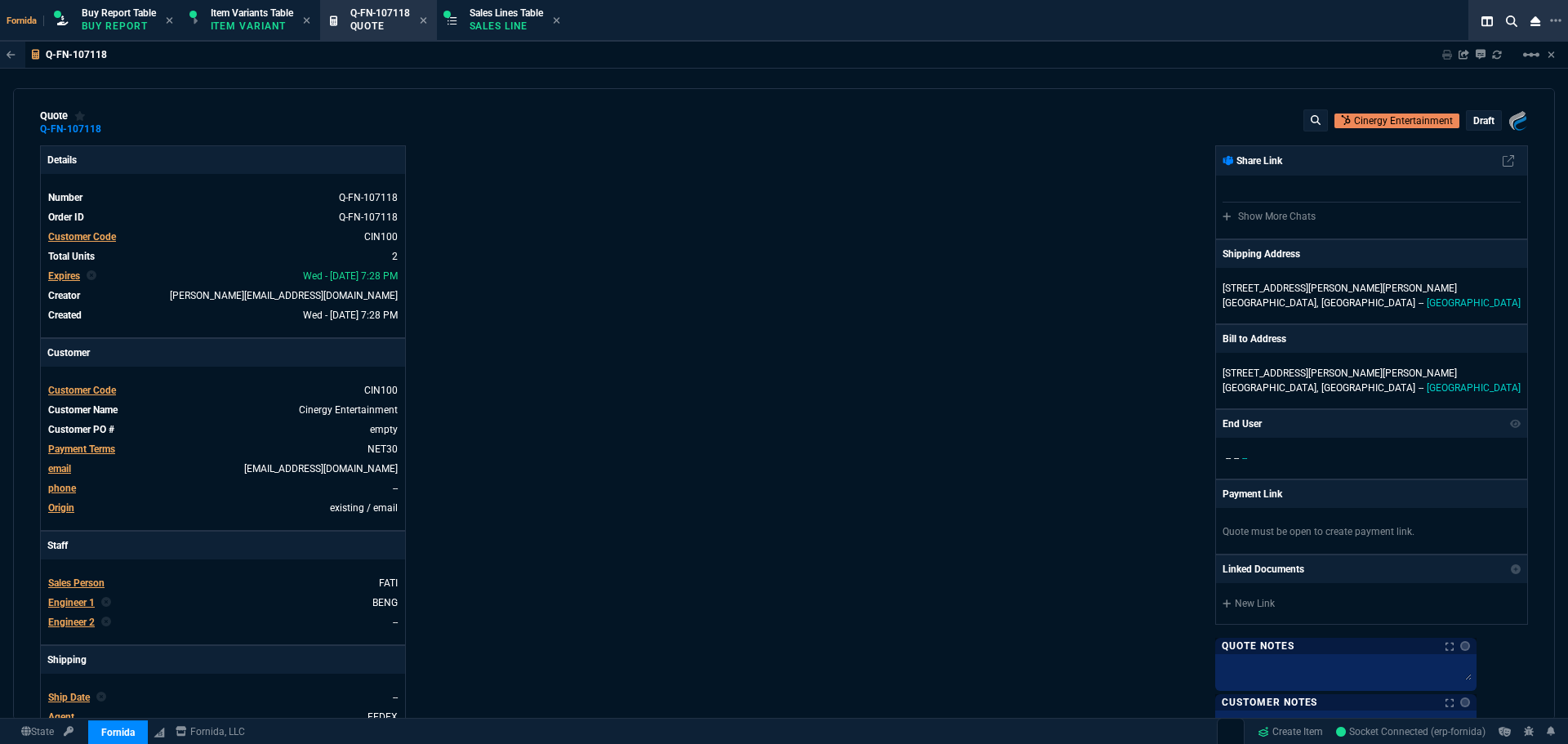
scroll to position [0, 0]
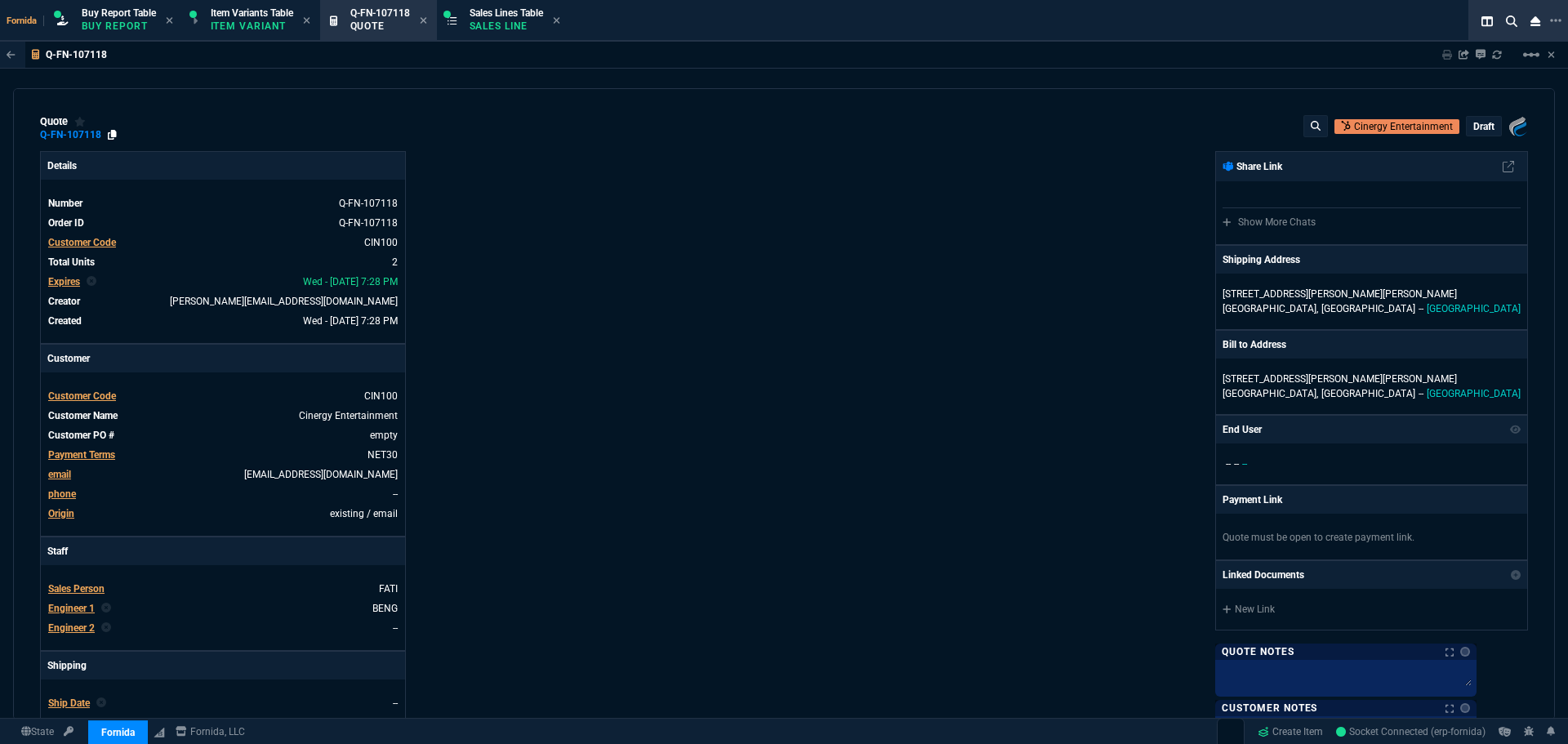
click at [113, 140] on icon at bounding box center [112, 135] width 9 height 10
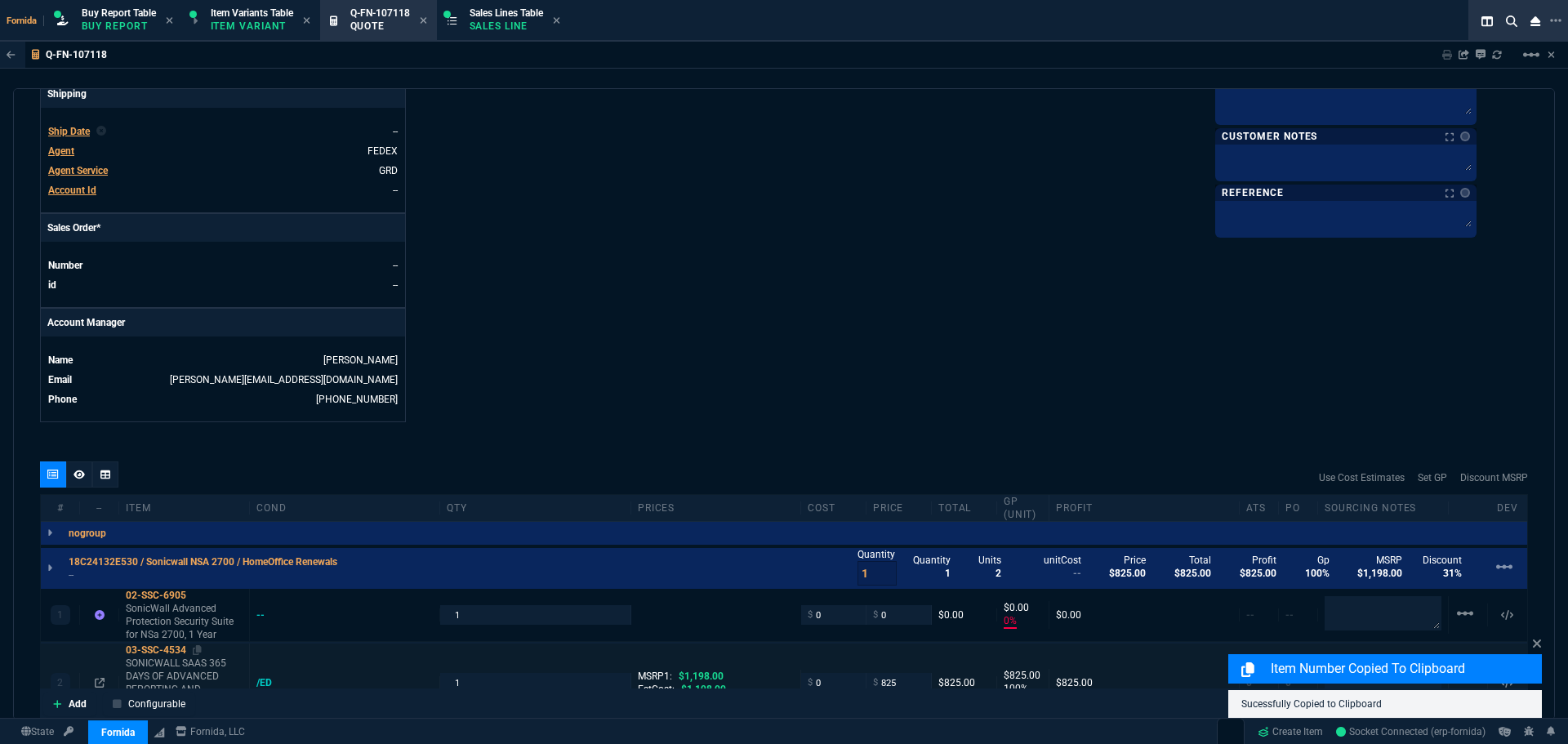
scroll to position [867, 0]
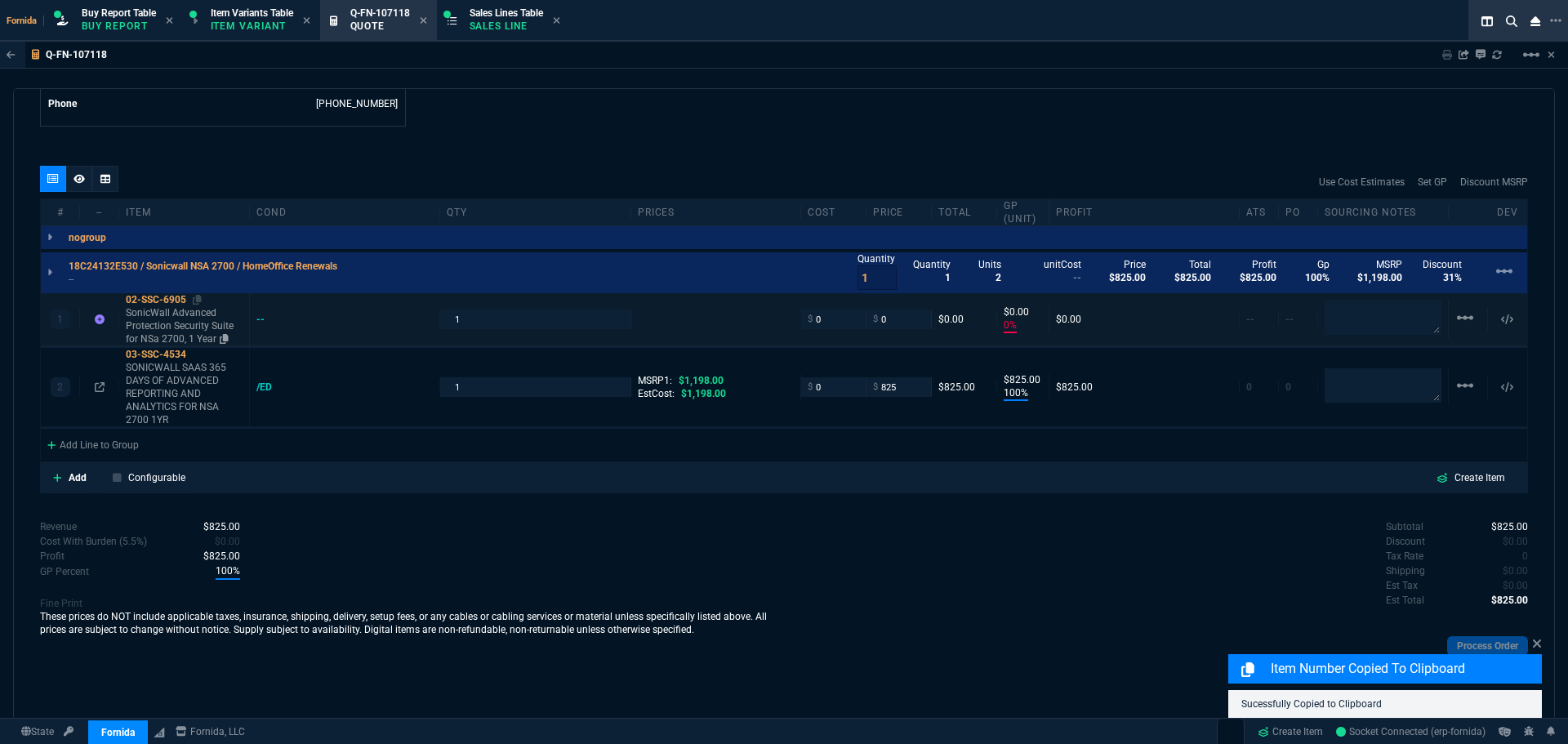
click at [184, 331] on p "SonicWall Advanced Protection Security Suite for NSa 2700, 1 Year" at bounding box center [184, 325] width 116 height 39
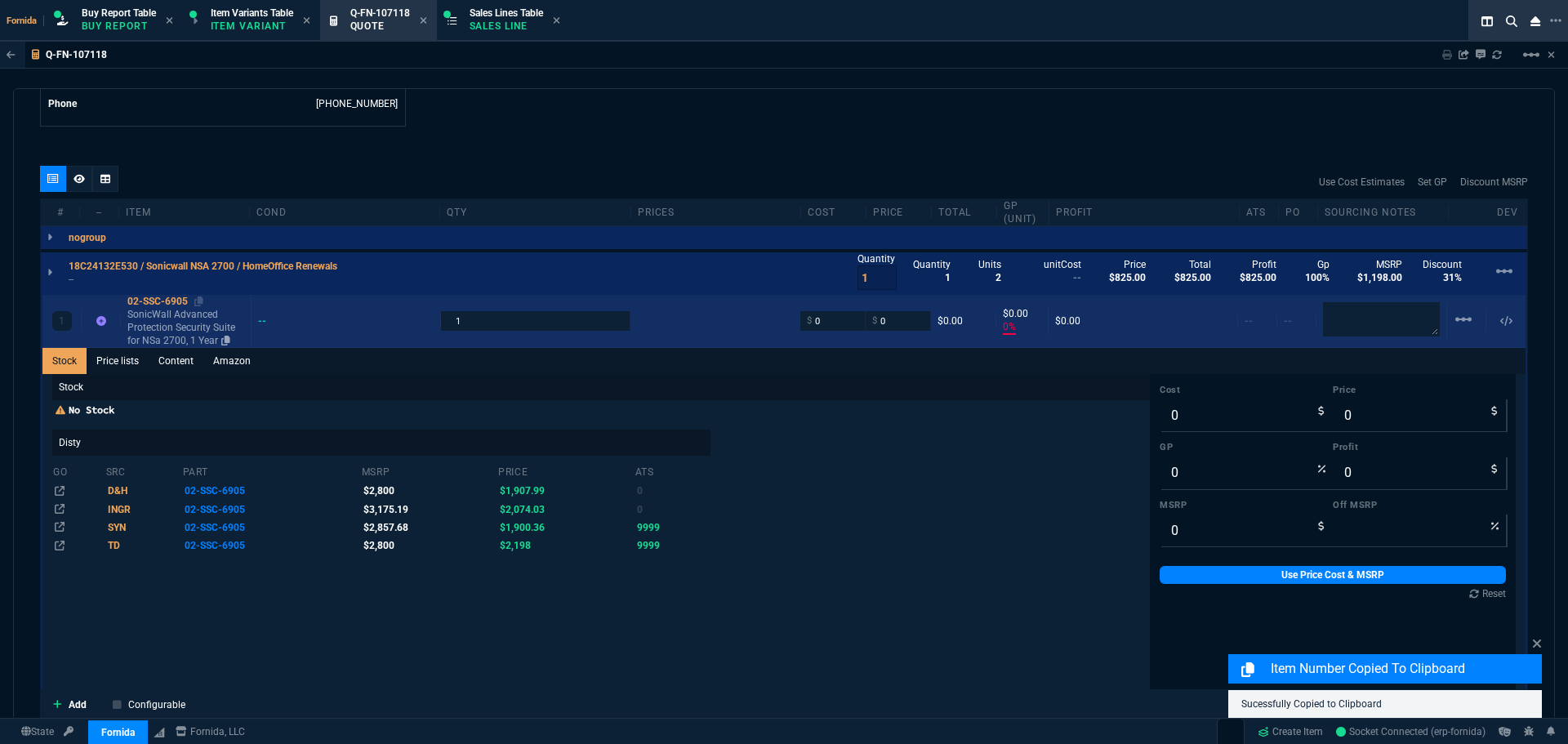
click at [176, 315] on p "SonicWall Advanced Protection Security Suite for NSa 2700, 1 Year" at bounding box center [185, 327] width 116 height 39
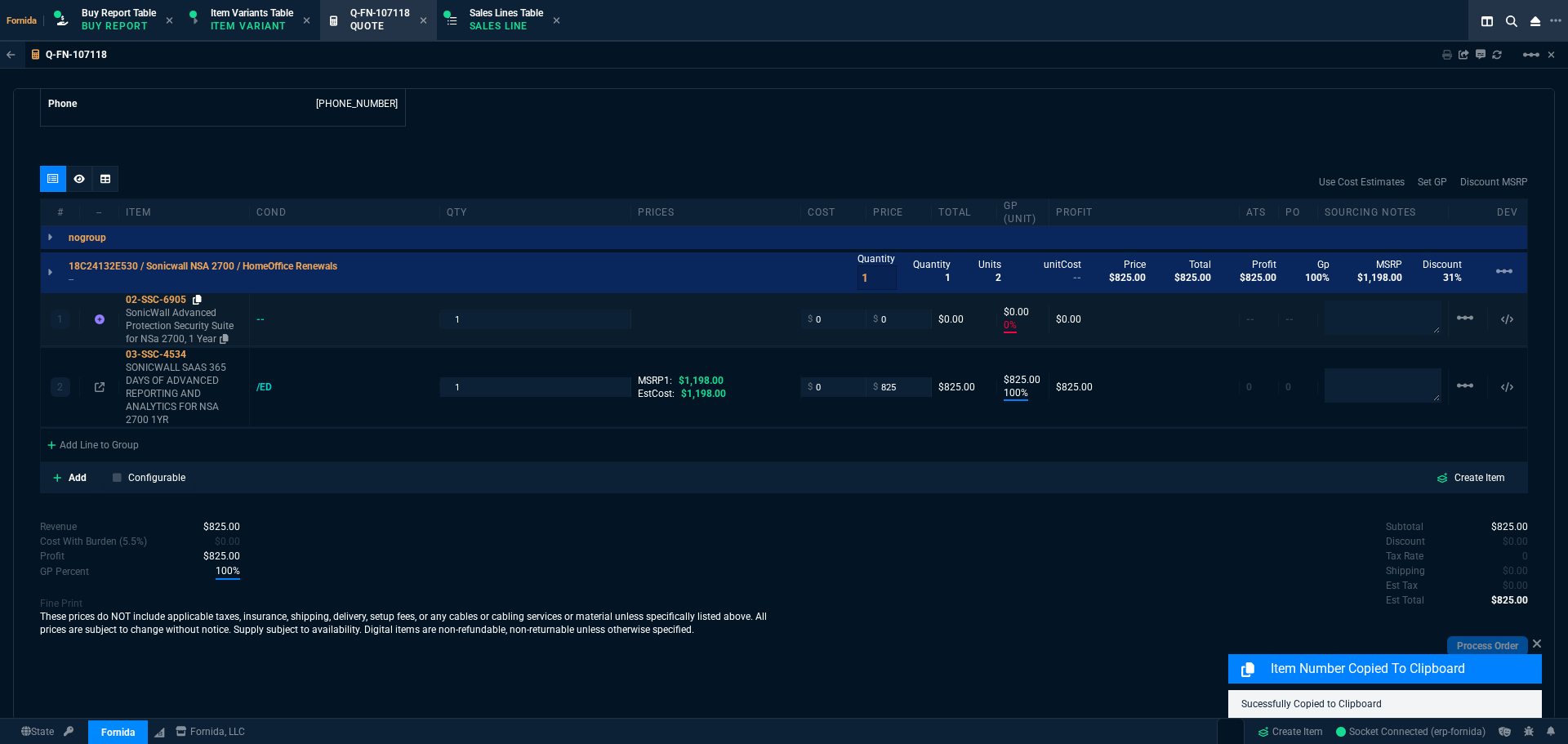
click at [199, 300] on icon at bounding box center [196, 299] width 9 height 10
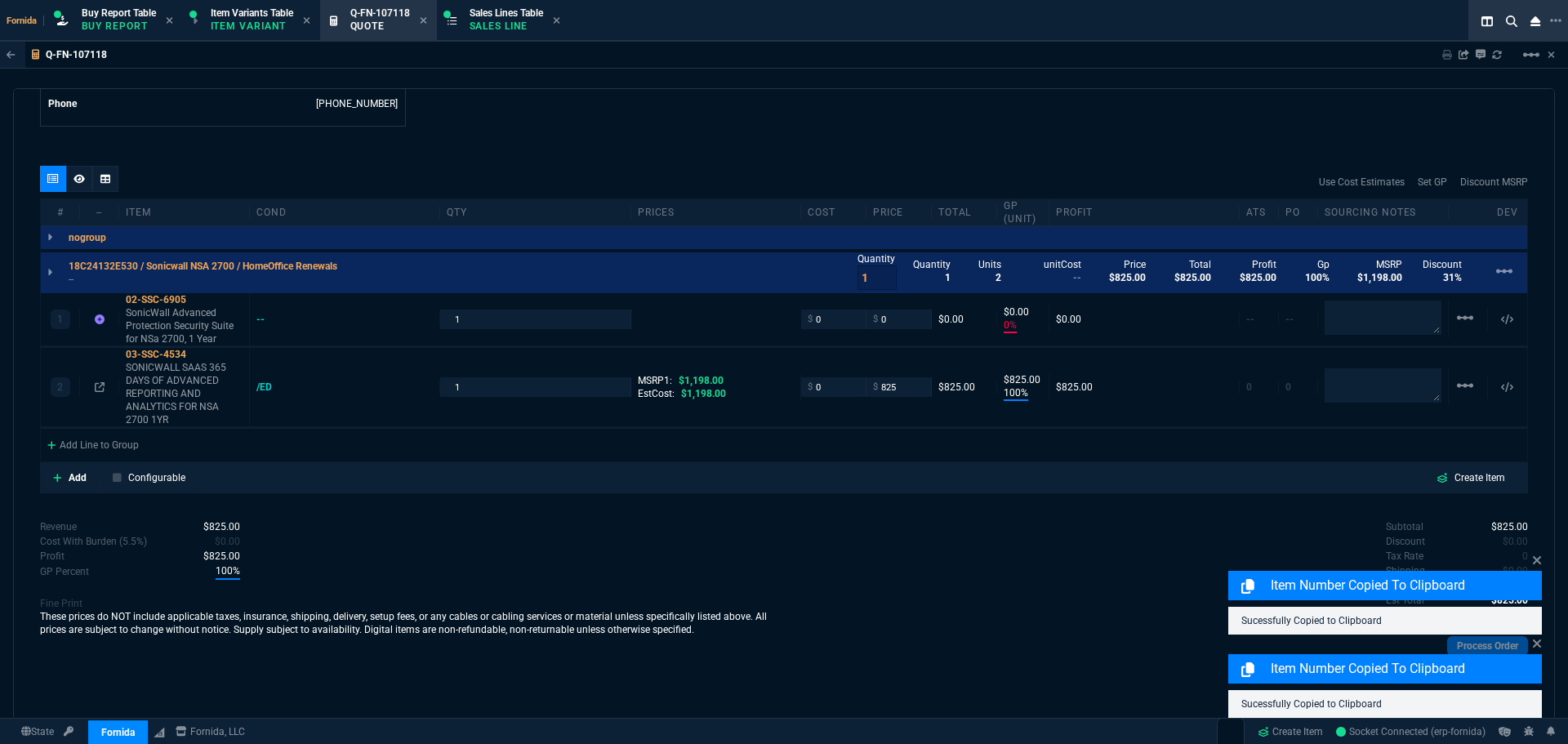
click at [685, 142] on div "quote Q-FN-107118 Cinergy Entertainment draft Fornida, LLC [STREET_ADDRESS] Det…" at bounding box center [784, 404] width 1542 height 632
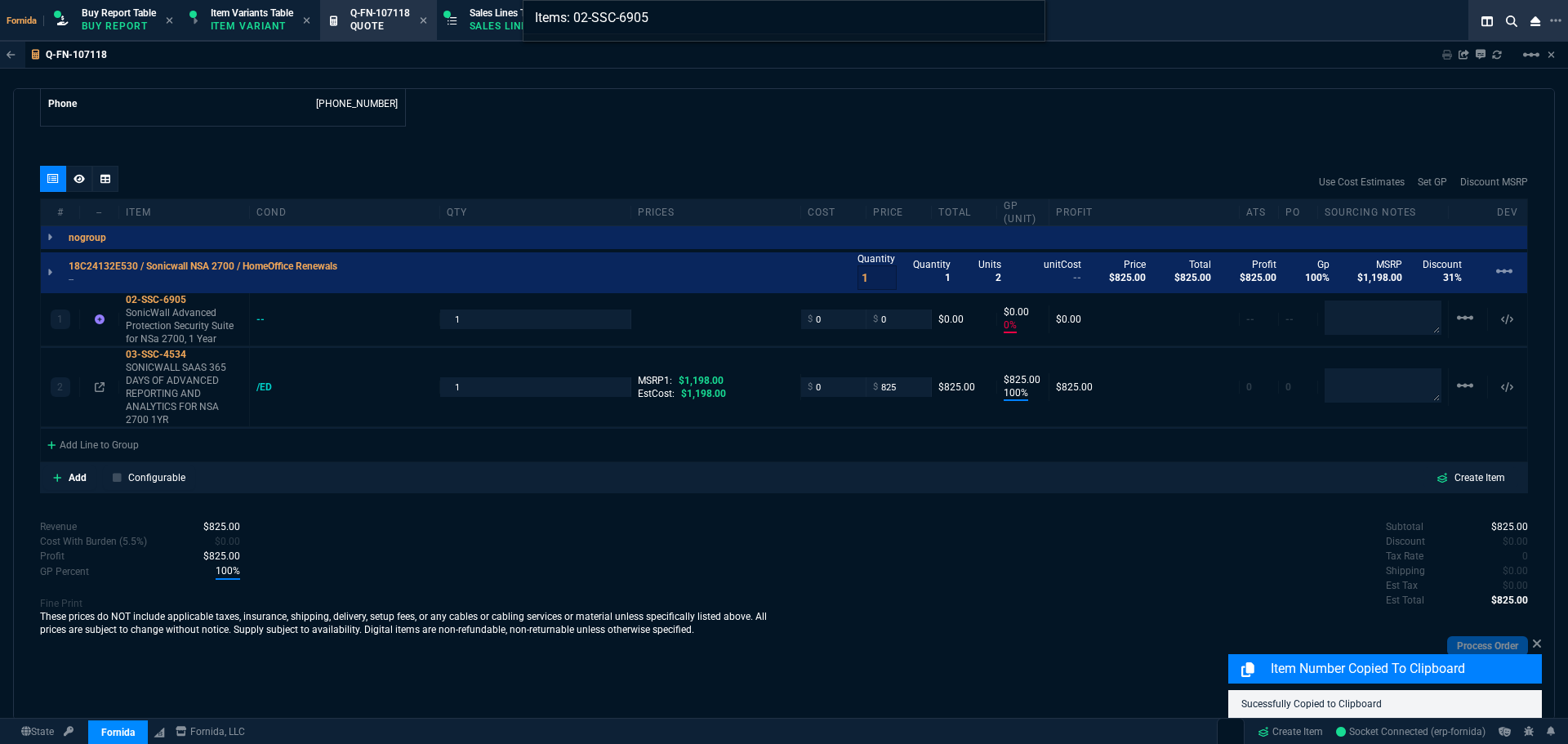
type input "Items: 02-SSC-6905"
click at [685, 142] on div "Items: 02-SSC-6905" at bounding box center [784, 372] width 1568 height 744
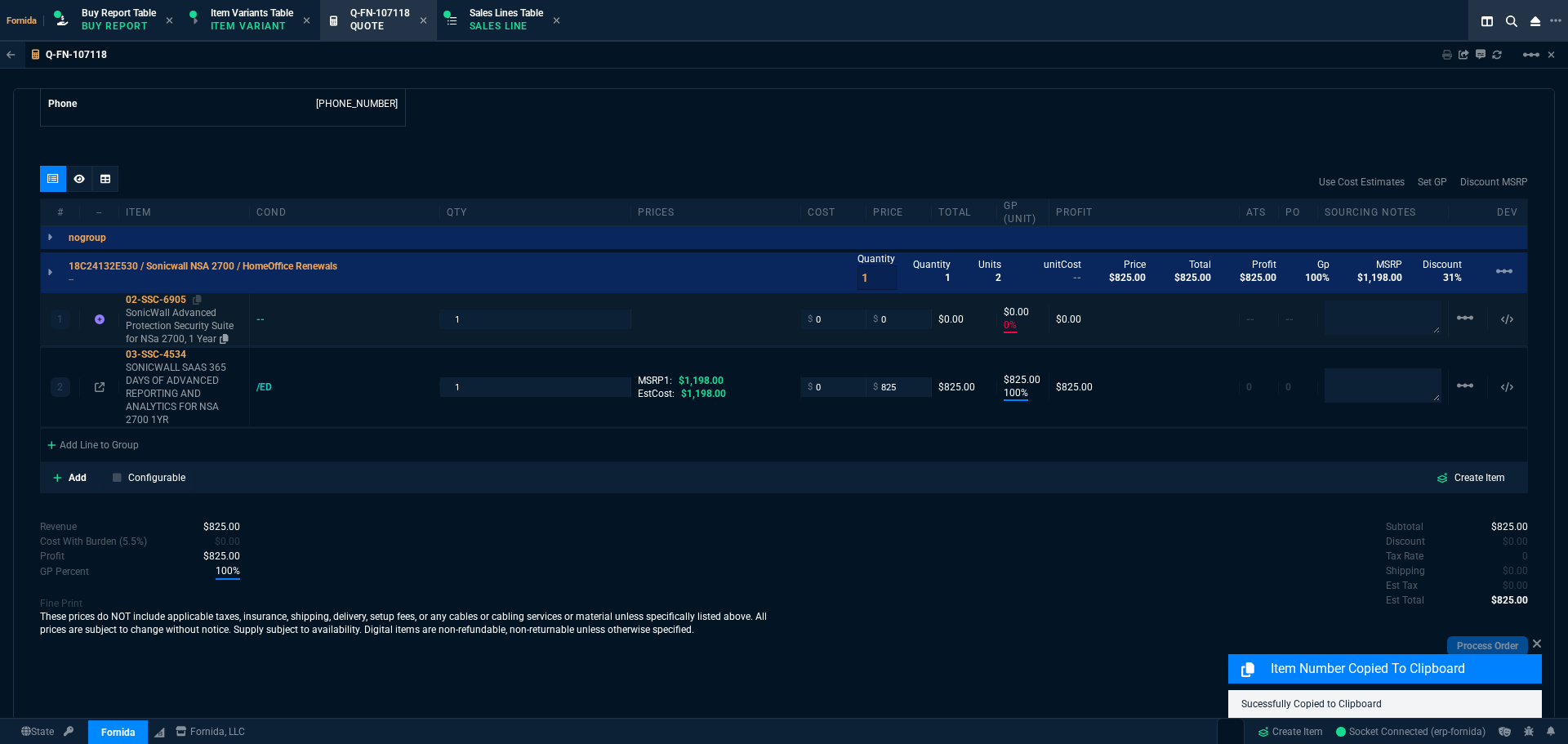
click at [174, 329] on p "SonicWall Advanced Protection Security Suite for NSa 2700, 1 Year" at bounding box center [184, 325] width 116 height 39
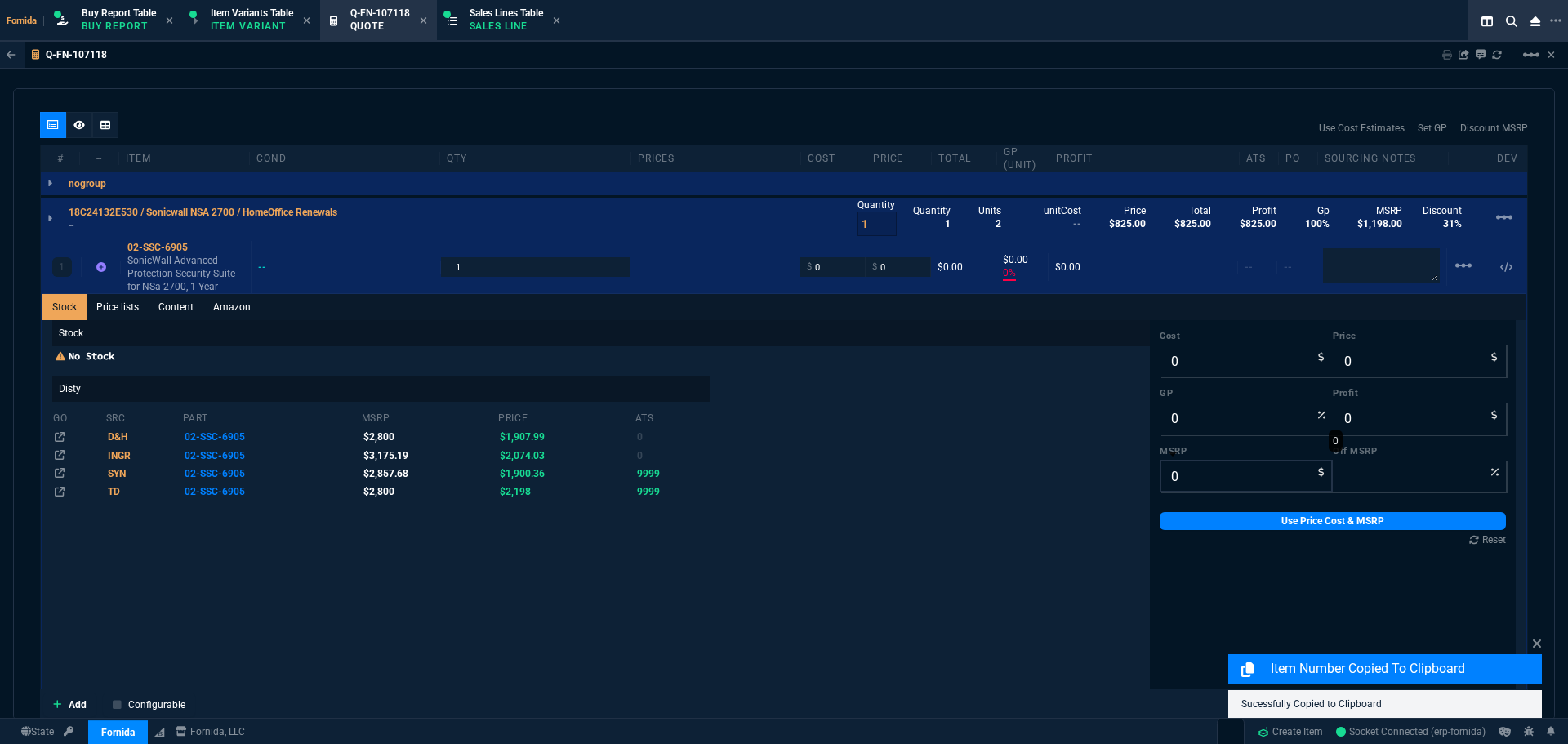
scroll to position [949, 0]
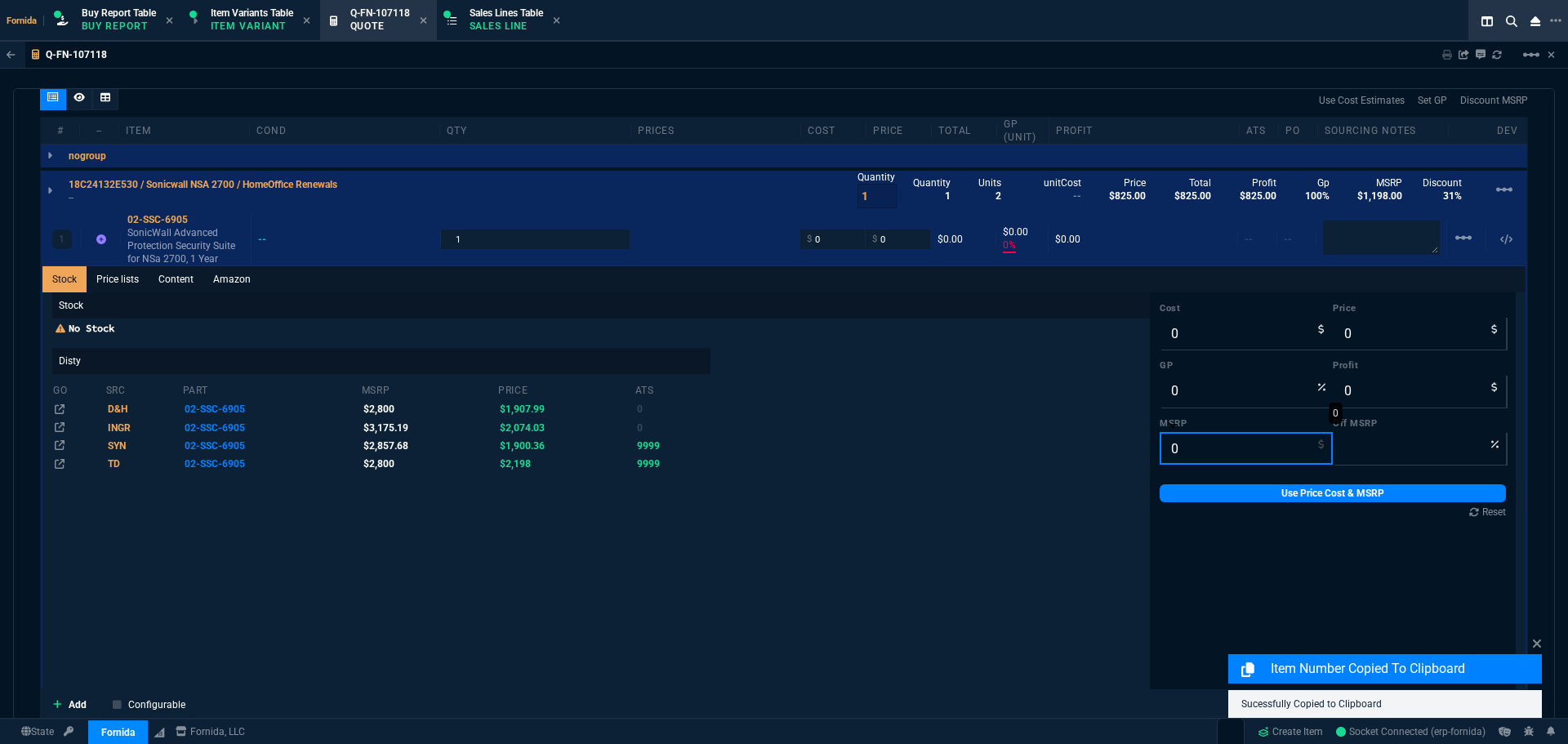
click at [1205, 455] on input "0" at bounding box center [1247, 449] width 173 height 33
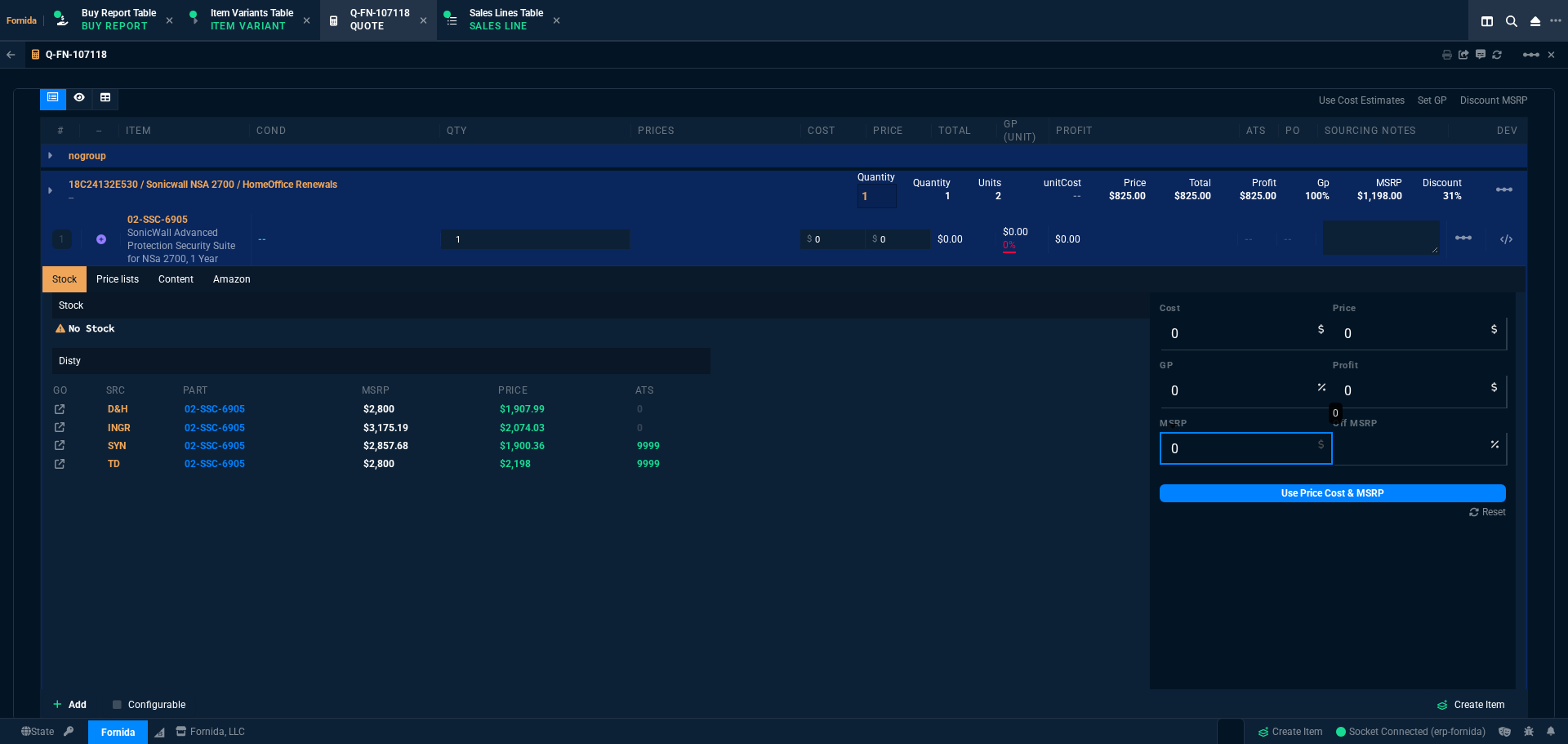
click at [1179, 449] on input "0" at bounding box center [1247, 449] width 173 height 33
type input "2"
type input "100"
type input "2857.68"
click at [1190, 325] on input "0" at bounding box center [1247, 333] width 173 height 33
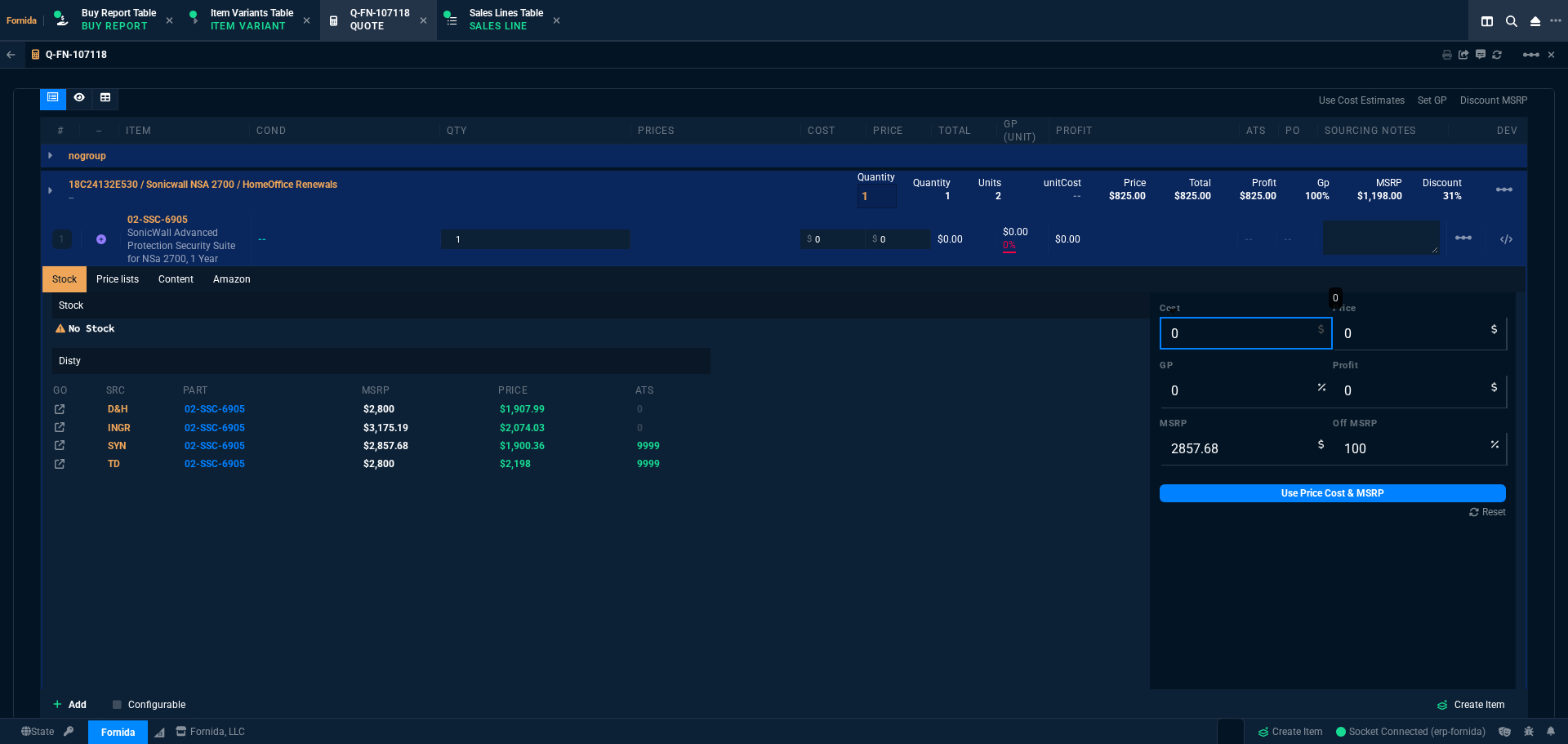
type input "1"
type input "-100"
type input "-1"
type input "185"
type input "-185"
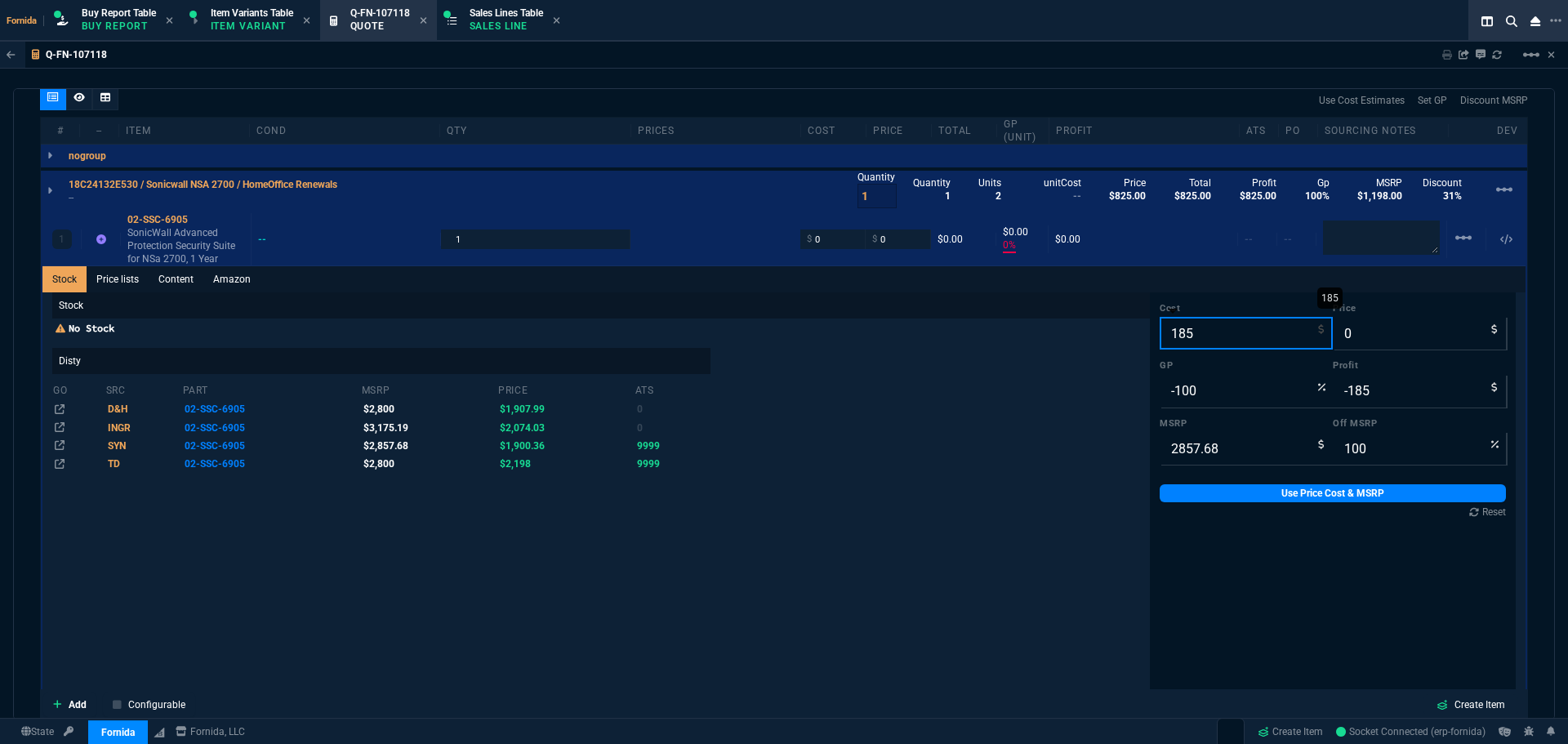
type input "1856"
type input "-1856"
type input "1856.02"
click at [1273, 491] on link "Use Price Cost & MSRP" at bounding box center [1333, 493] width 347 height 18
type input "1856.02"
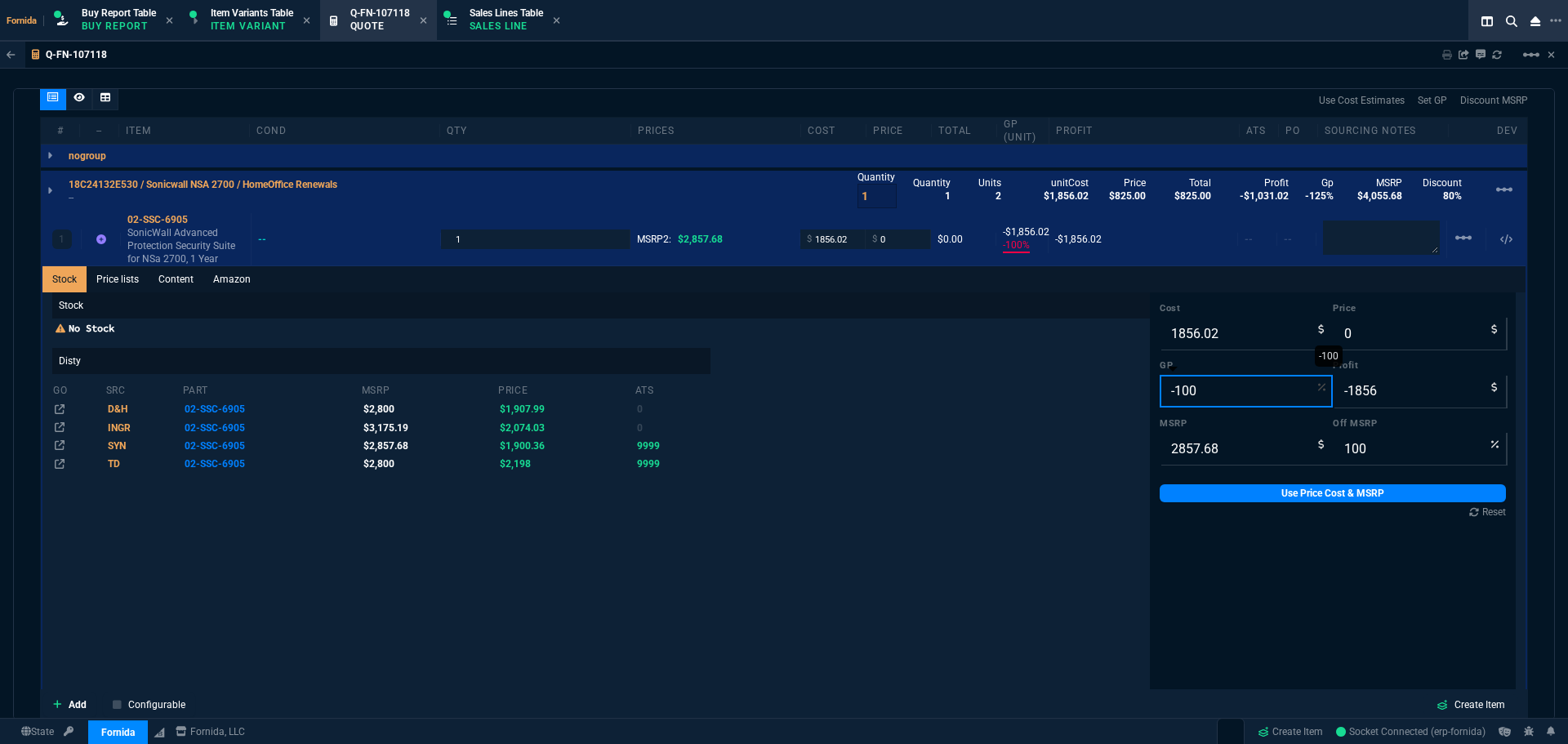
click at [1194, 393] on input "-100" at bounding box center [1247, 391] width 173 height 33
click at [1363, 318] on input "0" at bounding box center [1420, 333] width 173 height 33
click at [1362, 336] on input "0" at bounding box center [1420, 333] width 173 height 33
click at [1351, 331] on input "0" at bounding box center [1420, 333] width 173 height 33
type input "21"
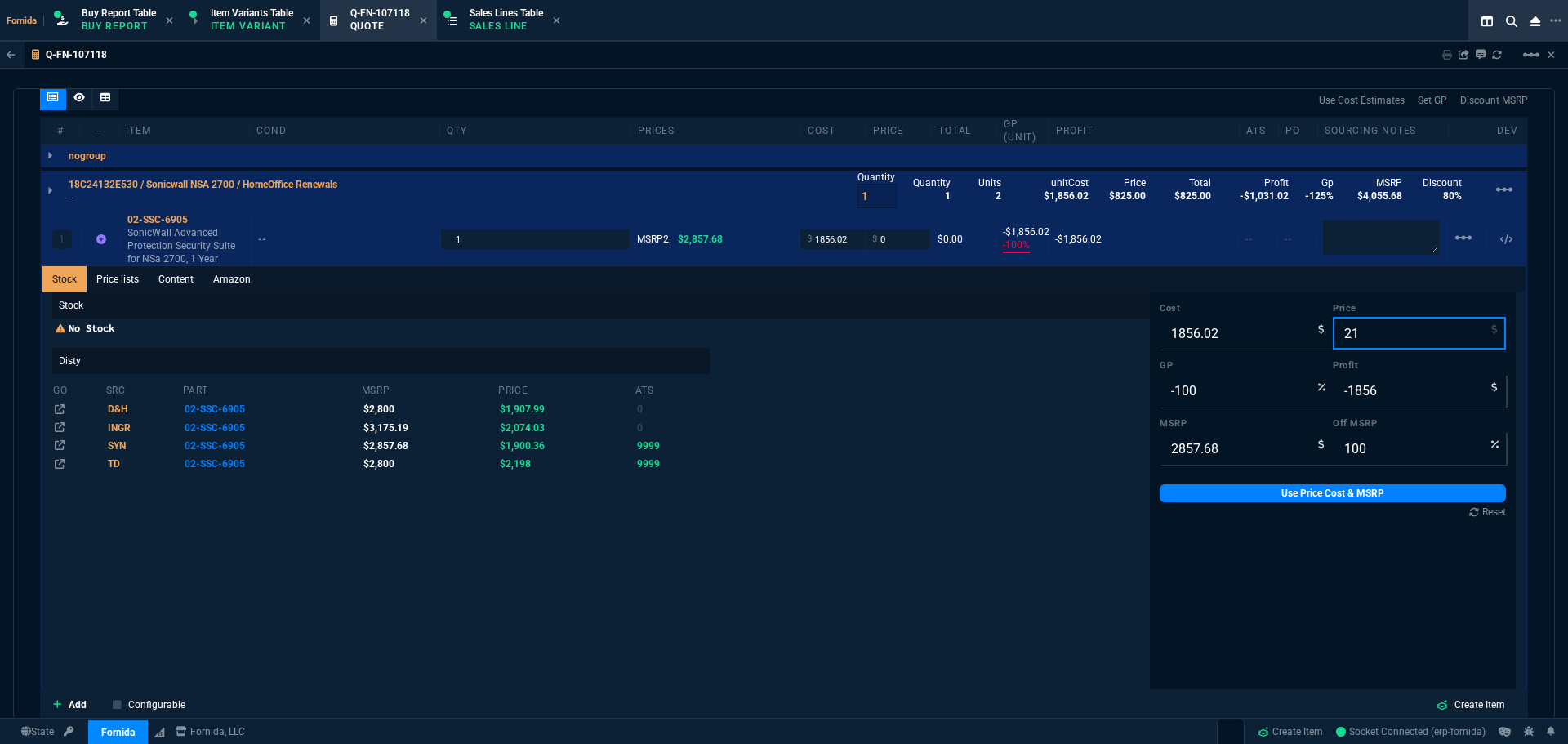
type input "-8738"
type input "-1835"
type input "99"
type input "2145"
type input "13"
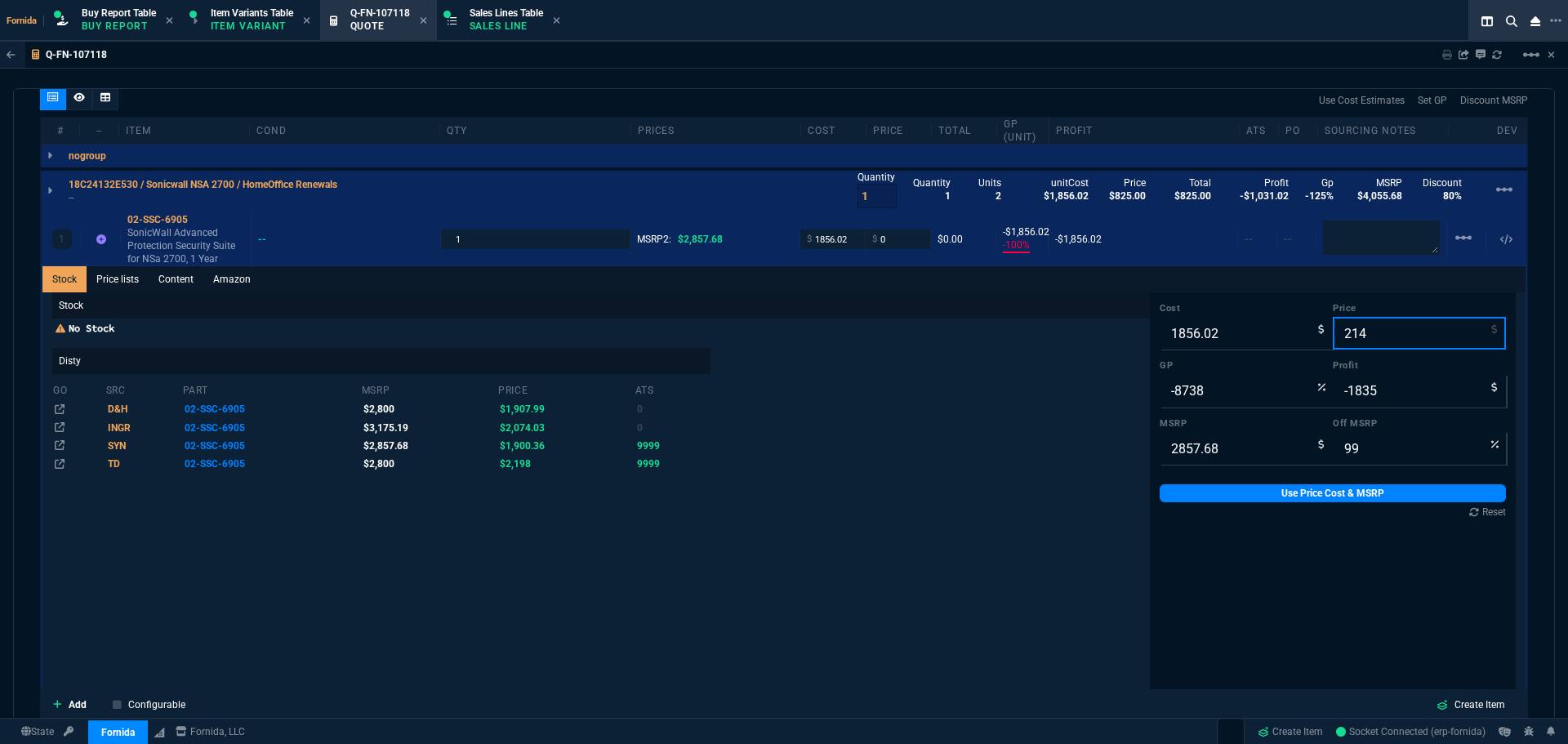
type input "289"
type input "25"
type input "2"
type input "-92701"
type input "-1854"
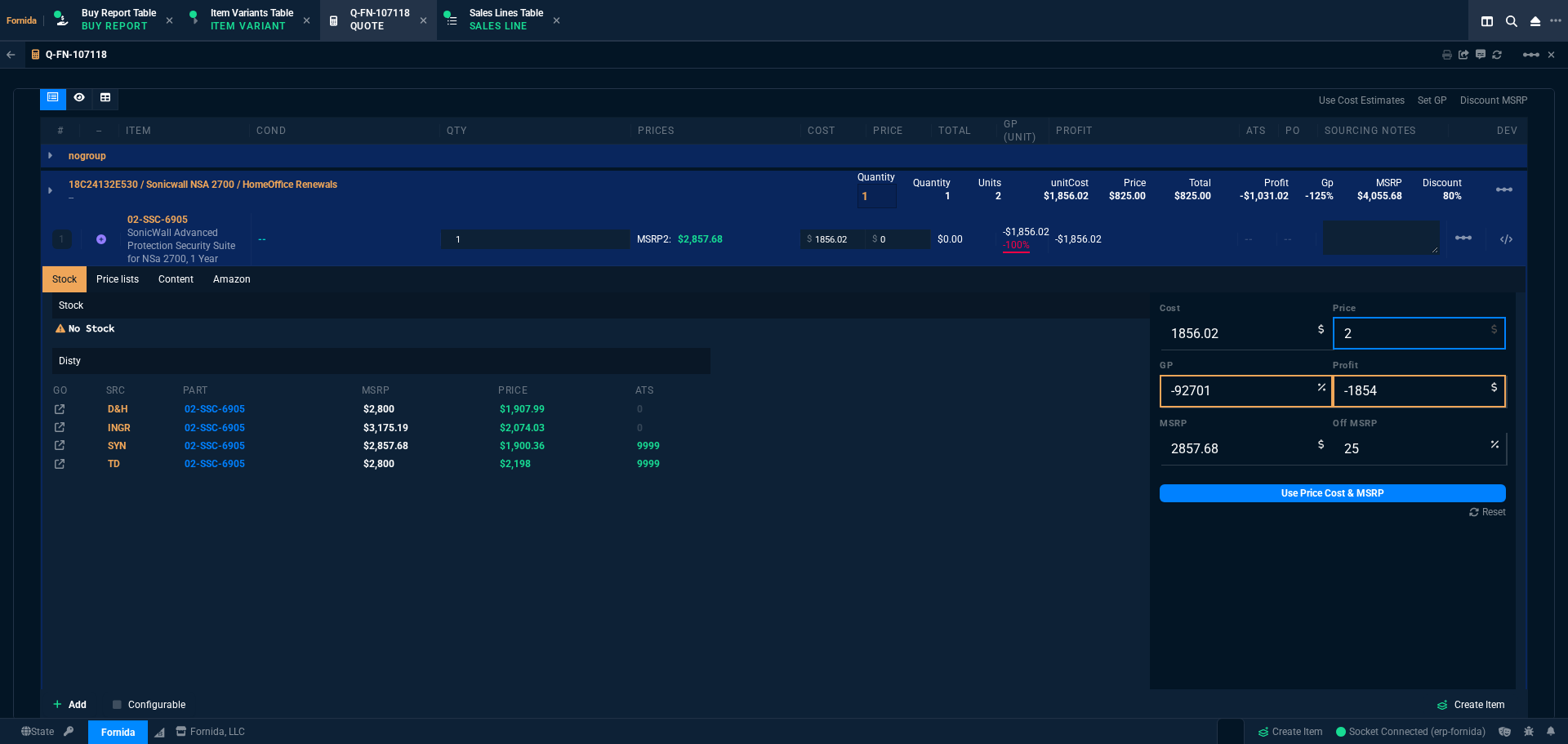
type input "100"
type input "219"
type input "-747"
type input "-1637"
type input "2195"
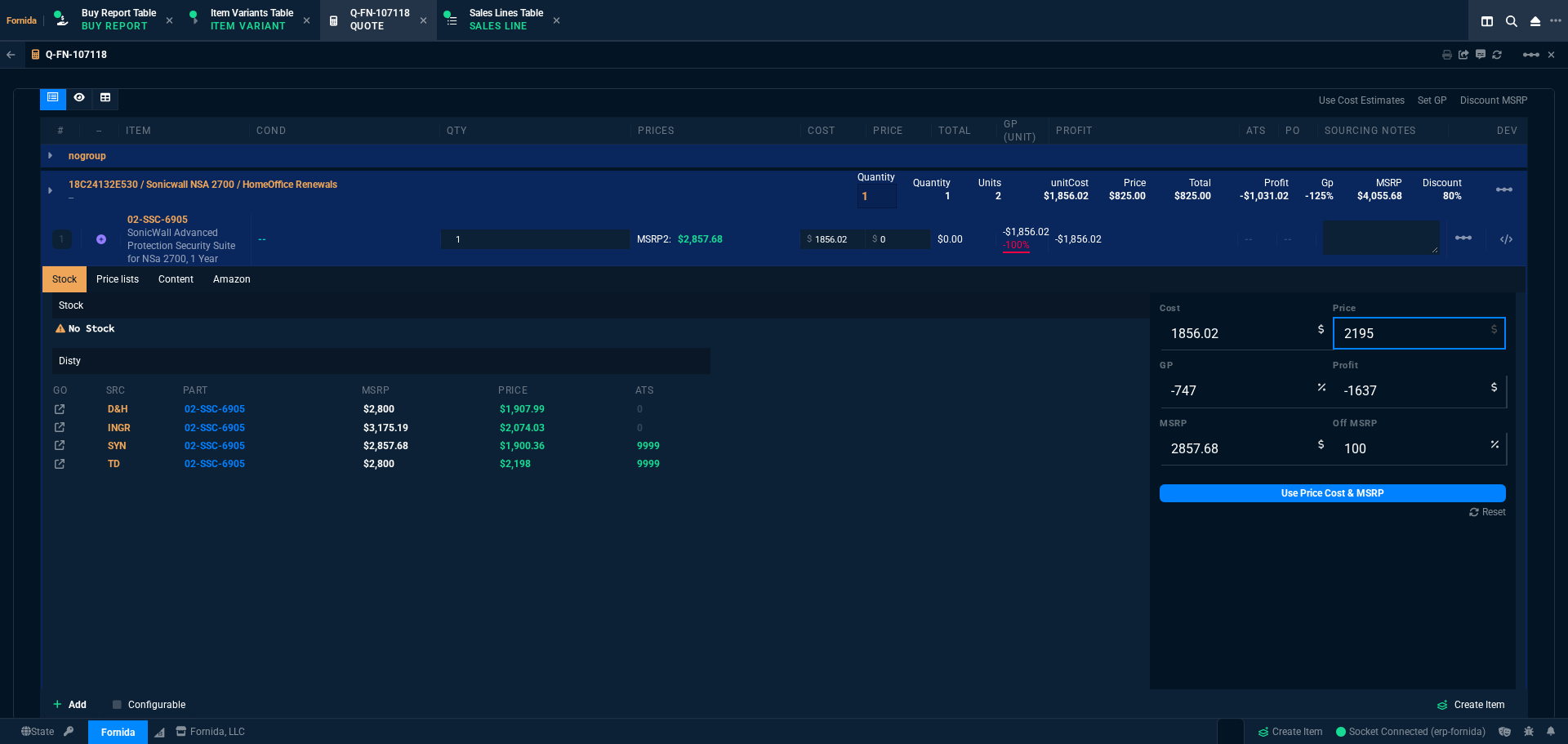
type input "23"
type input "15"
type input "339"
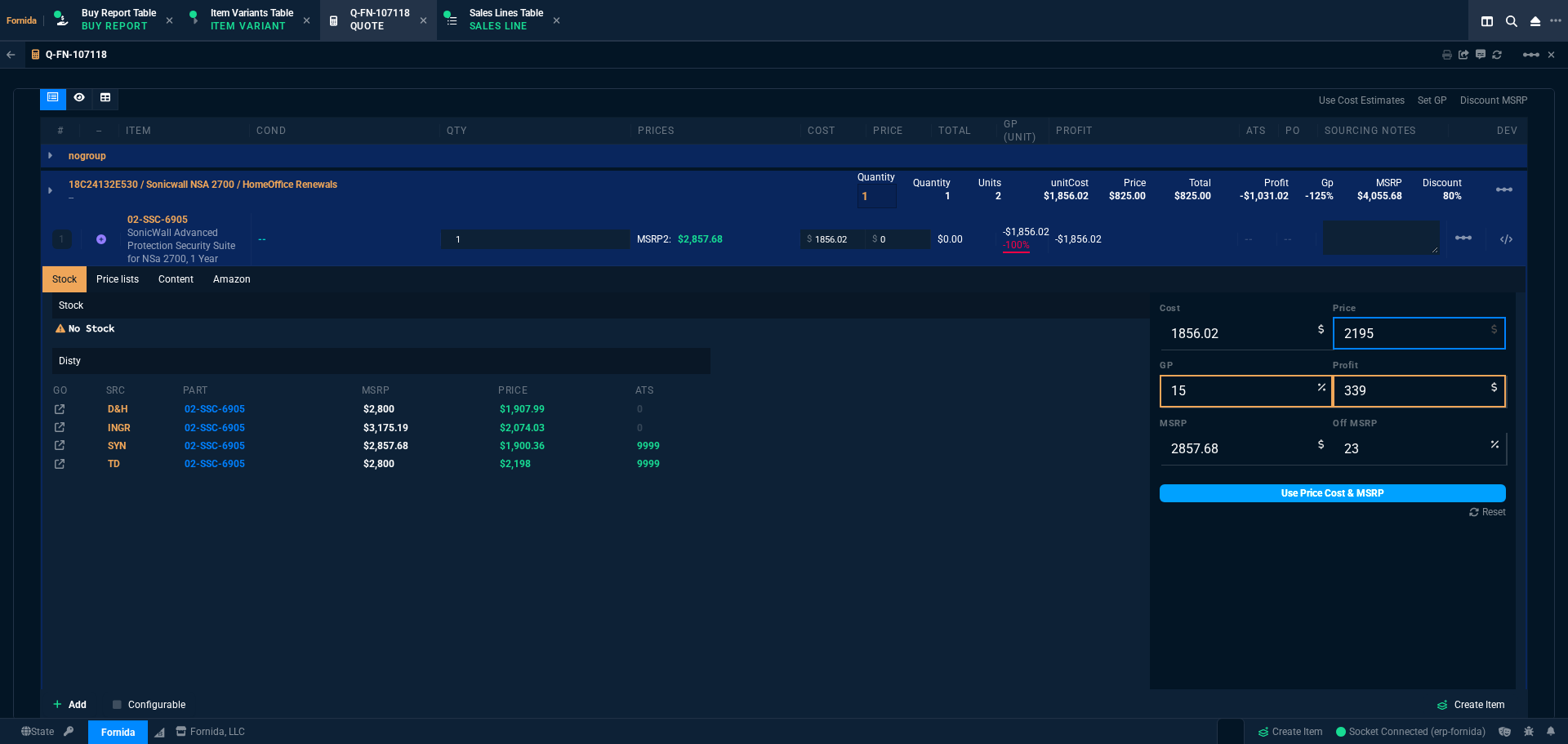
type input "2195"
click at [1208, 497] on link "Use Price Cost & MSRP" at bounding box center [1333, 493] width 347 height 18
type input "2195"
click at [396, 82] on div "Q-FN-107118 Sharing Q-FN-107118 Link Dev Link Share on Teams linear_scale quote…" at bounding box center [784, 420] width 1568 height 757
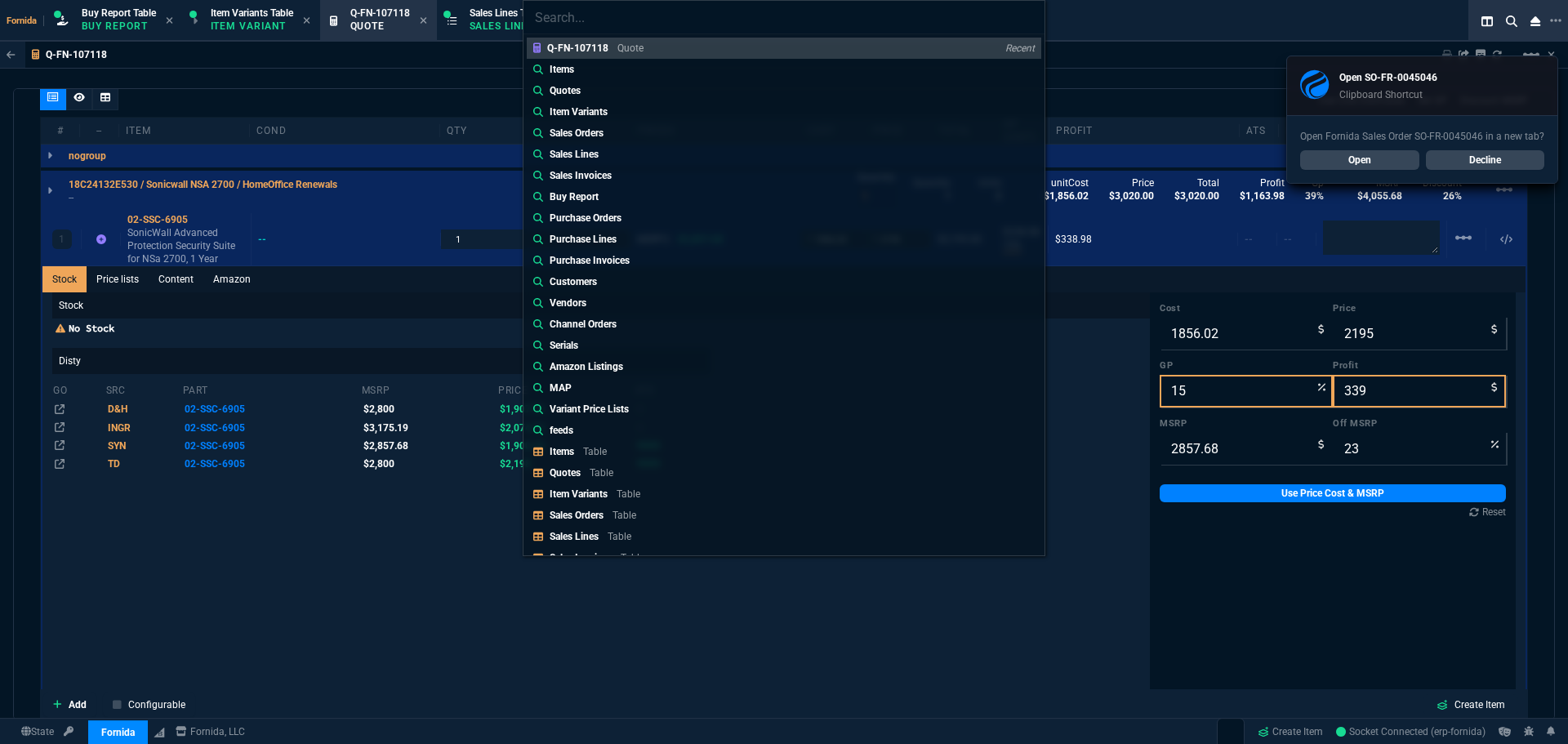
type input "Sales Orders: SO-FR-0045046*"
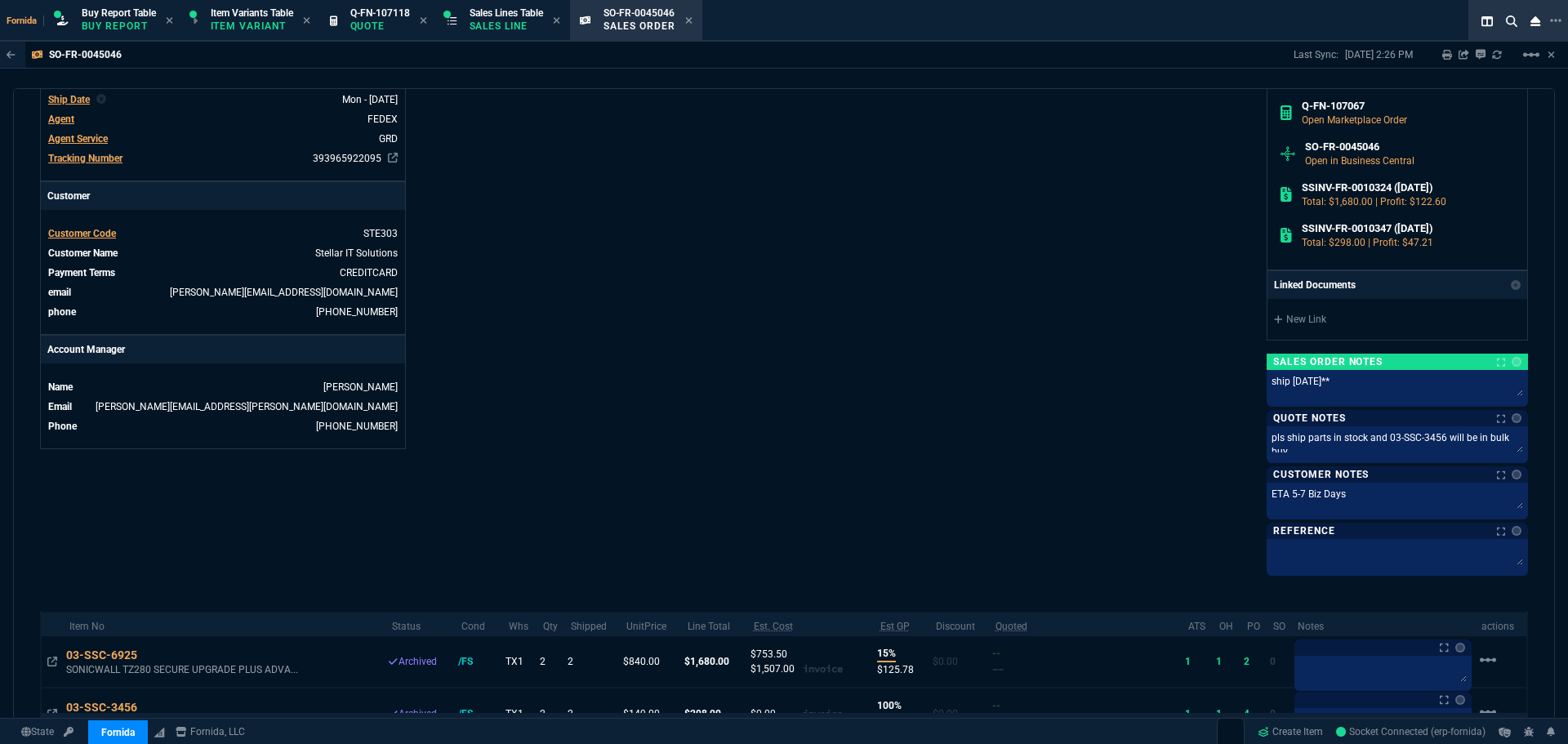
scroll to position [730, 0]
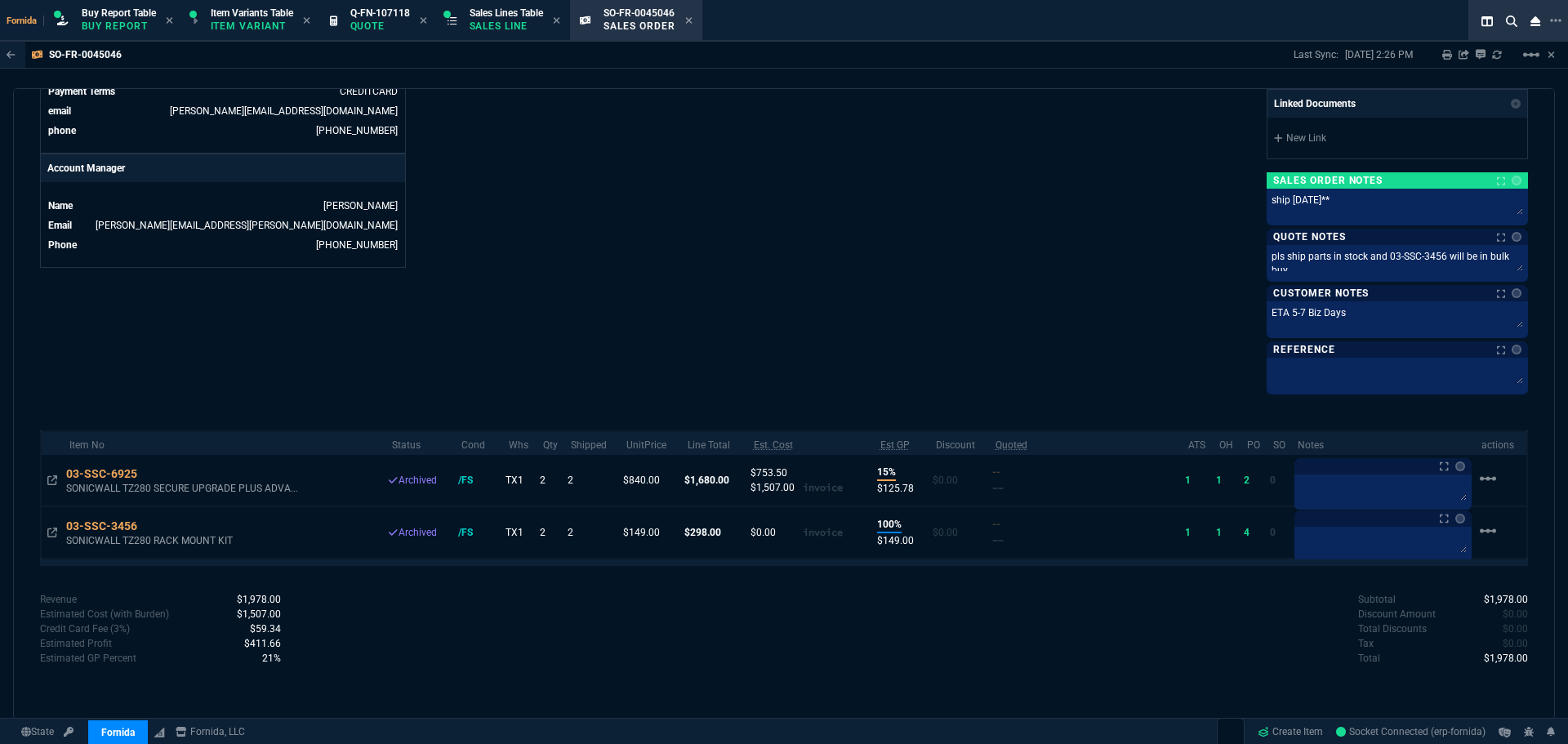
click at [756, 663] on div "Warning Cost estimation was not possible for some items Revenue $1,978.00 Cost …" at bounding box center [412, 639] width 744 height 94
click at [92, 528] on div "03-SSC-3456" at bounding box center [110, 526] width 87 height 16
click at [523, 29] on p "Sales Line" at bounding box center [506, 26] width 73 height 13
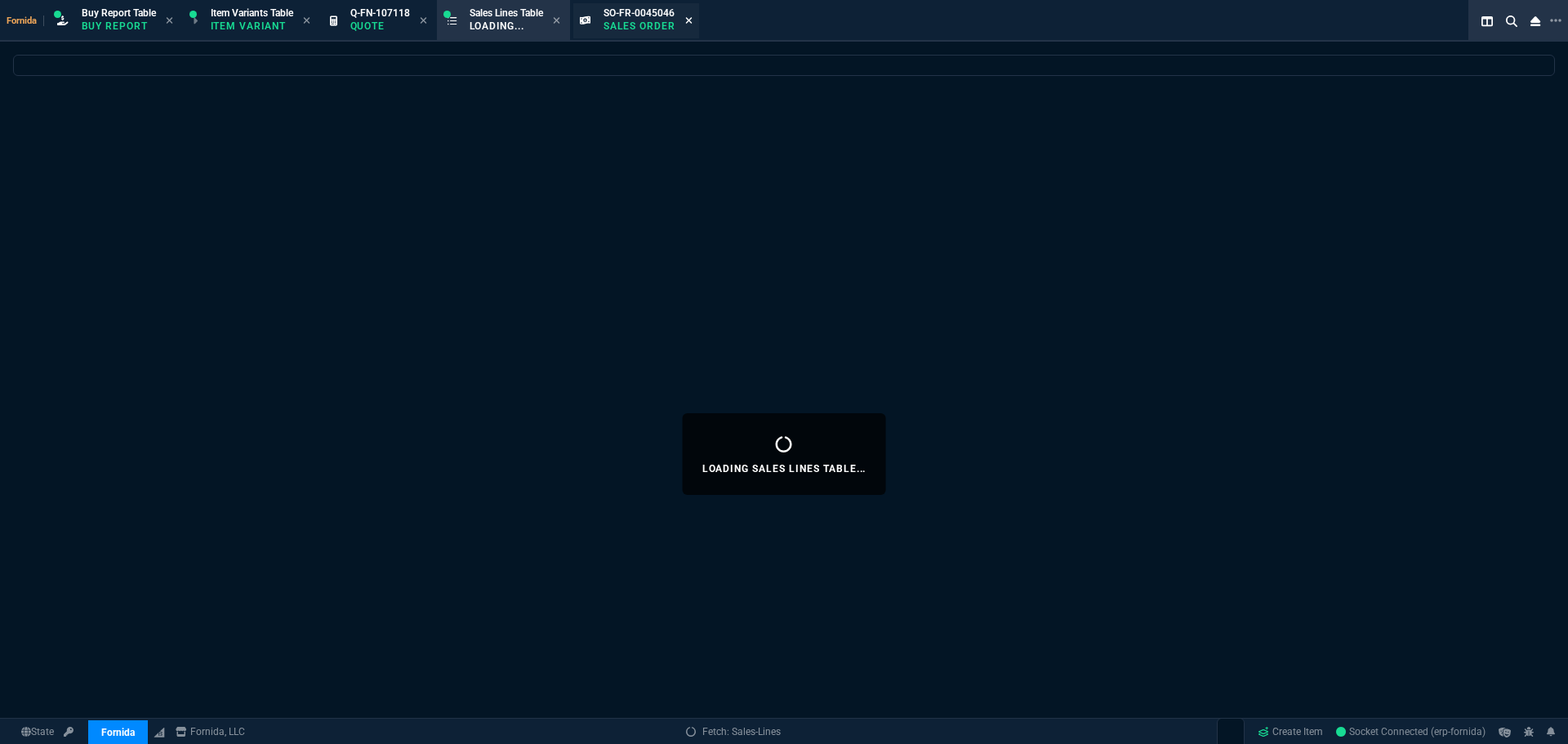
click at [692, 22] on icon at bounding box center [689, 20] width 8 height 10
drag, startPoint x: 426, startPoint y: 24, endPoint x: 414, endPoint y: 8, distance: 20.0
click at [426, 24] on icon at bounding box center [424, 20] width 8 height 10
select select
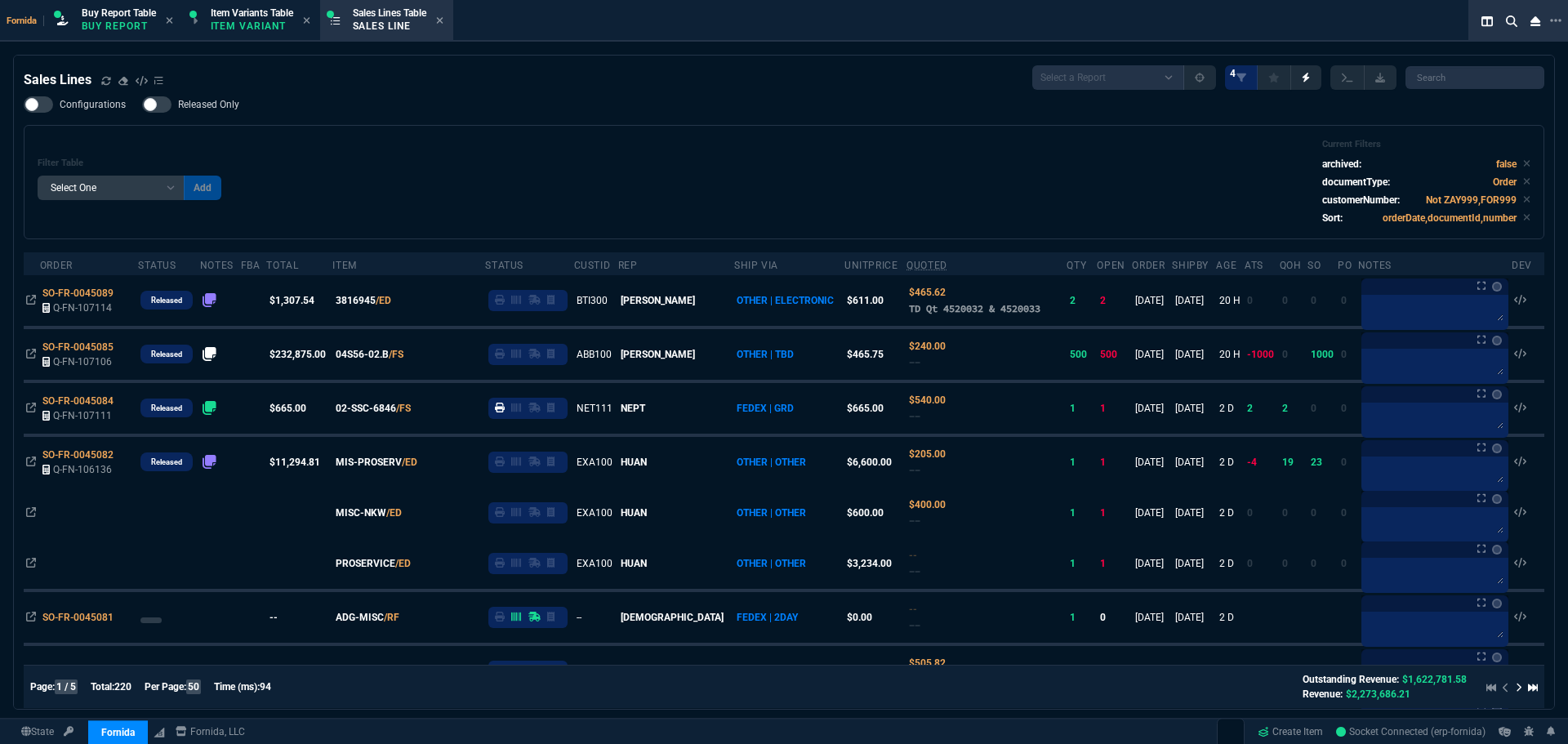
click at [501, 136] on div "Filter Table Select One Add Filter () Age () ATS () Cond (itemVariantCode) Cust…" at bounding box center [784, 182] width 1521 height 115
drag, startPoint x: 628, startPoint y: 168, endPoint x: 619, endPoint y: 158, distance: 13.5
click at [624, 160] on div "Filter Table Select One Add Filter () Age () ATS () Cond (itemVariantCode) Cust…" at bounding box center [784, 182] width 1493 height 87
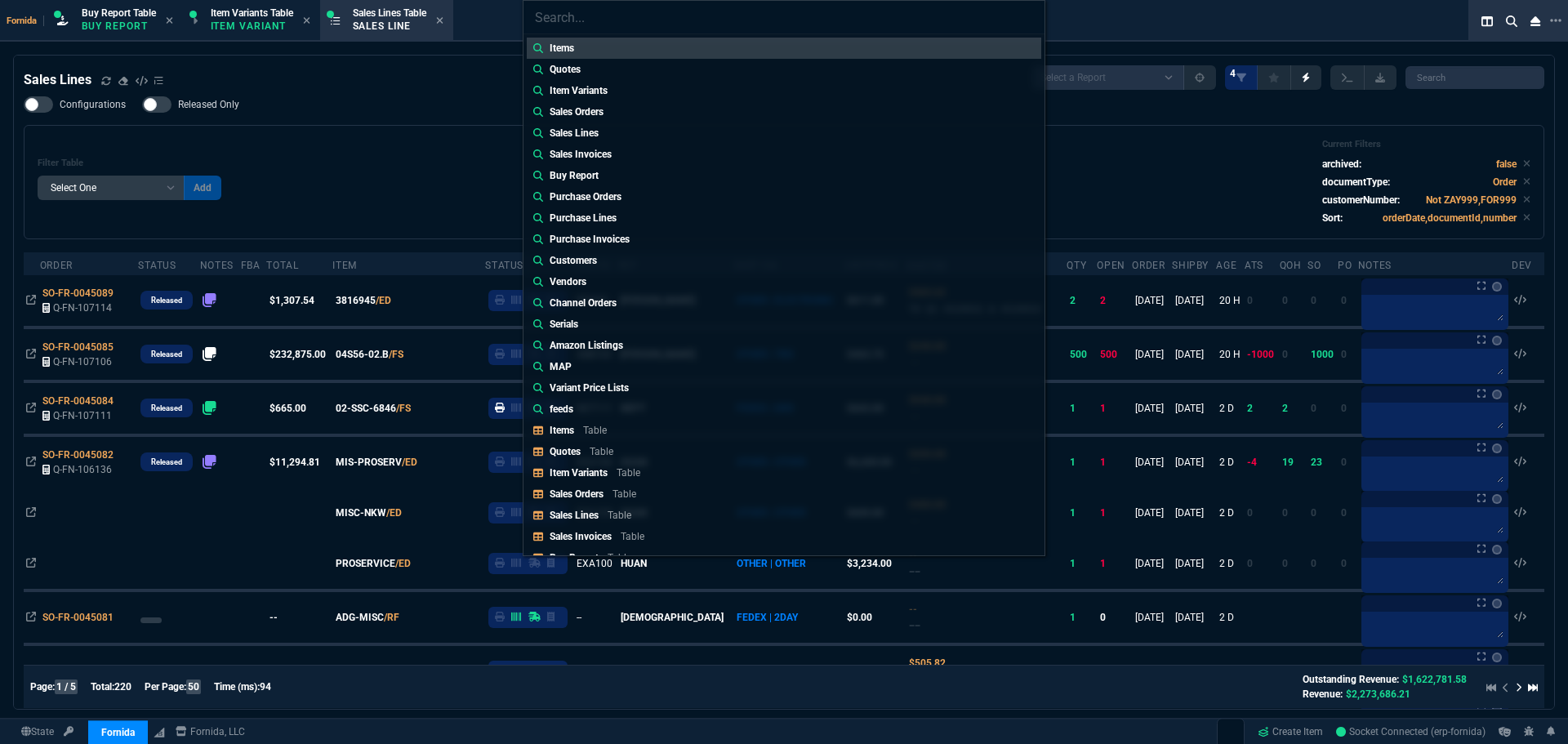
type input "Quotes: Q-FN-107118"
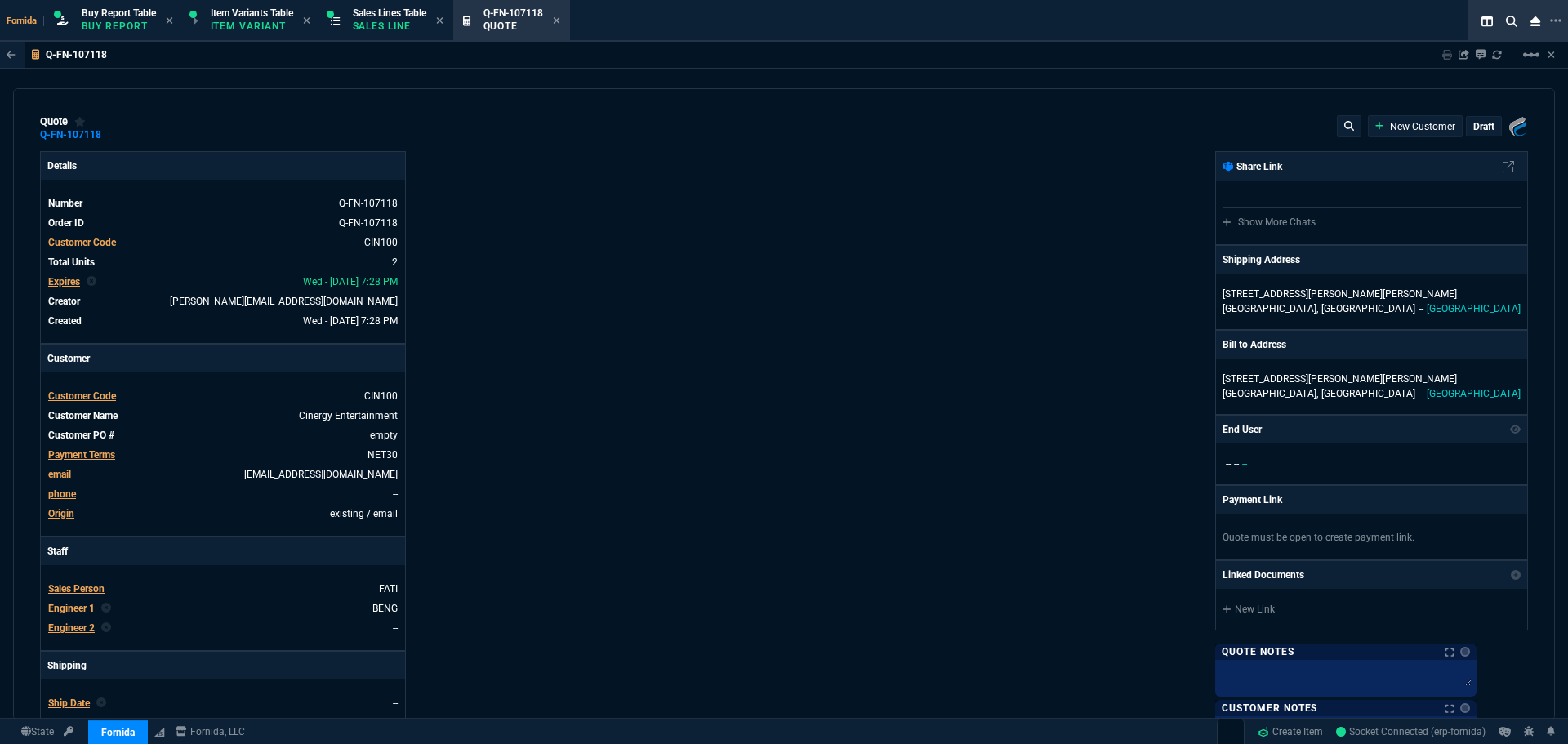
type input "15"
type input "339"
type input "100"
type input "825"
type input "1198"
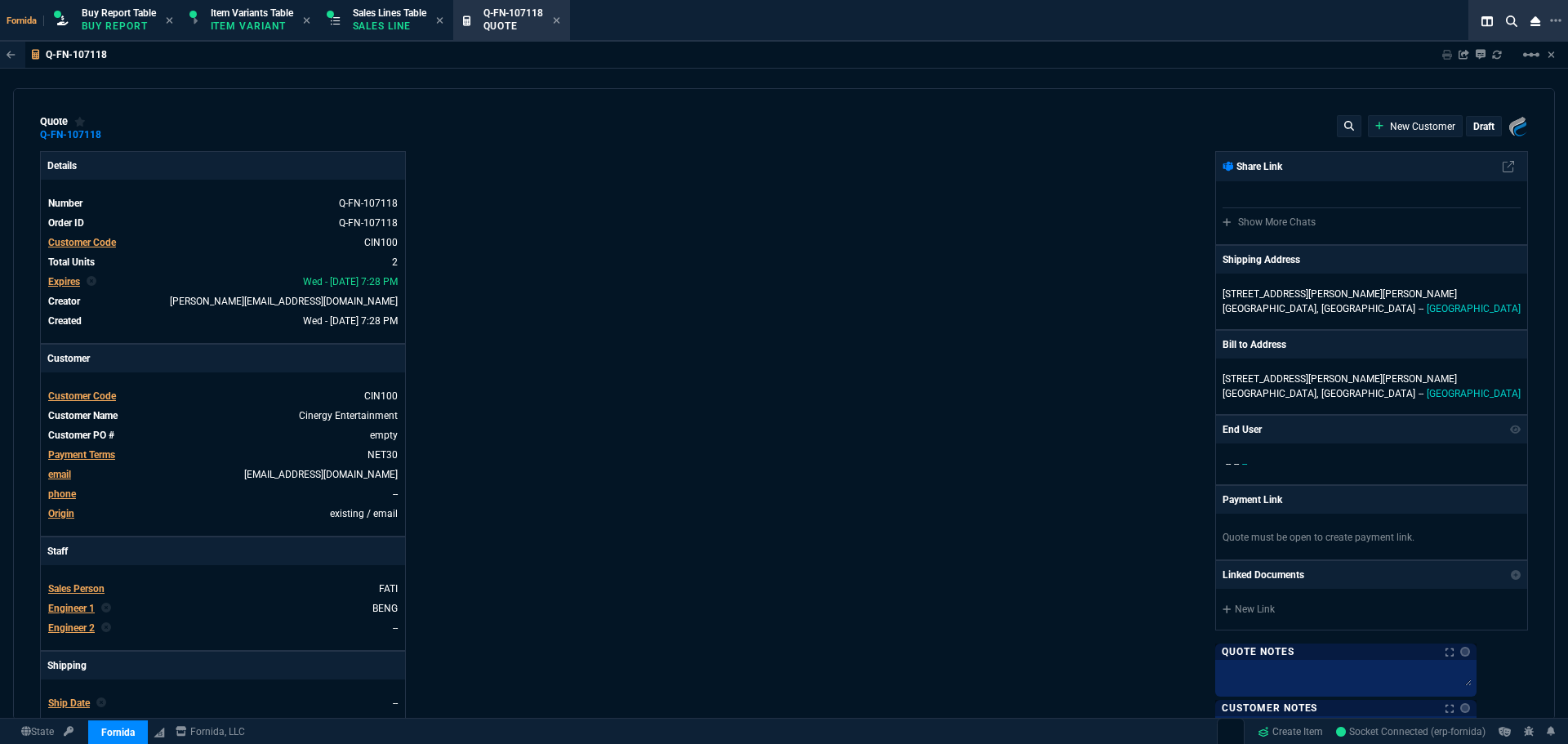
type input "23"
type input "31"
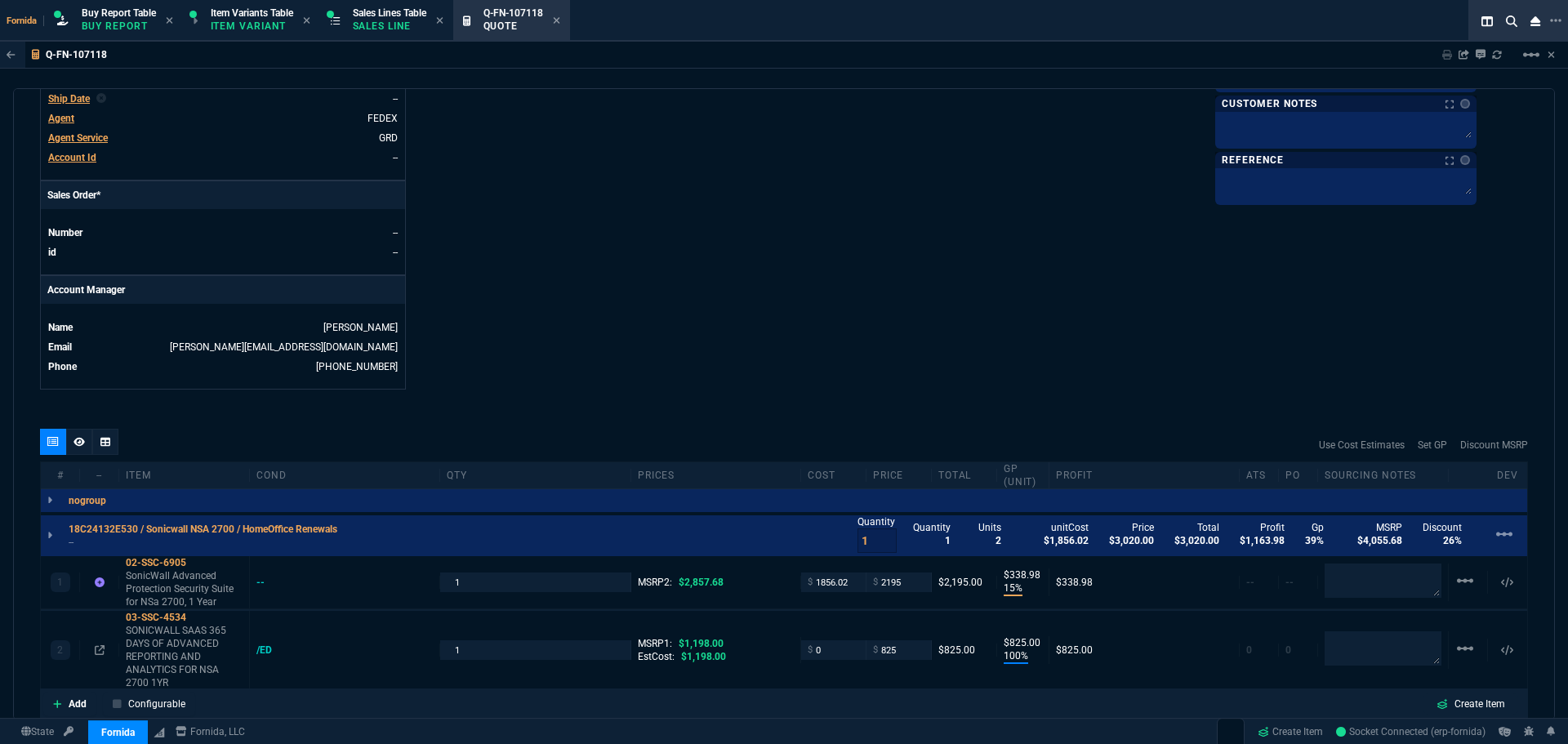
scroll to position [735, 0]
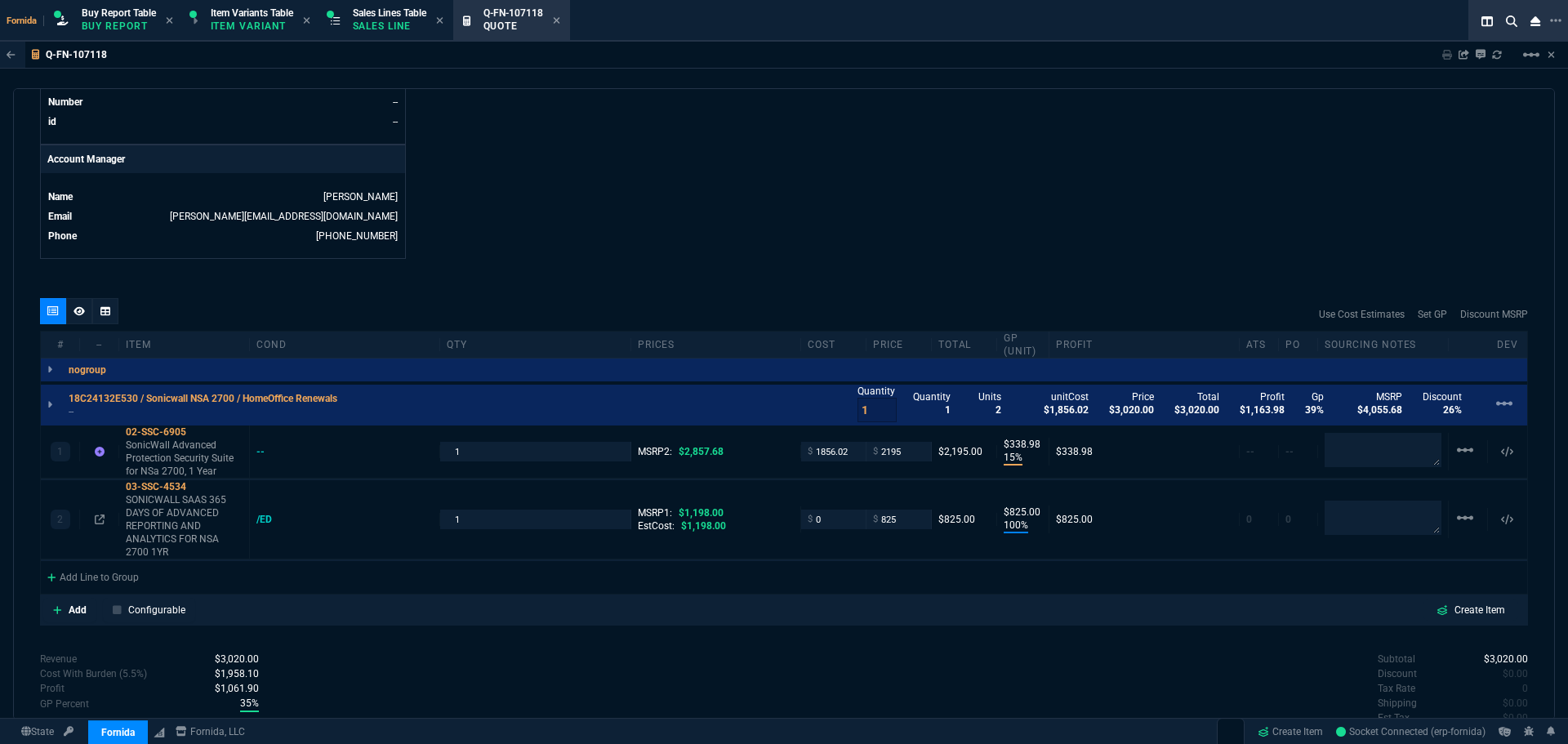
click at [67, 307] on div at bounding box center [79, 311] width 26 height 26
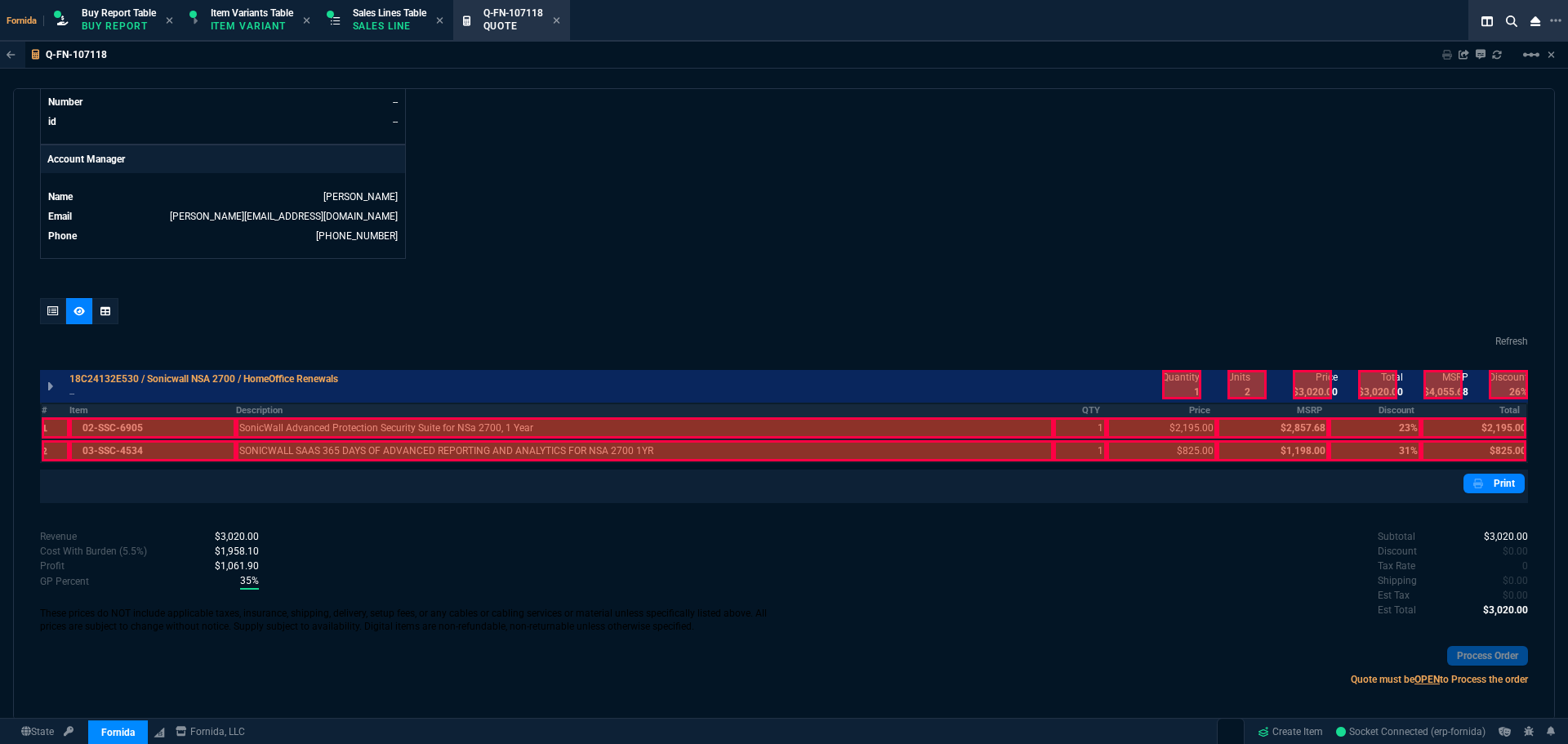
click at [405, 407] on th "Description" at bounding box center [644, 410] width 817 height 13
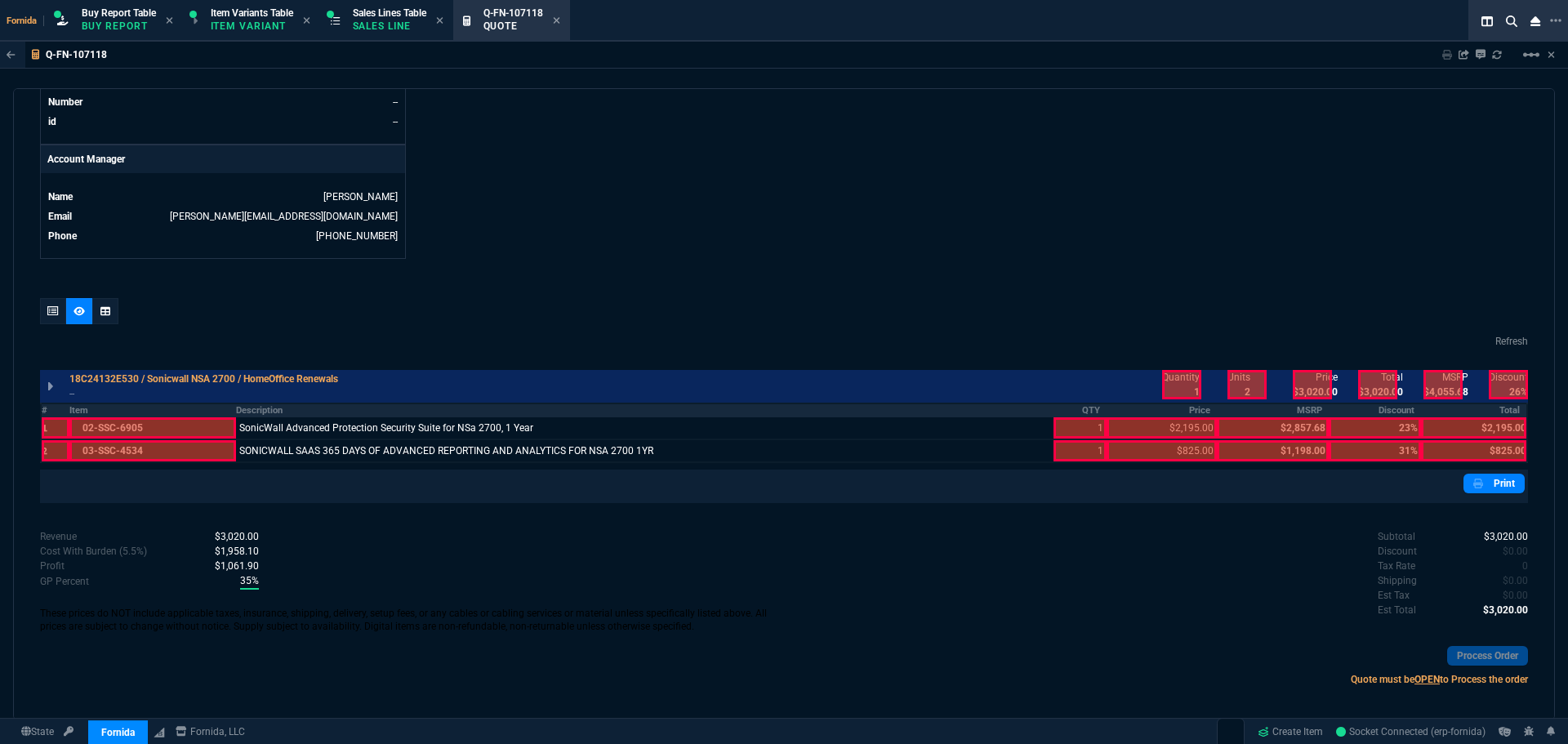
click at [1067, 409] on th "QTY" at bounding box center [1079, 410] width 53 height 13
click at [1193, 384] on div at bounding box center [1181, 384] width 39 height 30
click at [1312, 387] on div at bounding box center [1312, 384] width 39 height 30
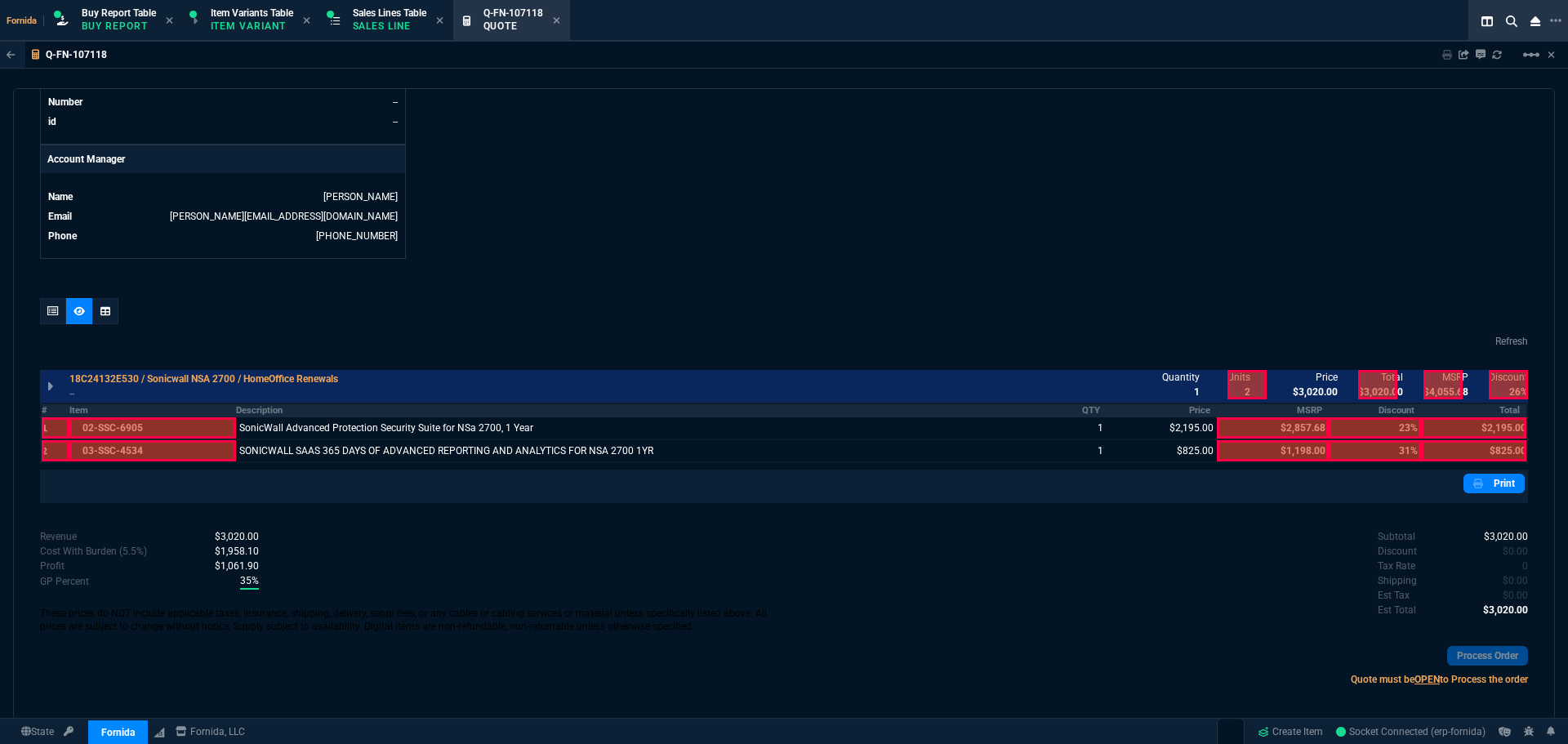
drag, startPoint x: 1364, startPoint y: 385, endPoint x: 1403, endPoint y: 388, distance: 39.1
click at [1370, 383] on div at bounding box center [1377, 384] width 39 height 30
click at [1476, 407] on th "Total" at bounding box center [1474, 410] width 106 height 13
click at [61, 309] on div at bounding box center [53, 311] width 26 height 26
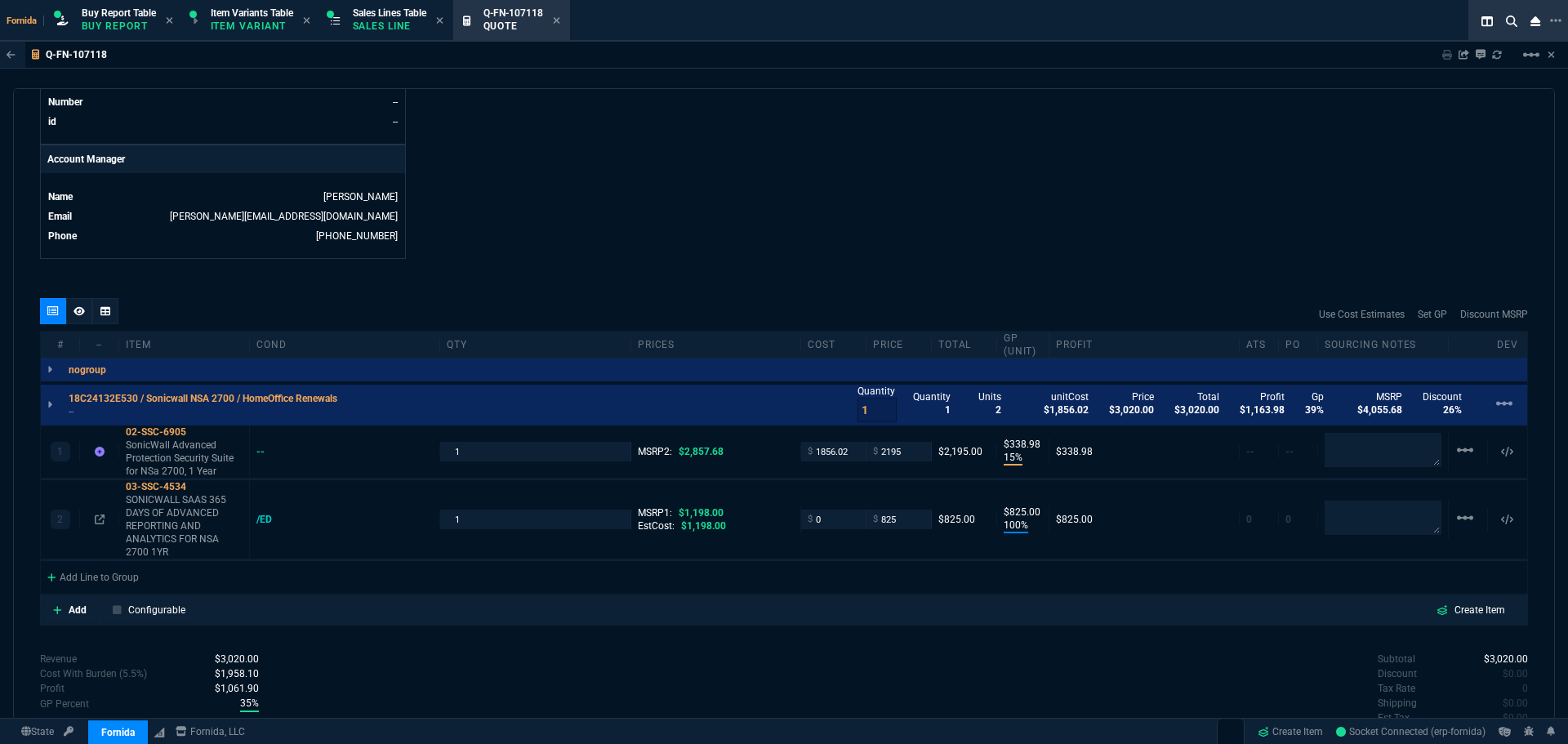
type input "15"
type input "339"
type input "100"
type input "825"
type input "23"
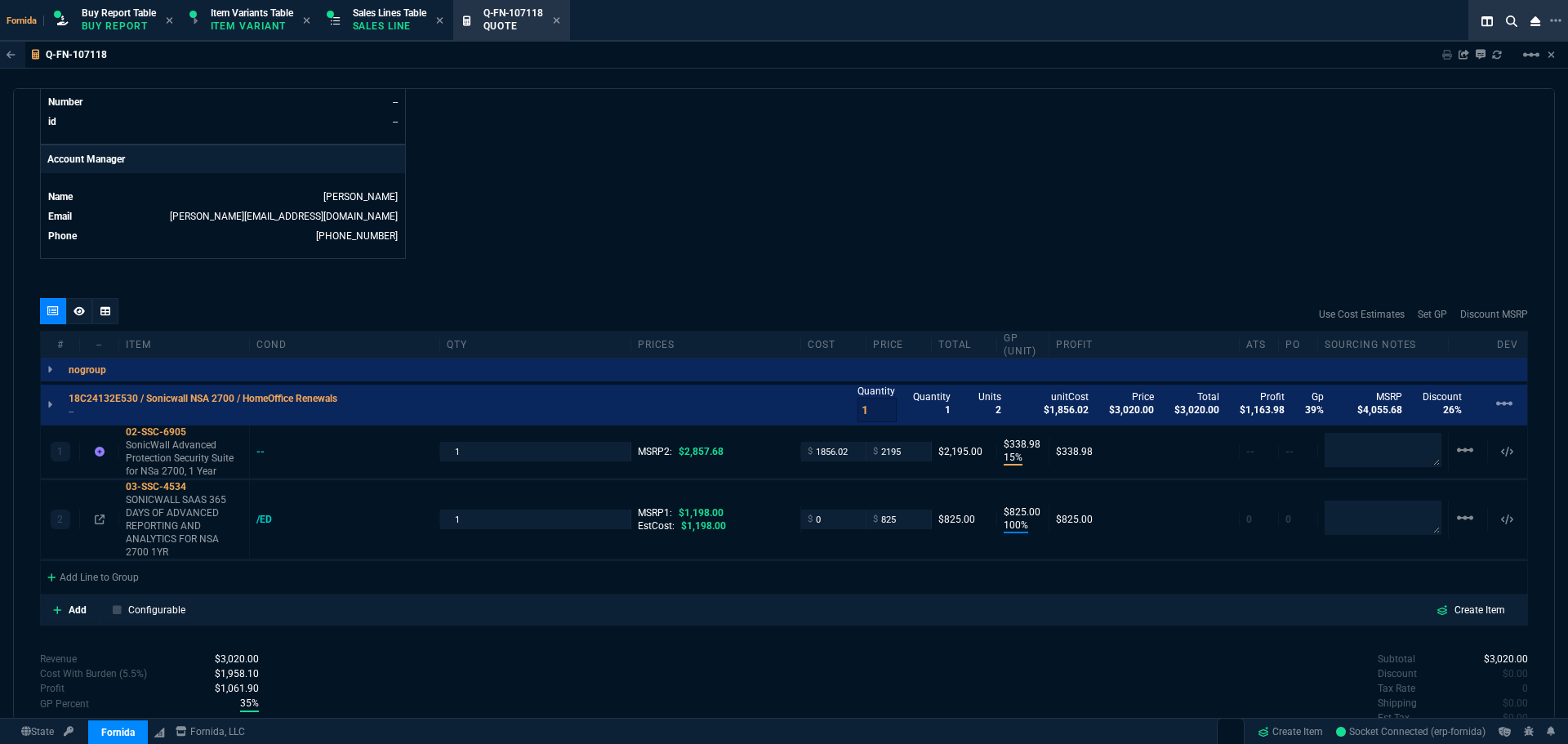
type input "31"
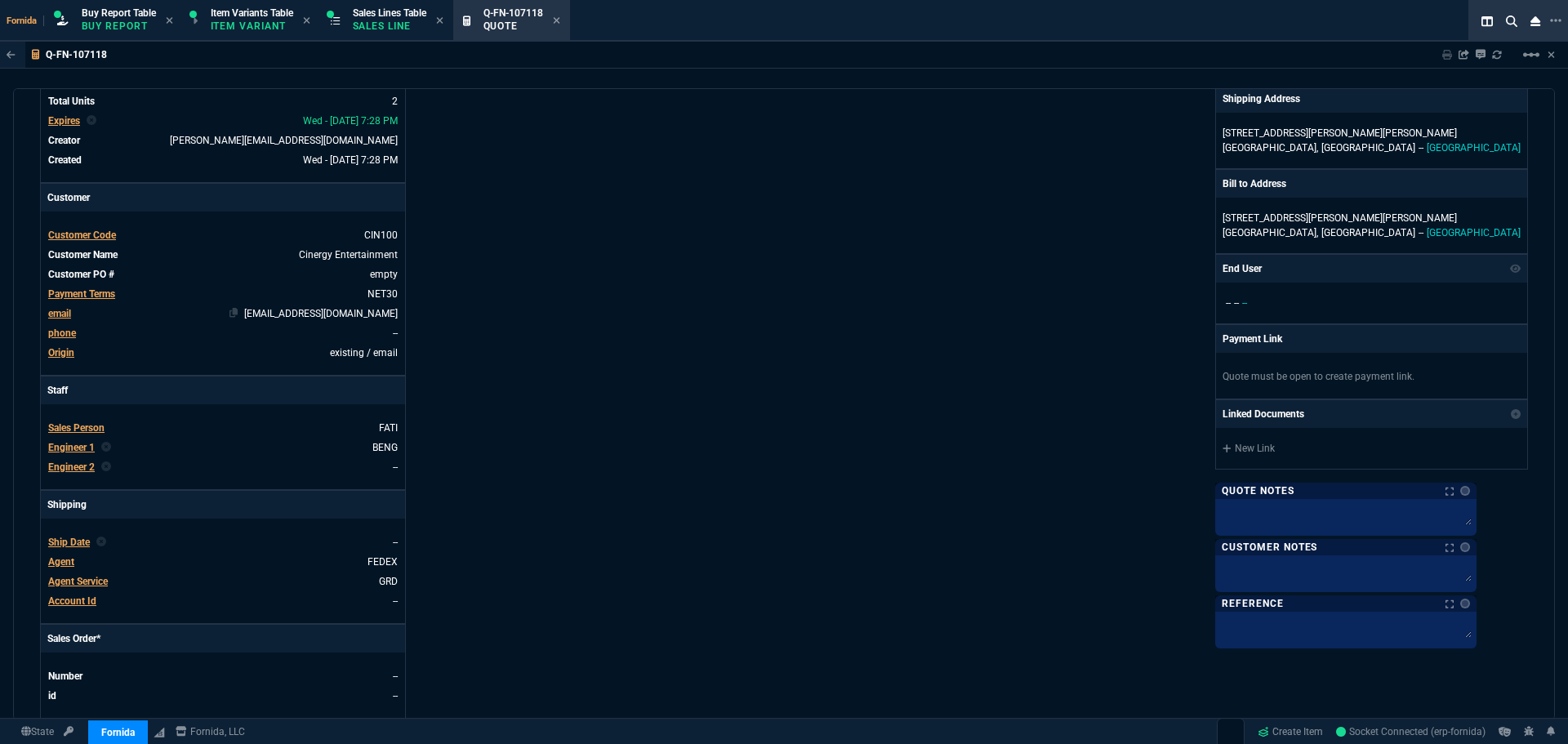
scroll to position [0, 0]
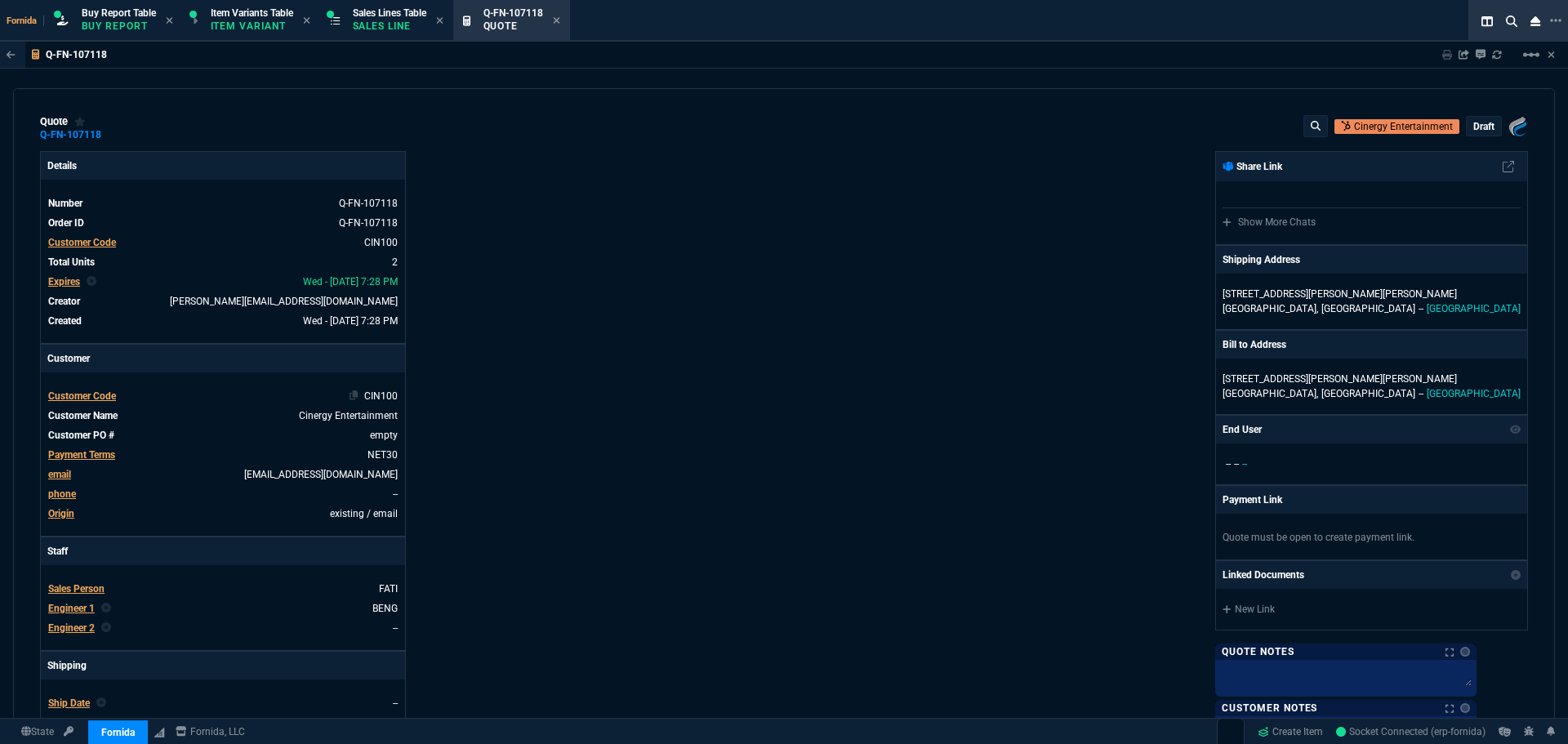
click at [381, 398] on span "CIN100" at bounding box center [380, 397] width 34 height 12
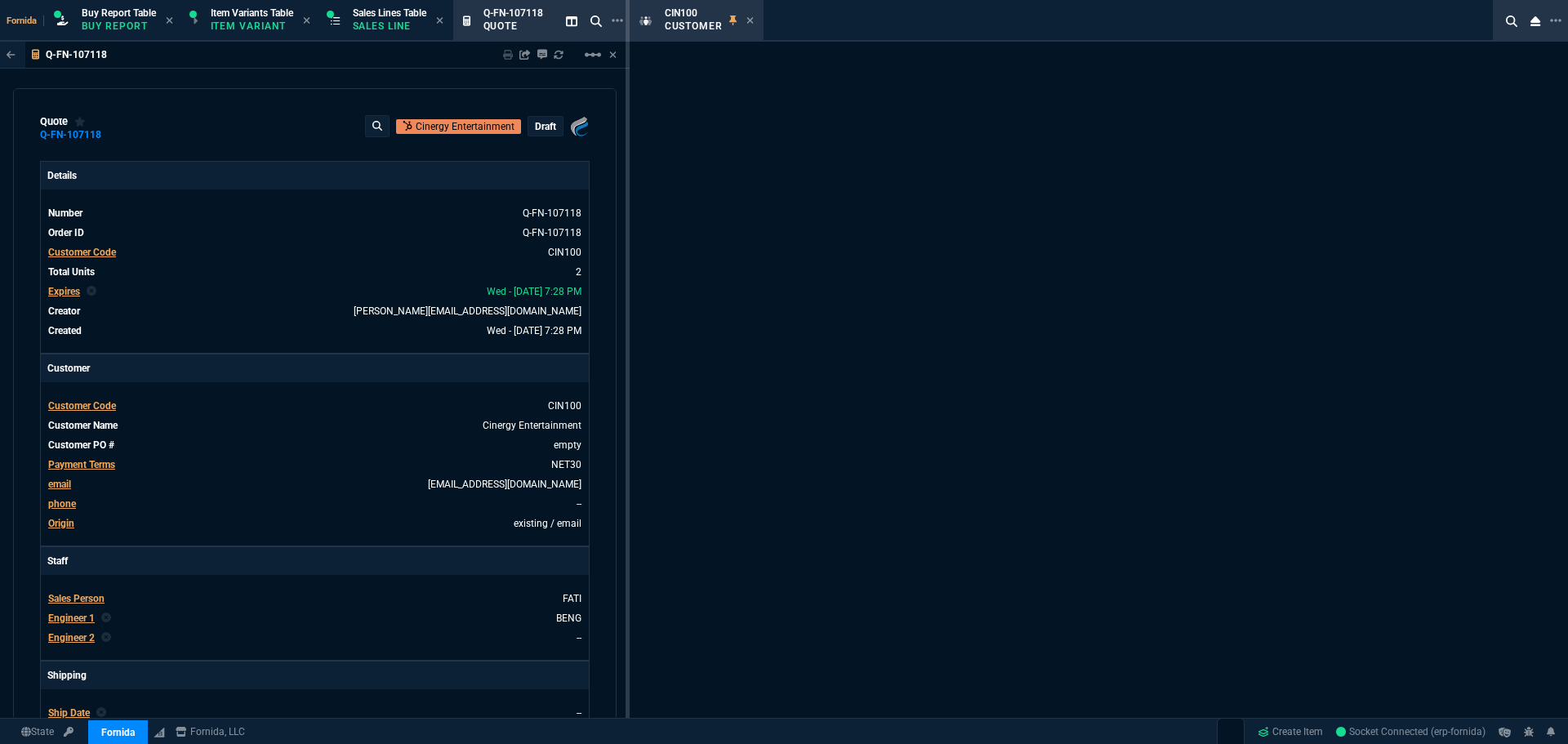
select select "1: quotes"
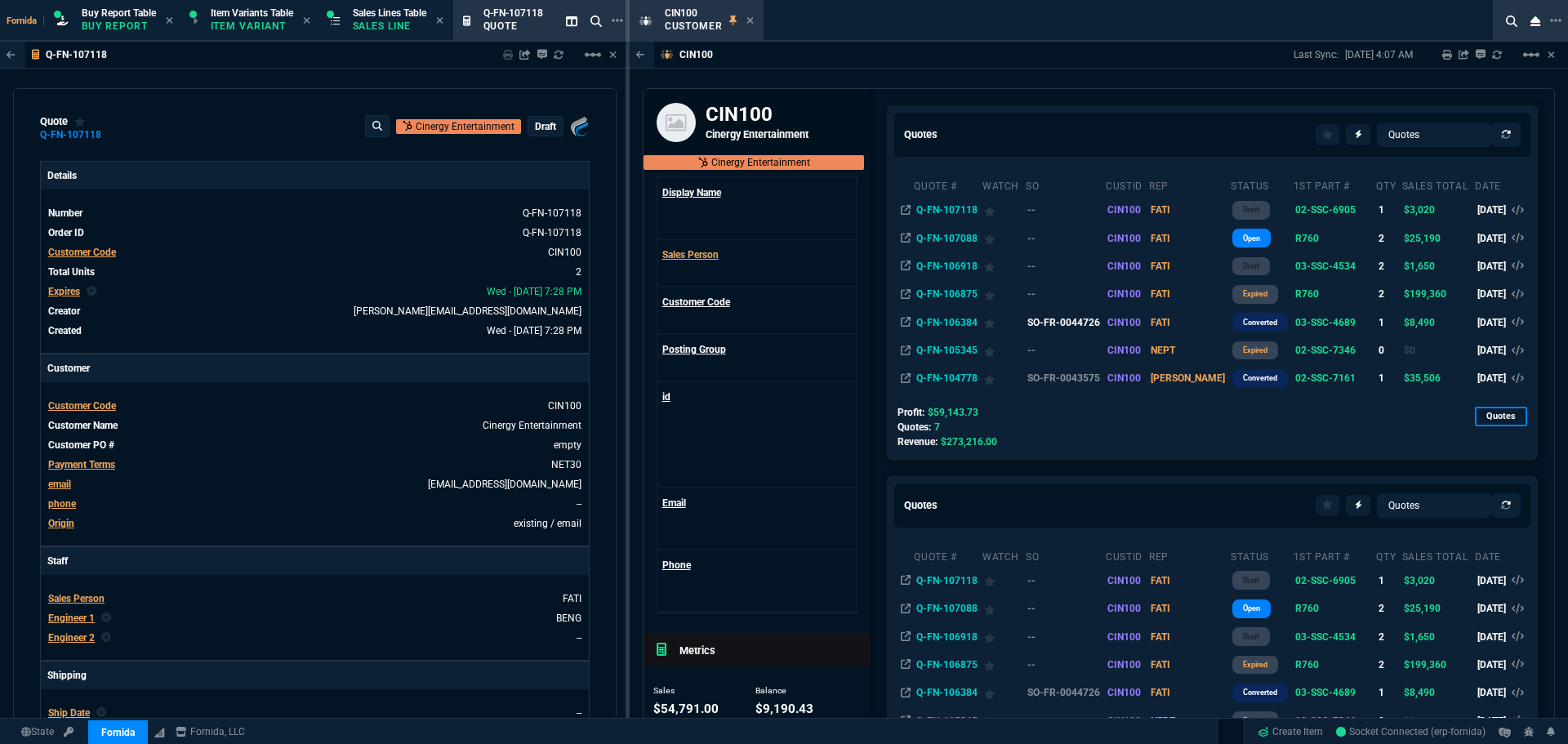
click at [1072, 316] on td "SO-FR-0044726" at bounding box center [1065, 322] width 80 height 28
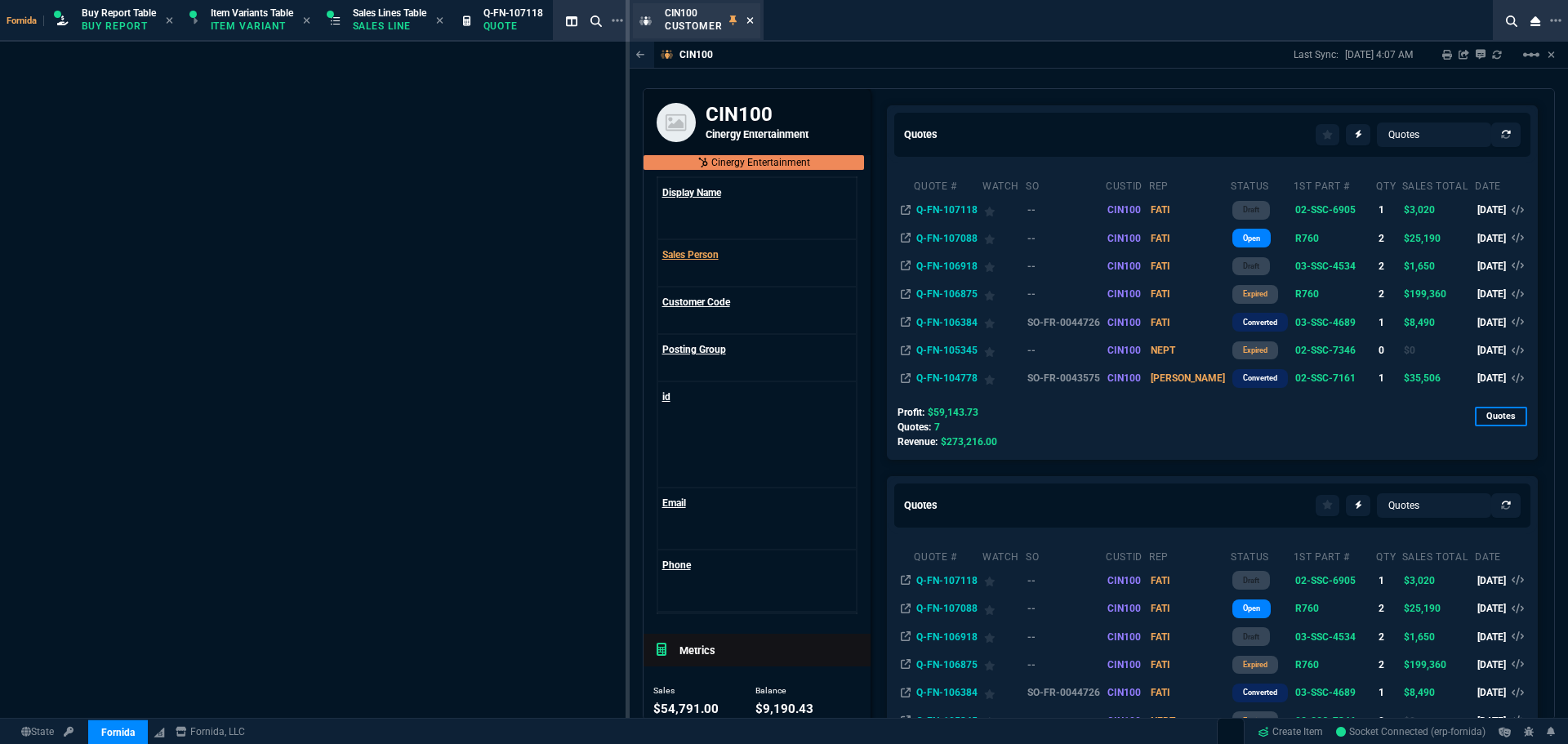
click at [752, 20] on icon at bounding box center [750, 20] width 8 height 10
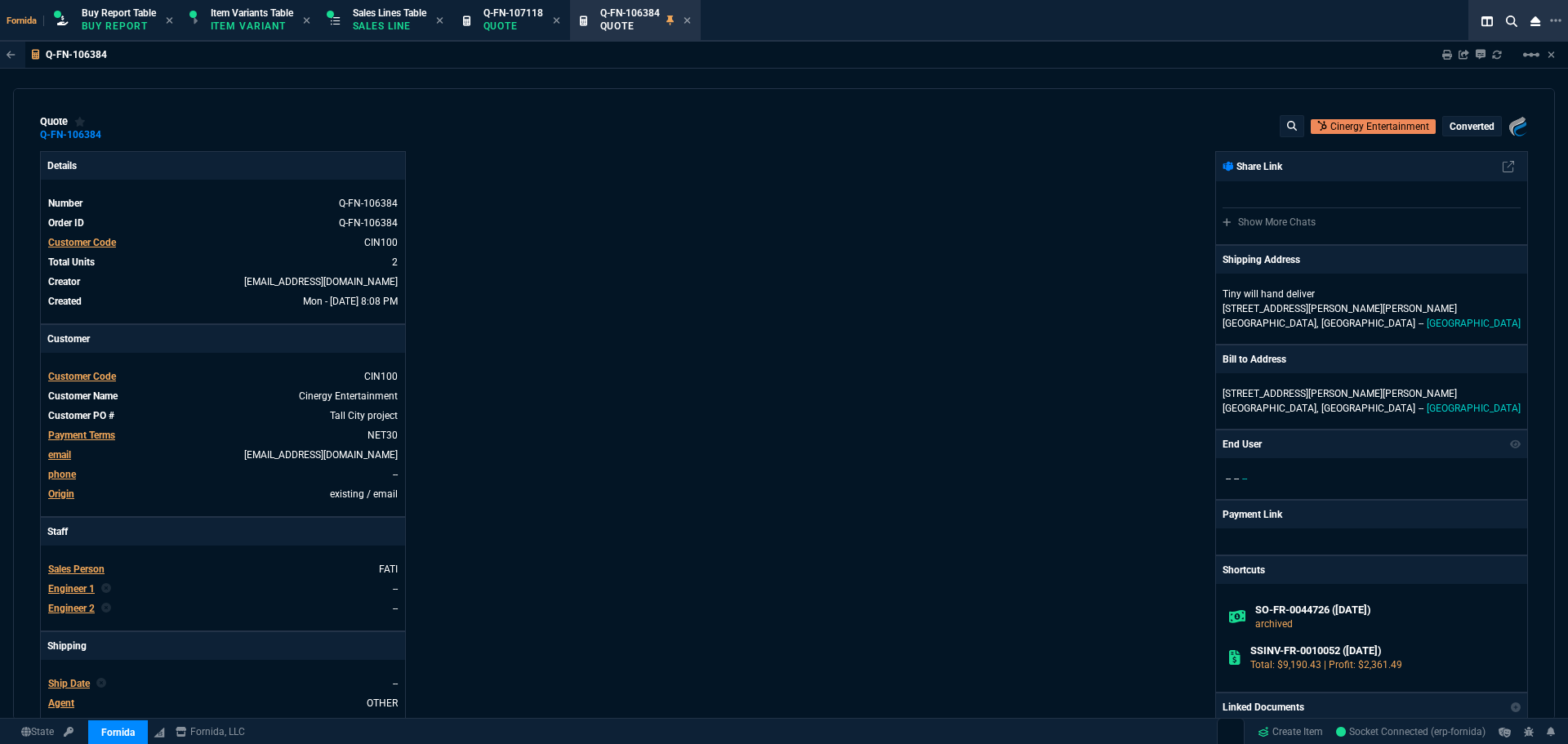
type input "32"
type input "2061"
type input "30"
type input "620"
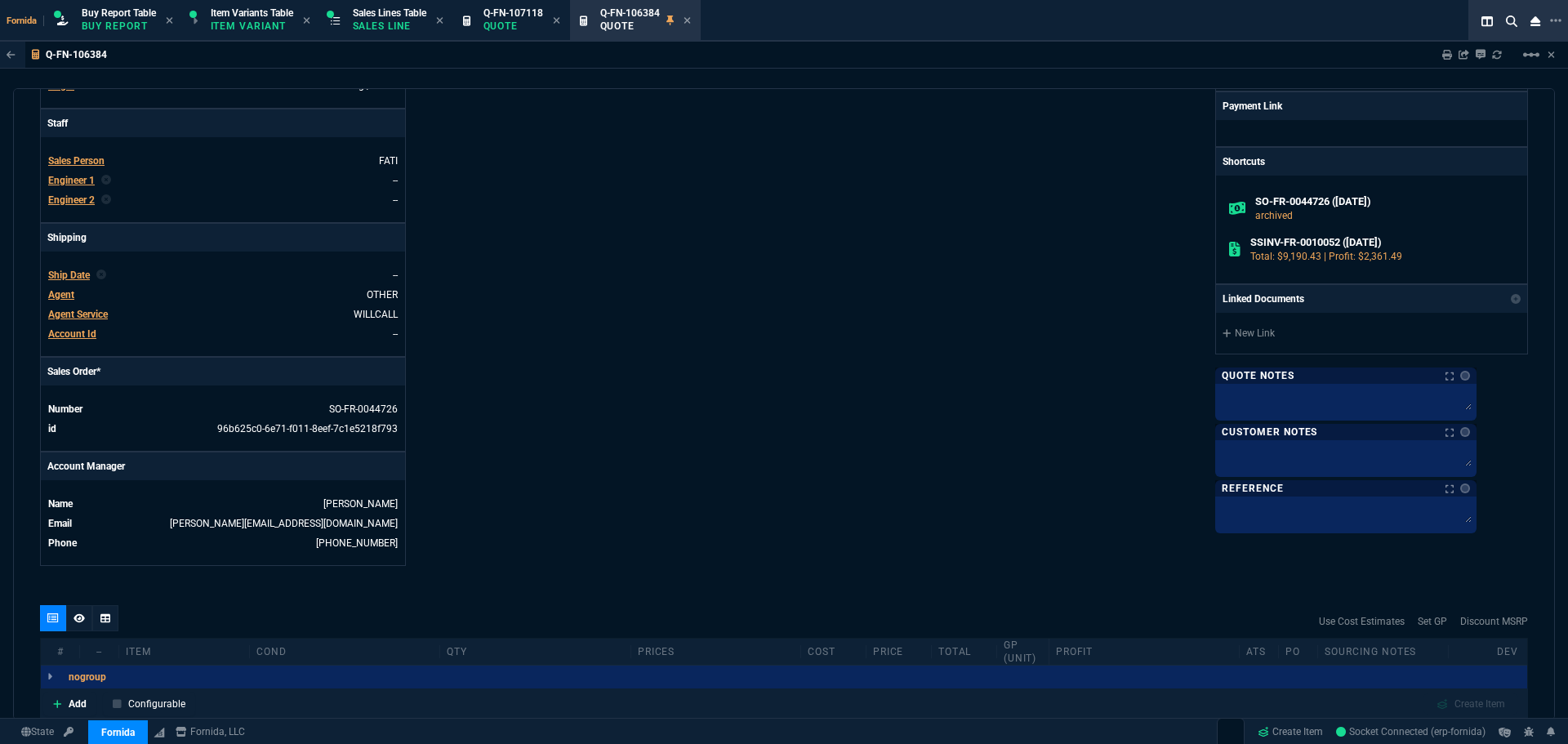
scroll to position [767, 0]
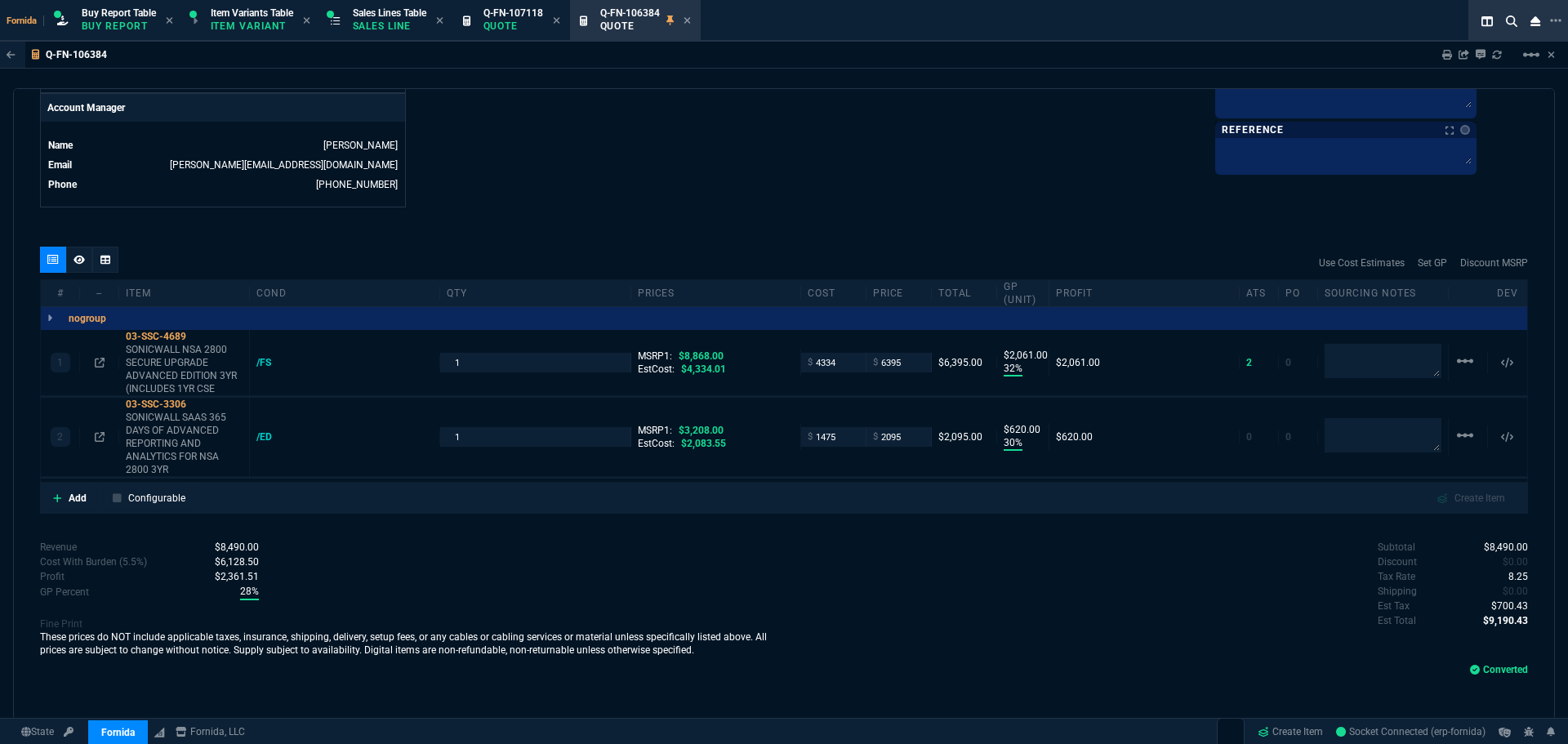
type input "8868"
type input "3208"
type input "28"
type input "35"
click at [509, 16] on span "Q-FN-107118" at bounding box center [513, 13] width 60 height 12
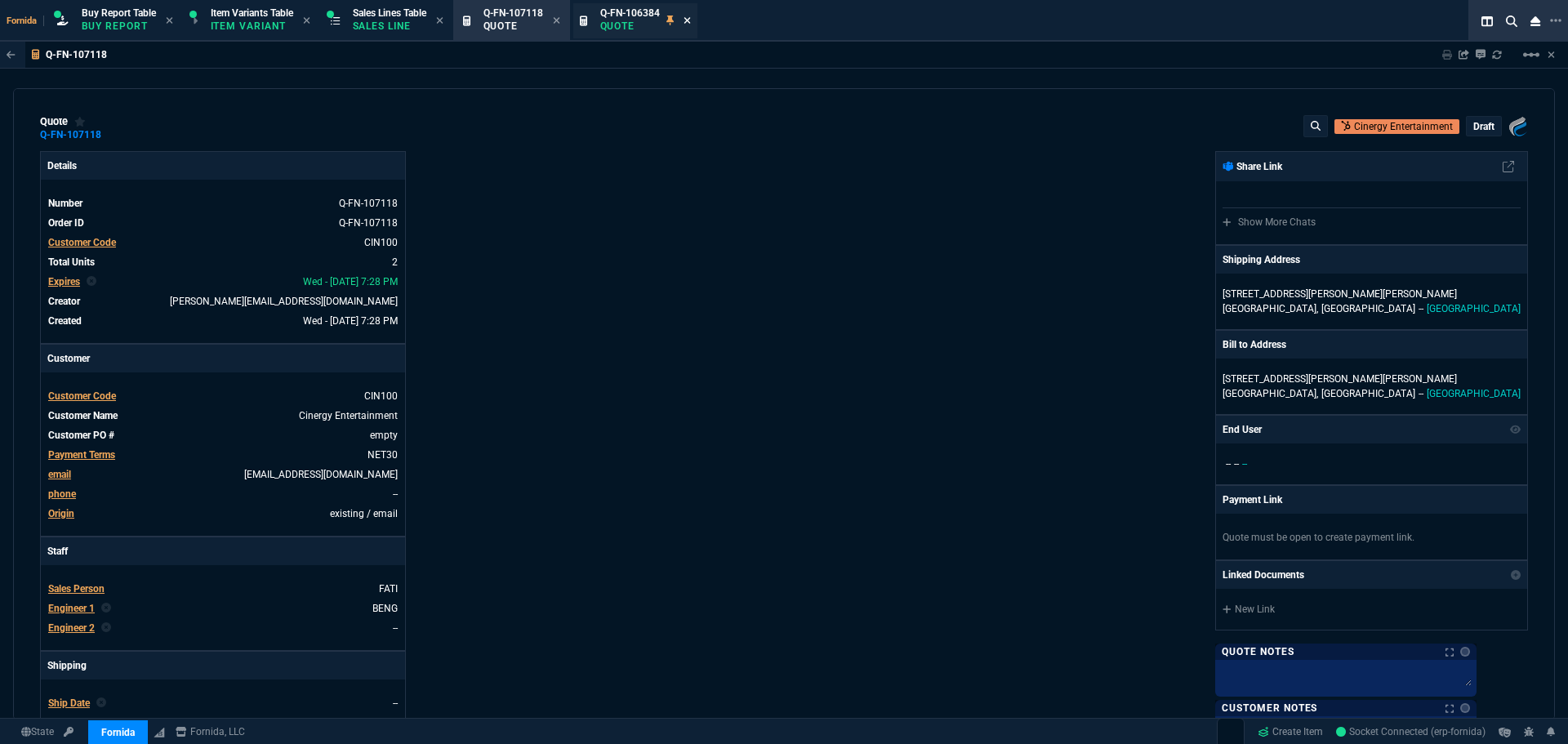
type input "15"
type input "339"
type input "100"
type input "825"
type input "23"
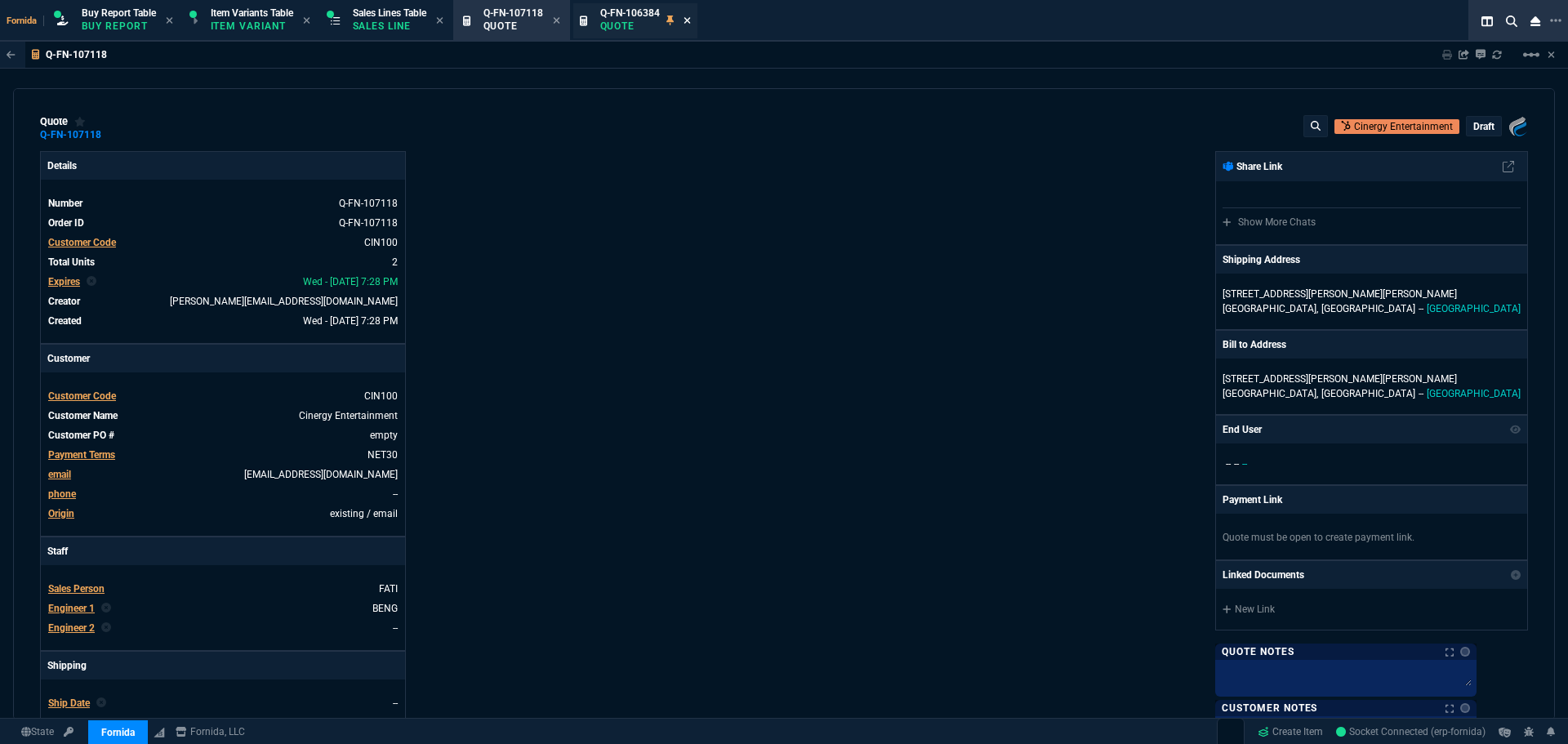
type input "31"
click at [691, 22] on icon at bounding box center [687, 20] width 8 height 10
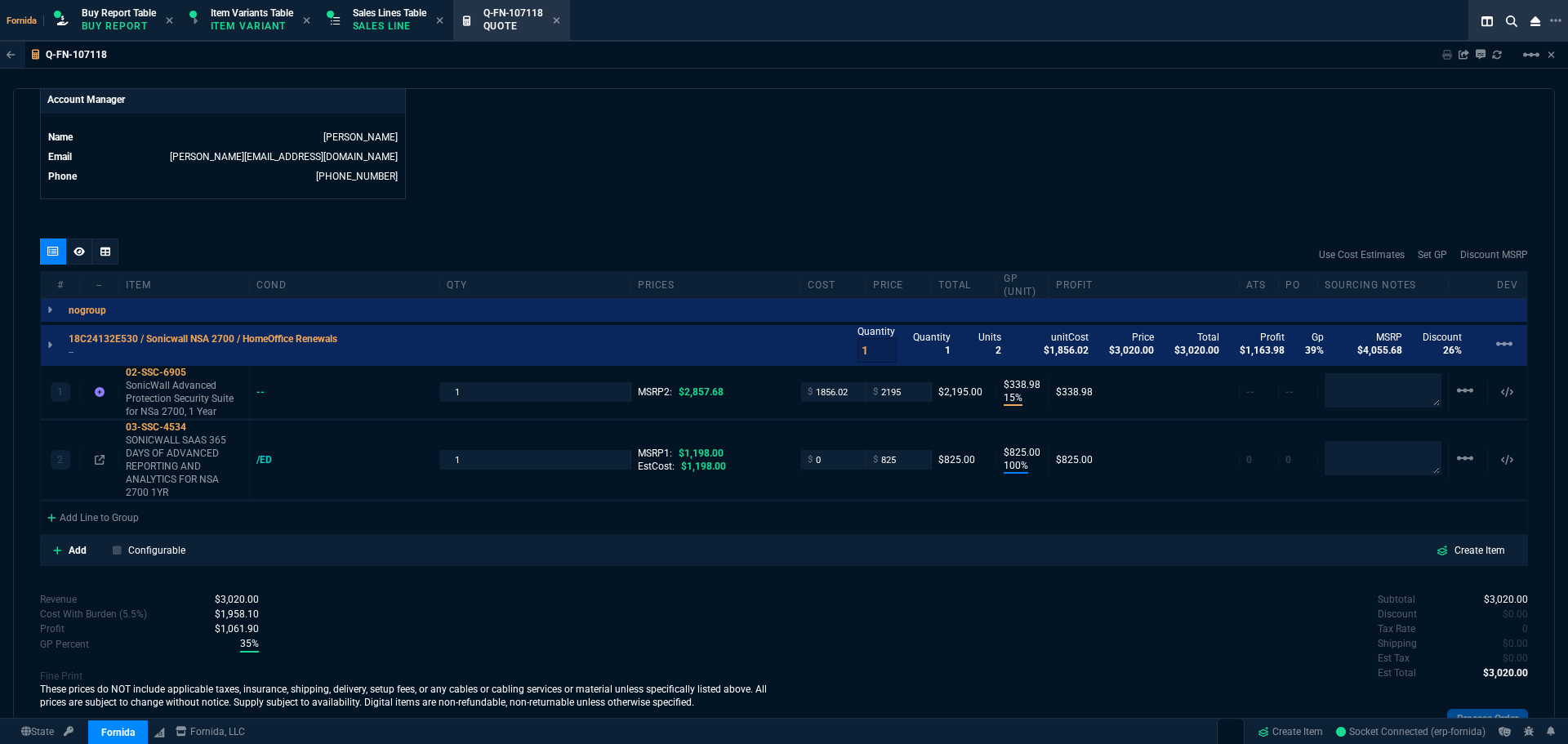
scroll to position [867, 0]
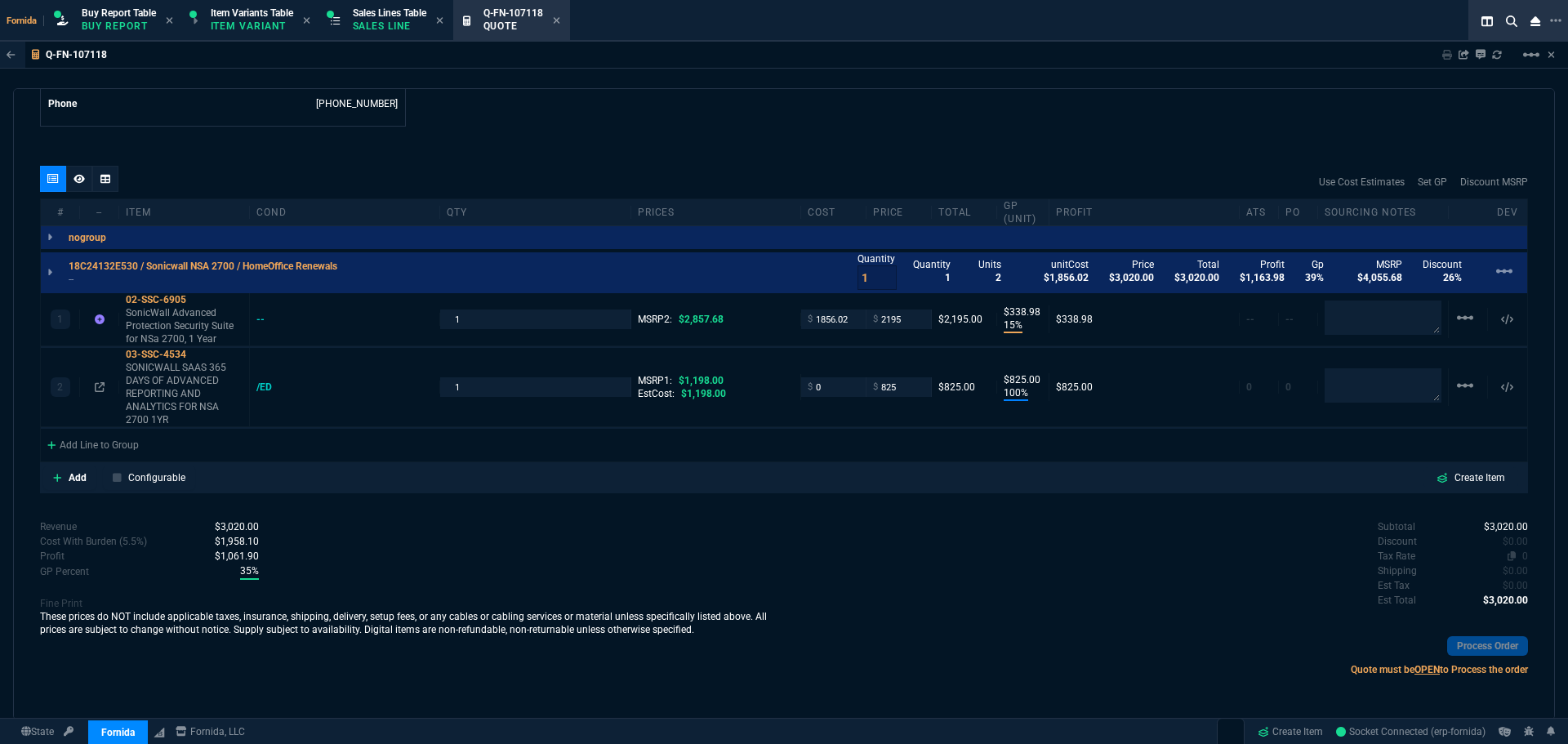
click at [1522, 555] on span "0" at bounding box center [1525, 556] width 6 height 12
click at [1235, 587] on div "Subtotal $3,020.00 Discount $0.00 Tax Rate 8.25 Shipping $0.00 Est Tax $249.15 …" at bounding box center [1155, 564] width 744 height 90
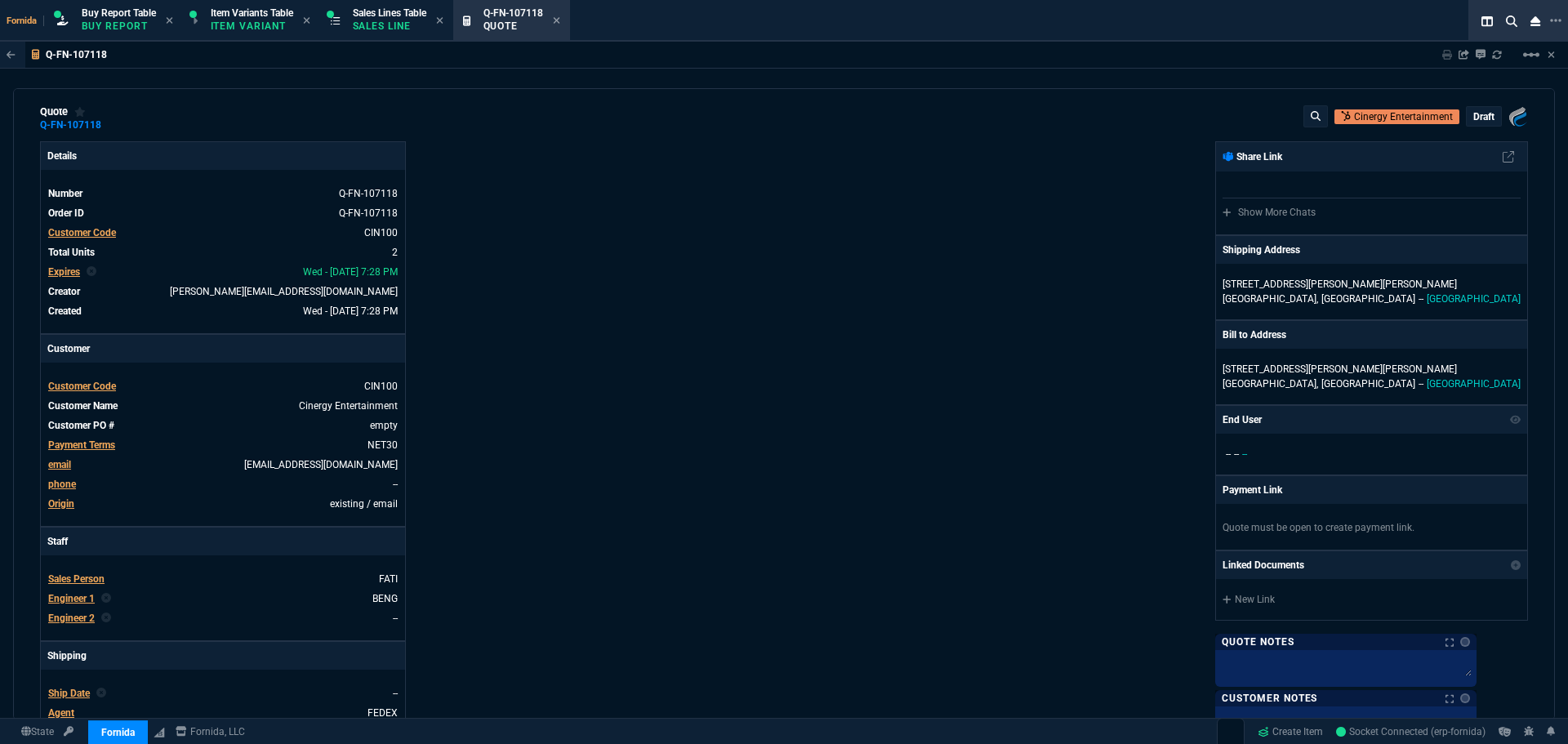
scroll to position [0, 0]
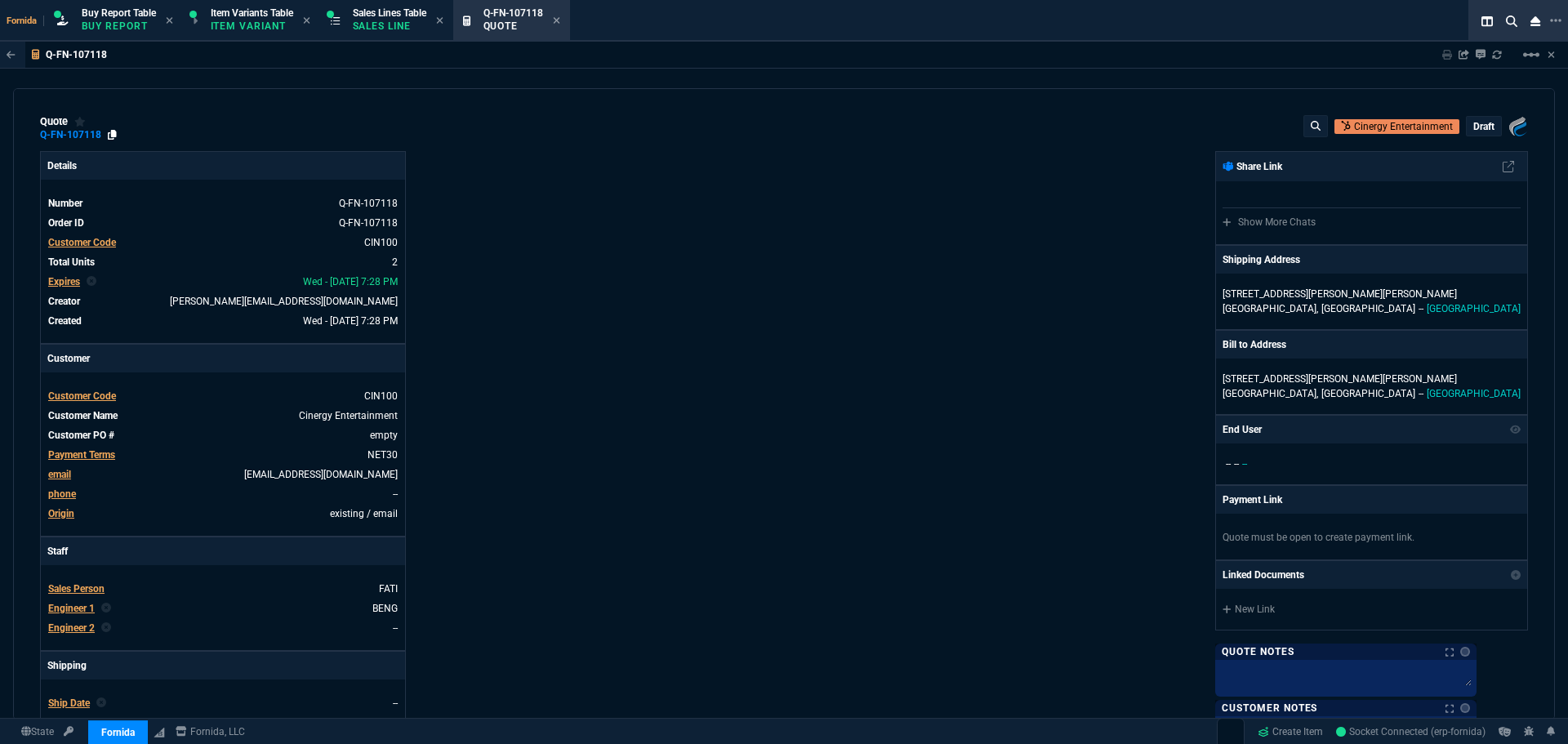
click at [108, 133] on icon at bounding box center [112, 135] width 9 height 10
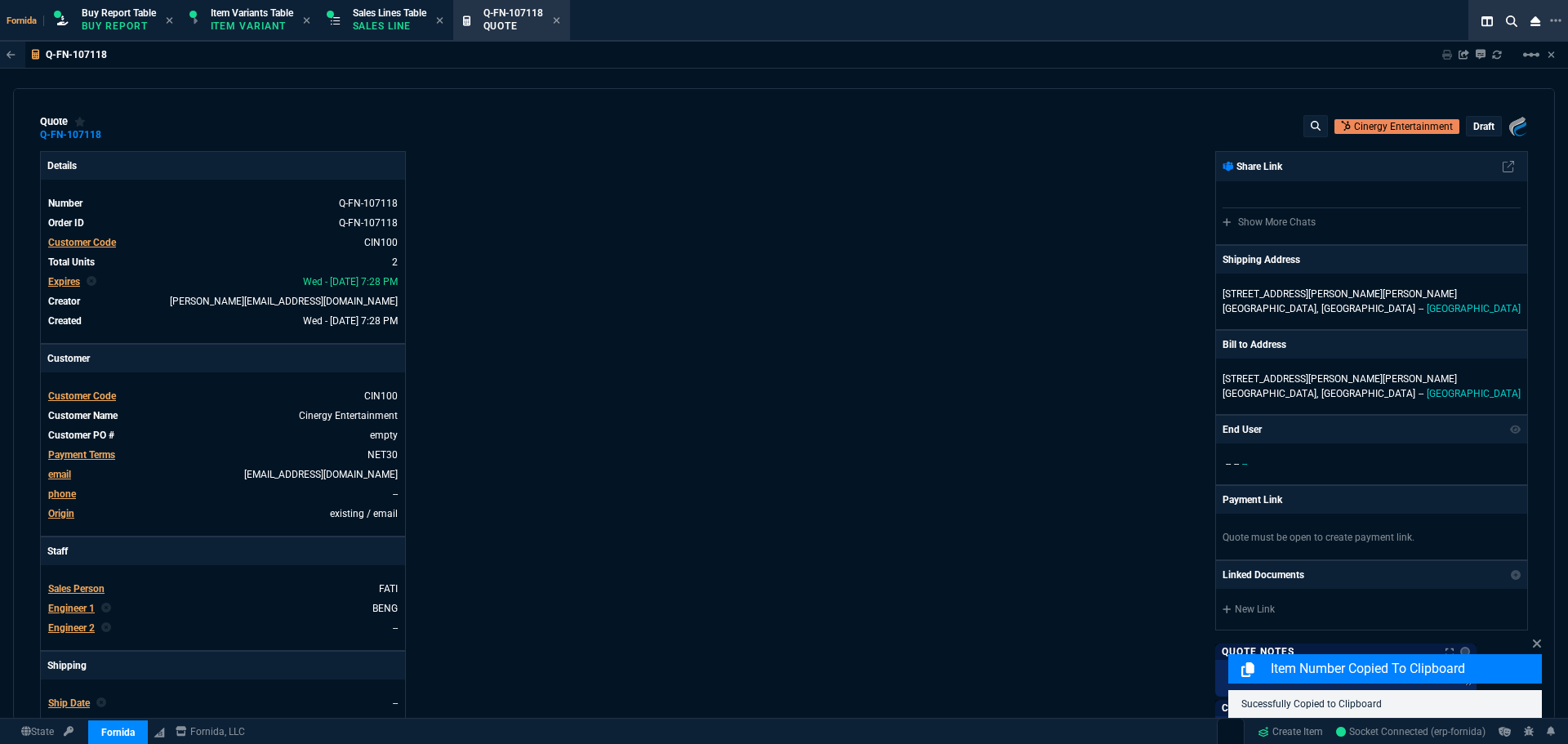
drag, startPoint x: 1040, startPoint y: 234, endPoint x: 1467, endPoint y: 135, distance: 438.3
click at [1042, 234] on div "Fornida, LLC [STREET_ADDRESS] Share Link Show More Chats Shipping Address [STRE…" at bounding box center [1155, 573] width 744 height 843
click at [1473, 125] on p "draft" at bounding box center [1483, 127] width 21 height 13
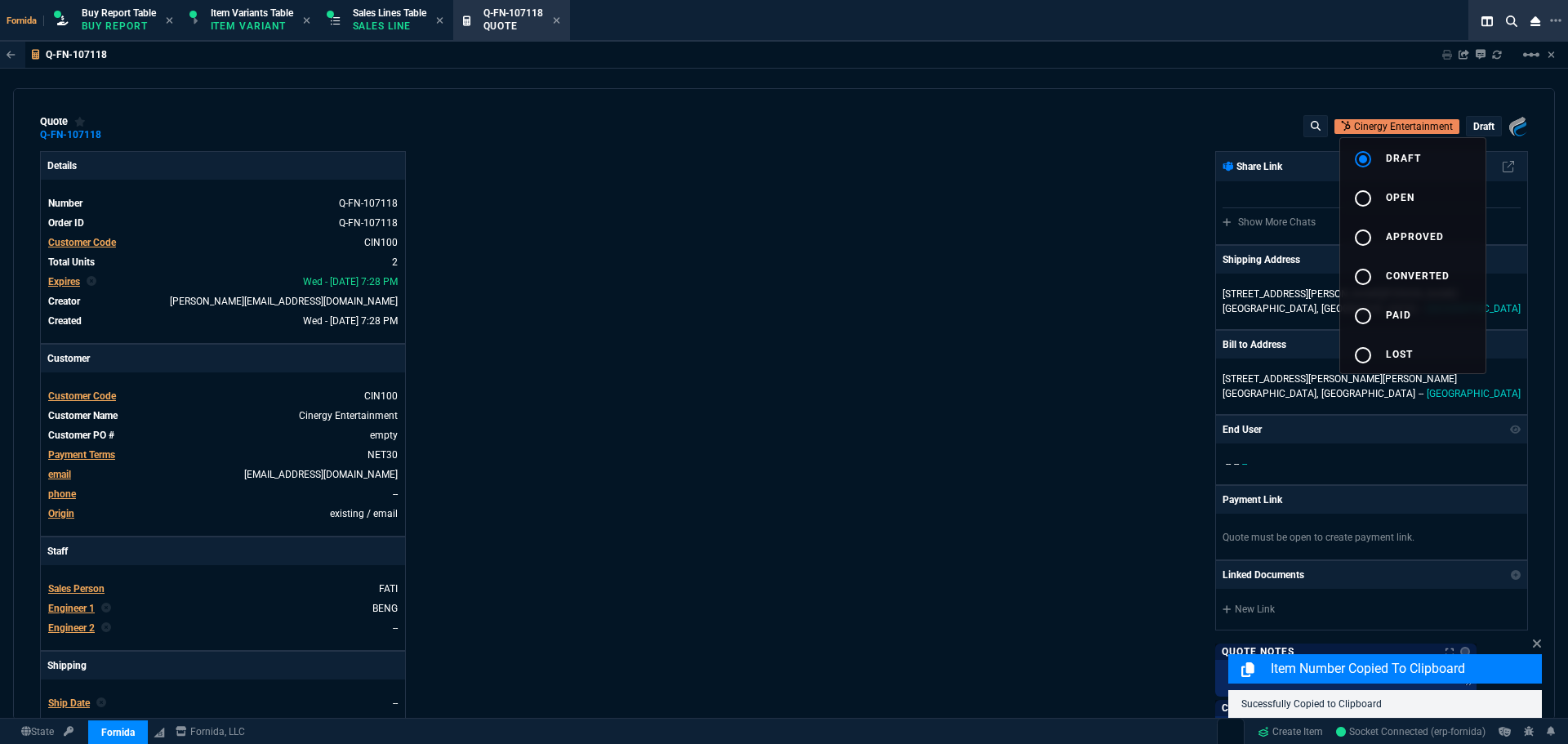
click at [1371, 193] on mat-icon "radio_button_unchecked" at bounding box center [1363, 198] width 19 height 19
drag, startPoint x: 849, startPoint y: 192, endPoint x: 302, endPoint y: 141, distance: 549.4
click at [861, 192] on div at bounding box center [784, 372] width 1568 height 744
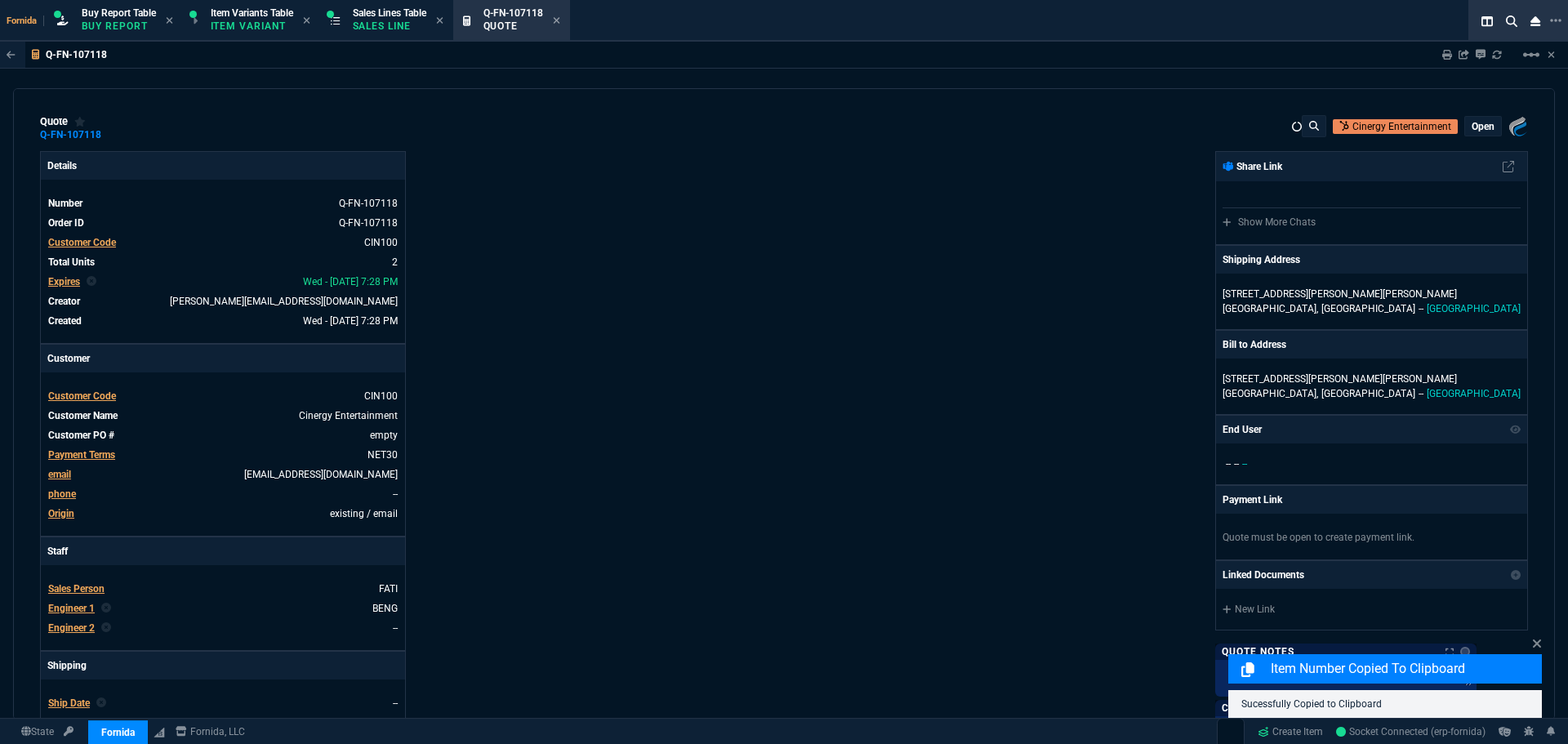
drag, startPoint x: 302, startPoint y: 141, endPoint x: 186, endPoint y: 132, distance: 116.3
click at [302, 141] on div "quote Q-FN-107118 Cinergy Entertainment open Fornida, LLC [STREET_ADDRESS]" at bounding box center [784, 128] width 1488 height 26
type input "15"
type input "339"
type input "100"
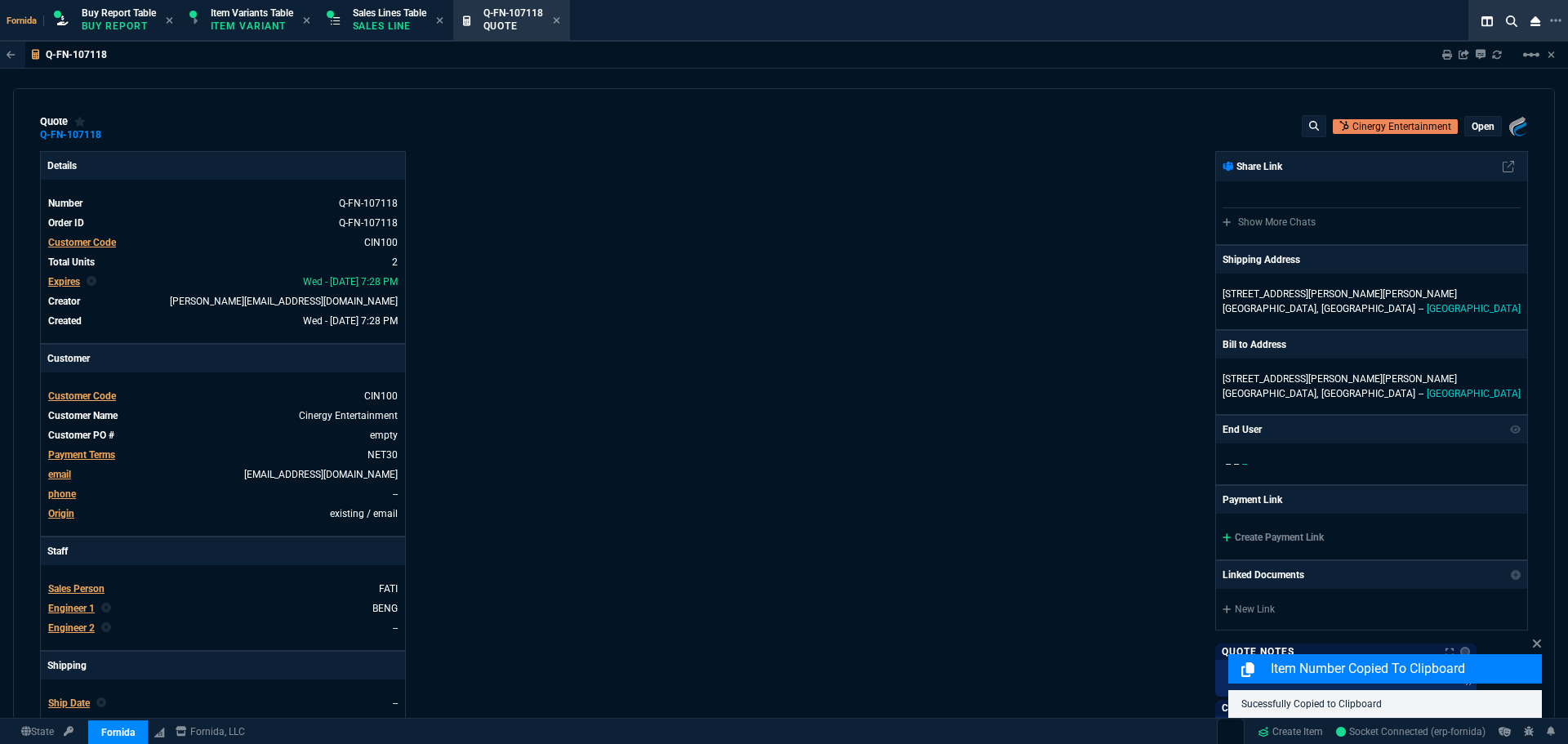
type input "825"
type input "23"
type input "31"
drag, startPoint x: 106, startPoint y: 138, endPoint x: 143, endPoint y: 134, distance: 37.2
click at [106, 138] on div "Q-FN-107118" at bounding box center [79, 135] width 77 height 13
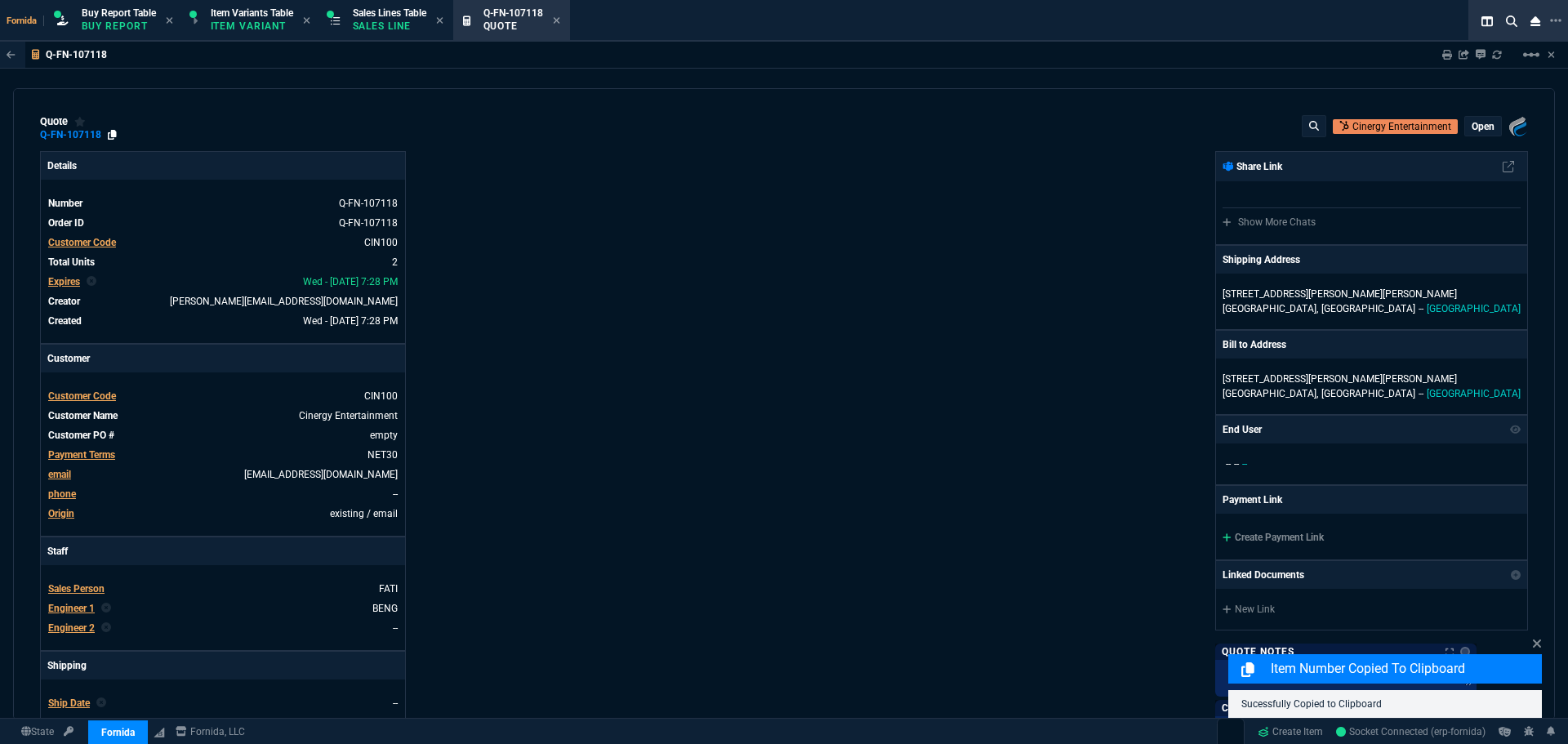
click at [111, 134] on icon at bounding box center [112, 135] width 9 height 10
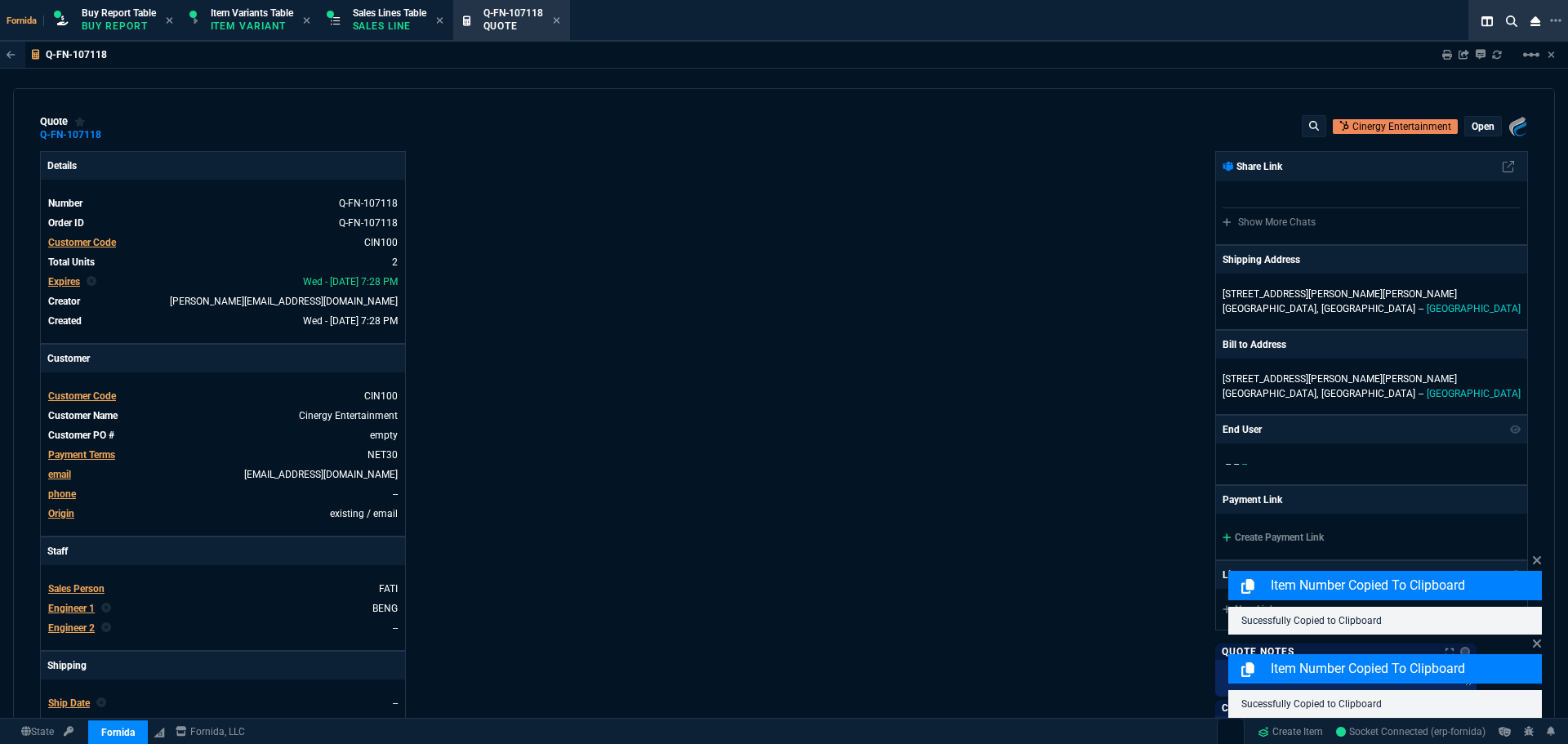
click at [888, 182] on div "Fornida, LLC [STREET_ADDRESS] Share Link Show More Chats Shipping Address [STRE…" at bounding box center [1155, 573] width 744 height 843
click at [1447, 51] on icon at bounding box center [1447, 55] width 10 height 10
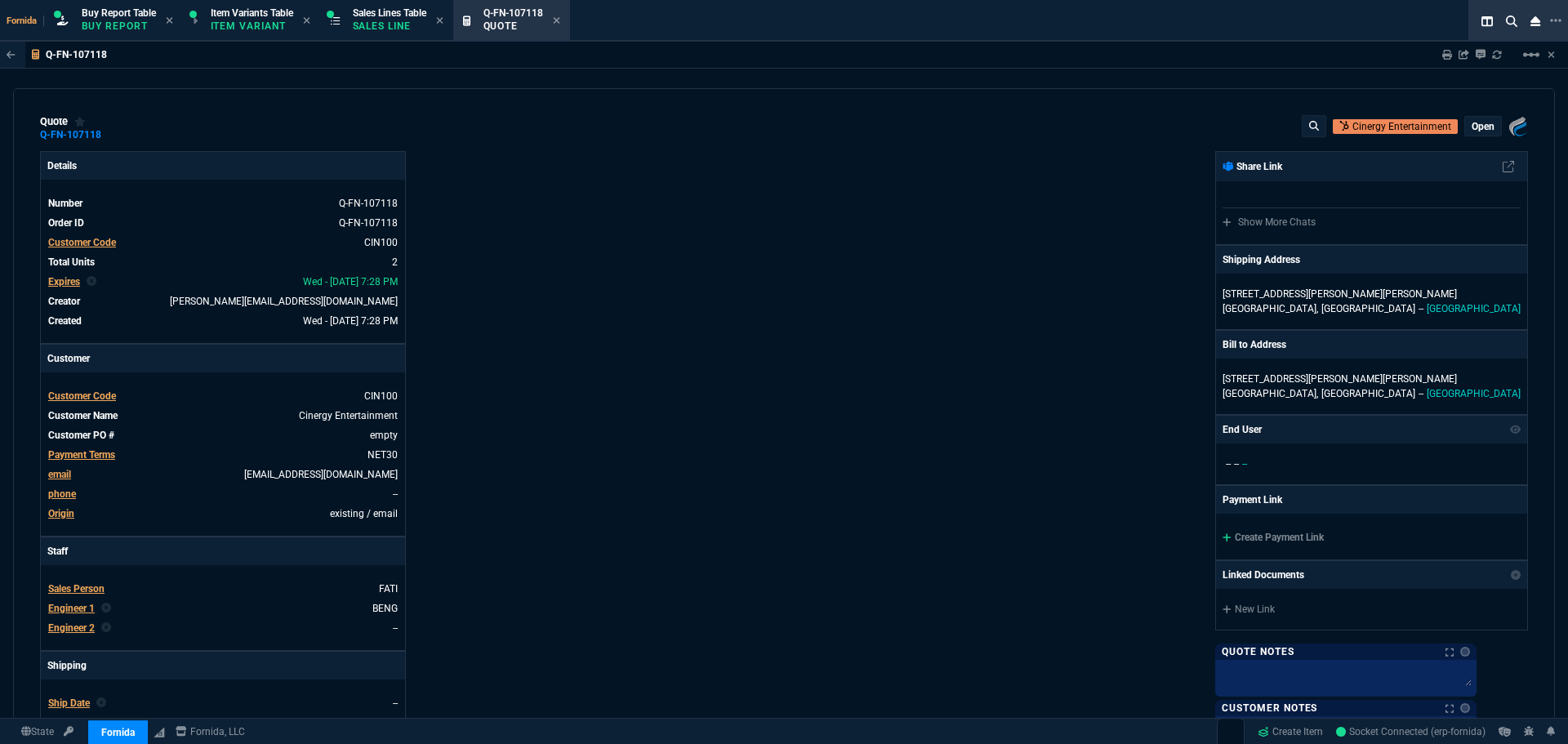
type input "100"
type input "825"
type input "23"
type input "31"
drag, startPoint x: 563, startPoint y: 20, endPoint x: 520, endPoint y: 5, distance: 45.5
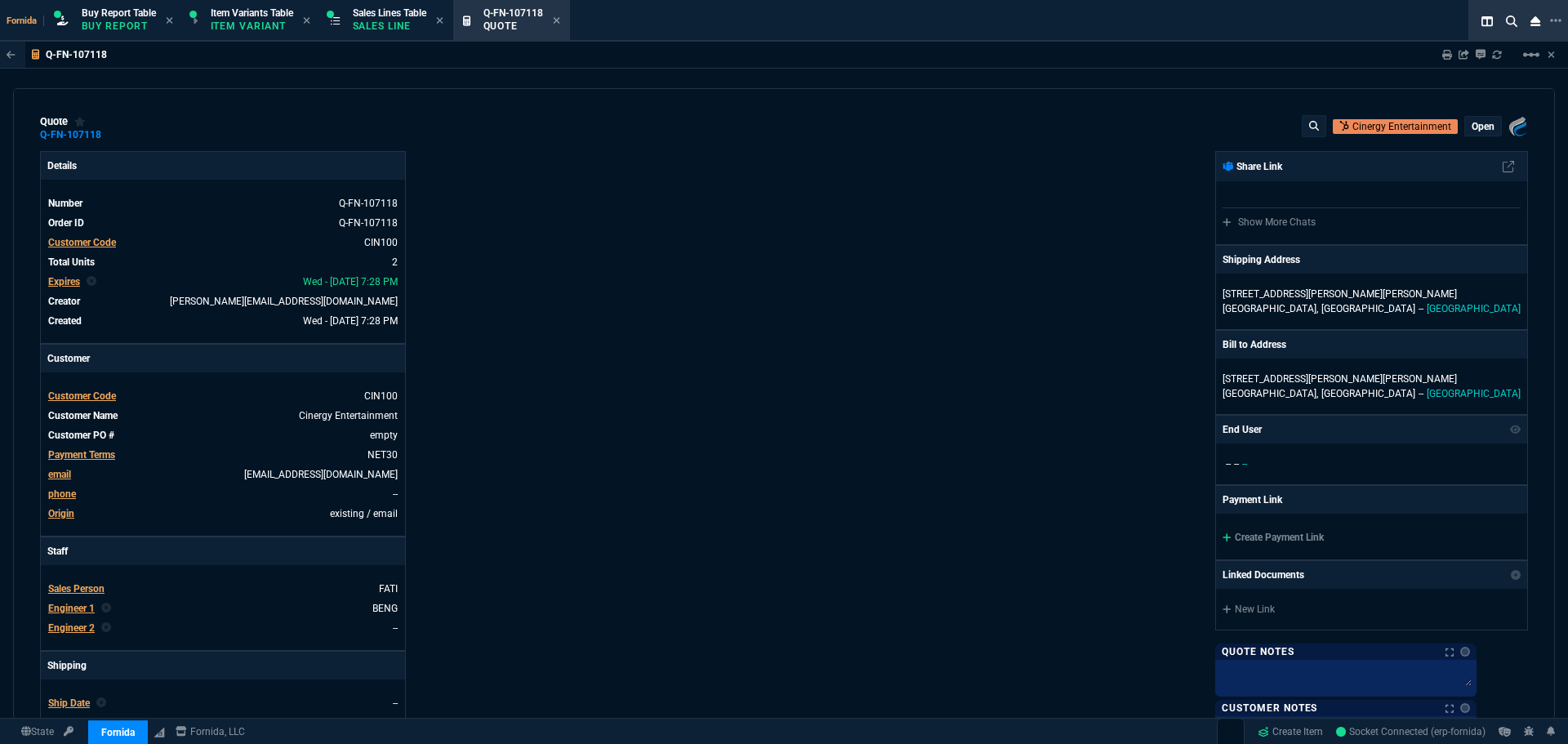
click at [559, 20] on icon at bounding box center [555, 20] width 7 height 7
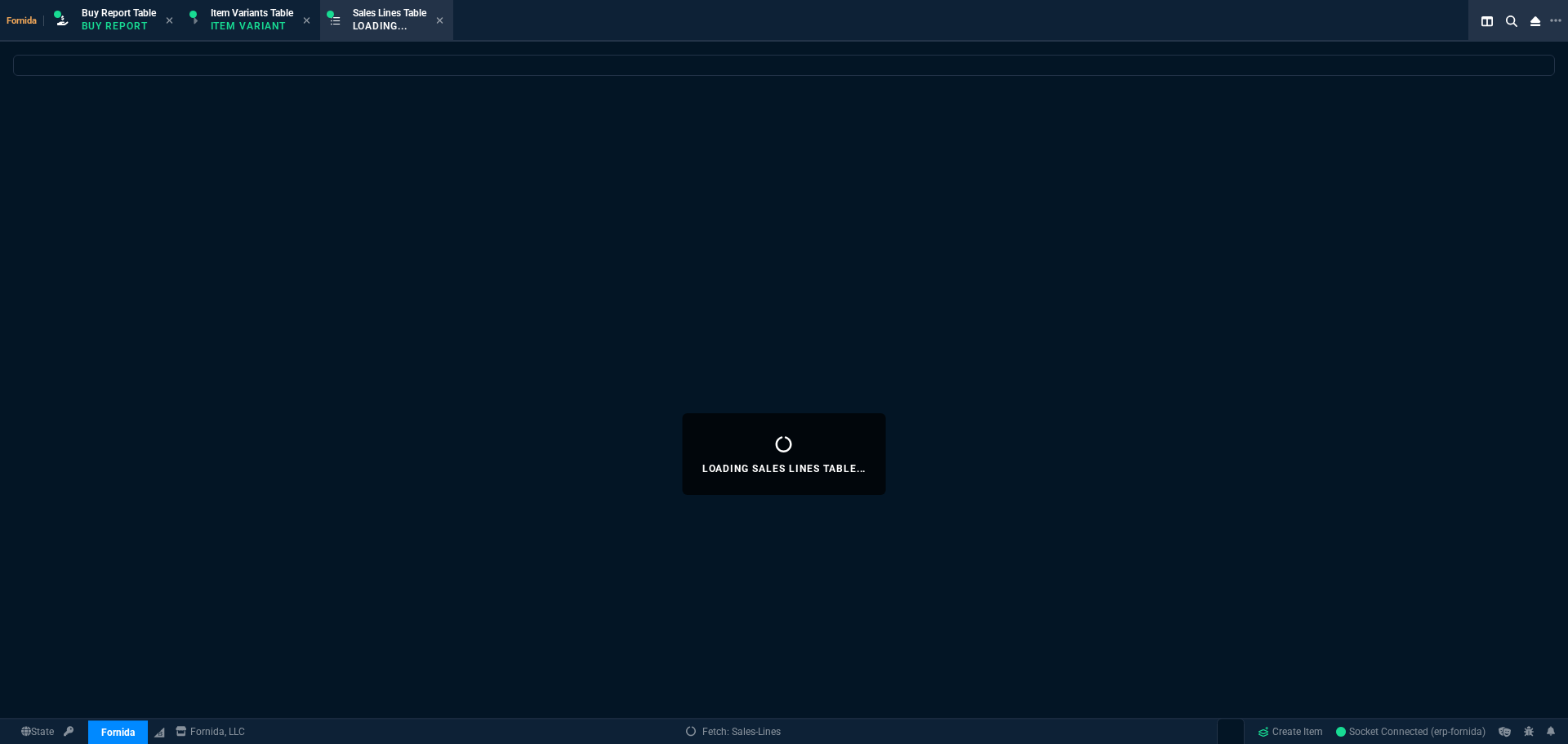
select select
